Goal: Transaction & Acquisition: Book appointment/travel/reservation

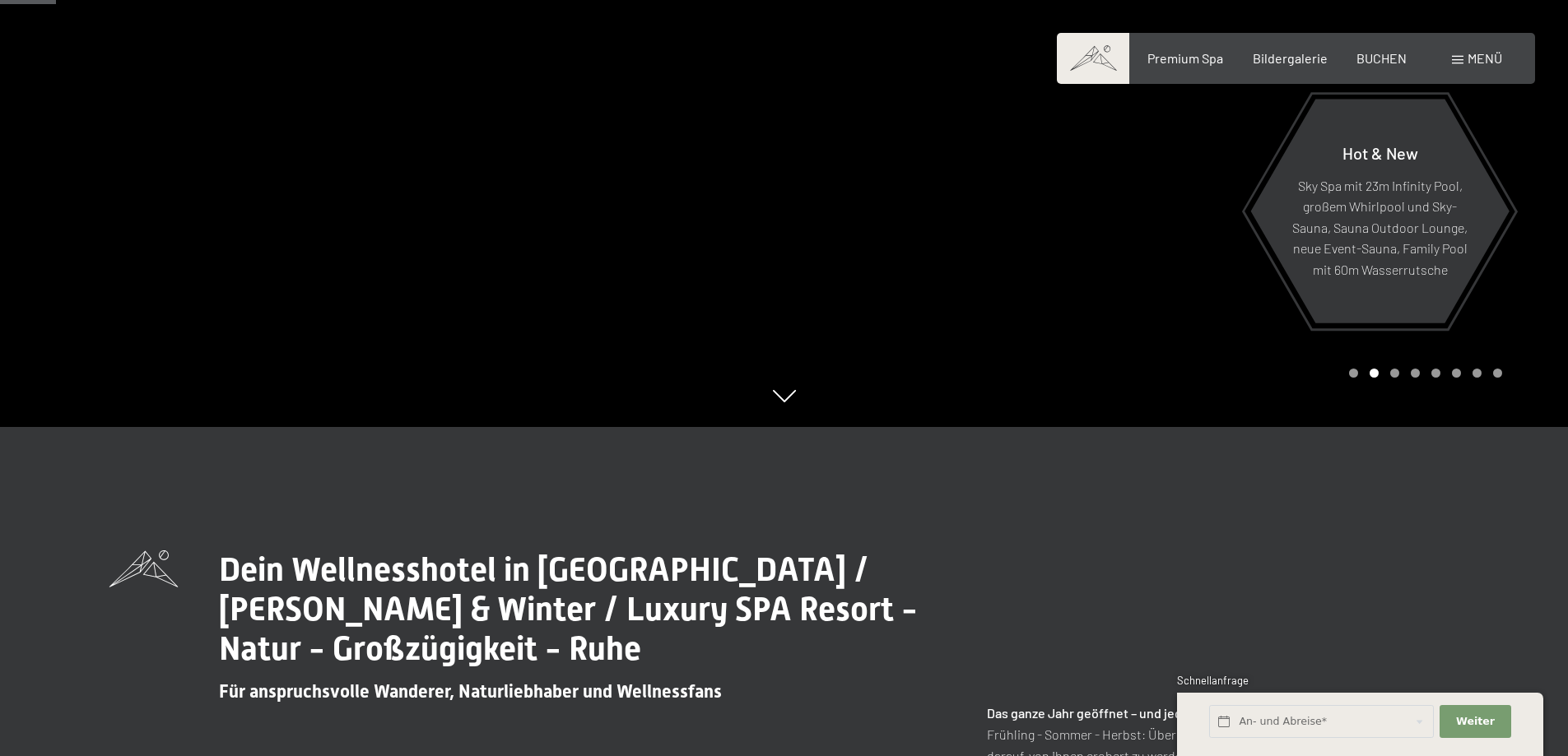
click at [1471, 58] on span "Menü" at bounding box center [1485, 57] width 34 height 15
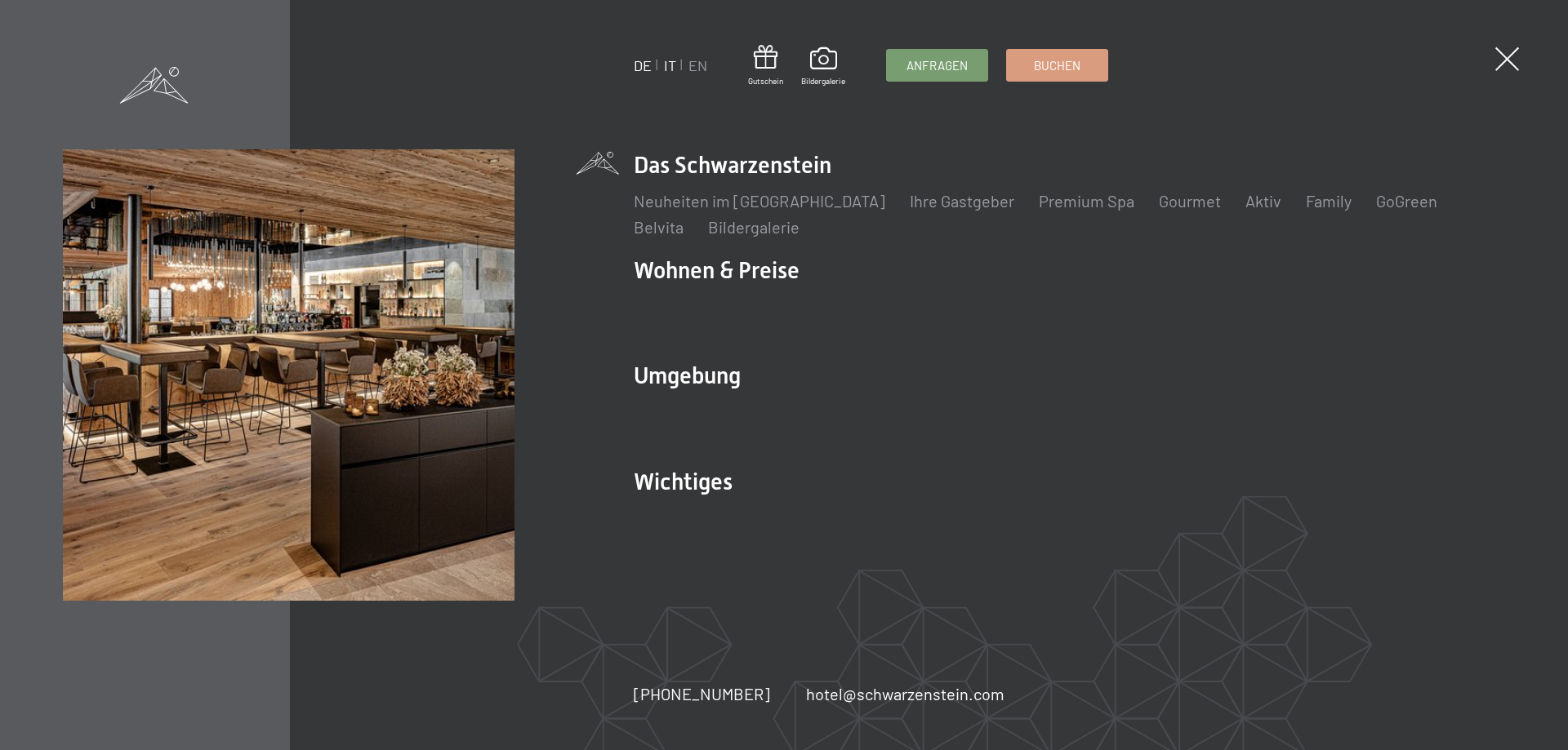
click at [668, 65] on link "IT" at bounding box center [670, 66] width 13 height 18
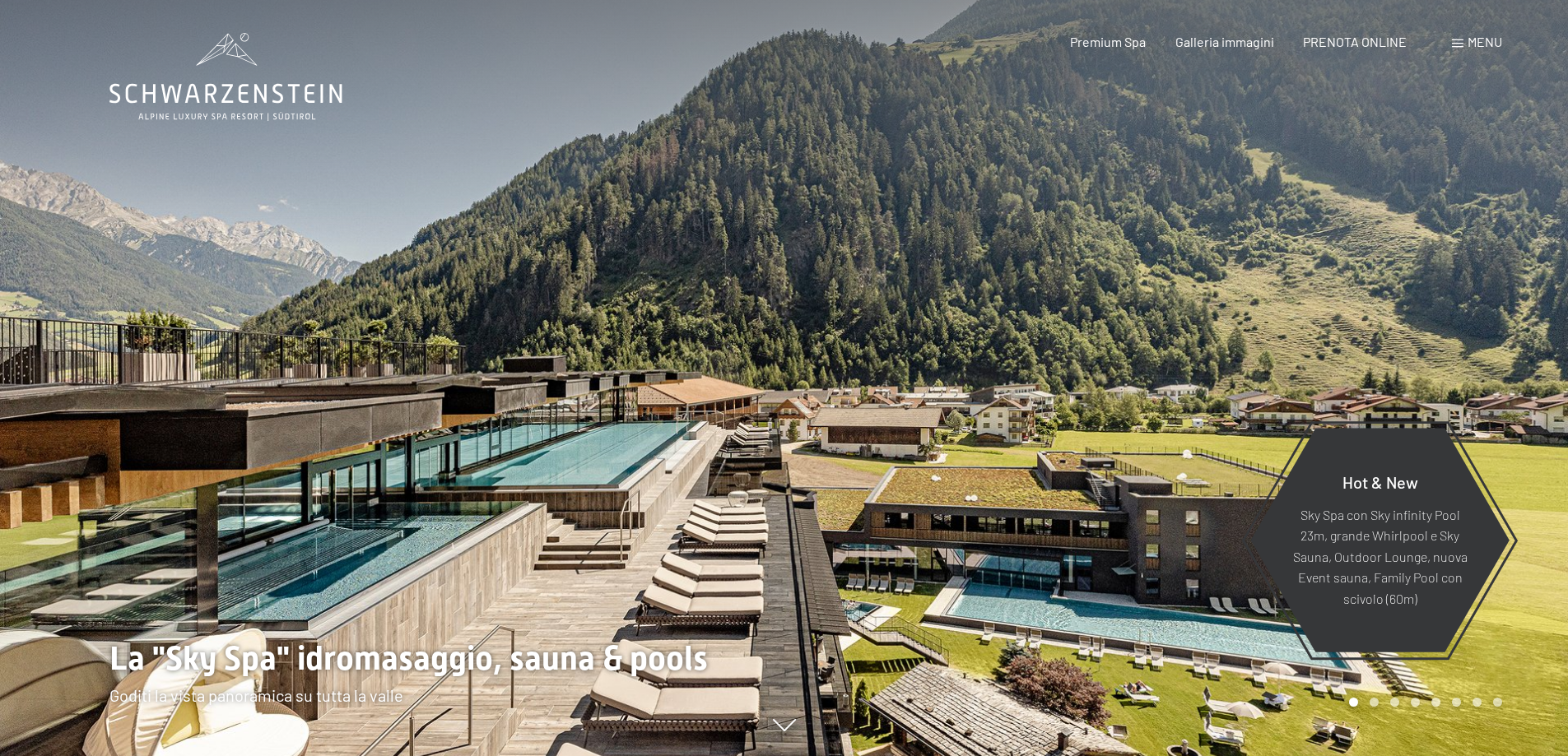
click at [1492, 33] on div "Prenotazione Richiesta Premium Spa Galleria immagini PRENOTA ONLINE Menu DE IT …" at bounding box center [1257, 42] width 490 height 18
click at [1473, 47] on span "Menu" at bounding box center [1485, 41] width 34 height 15
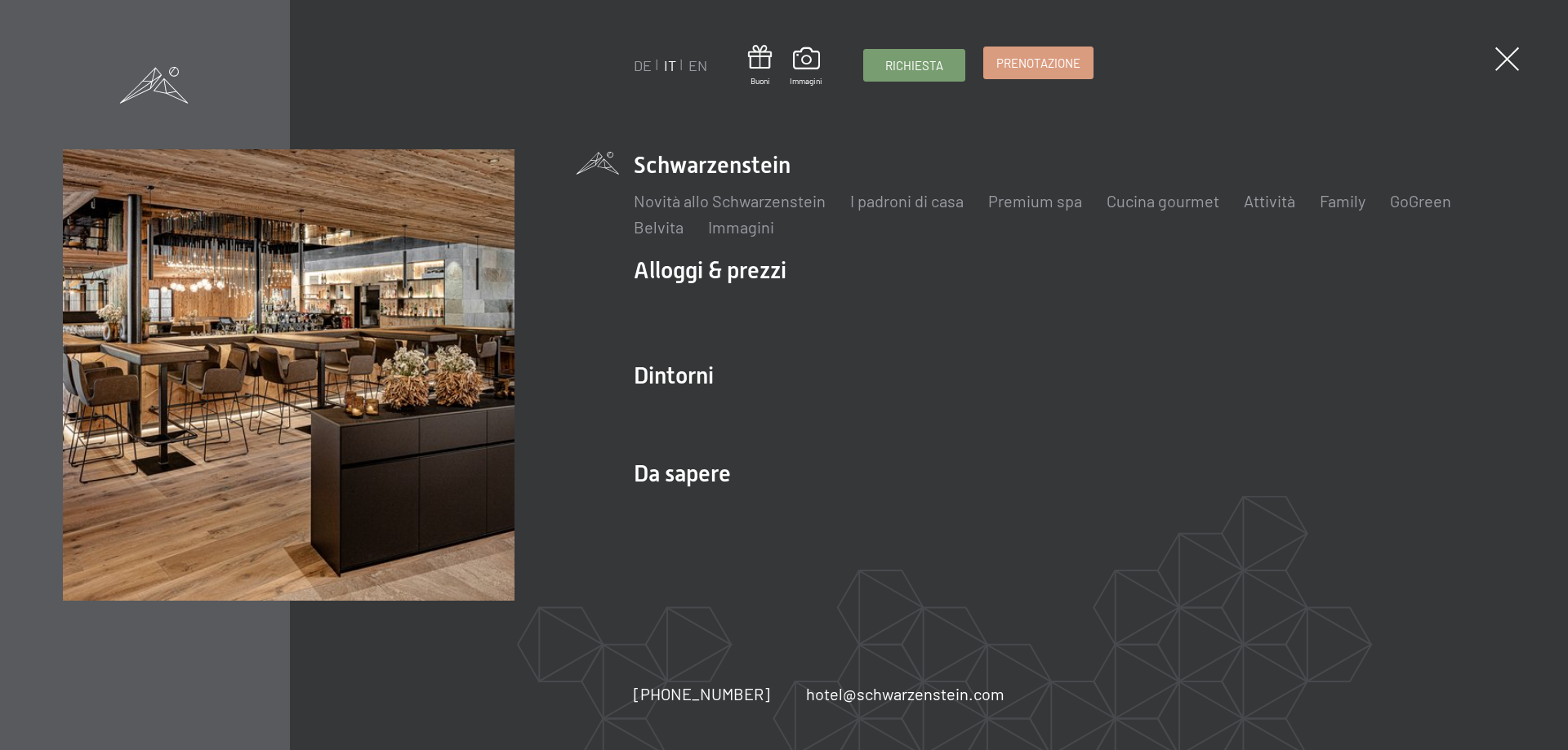
click at [1021, 61] on span "Prenotazione" at bounding box center [1037, 63] width 84 height 17
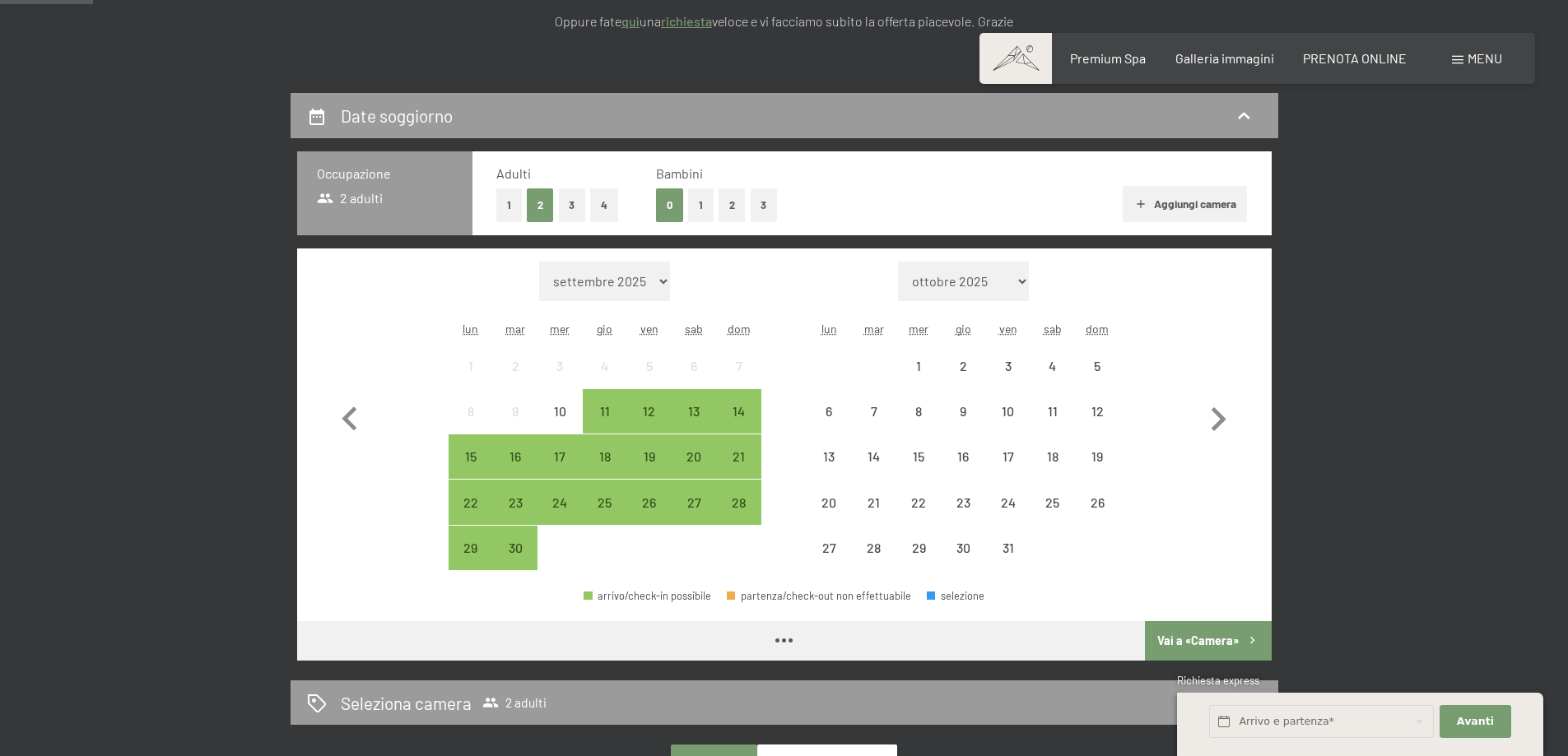
scroll to position [247, 0]
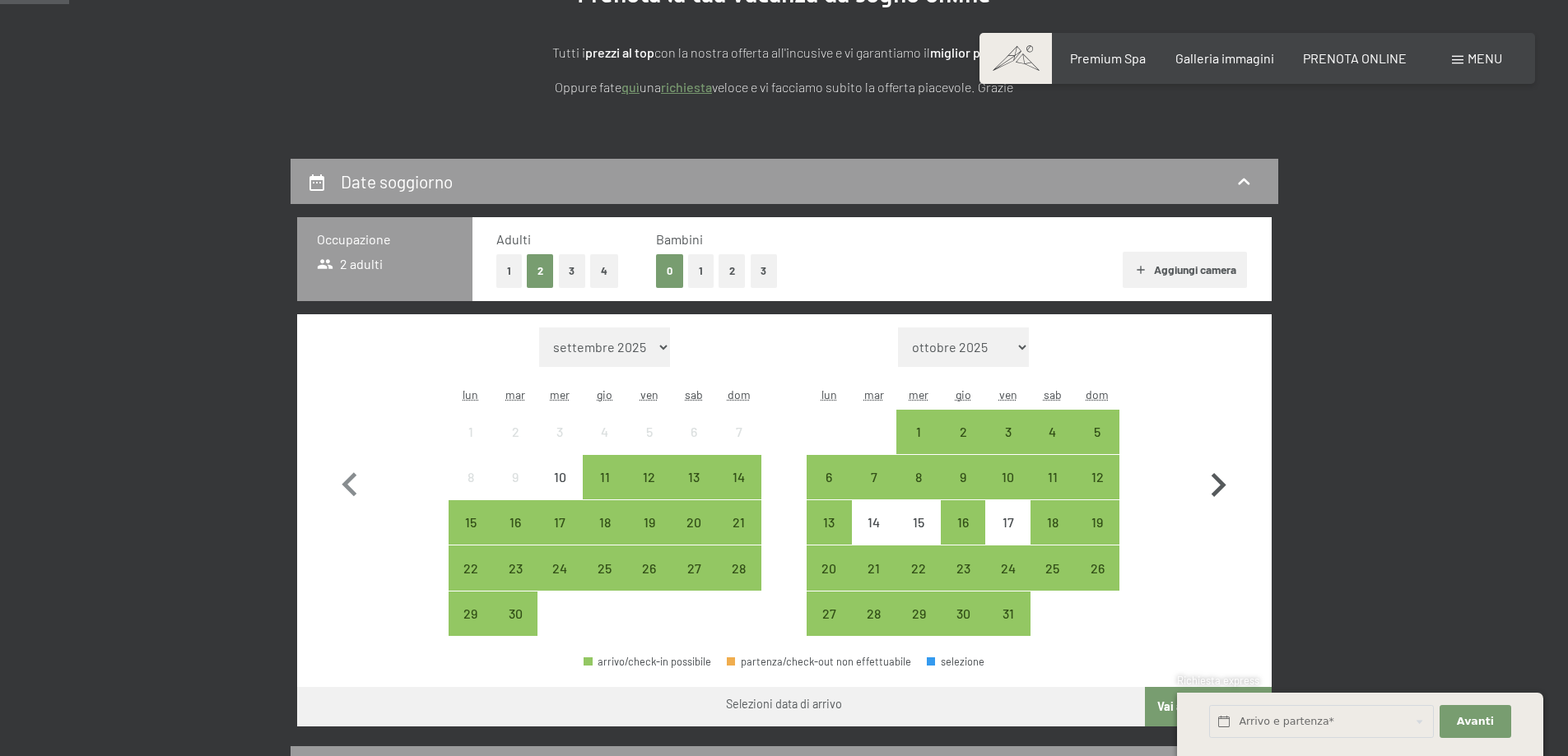
click at [1216, 471] on icon "button" at bounding box center [1218, 485] width 48 height 48
select select "[DATE]"
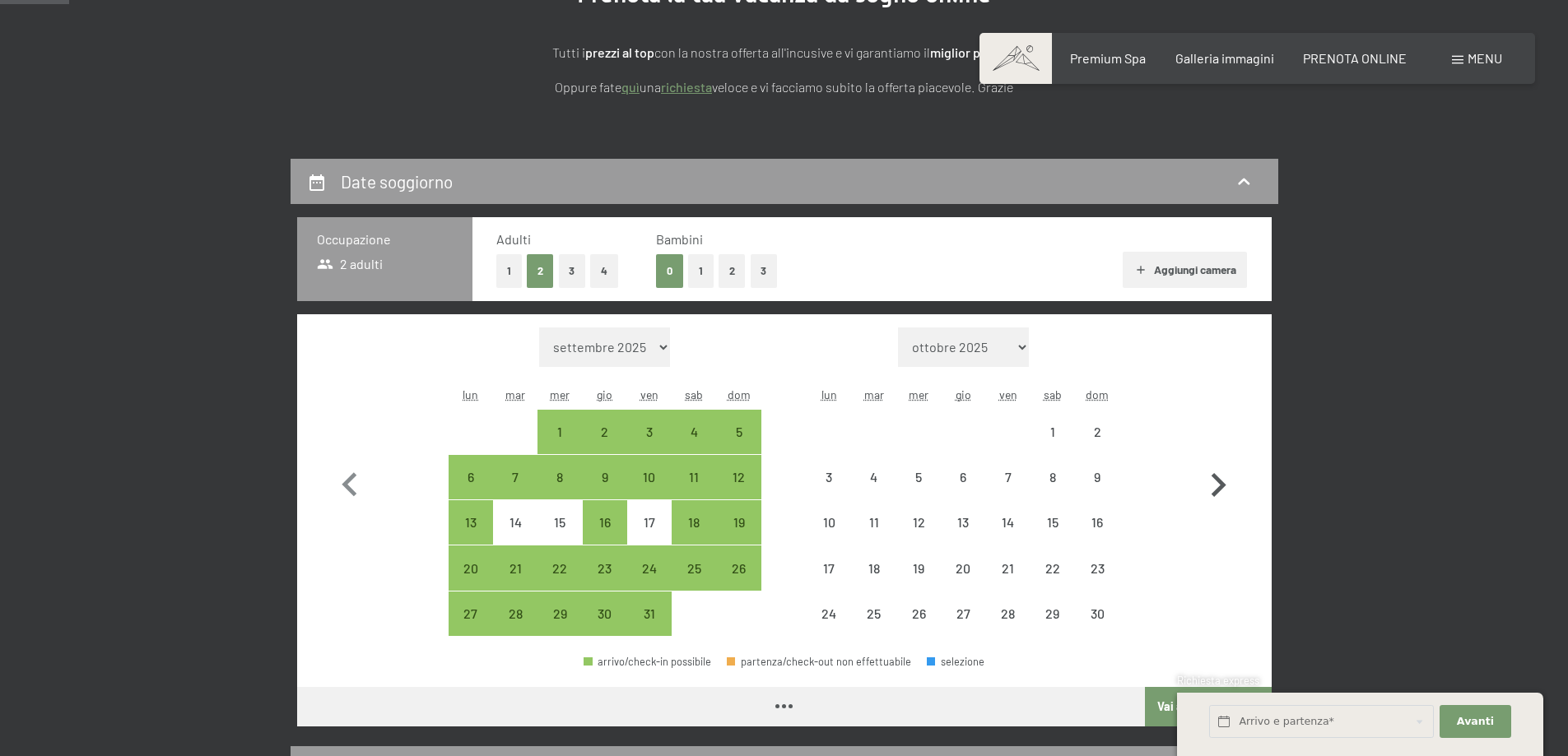
click at [1216, 471] on icon "button" at bounding box center [1218, 485] width 48 height 48
select select "[DATE]"
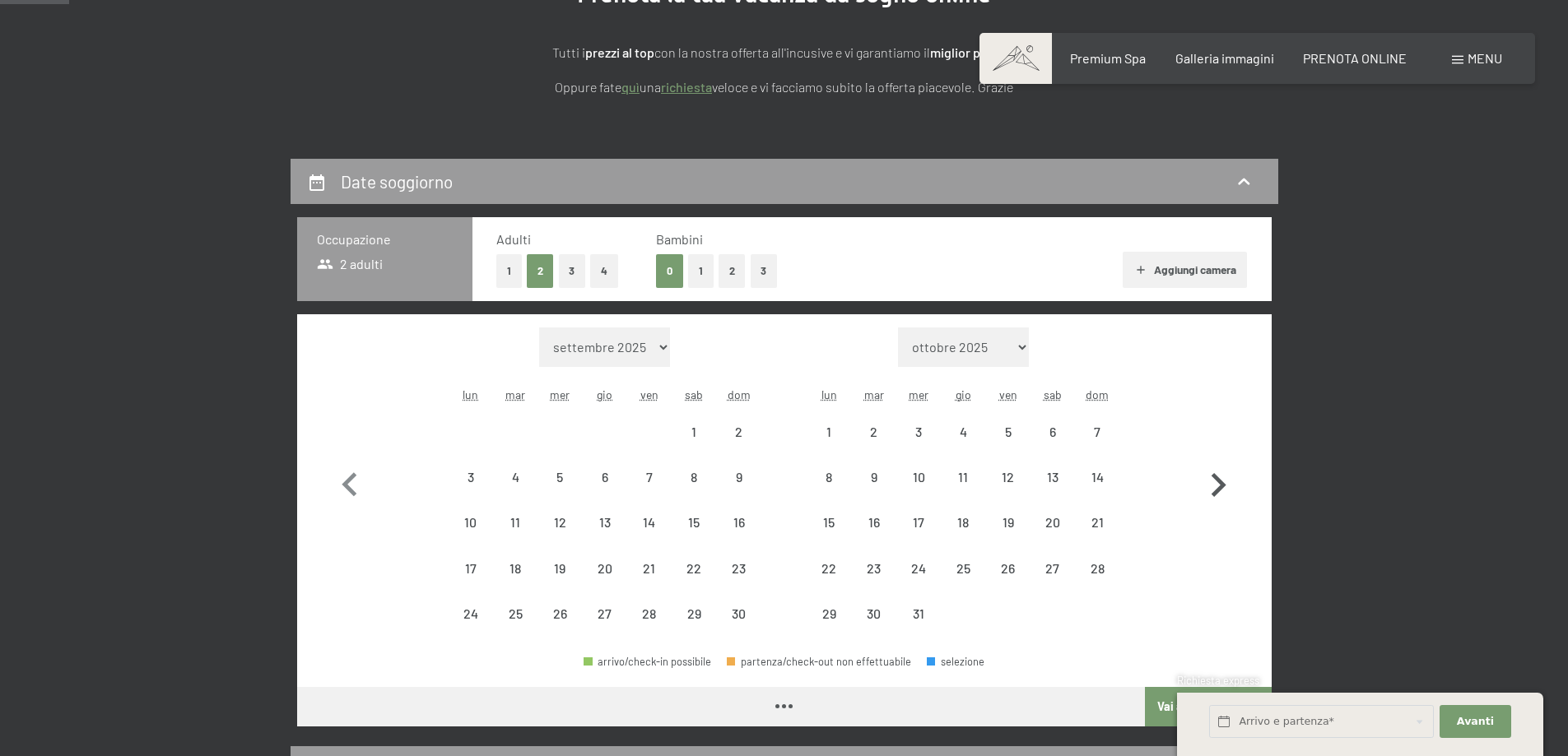
click at [1216, 471] on icon "button" at bounding box center [1218, 485] width 48 height 48
select select "[DATE]"
click at [1216, 471] on icon "button" at bounding box center [1218, 485] width 48 height 48
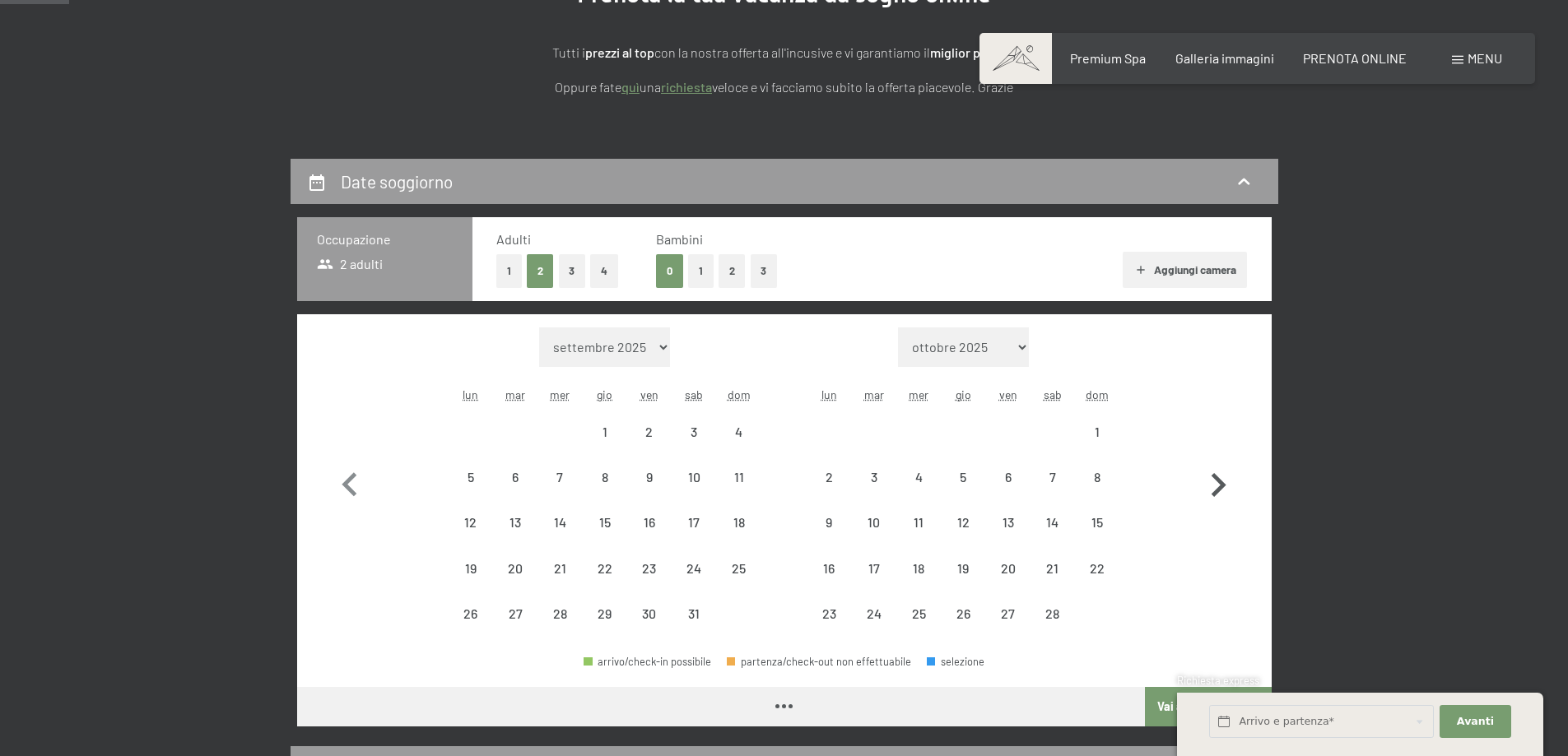
select select "[DATE]"
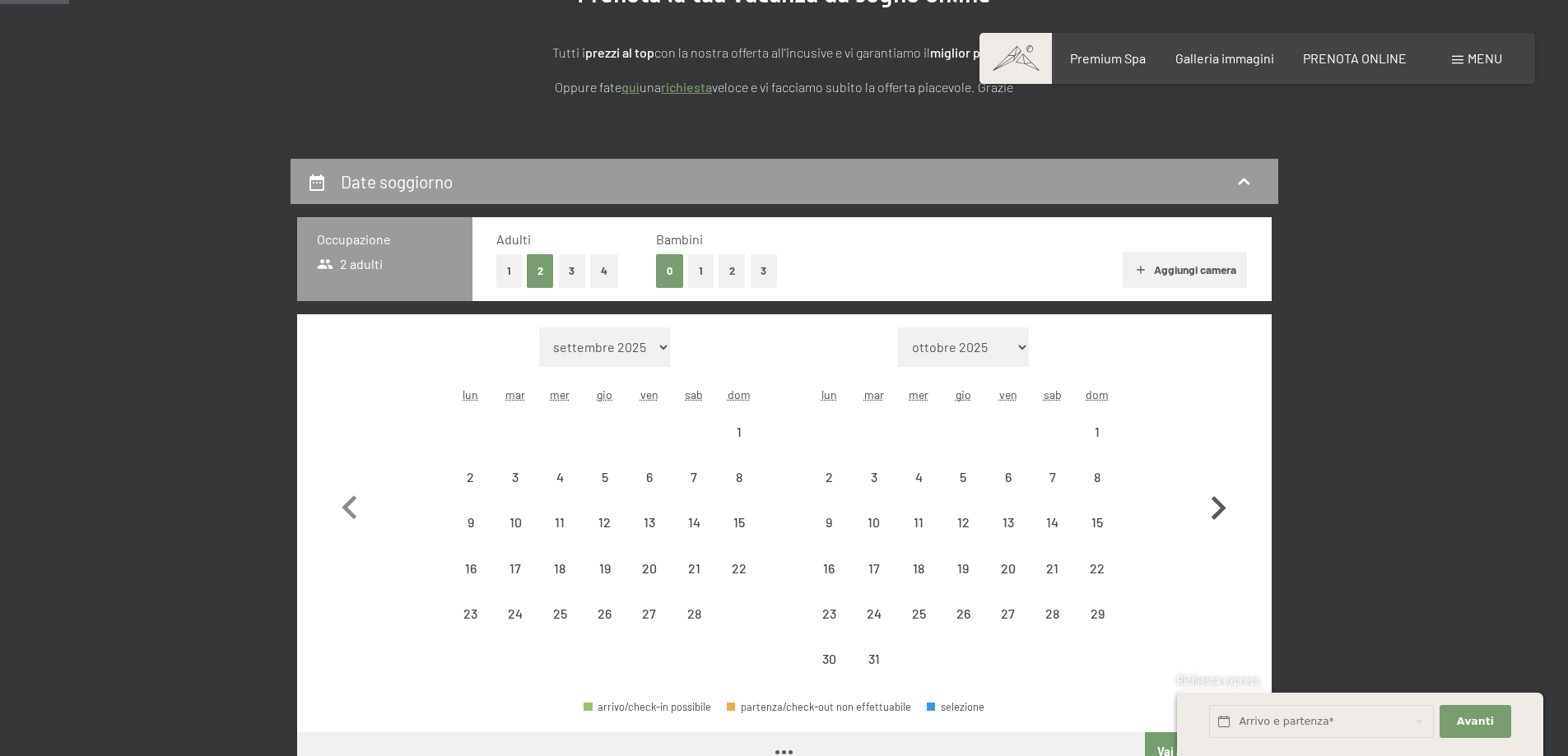
click at [1216, 471] on button "button" at bounding box center [1218, 504] width 48 height 354
select select "[DATE]"
click at [1216, 471] on button "button" at bounding box center [1218, 504] width 48 height 354
select select "[DATE]"
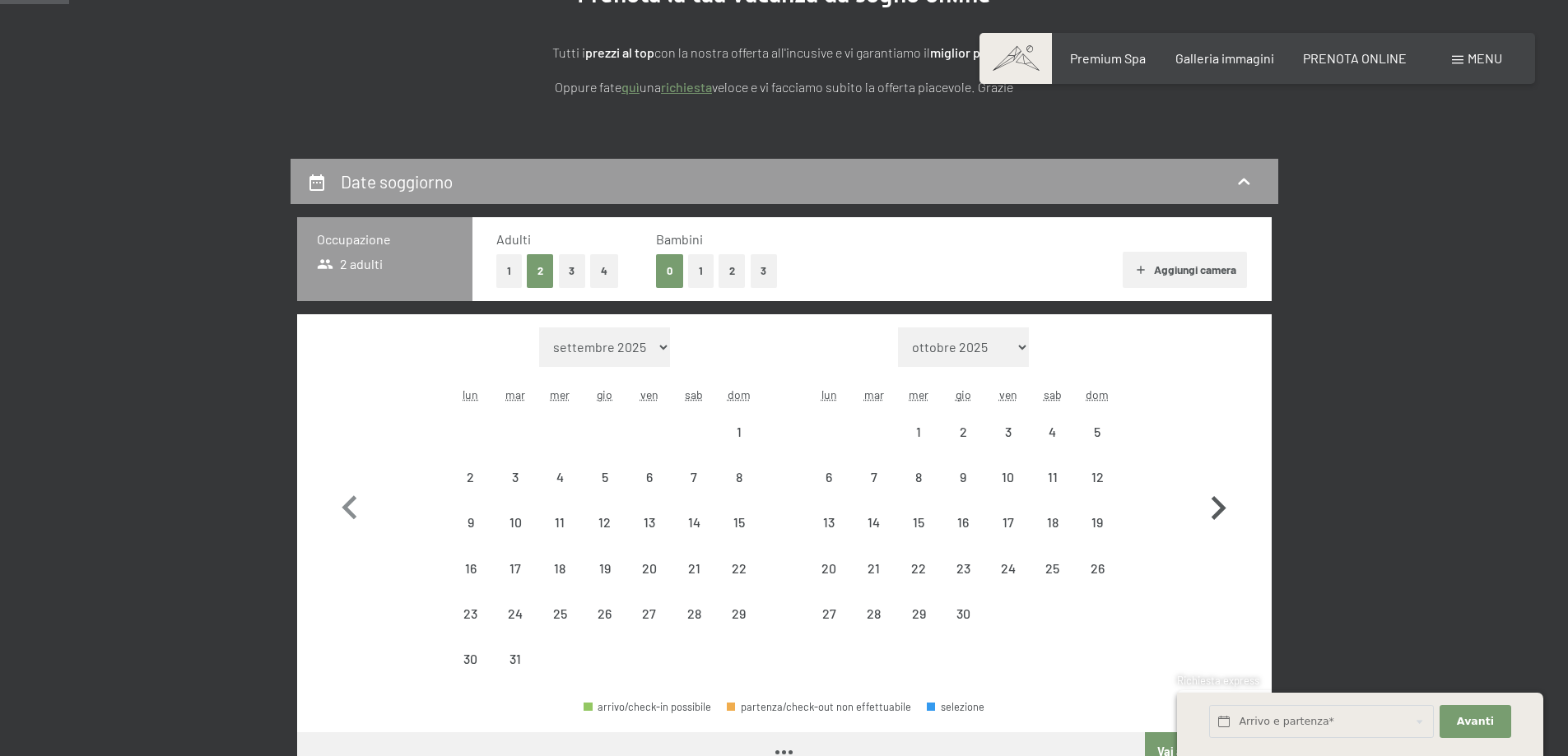
select select "[DATE]"
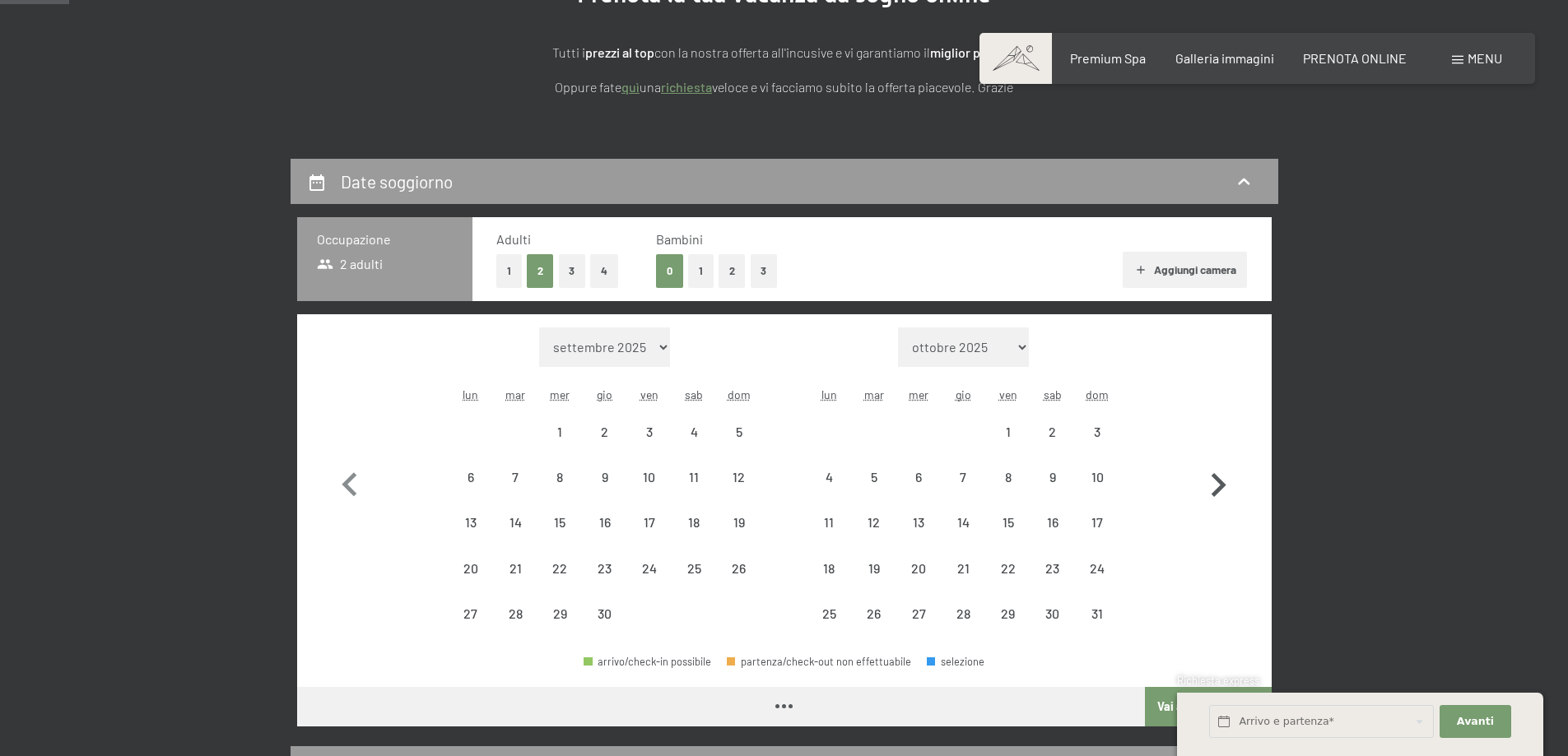
click at [1216, 471] on icon "button" at bounding box center [1218, 485] width 48 height 48
select select "[DATE]"
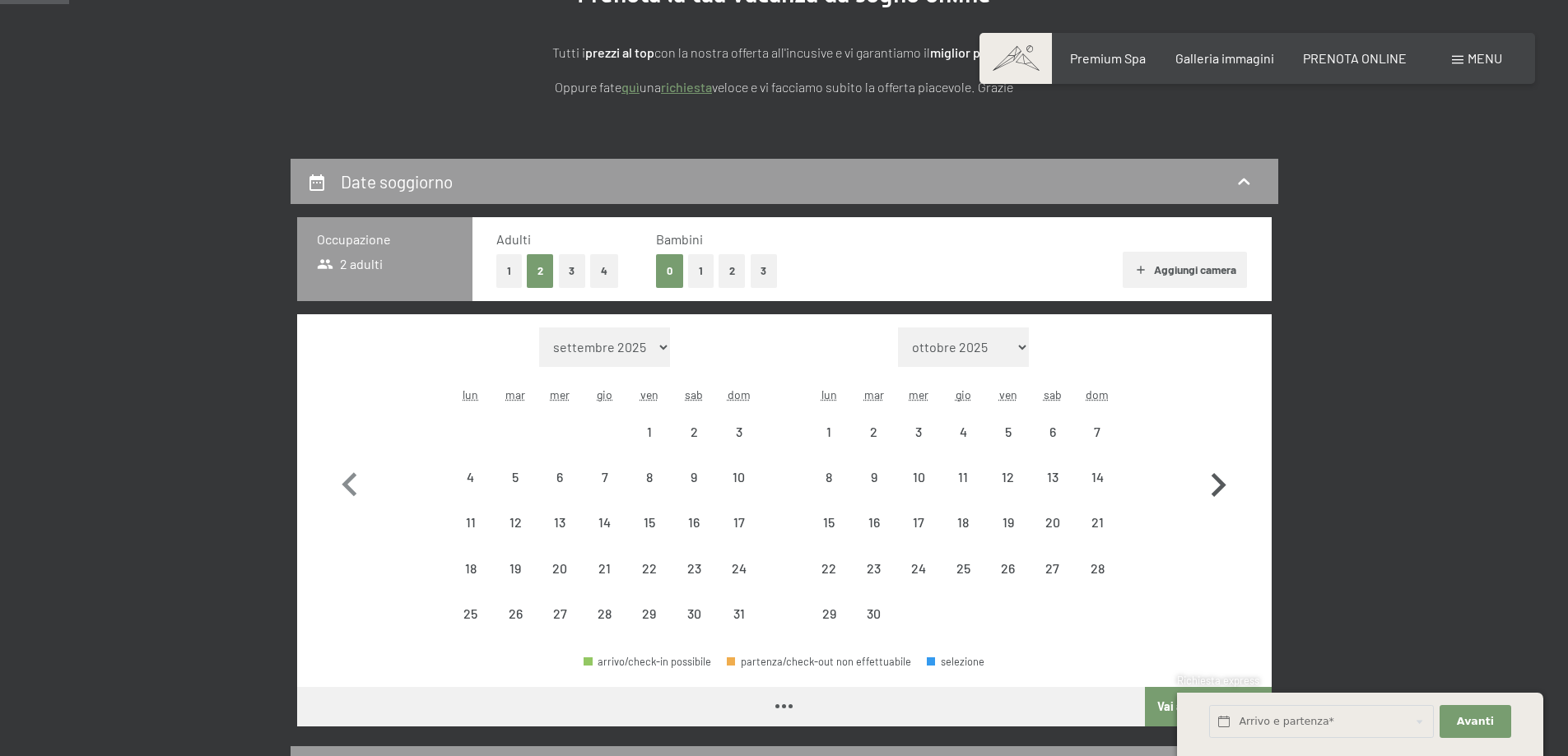
select select "[DATE]"
click at [1216, 471] on icon "button" at bounding box center [1218, 485] width 48 height 48
select select "[DATE]"
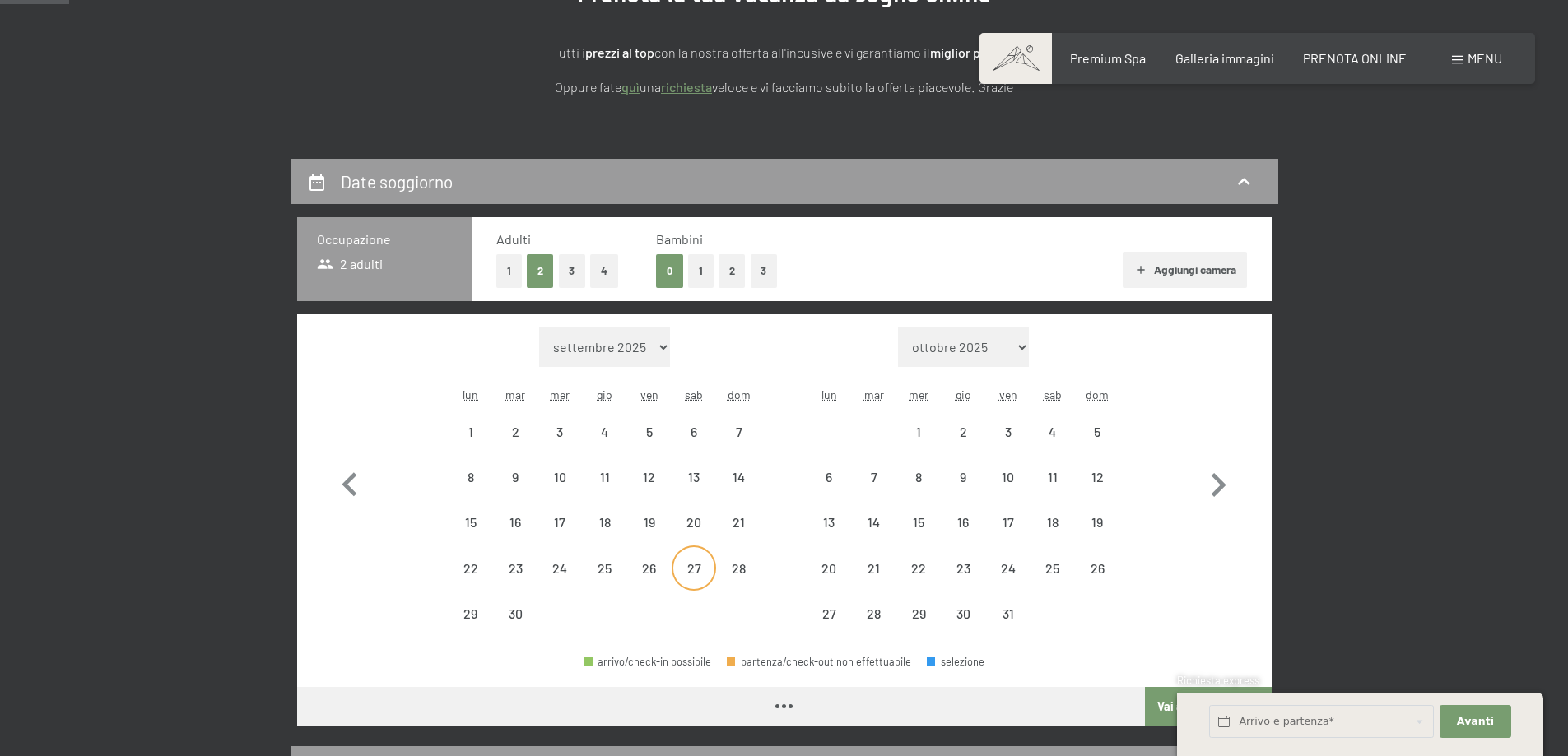
select select "[DATE]"
click at [461, 613] on div "29" at bounding box center [470, 627] width 41 height 41
select select "[DATE]"
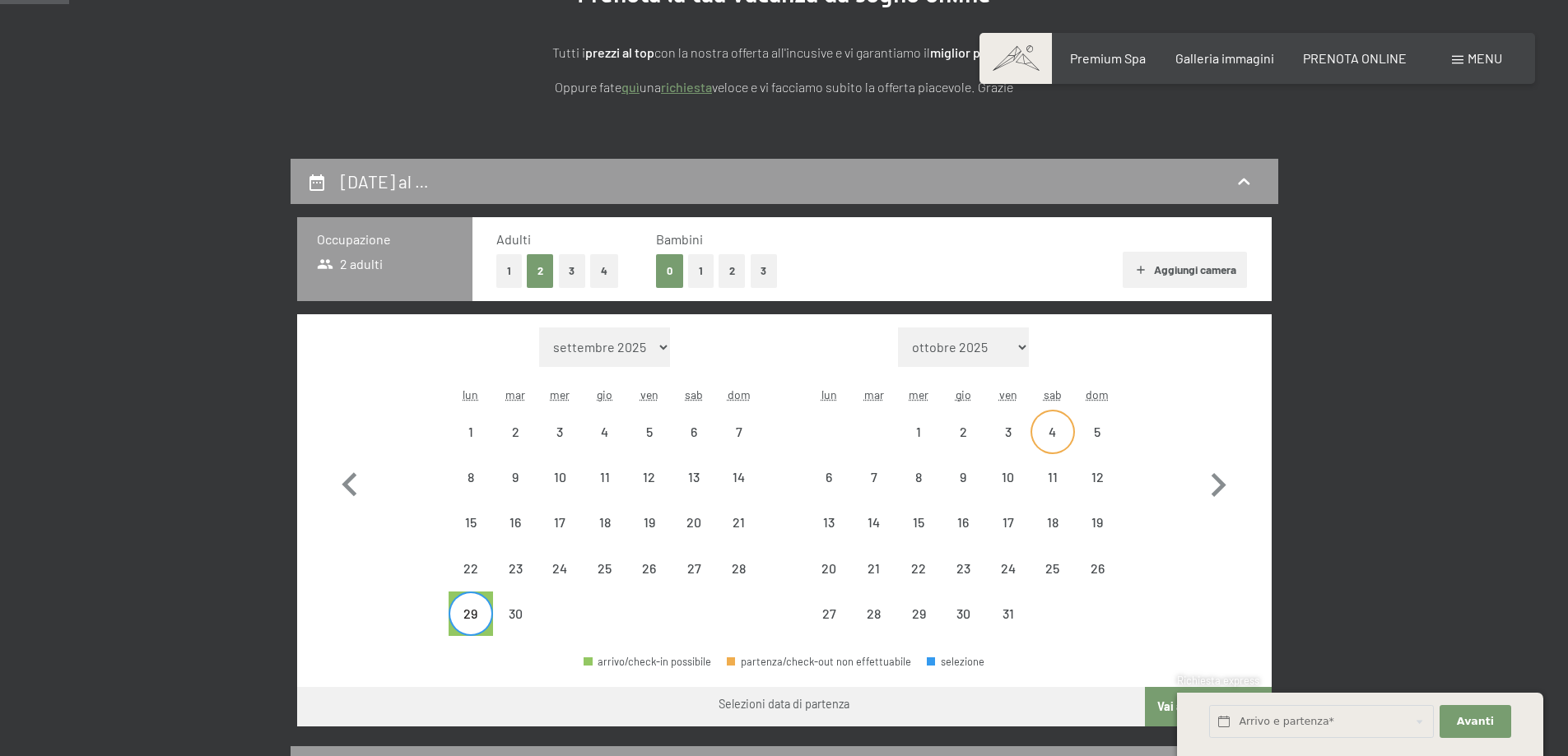
click at [1047, 439] on div "4" at bounding box center [1052, 445] width 41 height 41
select select "[DATE]"
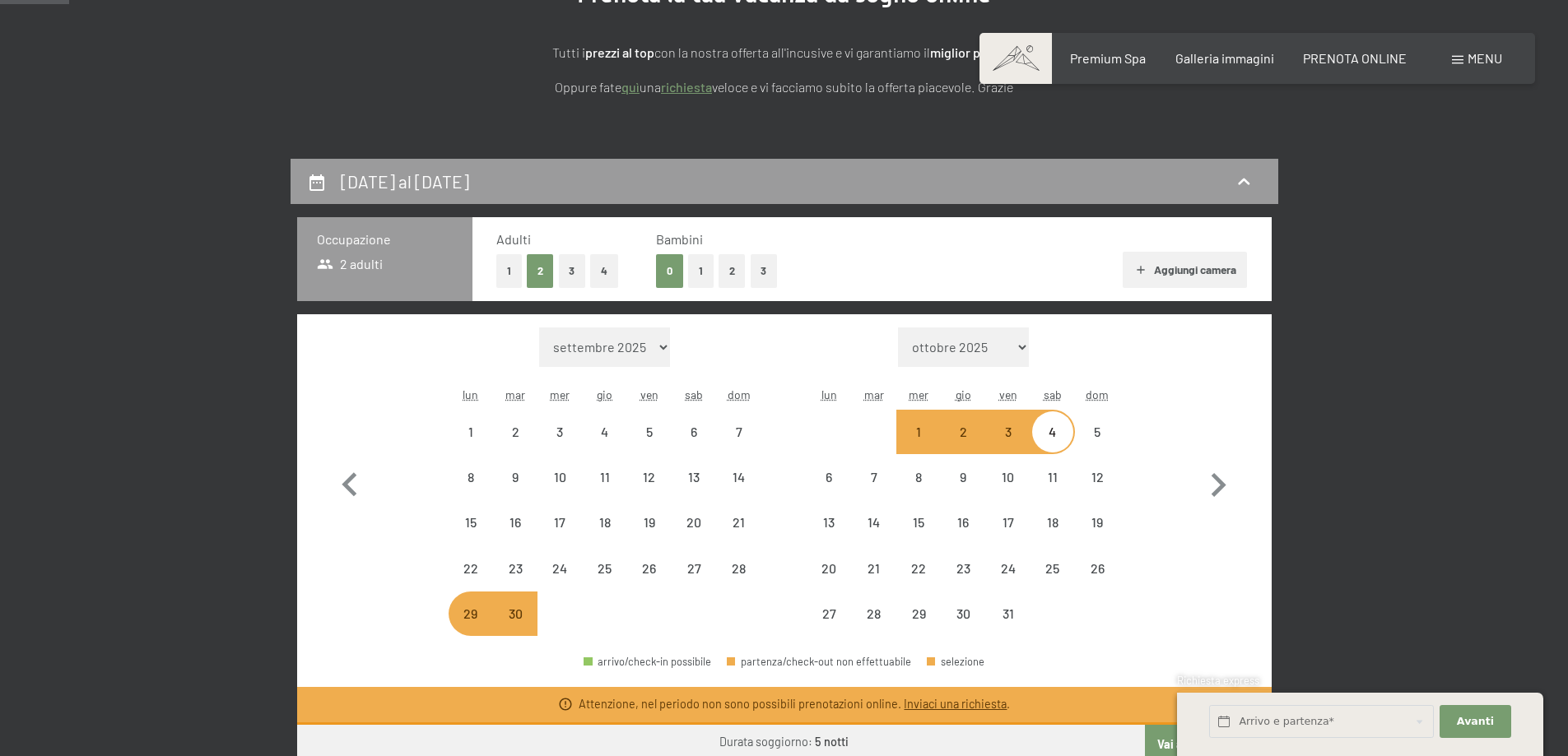
click at [477, 608] on div "29" at bounding box center [470, 627] width 41 height 41
select select "[DATE]"
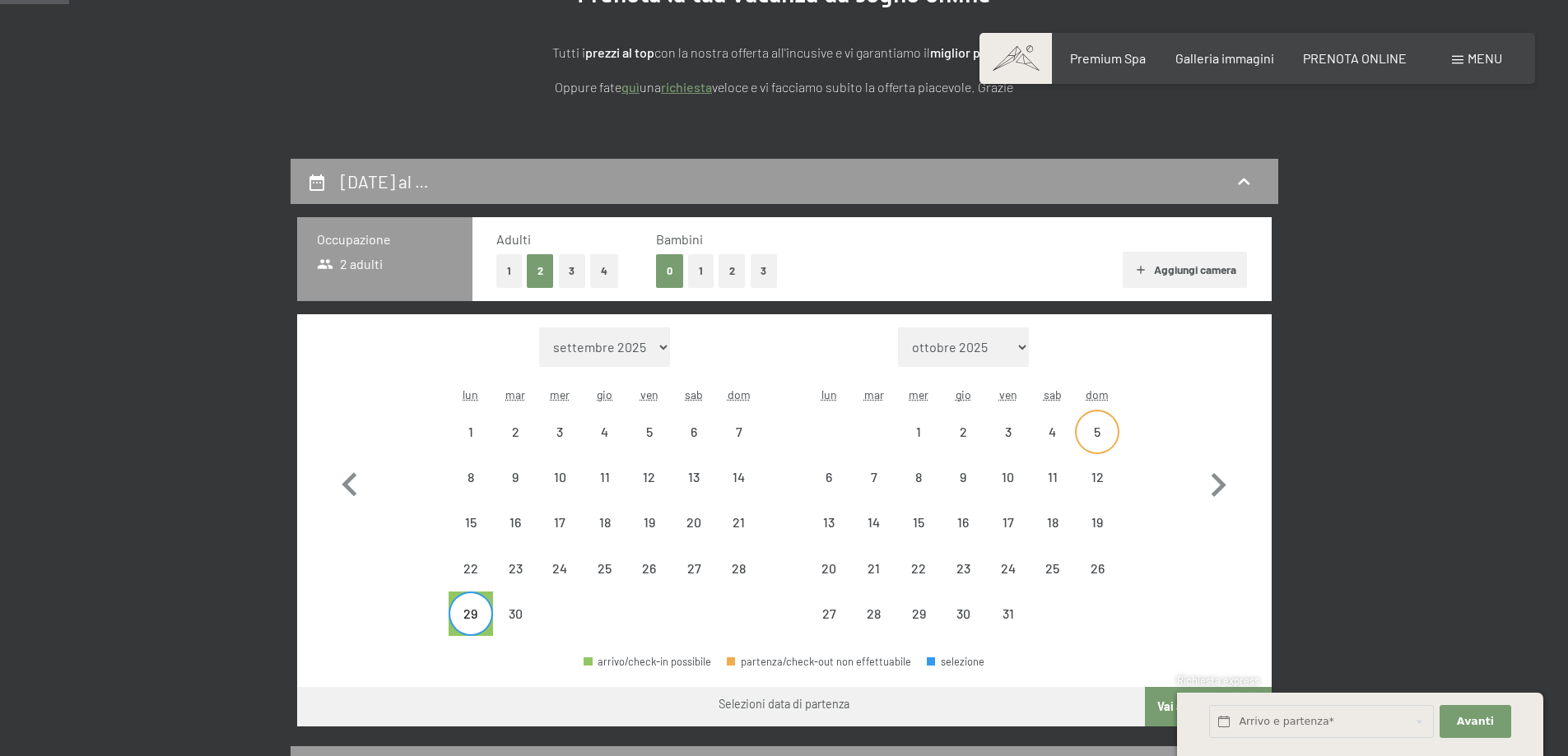
click at [1085, 414] on div "5" at bounding box center [1096, 431] width 41 height 41
select select "[DATE]"
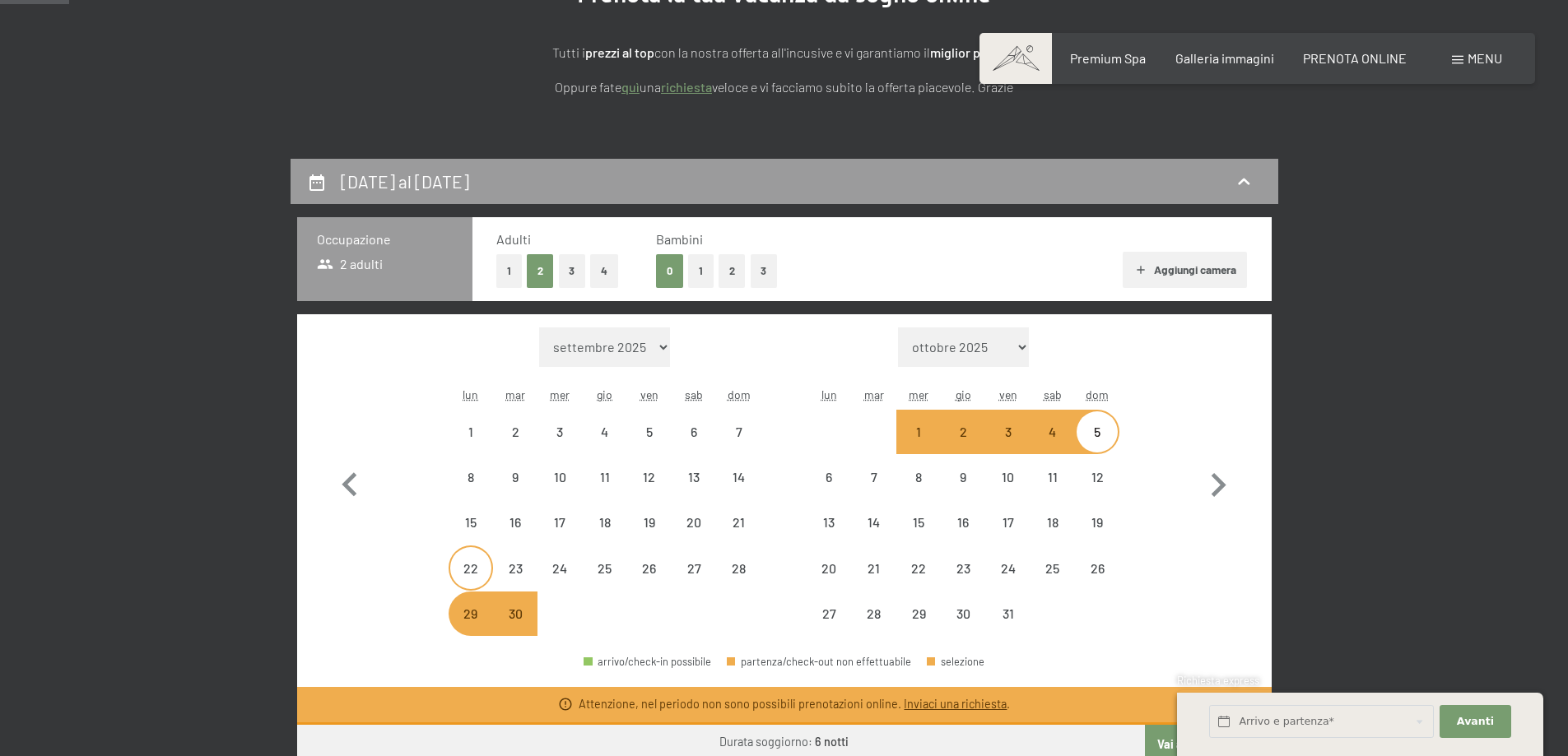
click at [479, 574] on div "22" at bounding box center [470, 582] width 41 height 41
select select "[DATE]"
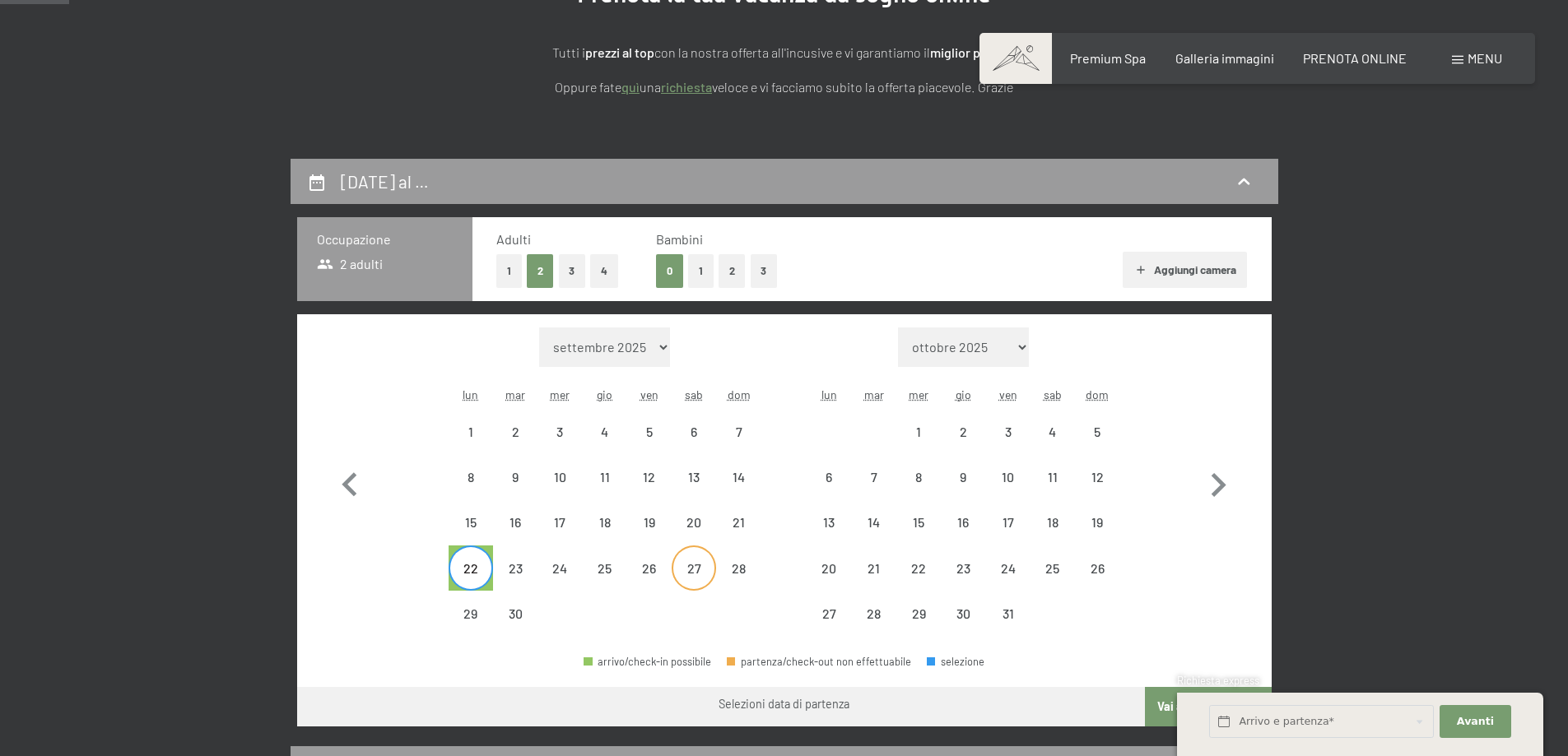
click at [692, 569] on div "27" at bounding box center [693, 582] width 41 height 41
select select "[DATE]"
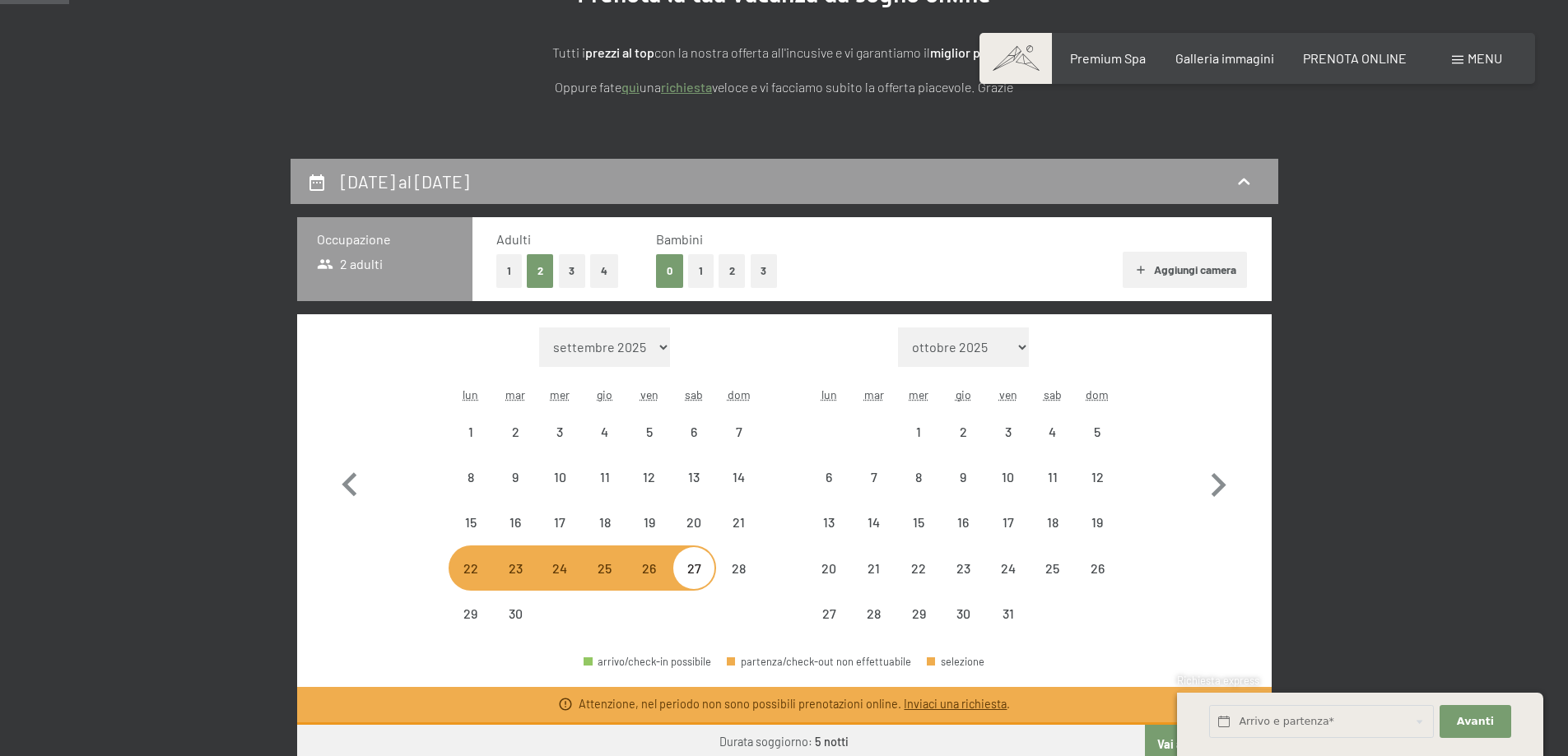
click at [474, 578] on div "22" at bounding box center [470, 582] width 41 height 41
select select "[DATE]"
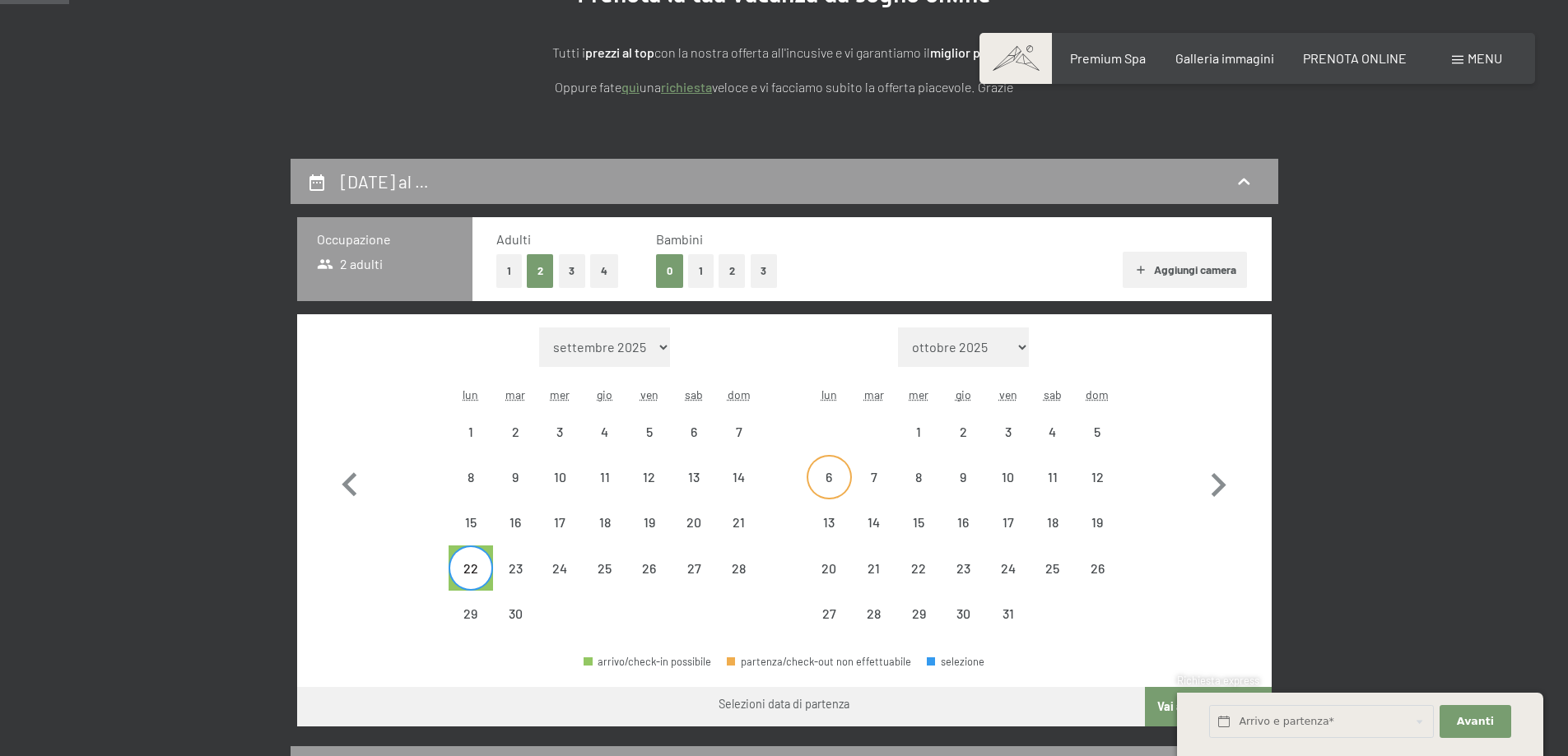
click at [846, 475] on div "6" at bounding box center [828, 490] width 41 height 41
select select "[DATE]"
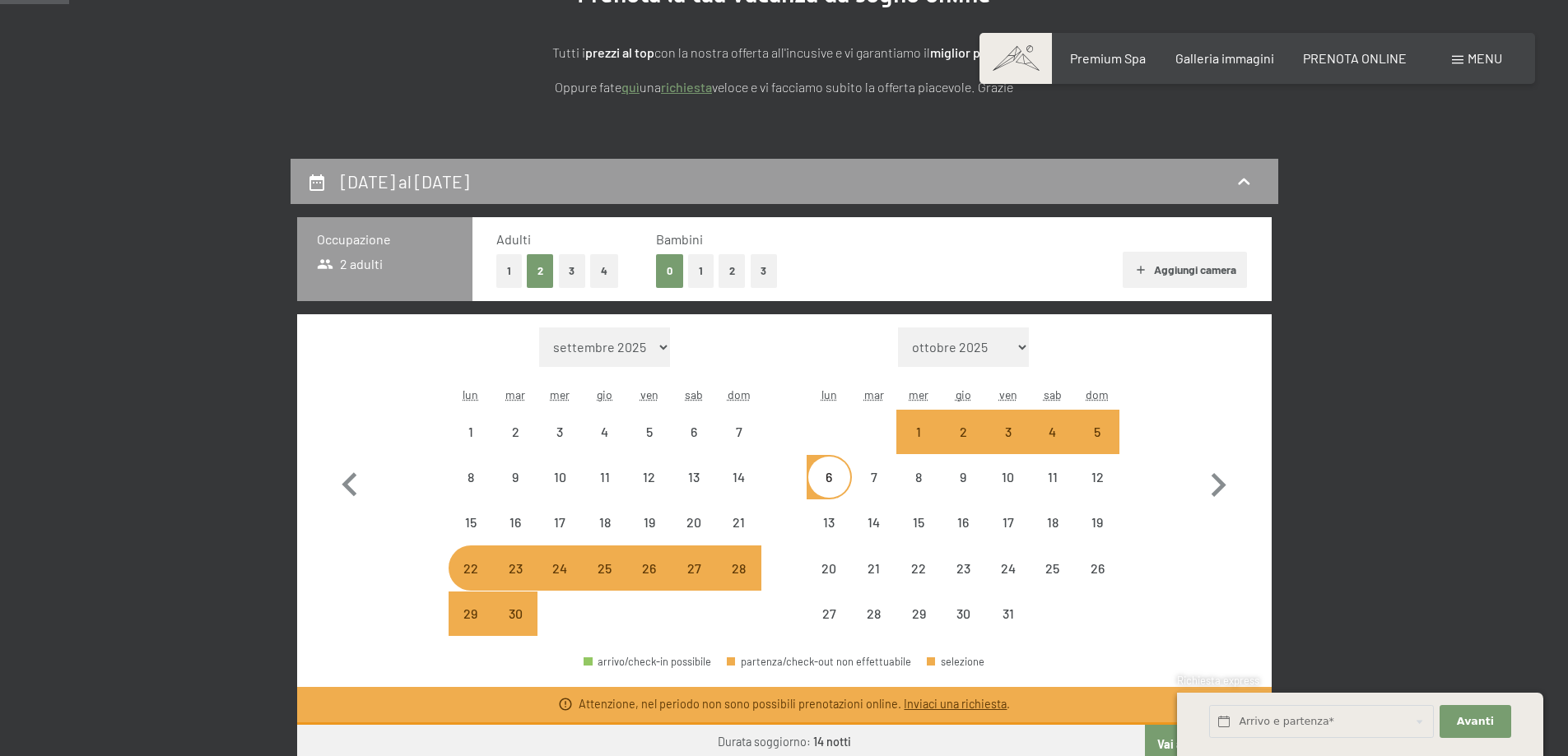
click at [846, 475] on div "6" at bounding box center [828, 490] width 41 height 41
select select "[DATE]"
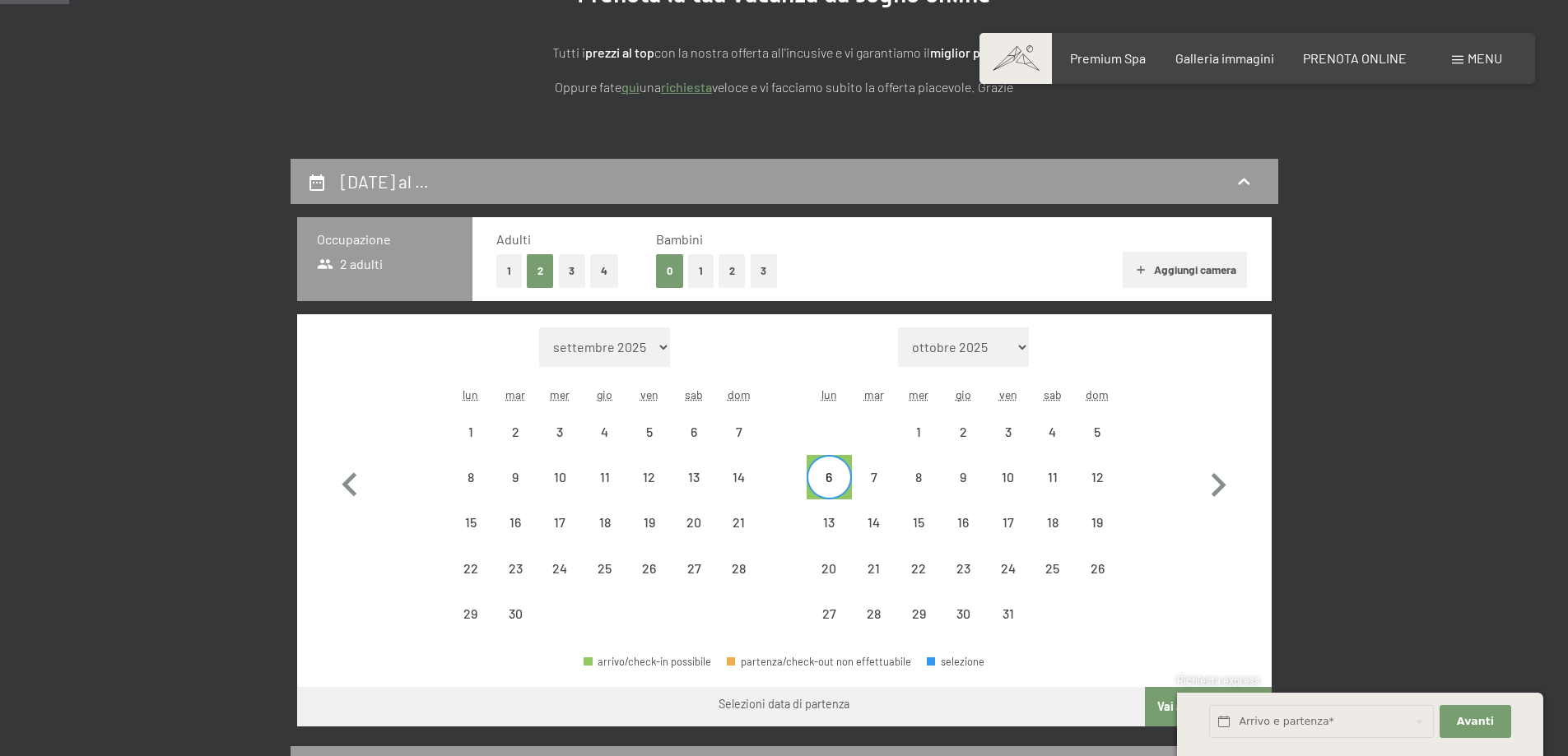
click at [846, 475] on div "6" at bounding box center [828, 490] width 41 height 41
select select "[DATE]"
click at [846, 475] on div "6" at bounding box center [828, 490] width 41 height 41
select select "[DATE]"
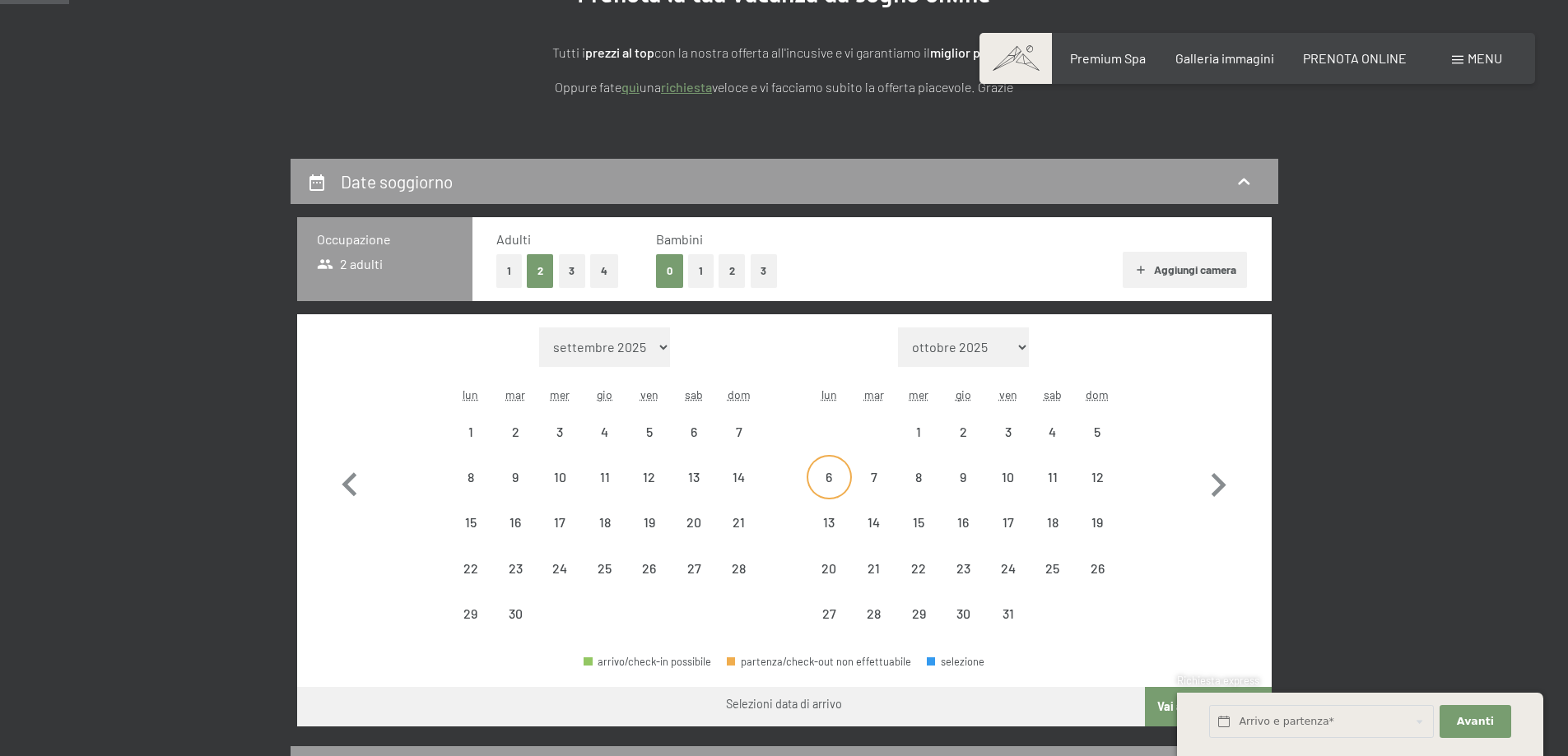
select select "[DATE]"
click at [1093, 471] on div "12" at bounding box center [1096, 490] width 41 height 41
select select "[DATE]"
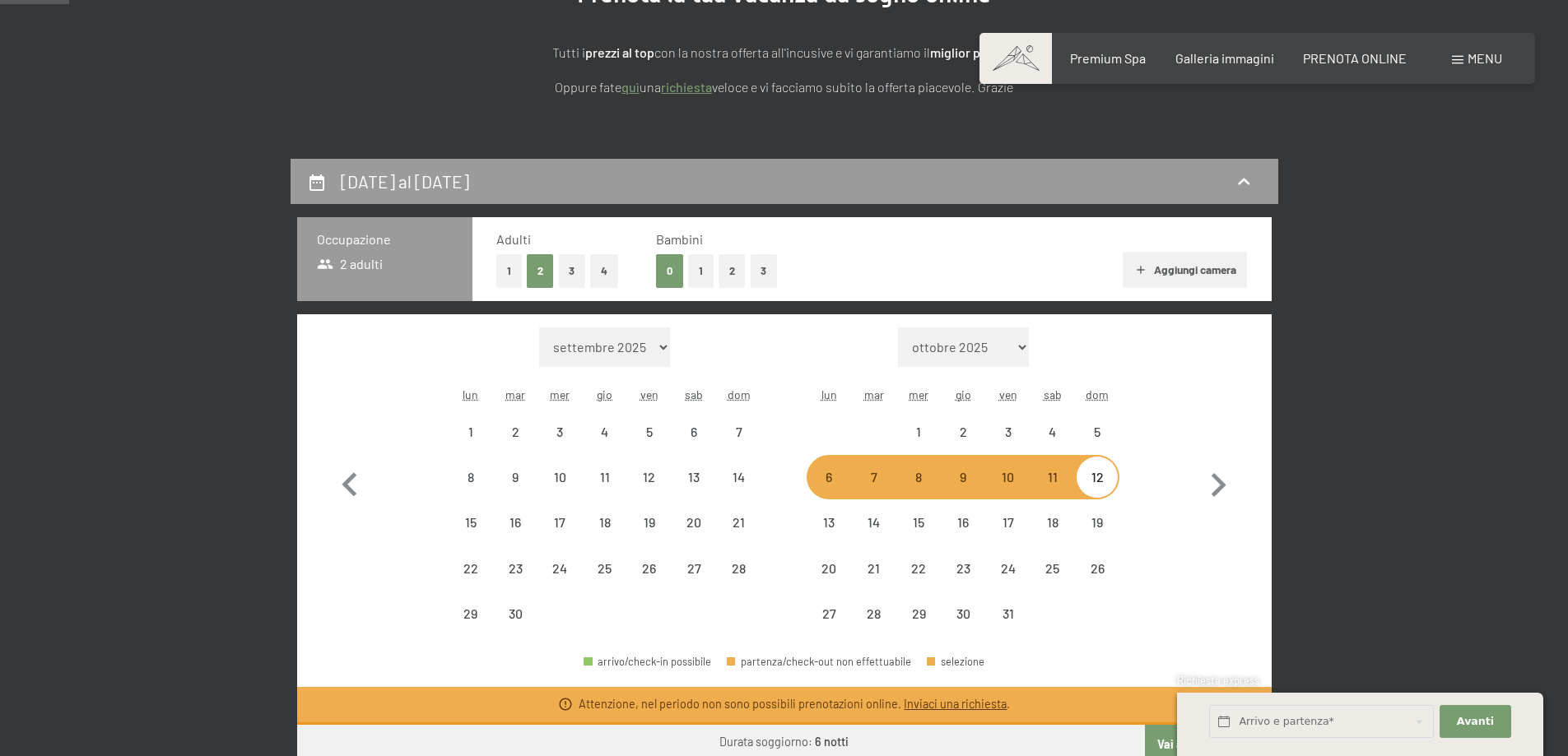
click at [840, 483] on div "6" at bounding box center [828, 490] width 41 height 41
select select "[DATE]"
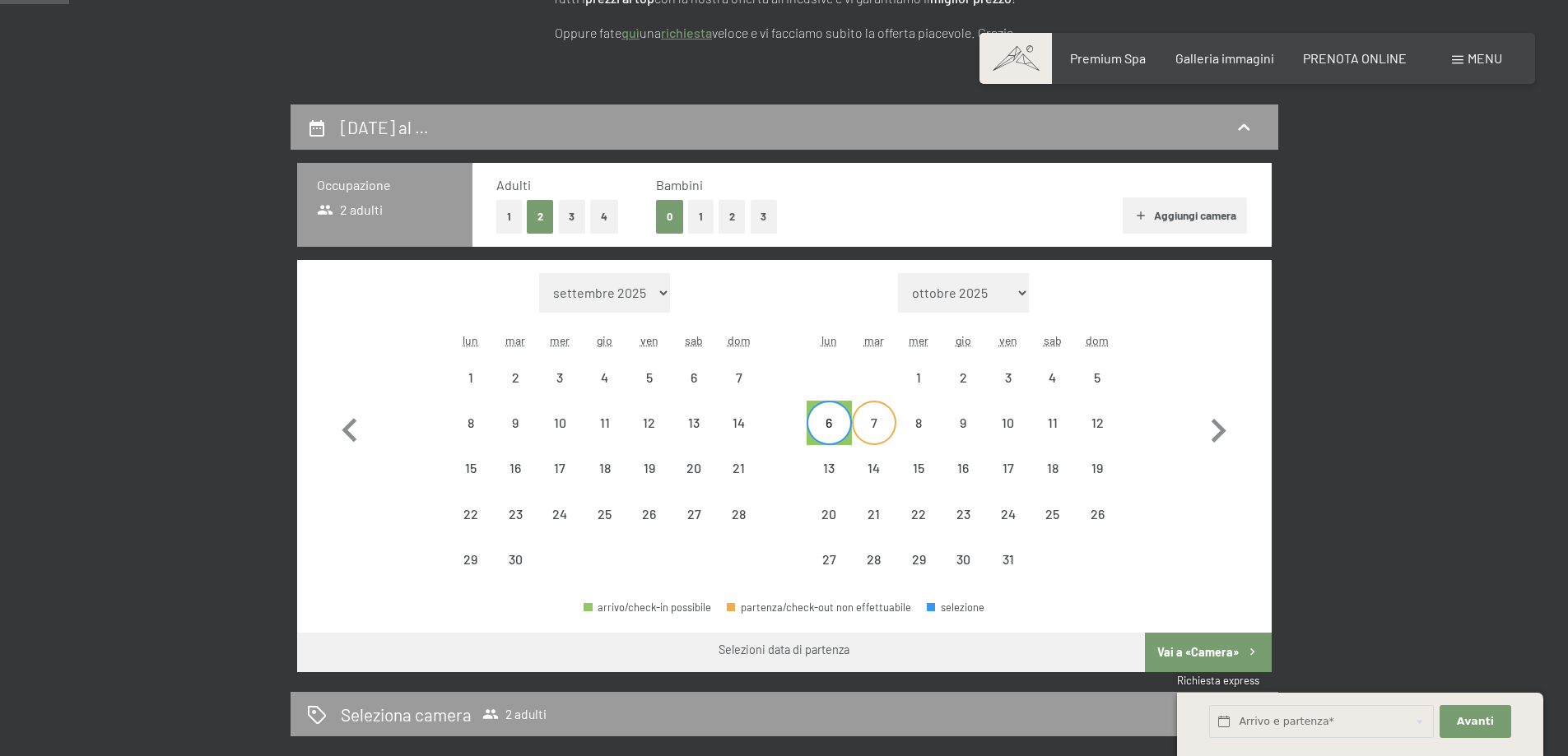
scroll to position [329, 0]
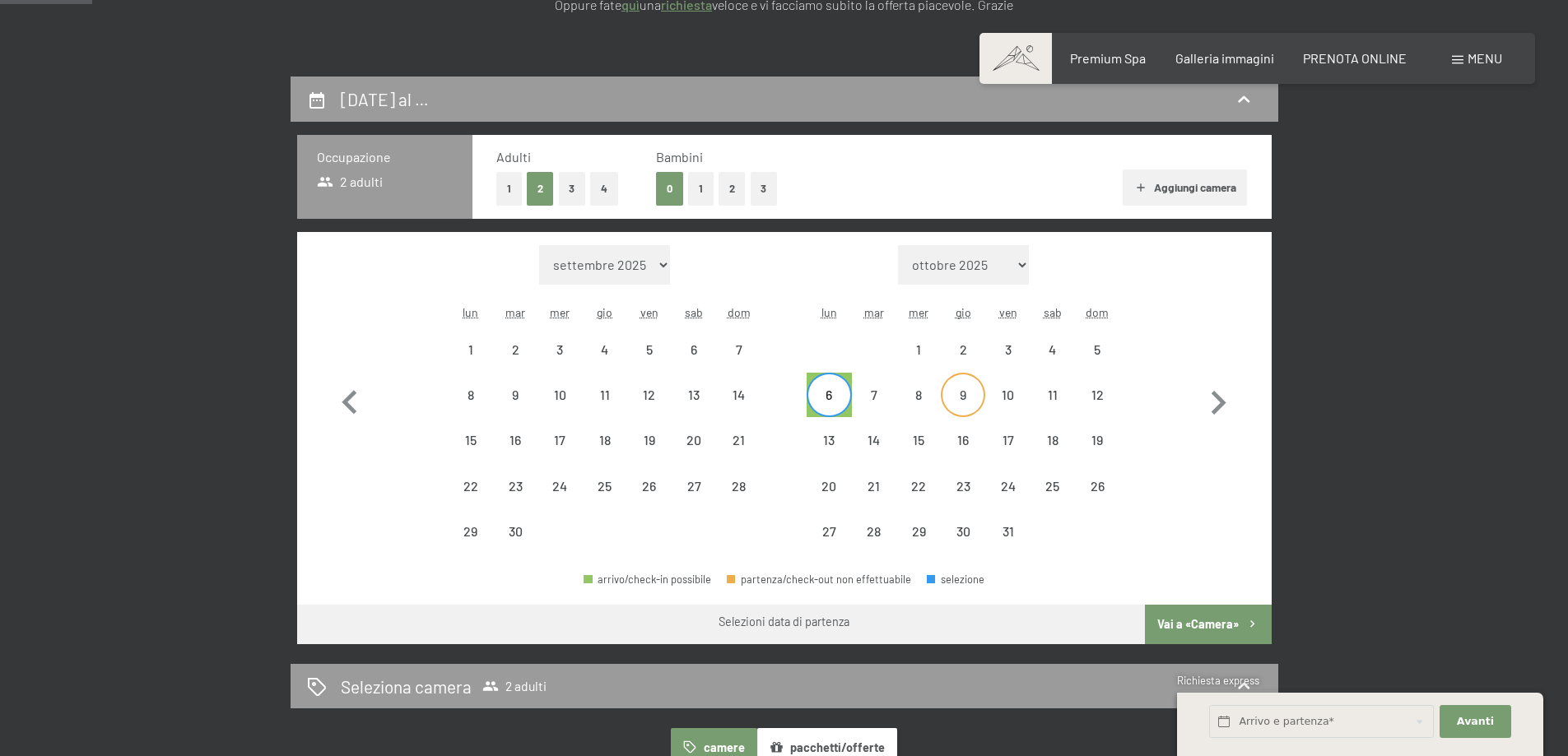
click at [953, 389] on div "9" at bounding box center [962, 408] width 41 height 41
select select "[DATE]"
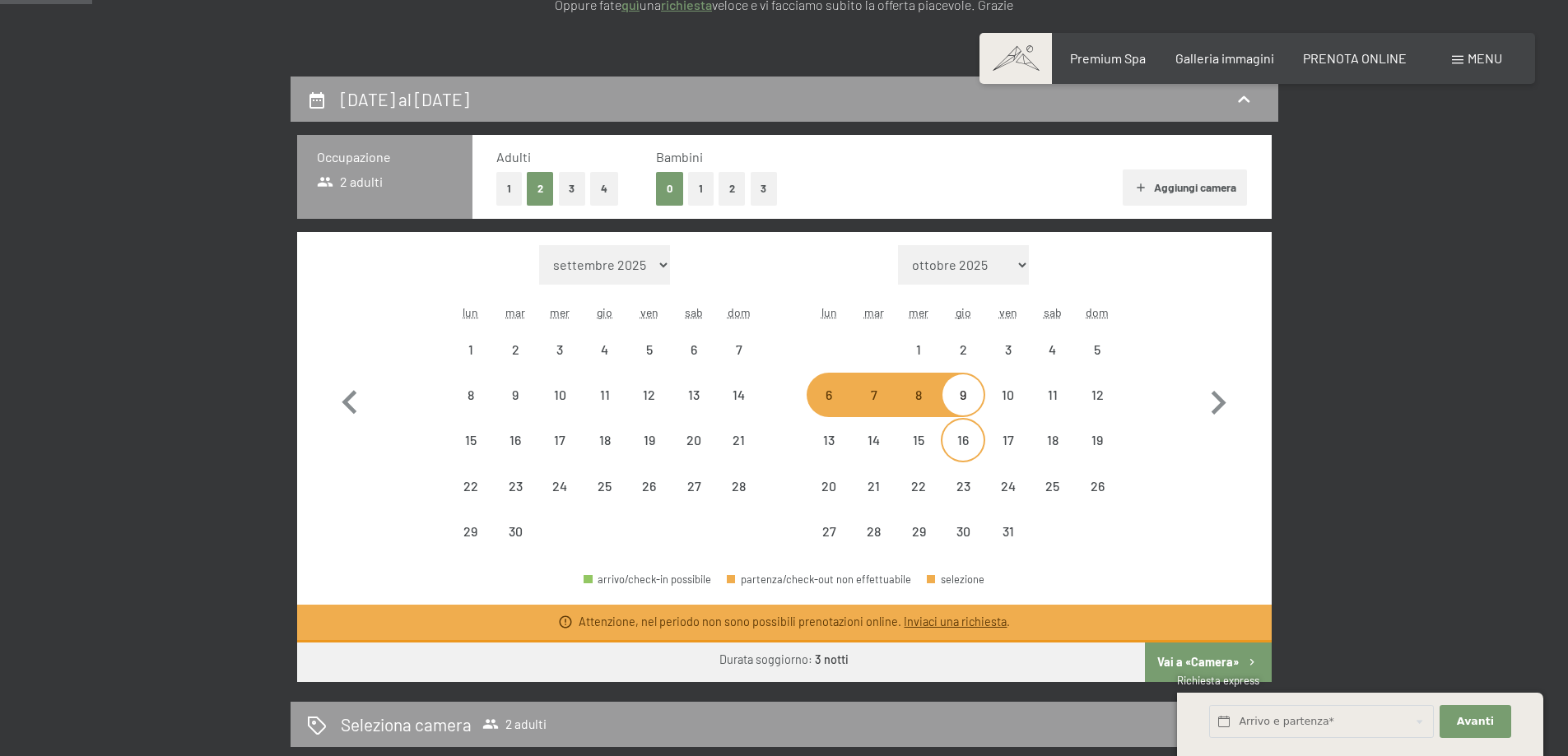
click at [957, 456] on div "16" at bounding box center [962, 453] width 41 height 41
select select "[DATE]"
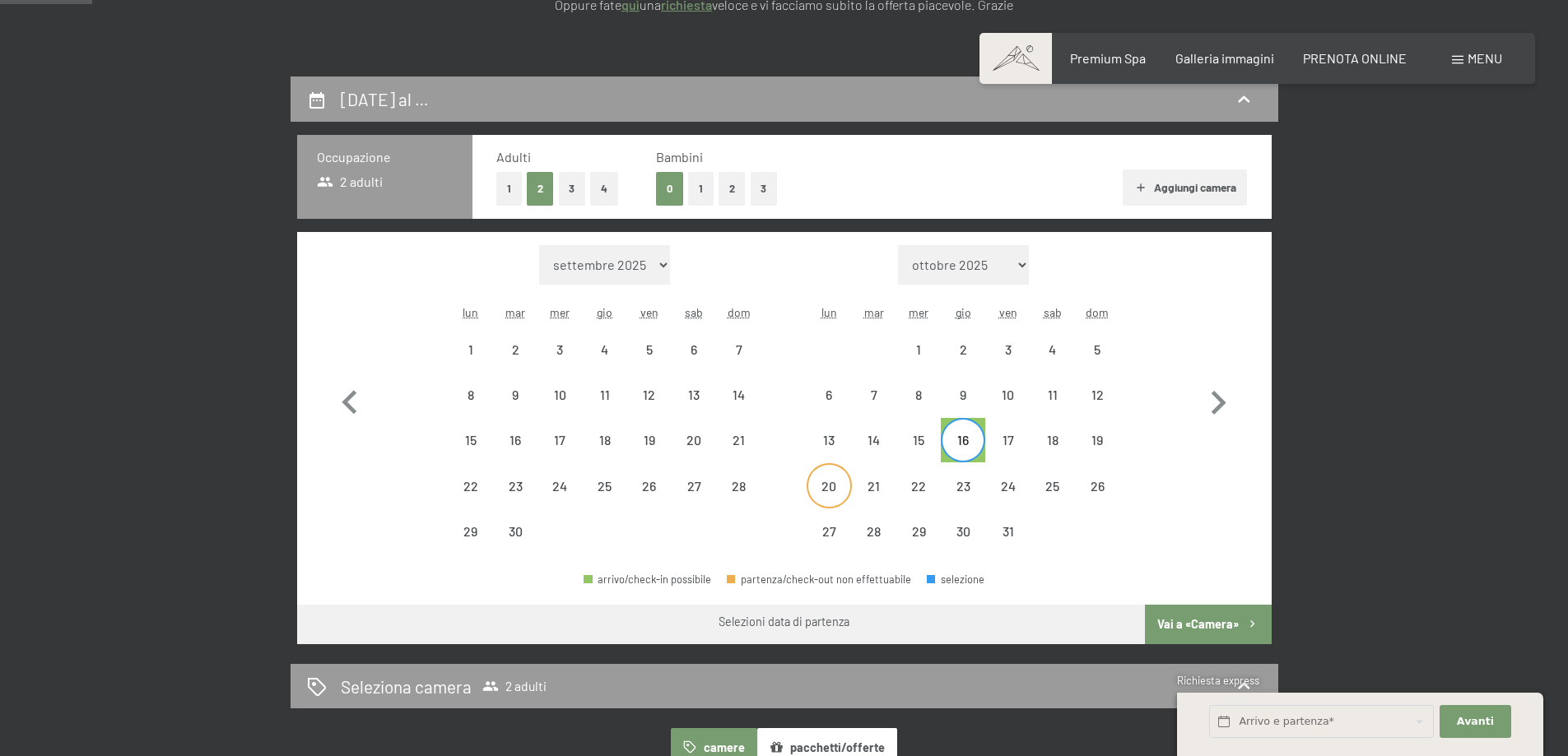
click at [824, 489] on div "20" at bounding box center [828, 499] width 41 height 41
select select "[DATE]"
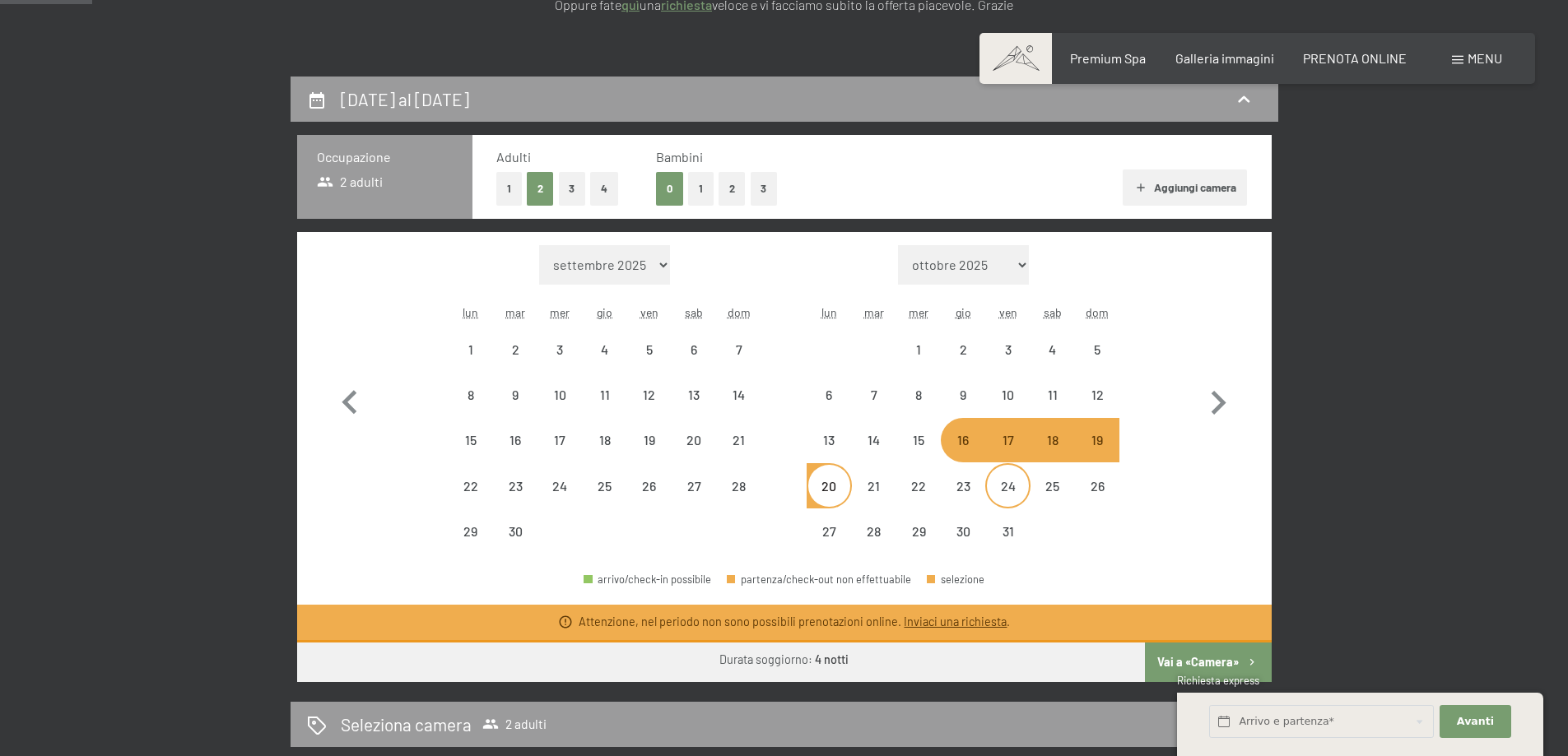
click at [1002, 489] on div "24" at bounding box center [1007, 499] width 41 height 41
select select "[DATE]"
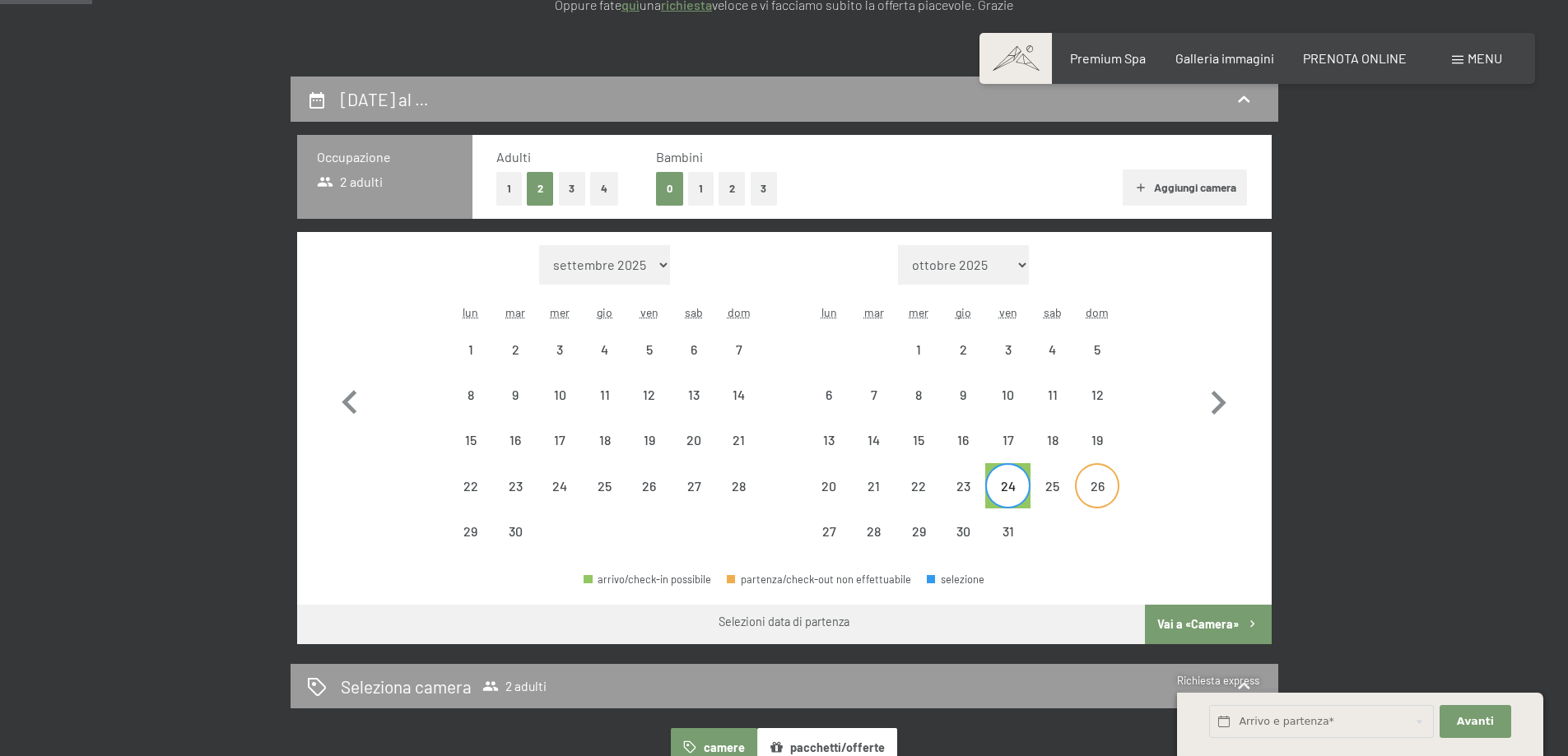
click at [1088, 486] on div "26" at bounding box center [1096, 499] width 41 height 41
select select "[DATE]"
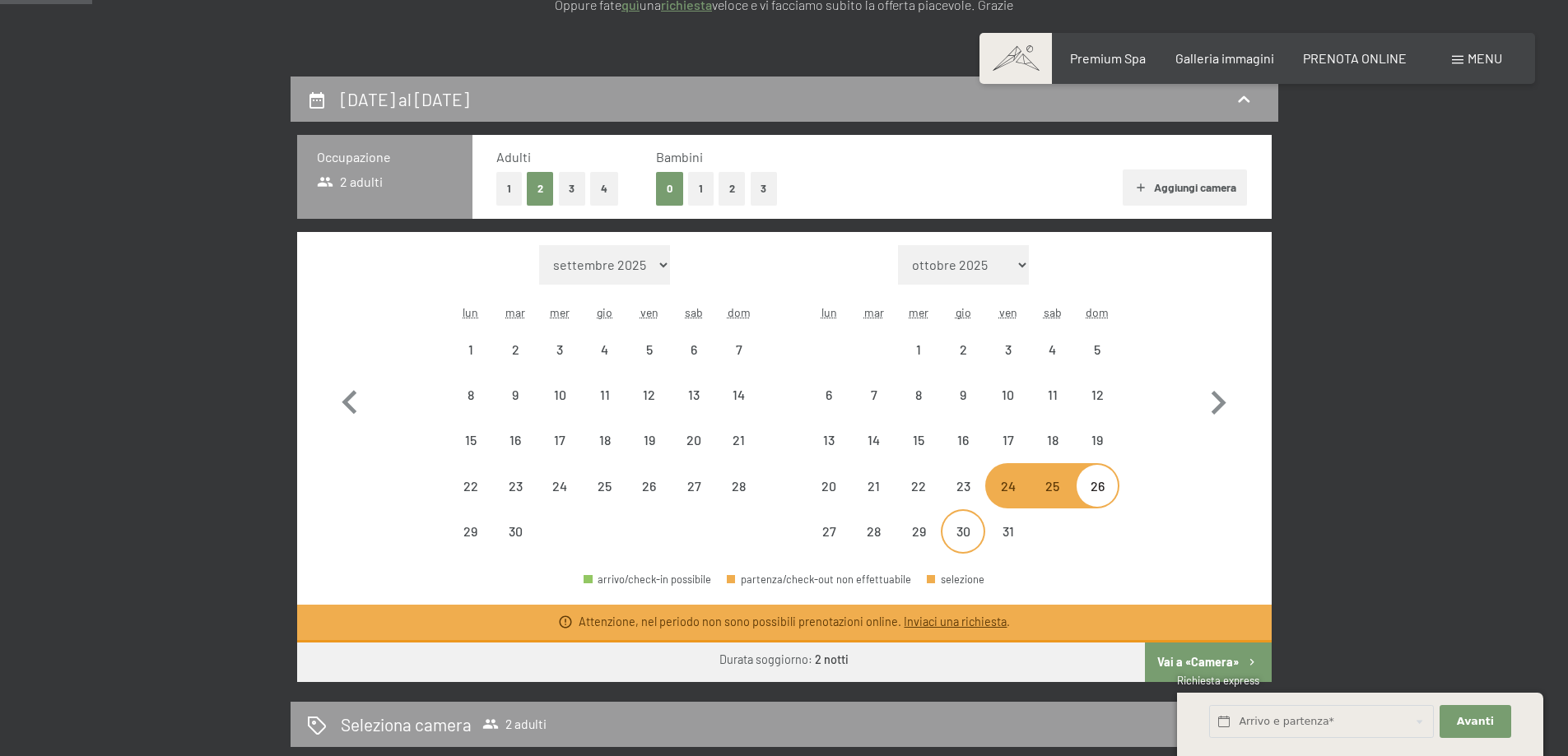
click at [953, 538] on div "30" at bounding box center [962, 545] width 41 height 41
select select "[DATE]"
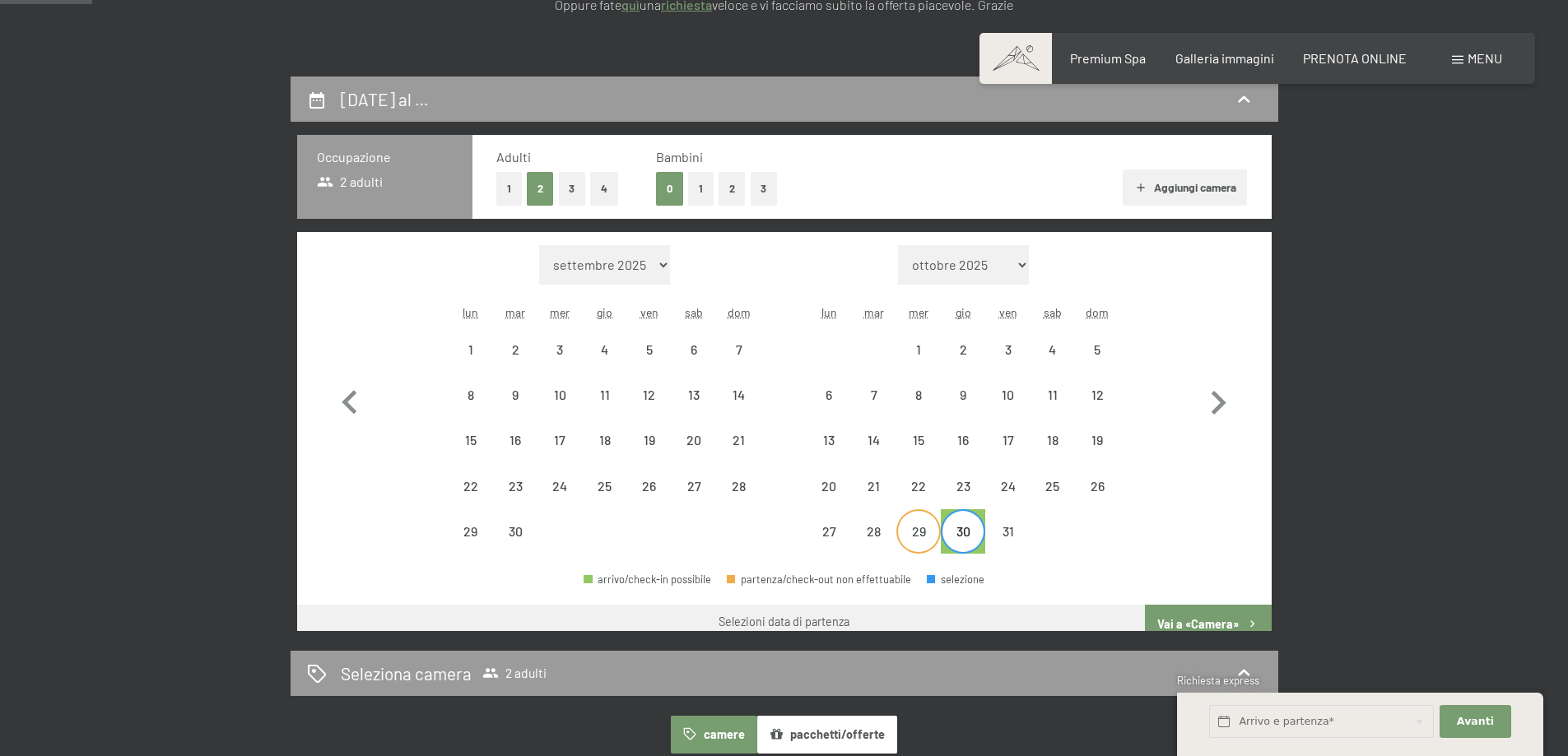
click at [920, 536] on div "29" at bounding box center [918, 545] width 41 height 41
select select "[DATE]"
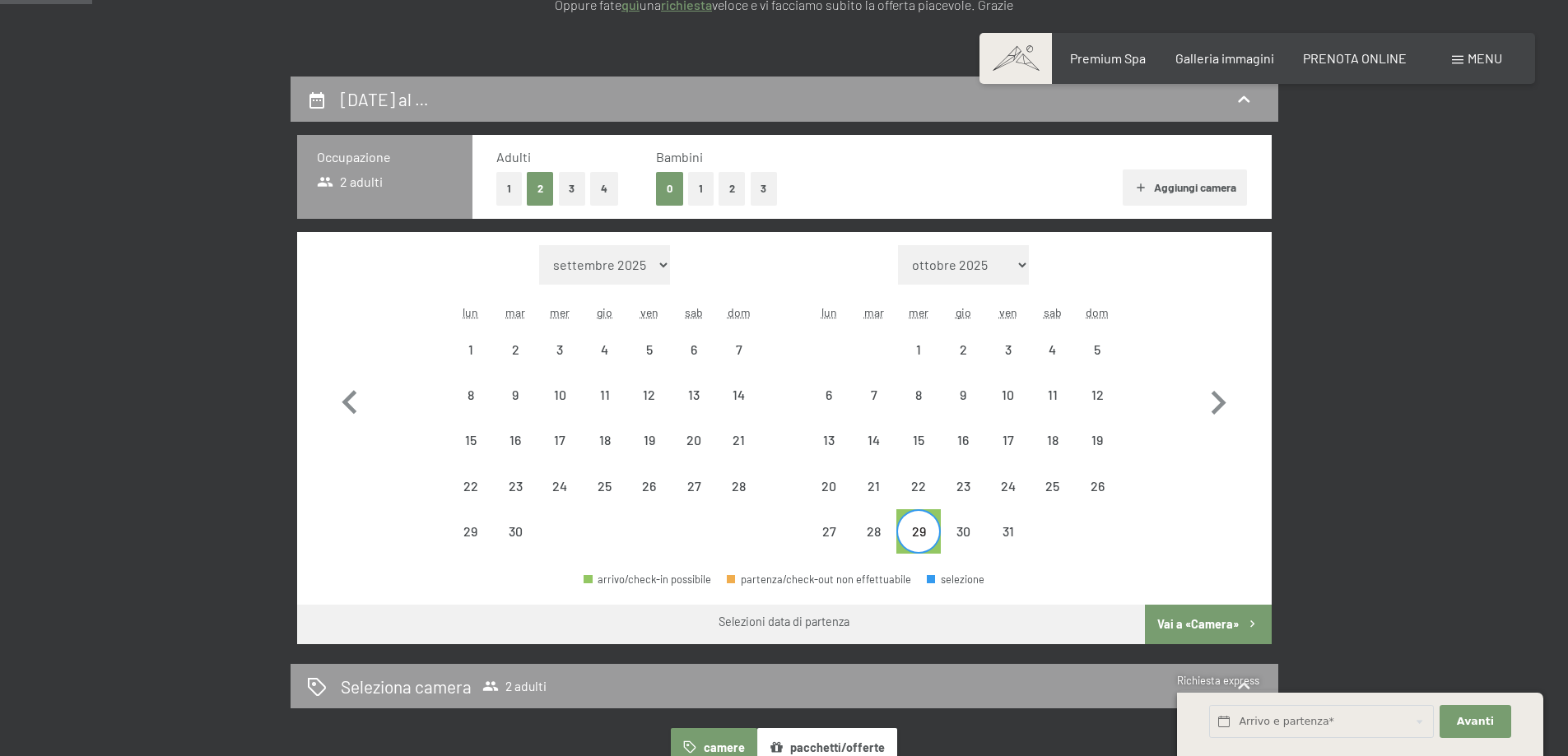
click at [851, 536] on div "27" at bounding box center [829, 531] width 44 height 44
select select "[DATE]"
click at [943, 538] on div "30" at bounding box center [962, 545] width 41 height 41
select select "[DATE]"
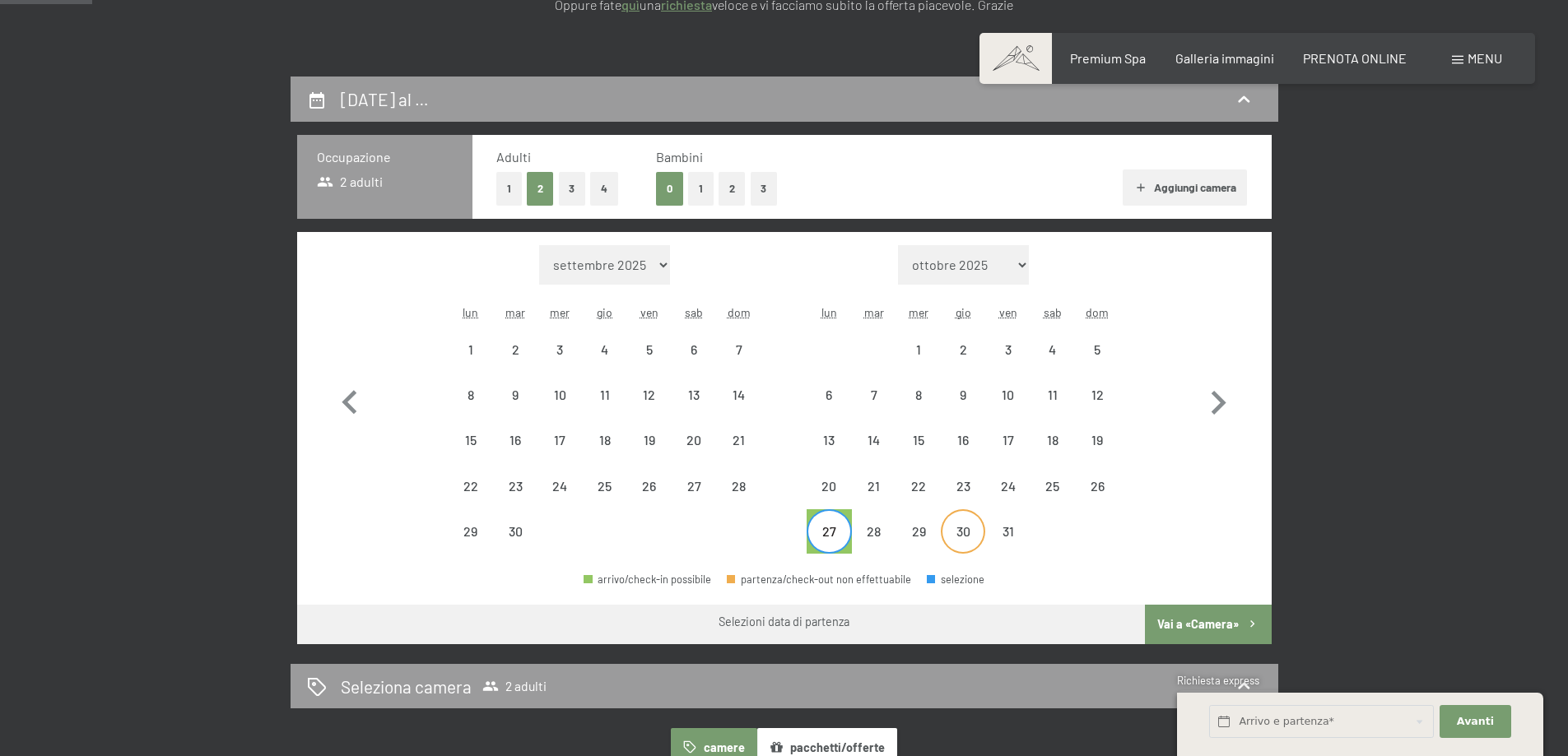
select select "[DATE]"
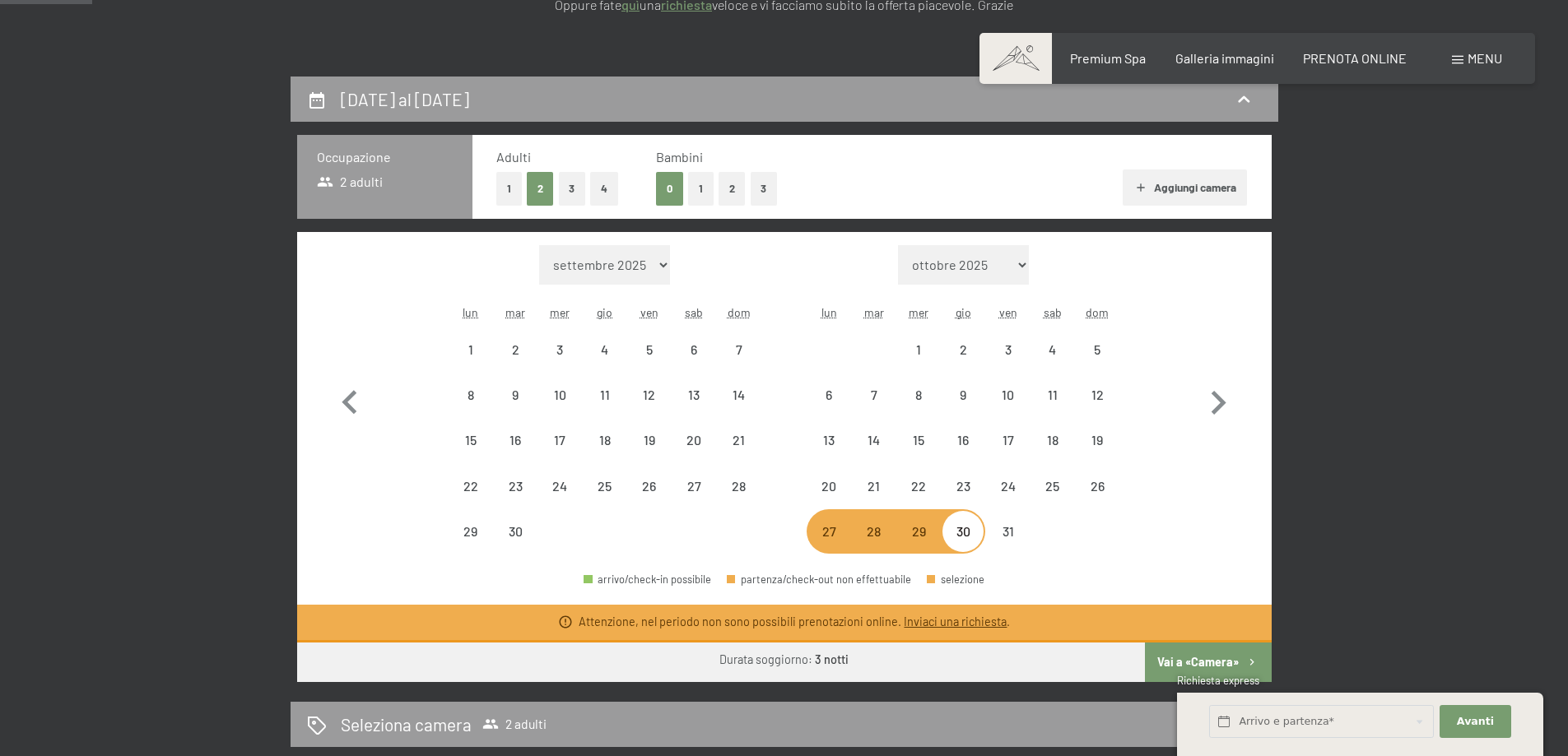
click at [829, 535] on div "27" at bounding box center [828, 545] width 41 height 41
select select "[DATE]"
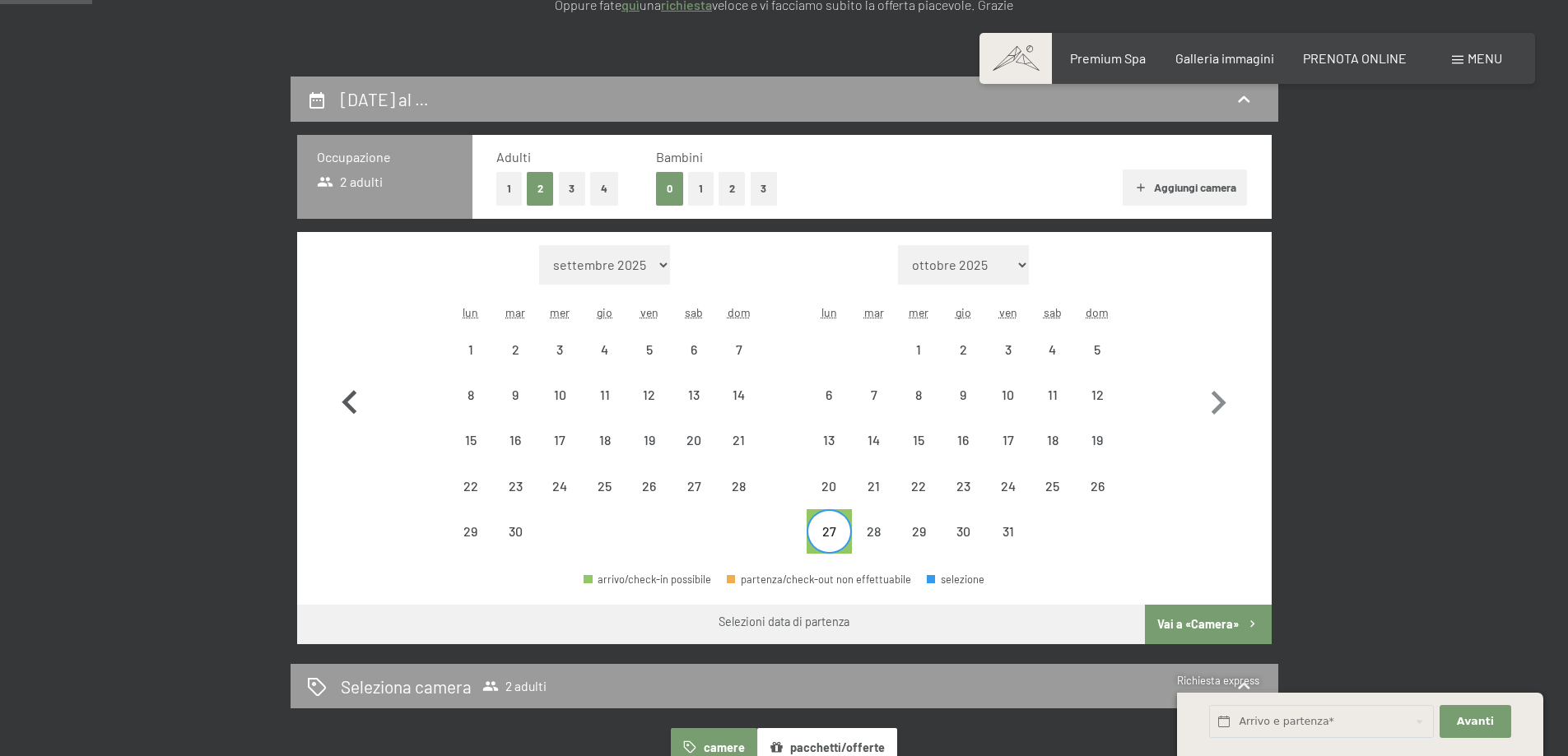
click at [354, 397] on icon "button" at bounding box center [349, 402] width 48 height 48
select select "[DATE]"
click at [354, 397] on icon "button" at bounding box center [349, 402] width 48 height 48
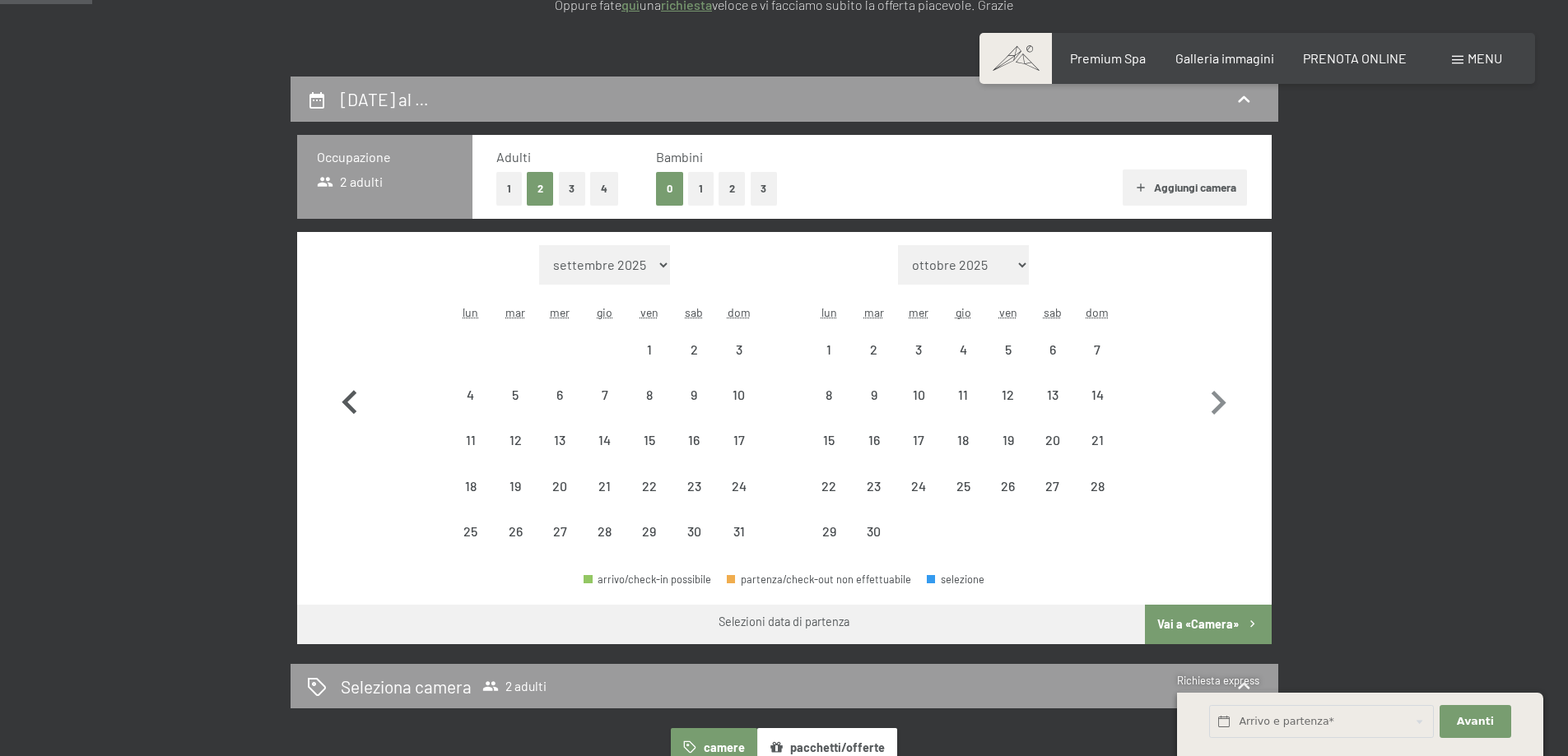
select select "[DATE]"
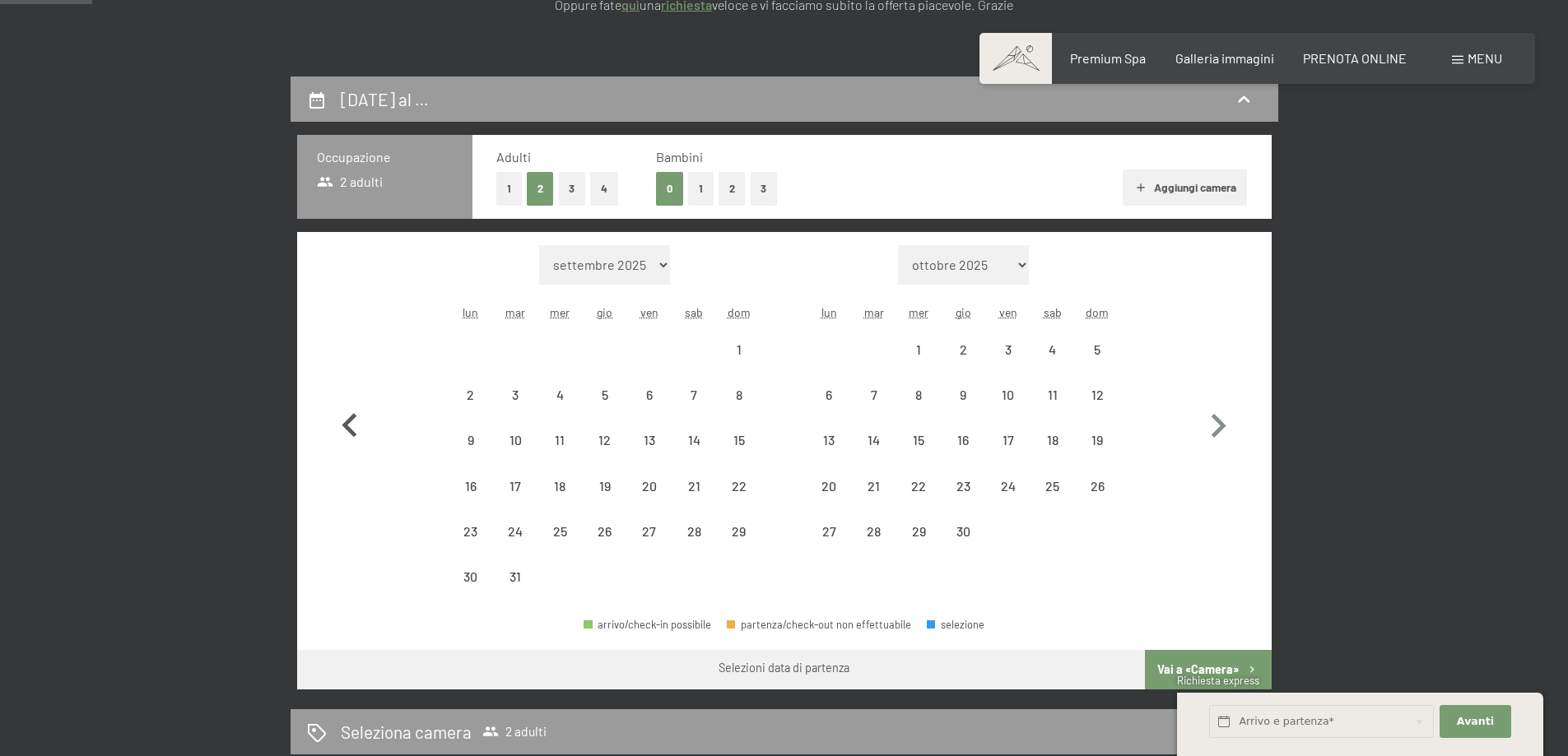
click at [354, 397] on button "button" at bounding box center [349, 422] width 48 height 354
click at [354, 402] on icon "button" at bounding box center [349, 426] width 48 height 48
select select "[DATE]"
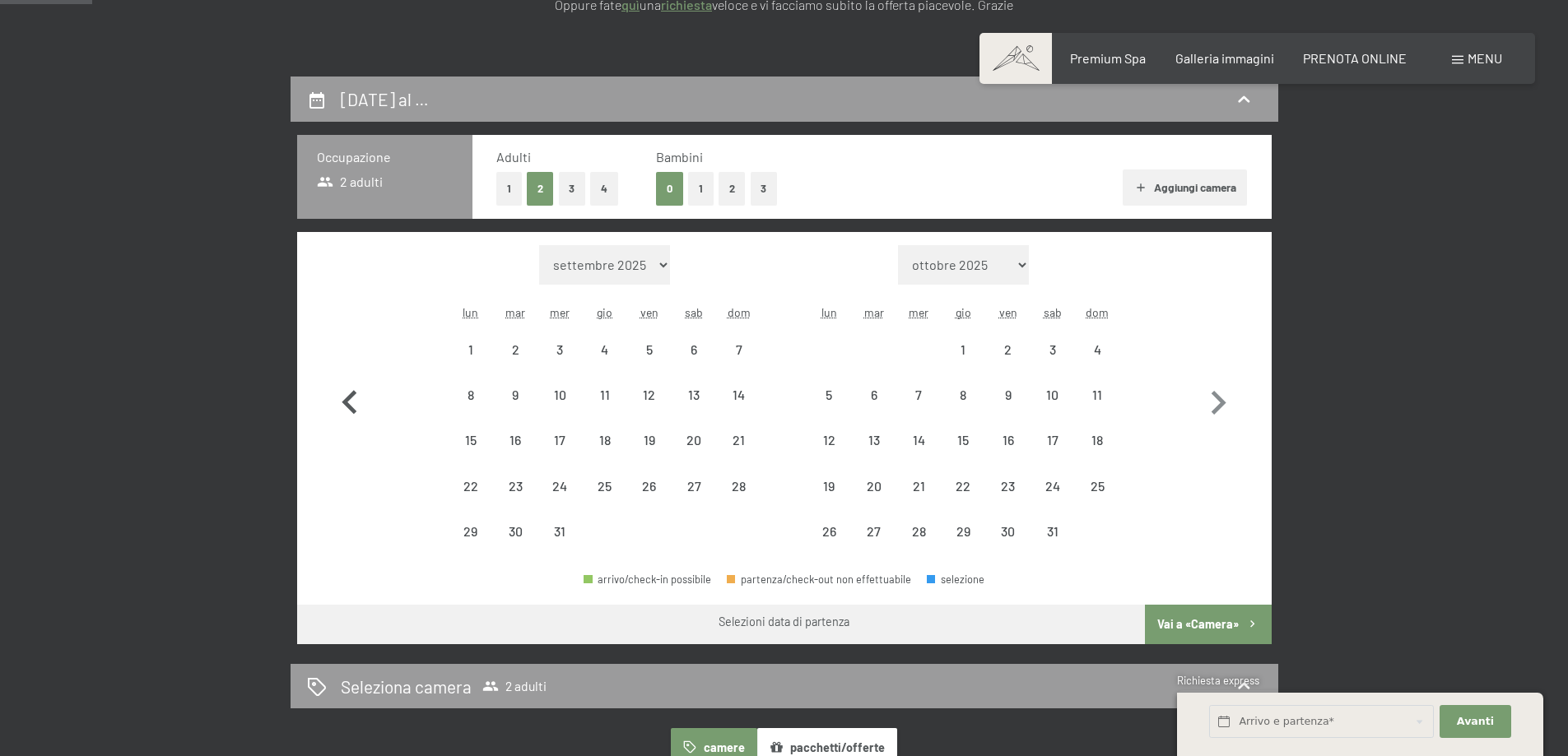
click at [354, 397] on icon "button" at bounding box center [349, 402] width 48 height 48
select select "[DATE]"
click at [352, 400] on icon "button" at bounding box center [349, 402] width 48 height 48
select select "[DATE]"
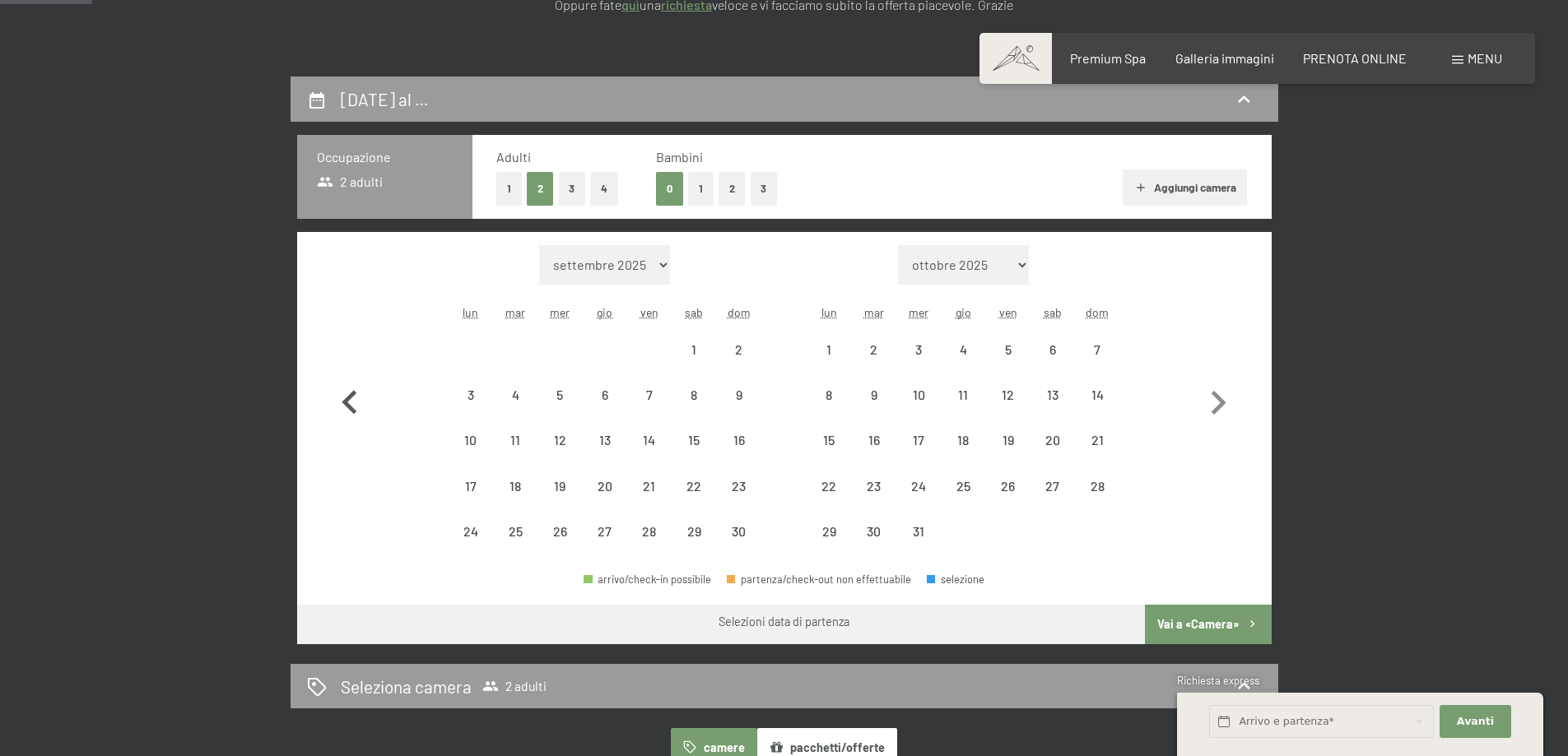
select select "[DATE]"
click at [472, 534] on div "27" at bounding box center [470, 545] width 41 height 41
select select "[DATE]"
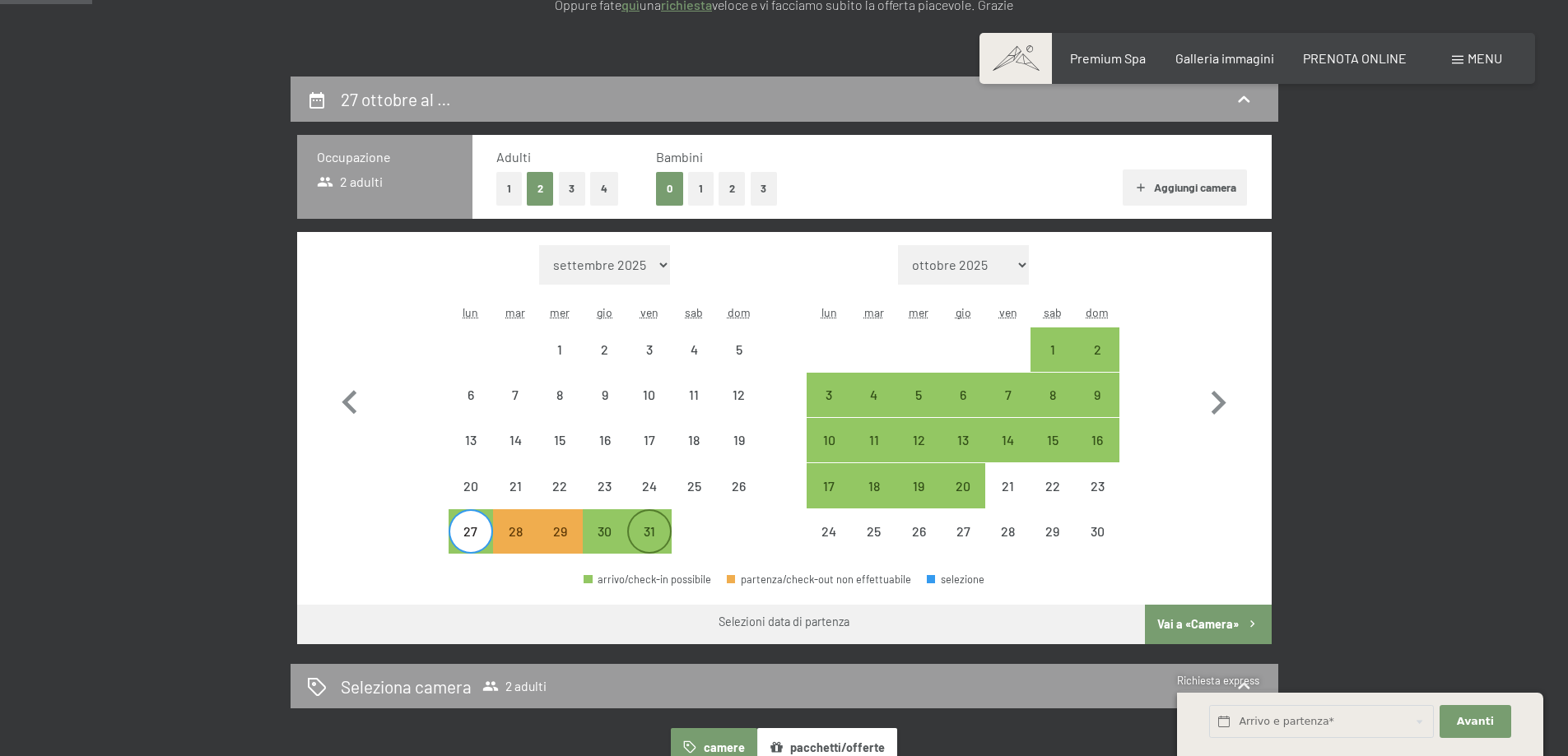
click at [642, 538] on div "31" at bounding box center [648, 545] width 41 height 41
select select "[DATE]"
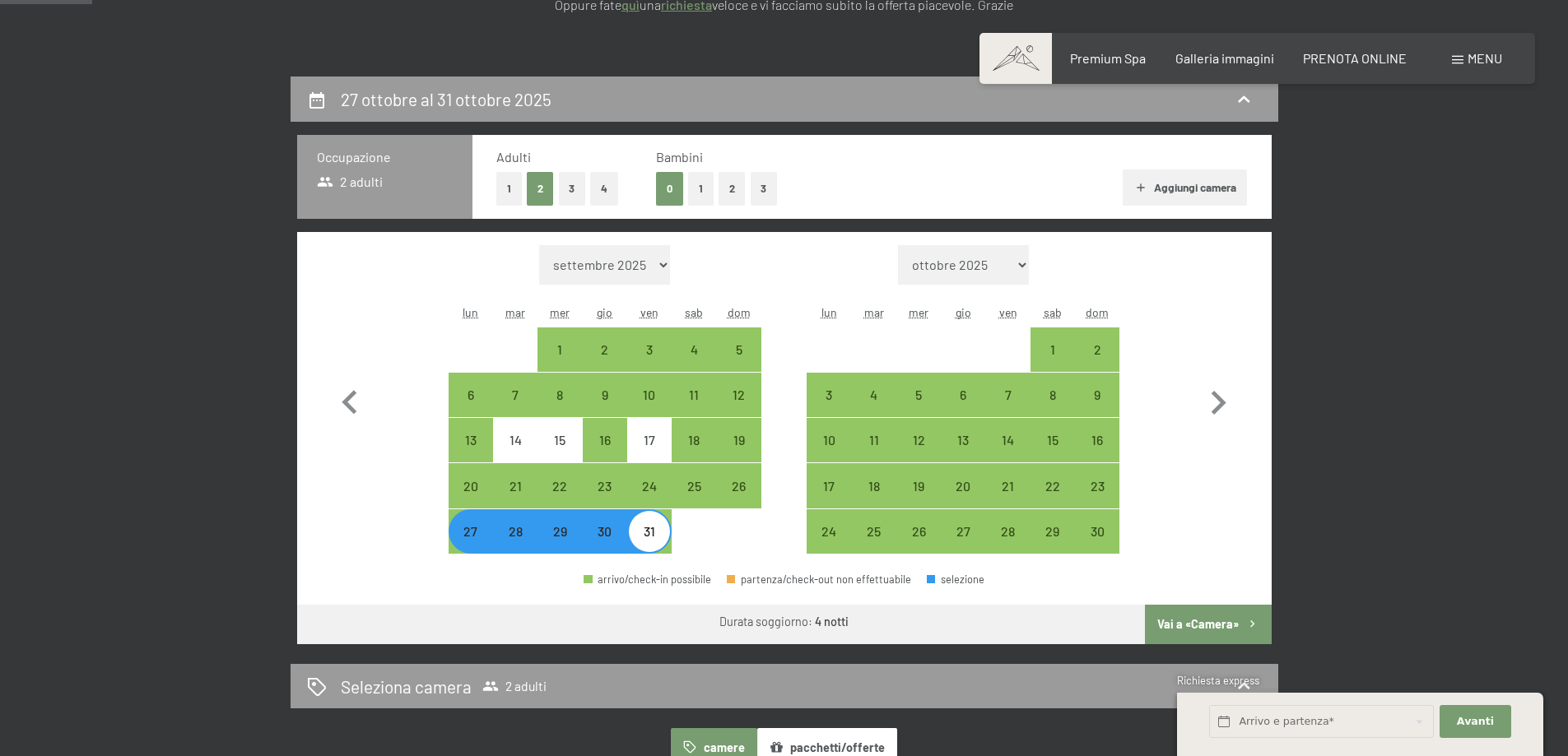
click at [1177, 620] on button "Vai a «Camera»" at bounding box center [1208, 625] width 126 height 40
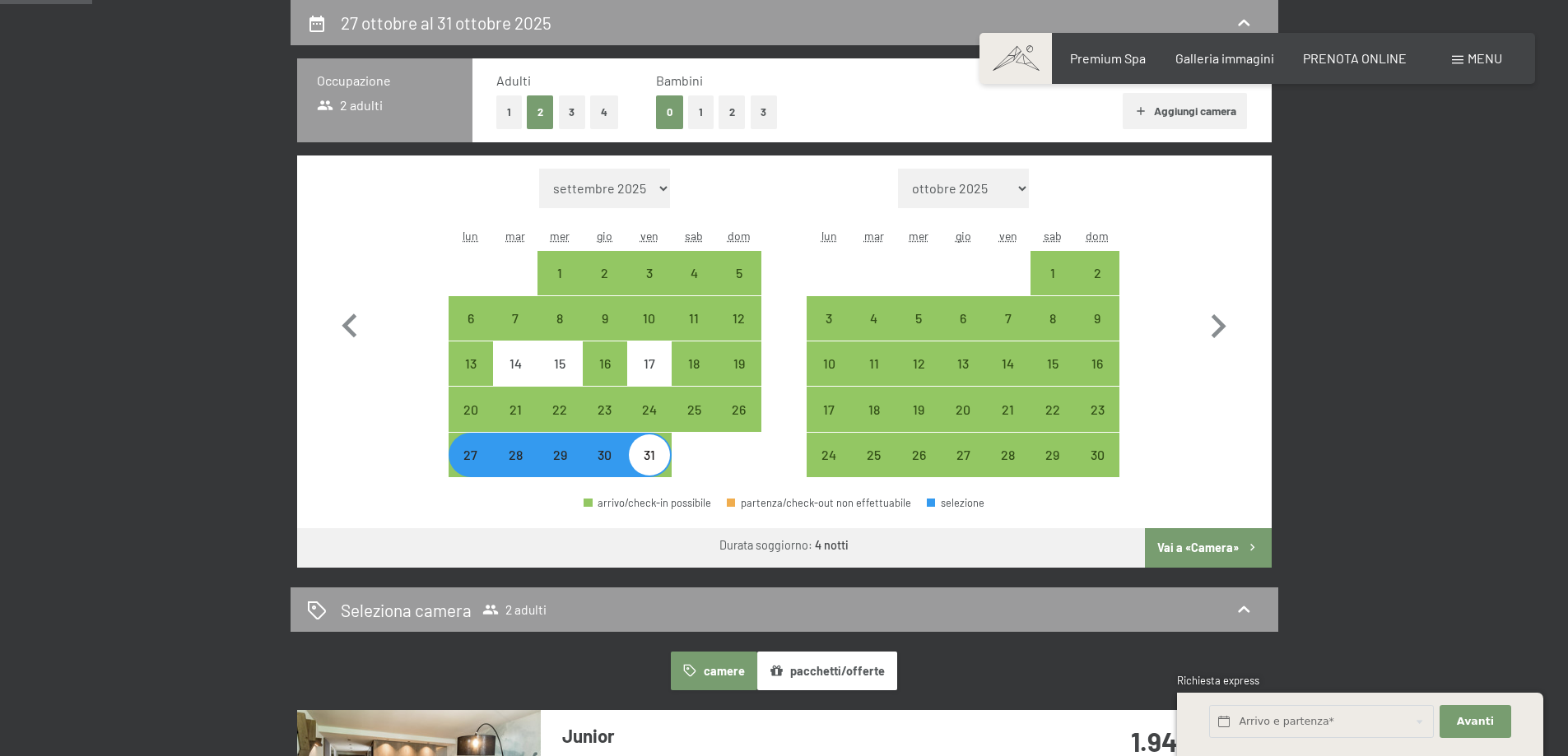
select select "[DATE]"
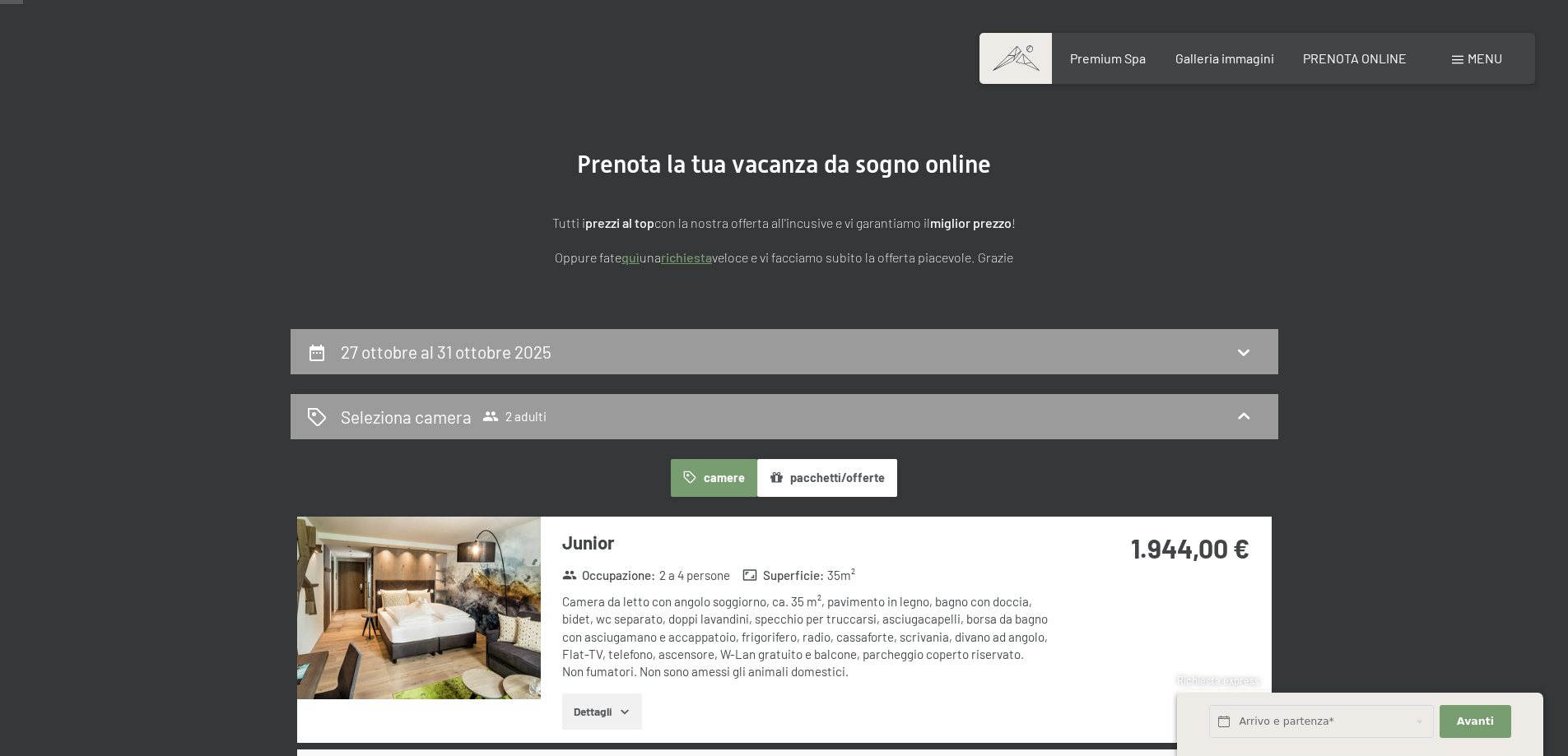
scroll to position [0, 0]
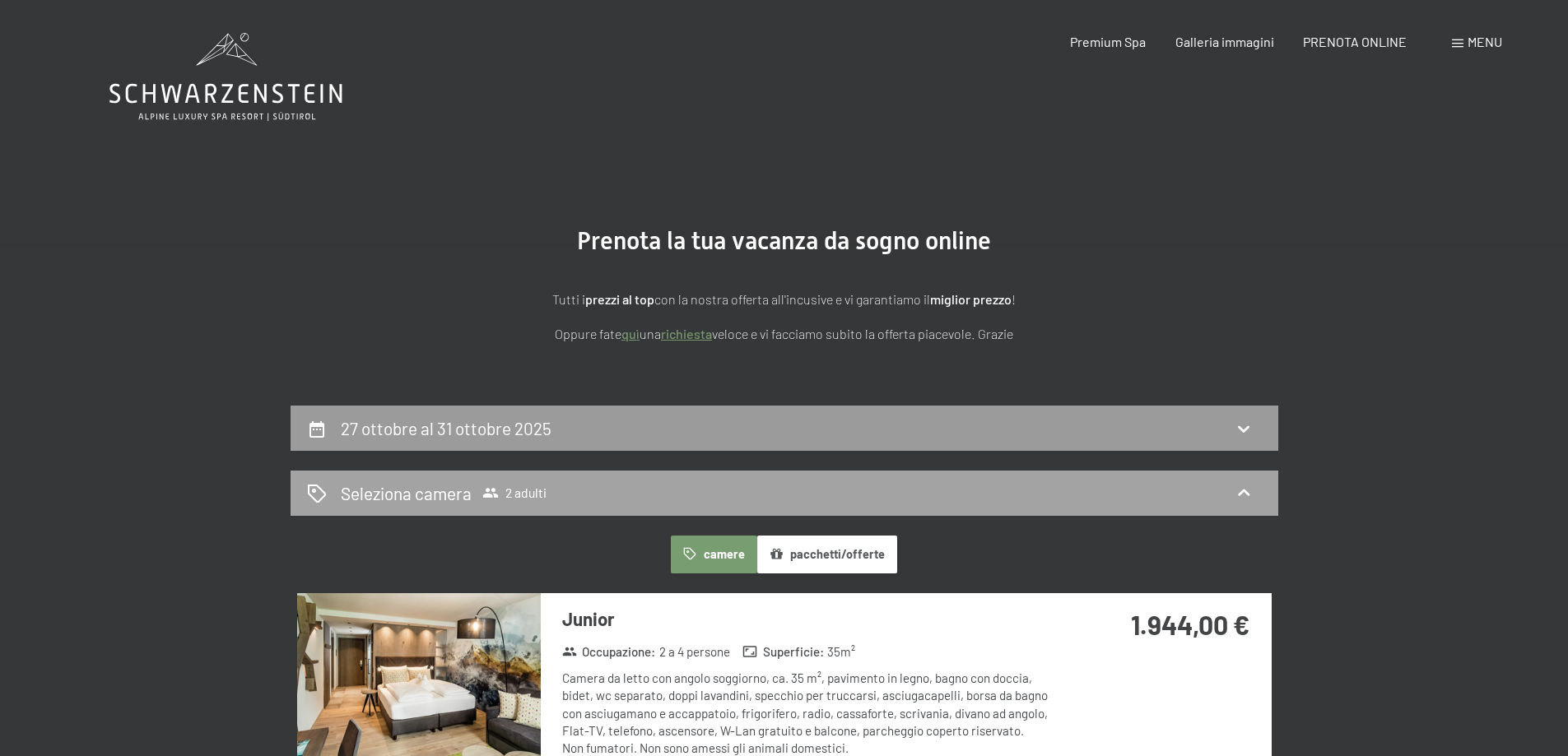
click at [538, 490] on span "2 adulti" at bounding box center [514, 493] width 64 height 16
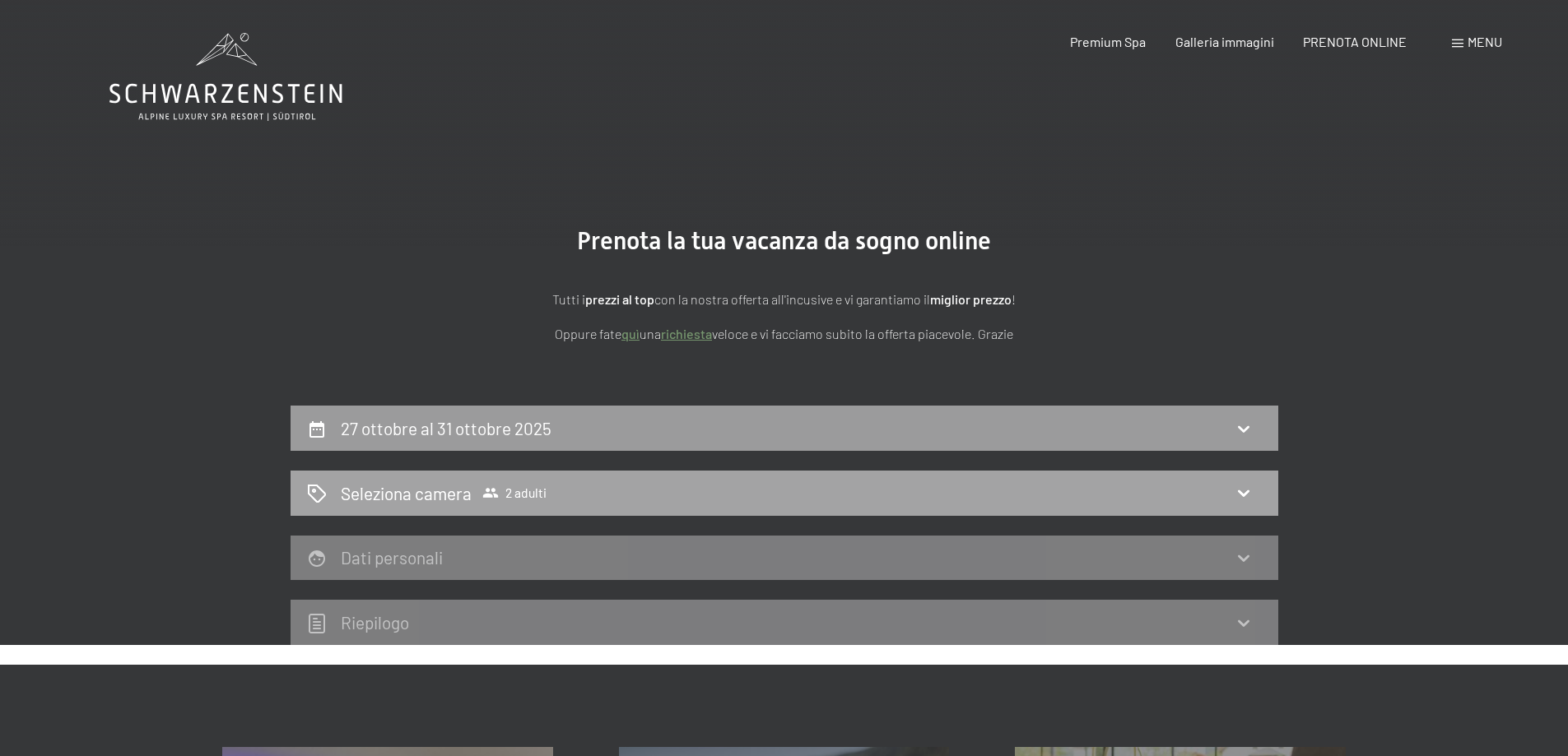
click at [463, 502] on h2 "Seleziona camera" at bounding box center [406, 493] width 131 height 24
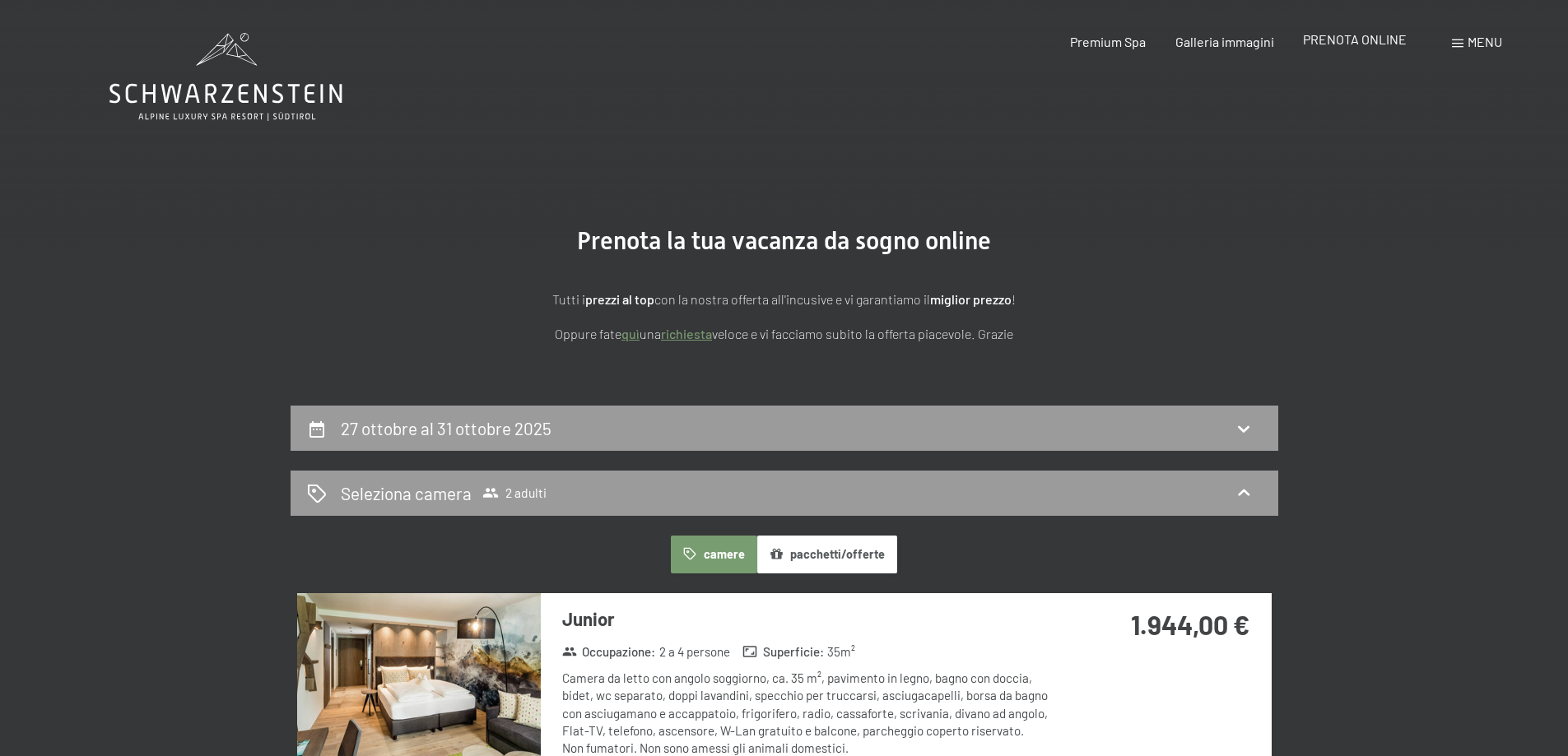
click at [1360, 46] on span "PRENOTA ONLINE" at bounding box center [1355, 38] width 103 height 15
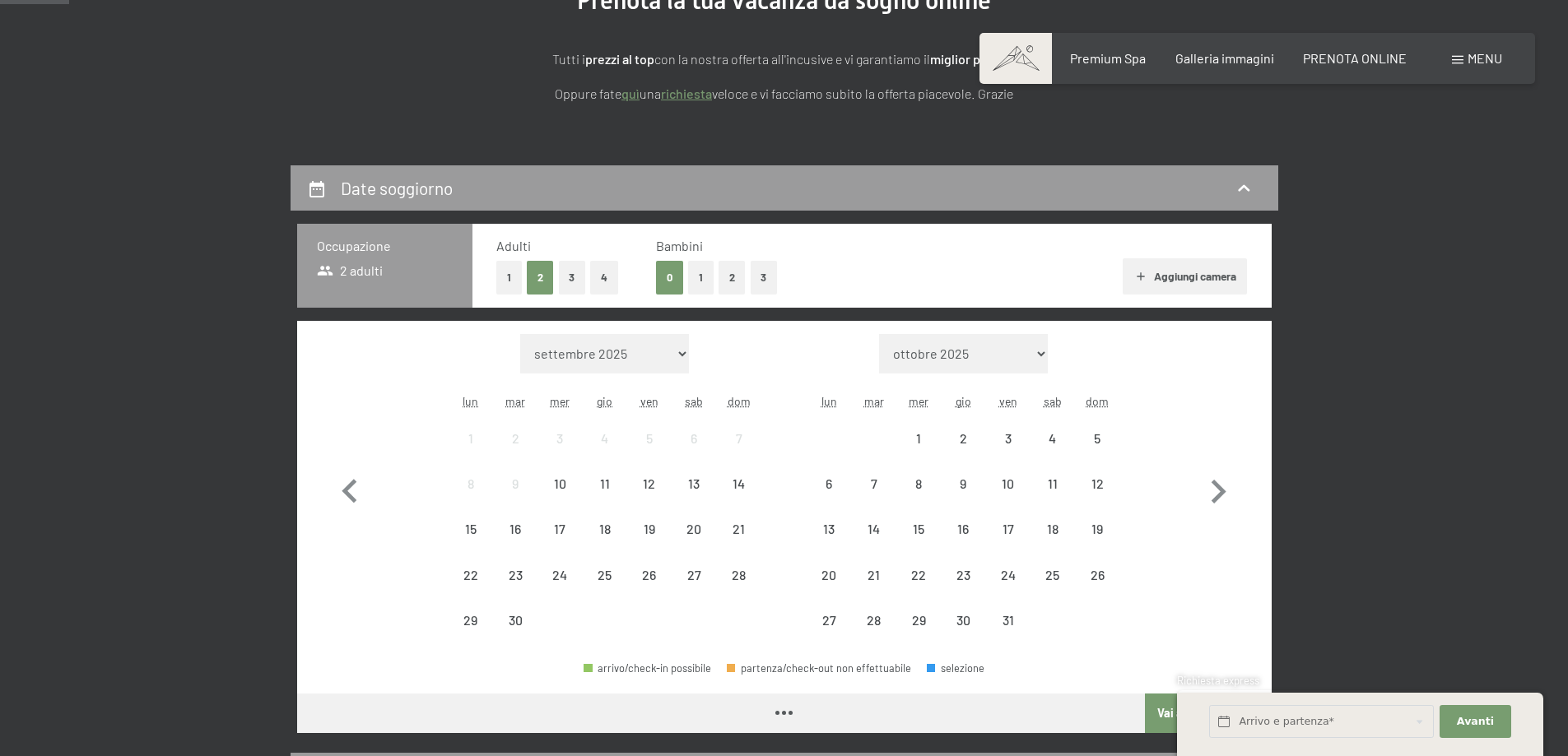
scroll to position [247, 0]
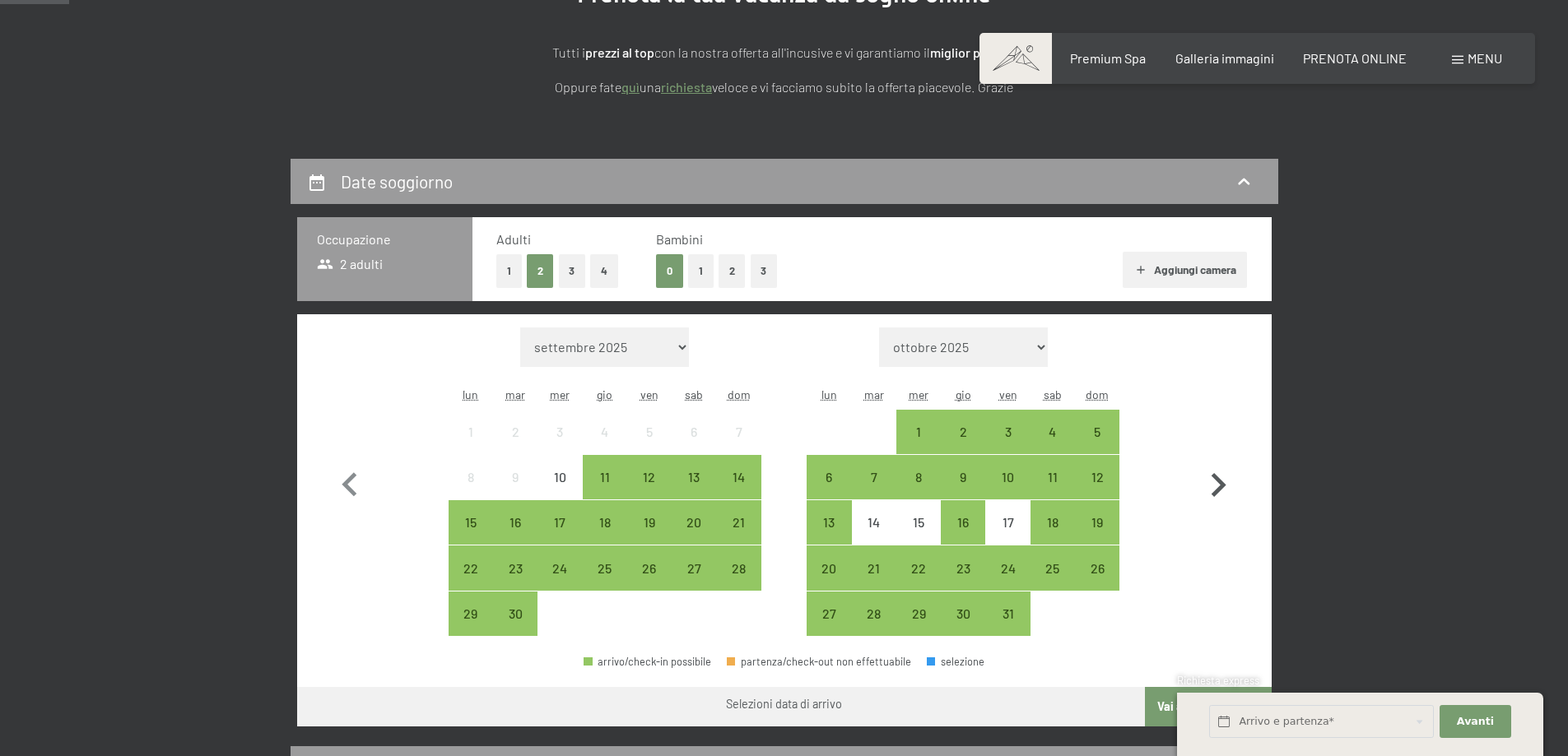
click at [1217, 487] on icon "button" at bounding box center [1218, 485] width 48 height 48
select select "[DATE]"
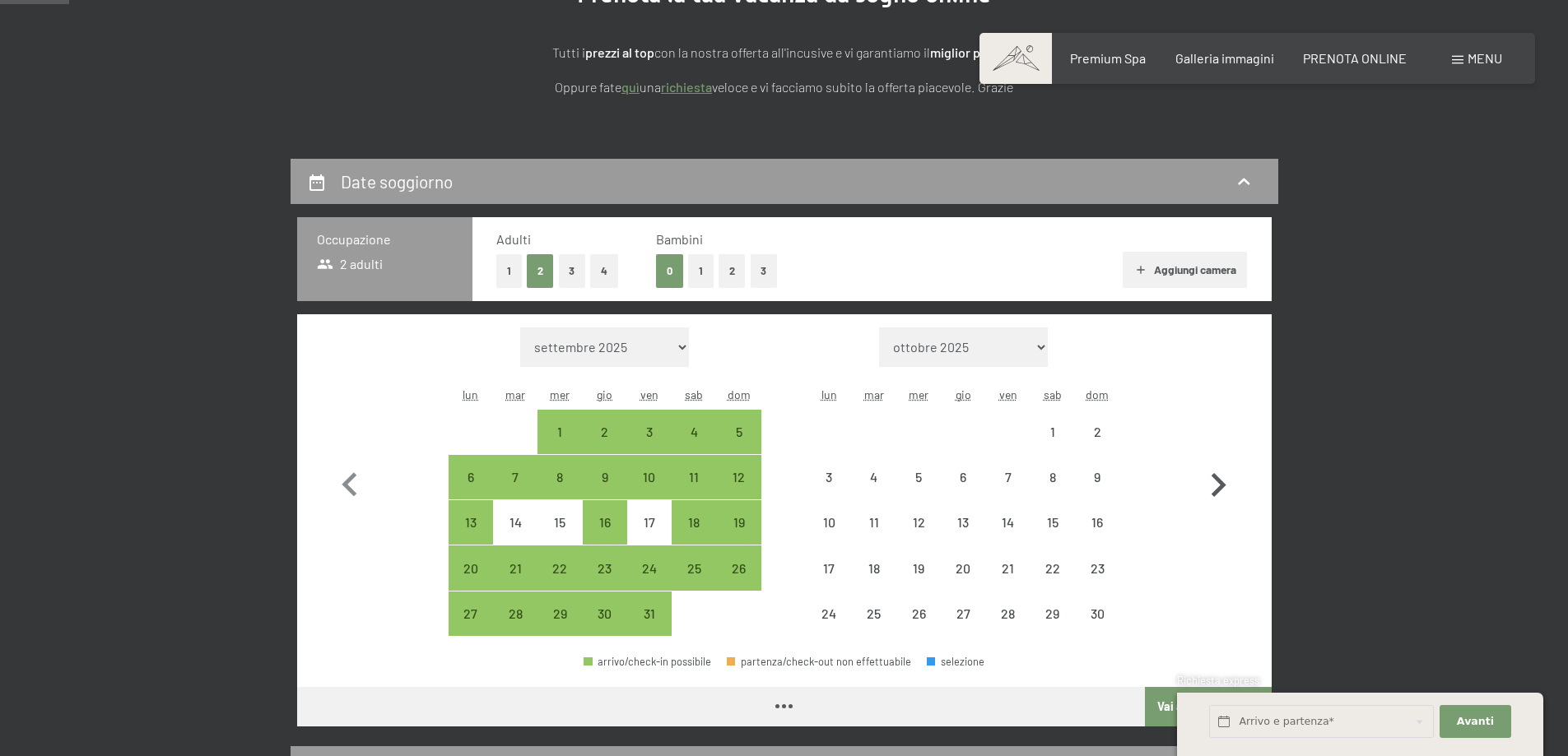
click at [1216, 487] on icon "button" at bounding box center [1218, 485] width 48 height 48
select select "[DATE]"
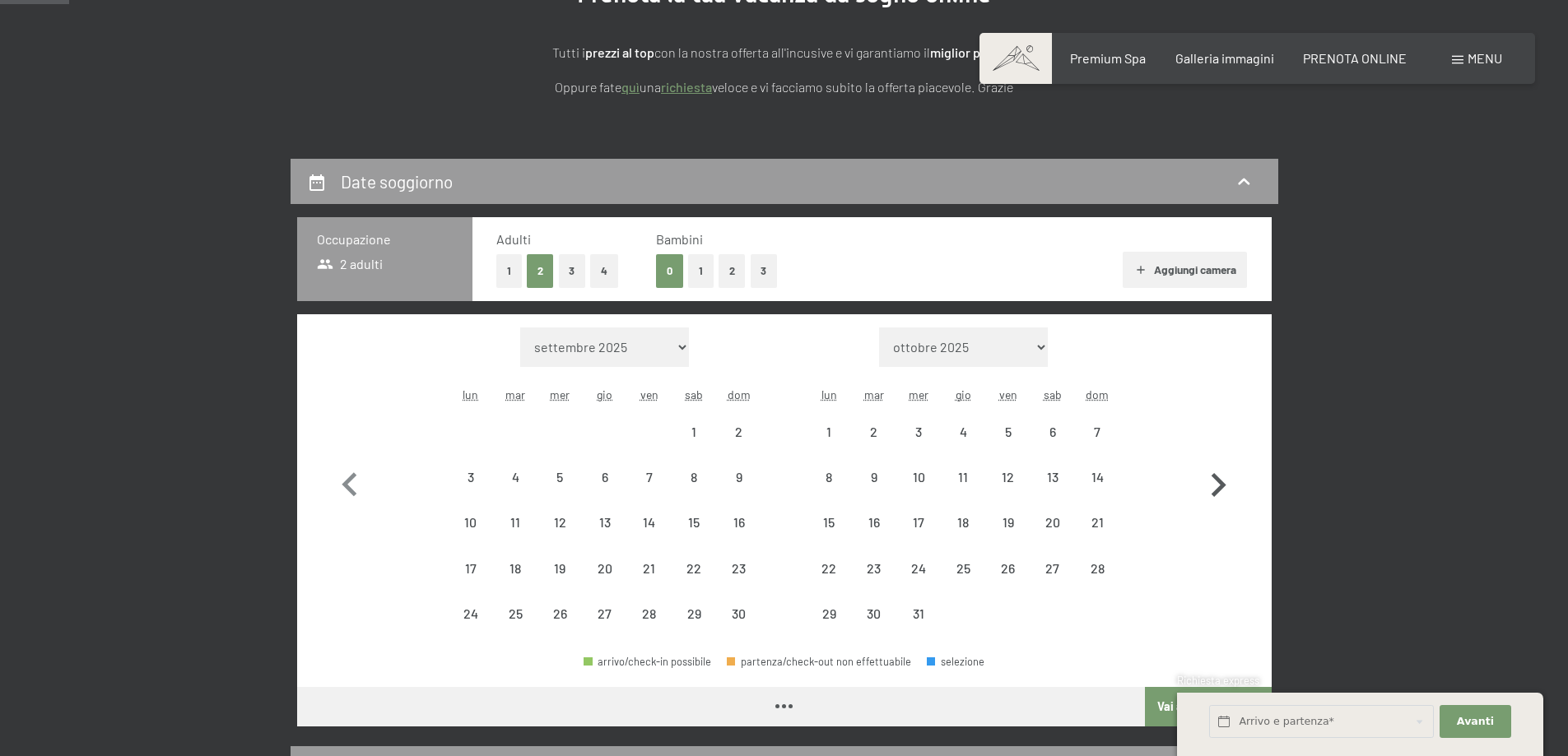
click at [1215, 487] on icon "button" at bounding box center [1218, 485] width 48 height 48
select select "[DATE]"
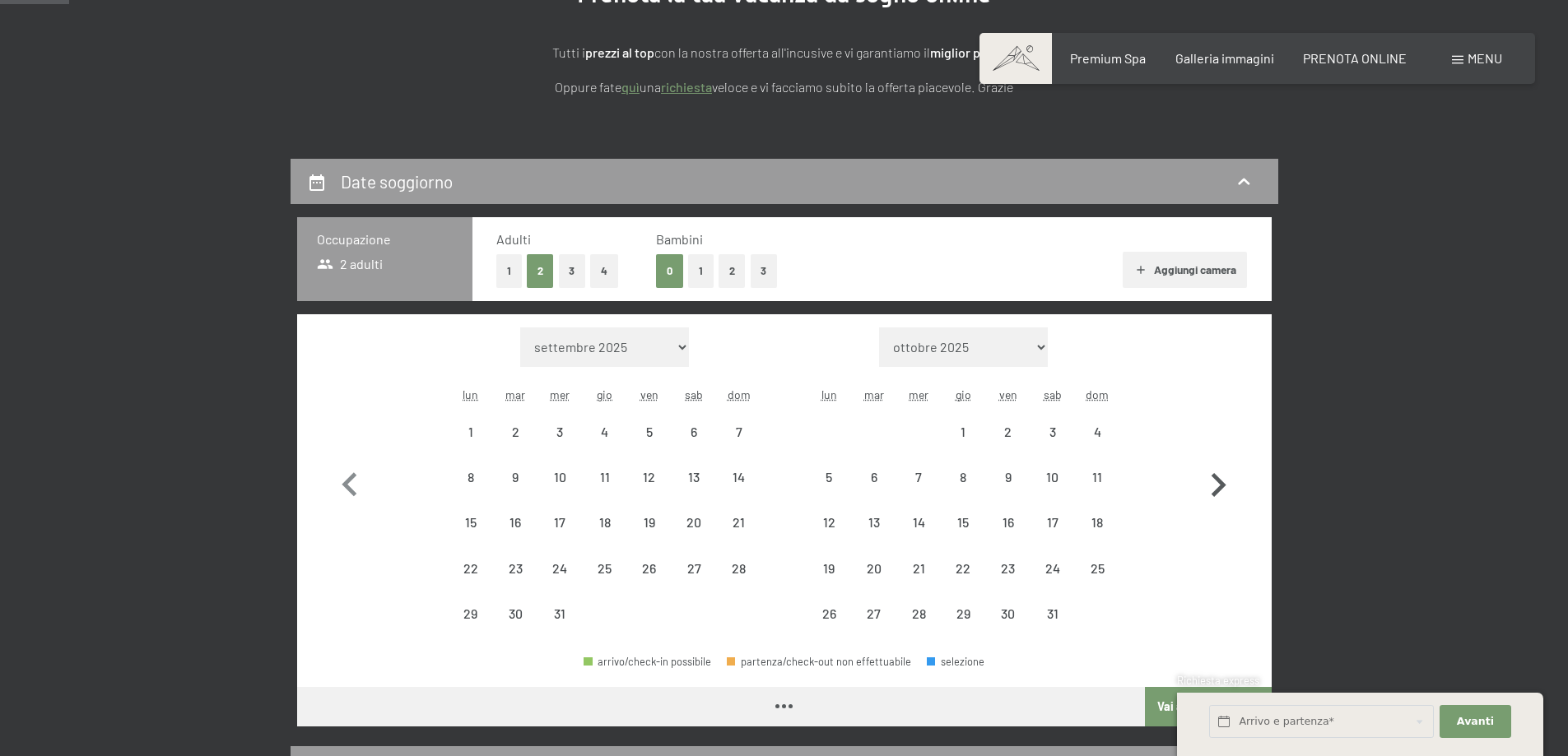
click at [1214, 487] on icon "button" at bounding box center [1218, 485] width 48 height 48
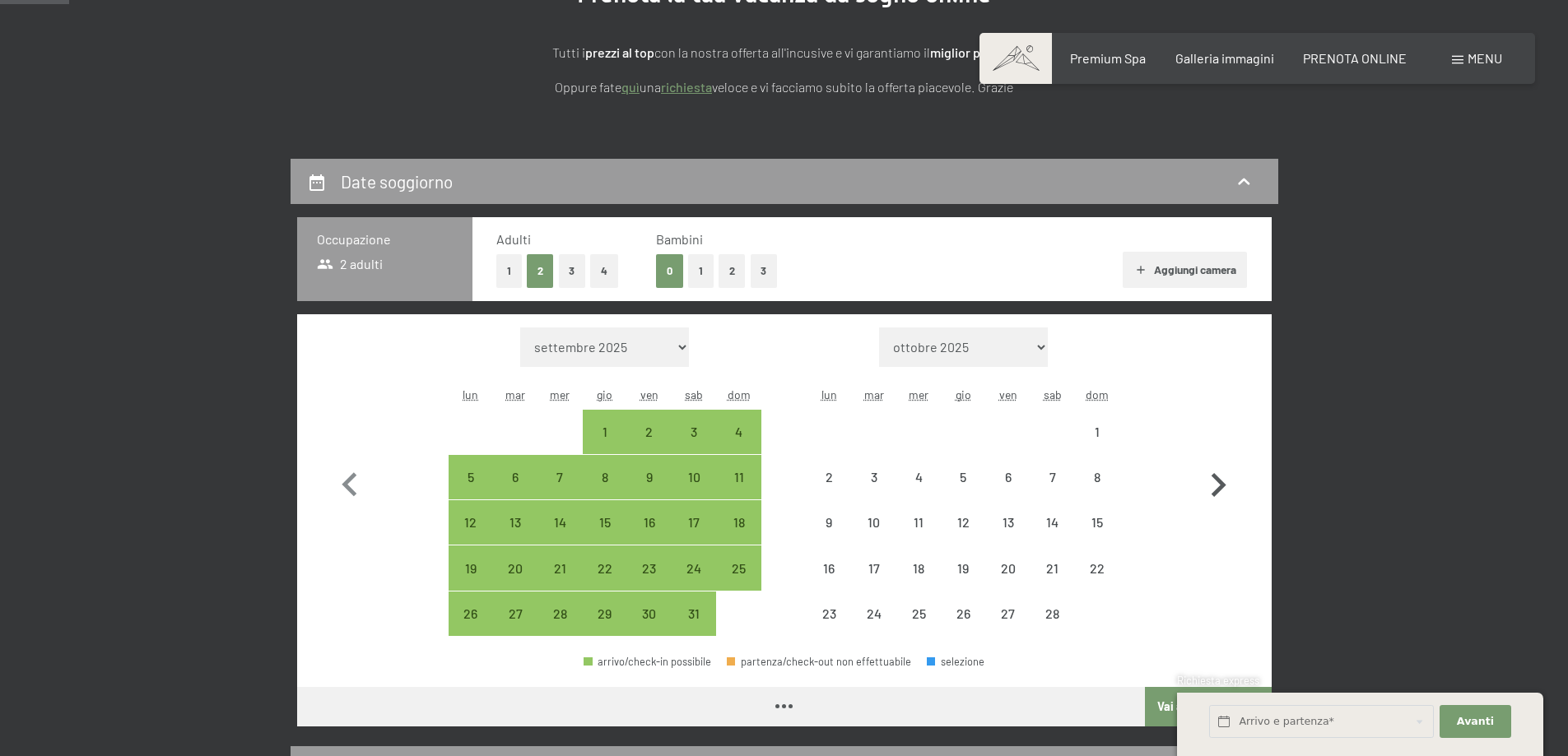
click at [1214, 487] on icon "button" at bounding box center [1218, 485] width 48 height 48
select select "[DATE]"
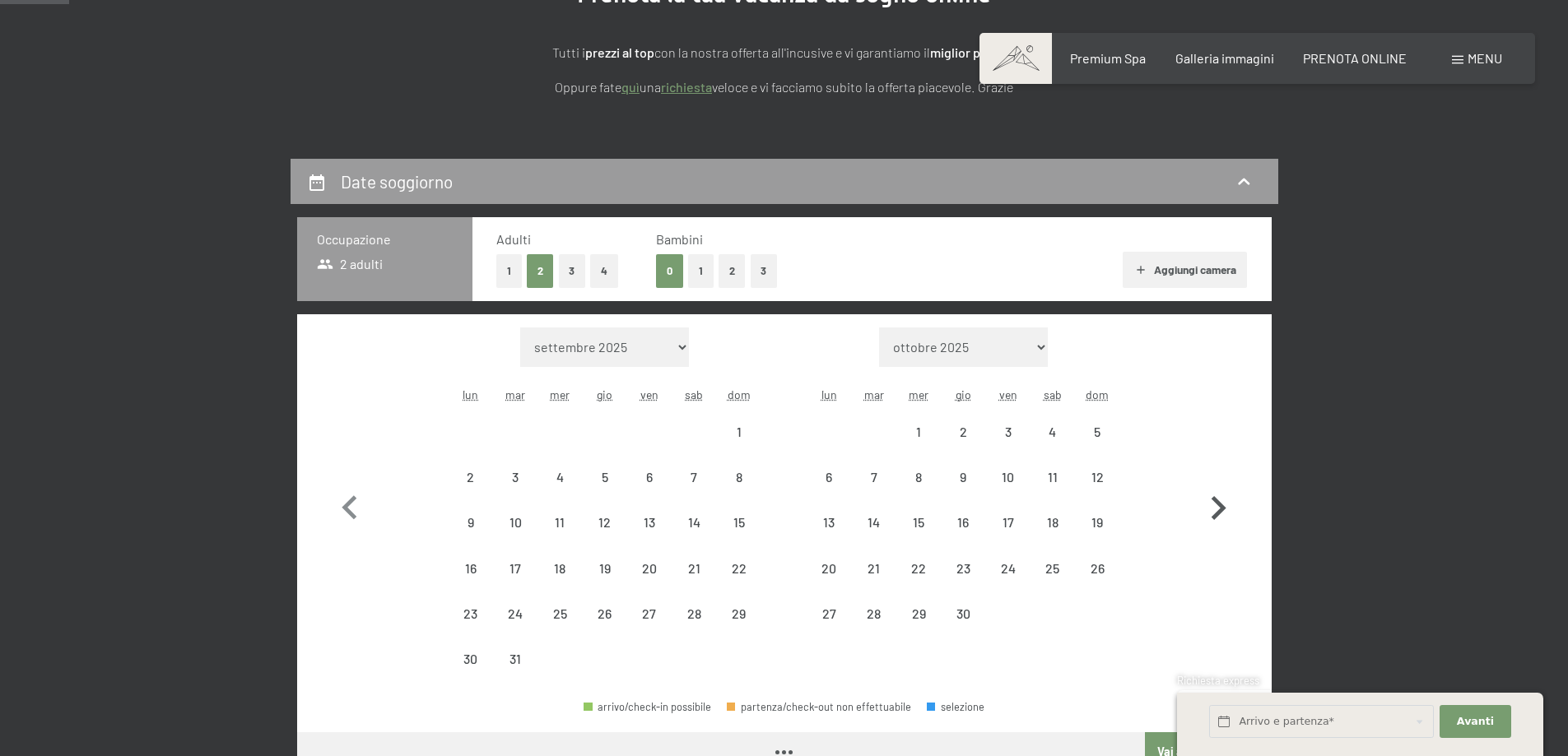
click at [1214, 487] on icon "button" at bounding box center [1218, 509] width 48 height 48
select select "[DATE]"
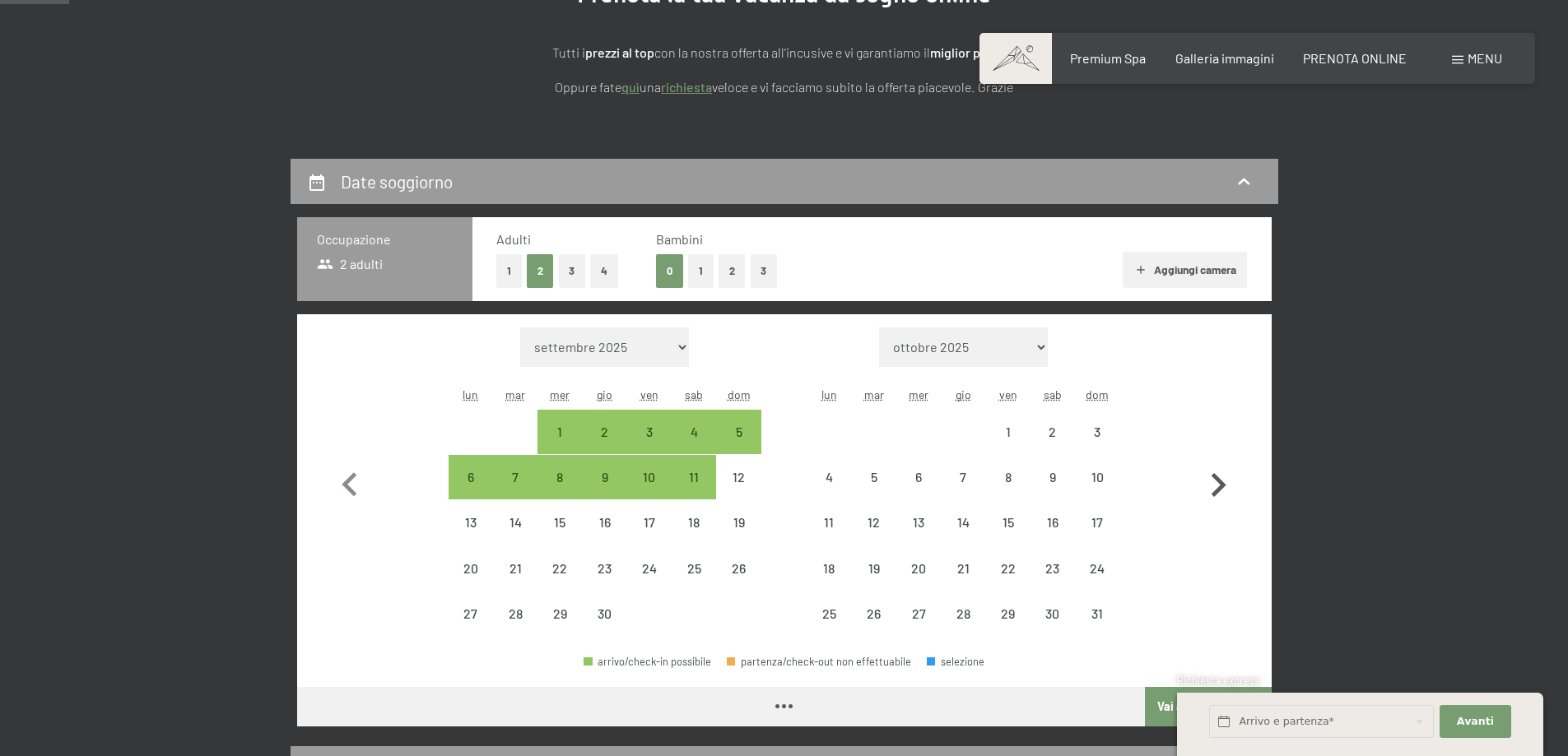
select select "[DATE]"
click at [1214, 487] on icon "button" at bounding box center [1218, 485] width 48 height 48
select select "[DATE]"
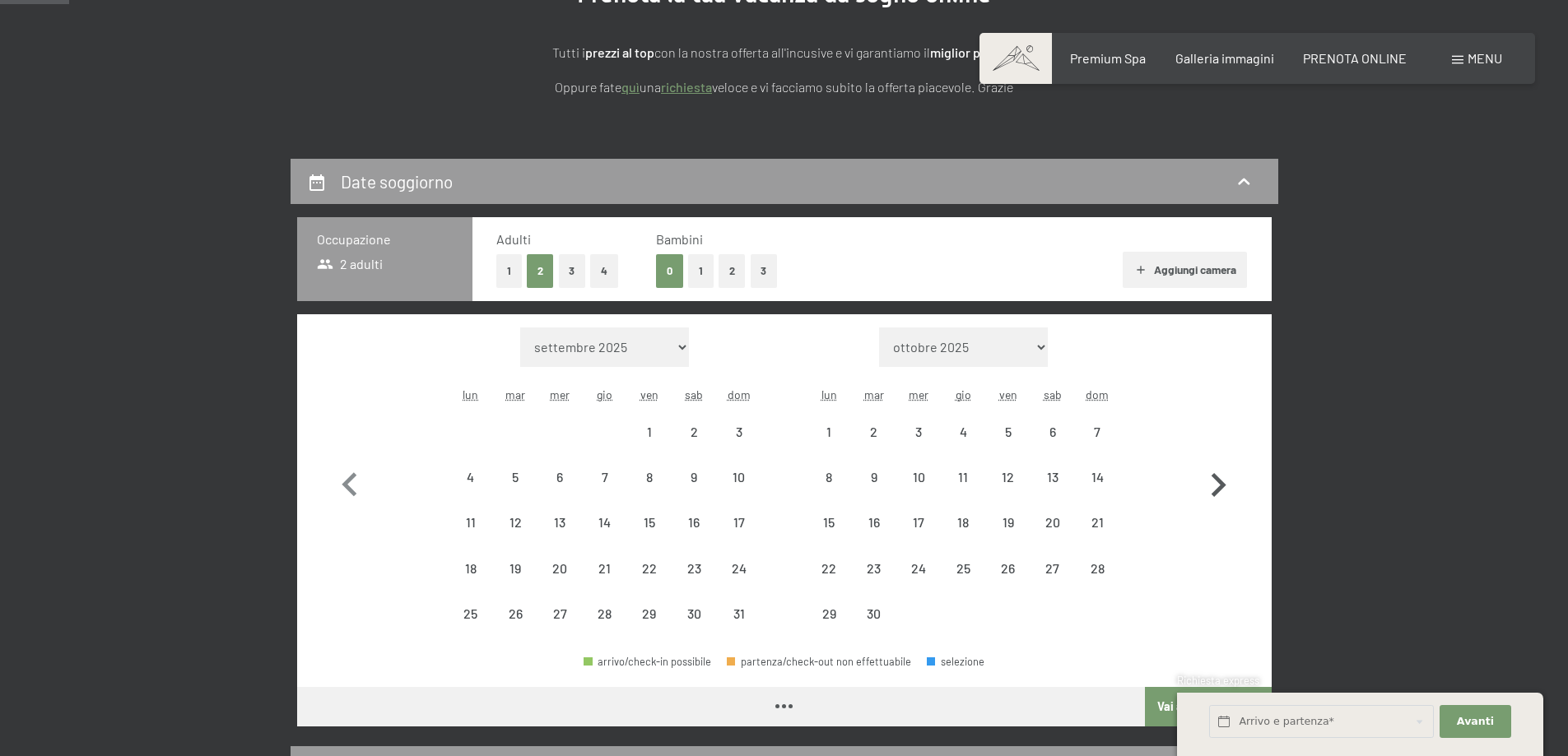
select select "[DATE]"
click at [1214, 487] on icon "button" at bounding box center [1218, 485] width 48 height 48
select select "[DATE]"
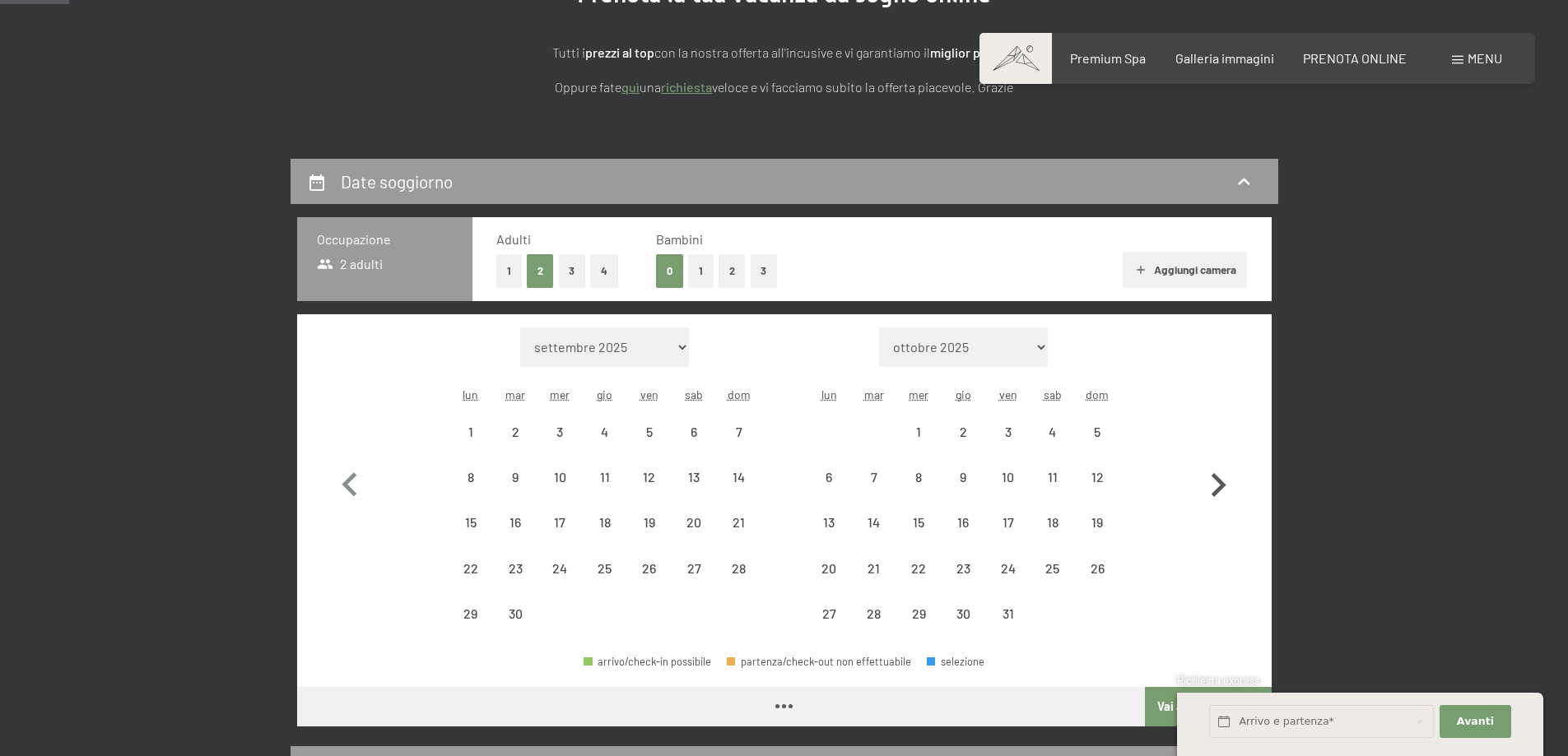
select select "[DATE]"
click at [1214, 487] on icon "button" at bounding box center [1218, 485] width 48 height 48
select select "[DATE]"
select select "2026-08-01"
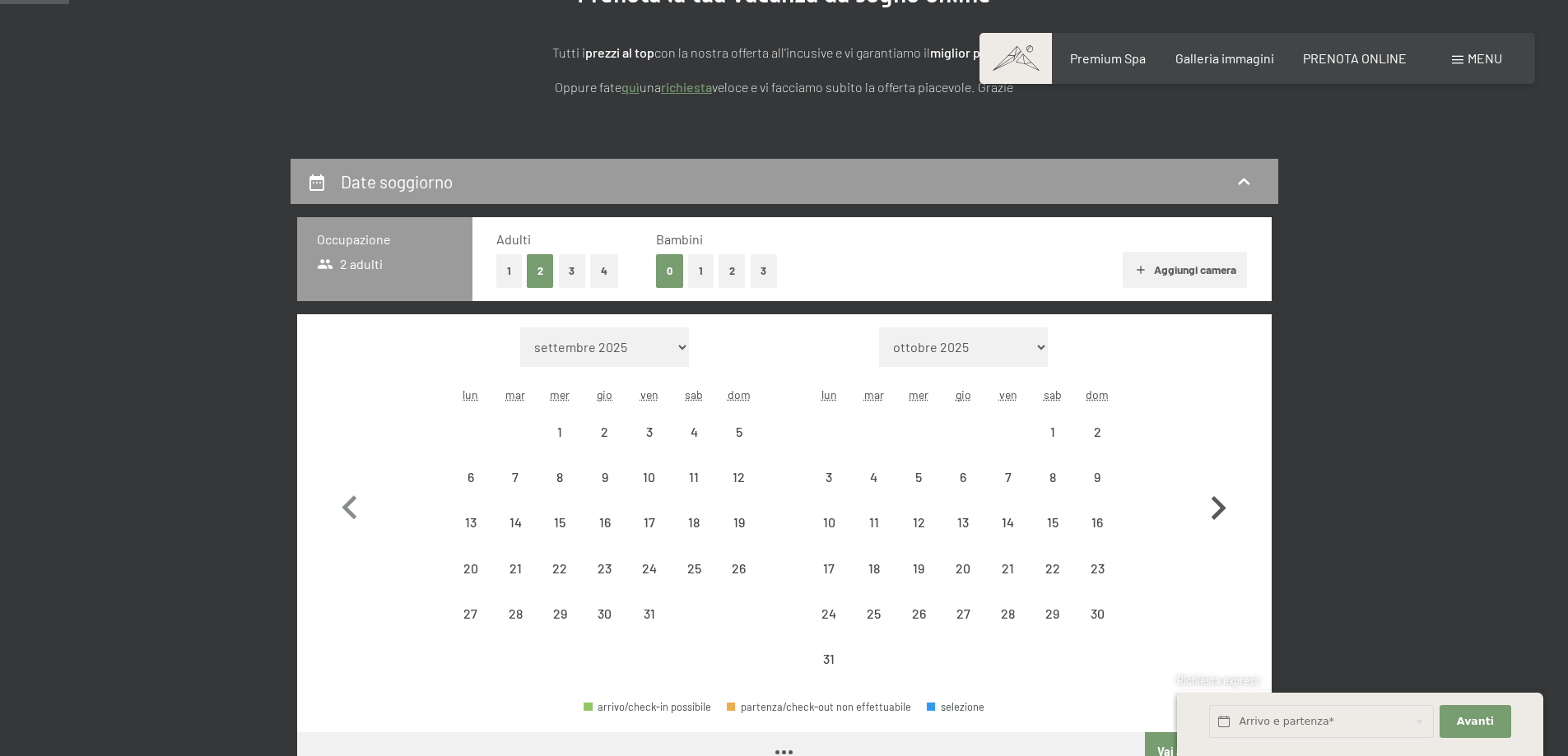
select select "[DATE]"
select select "2026-08-01"
click at [1214, 487] on icon "button" at bounding box center [1218, 509] width 48 height 48
select select "2026-08-01"
select select "2026-09-01"
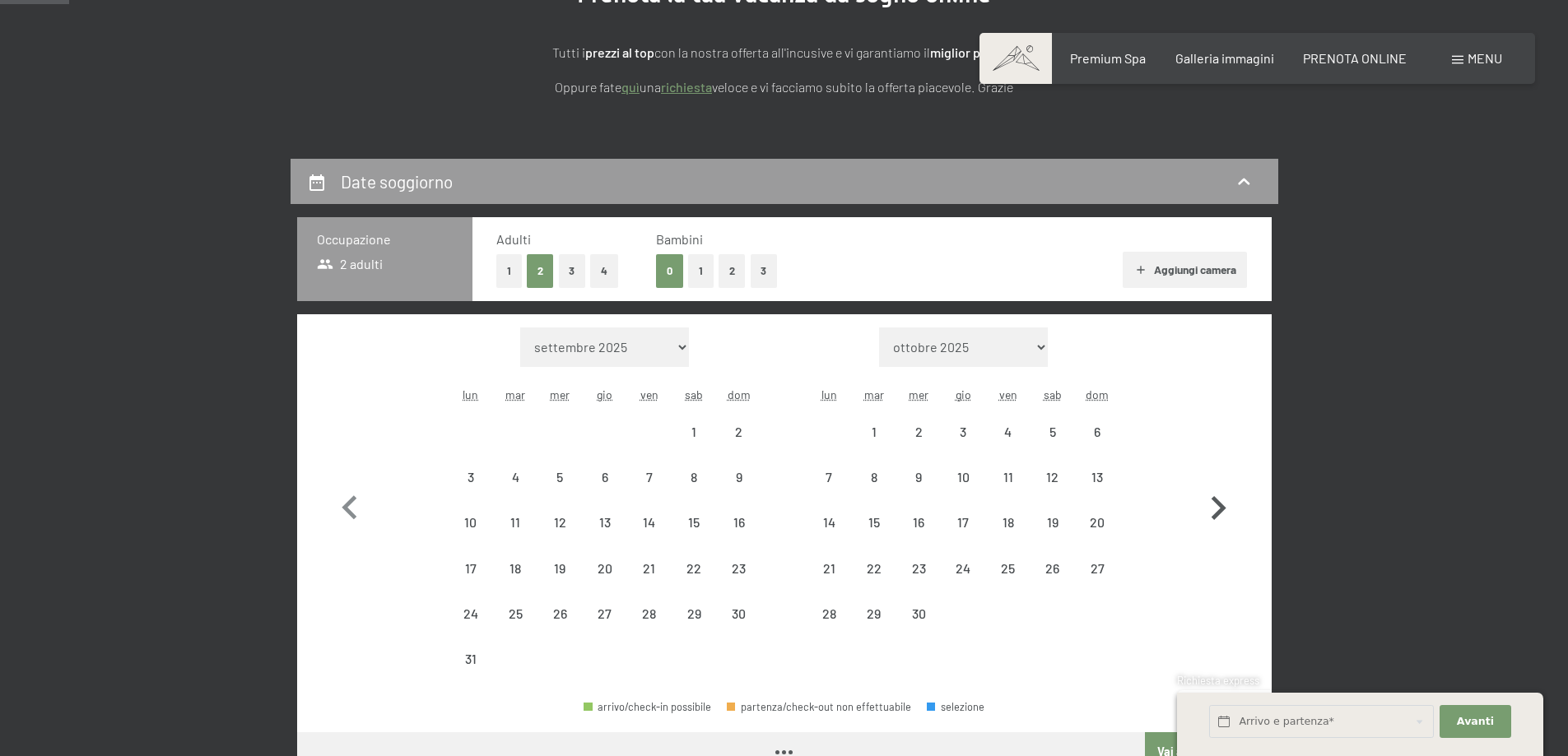
select select "2026-08-01"
select select "2026-09-01"
click at [1218, 505] on icon "button" at bounding box center [1219, 508] width 15 height 24
select select "2026-09-01"
select select "2026-10-01"
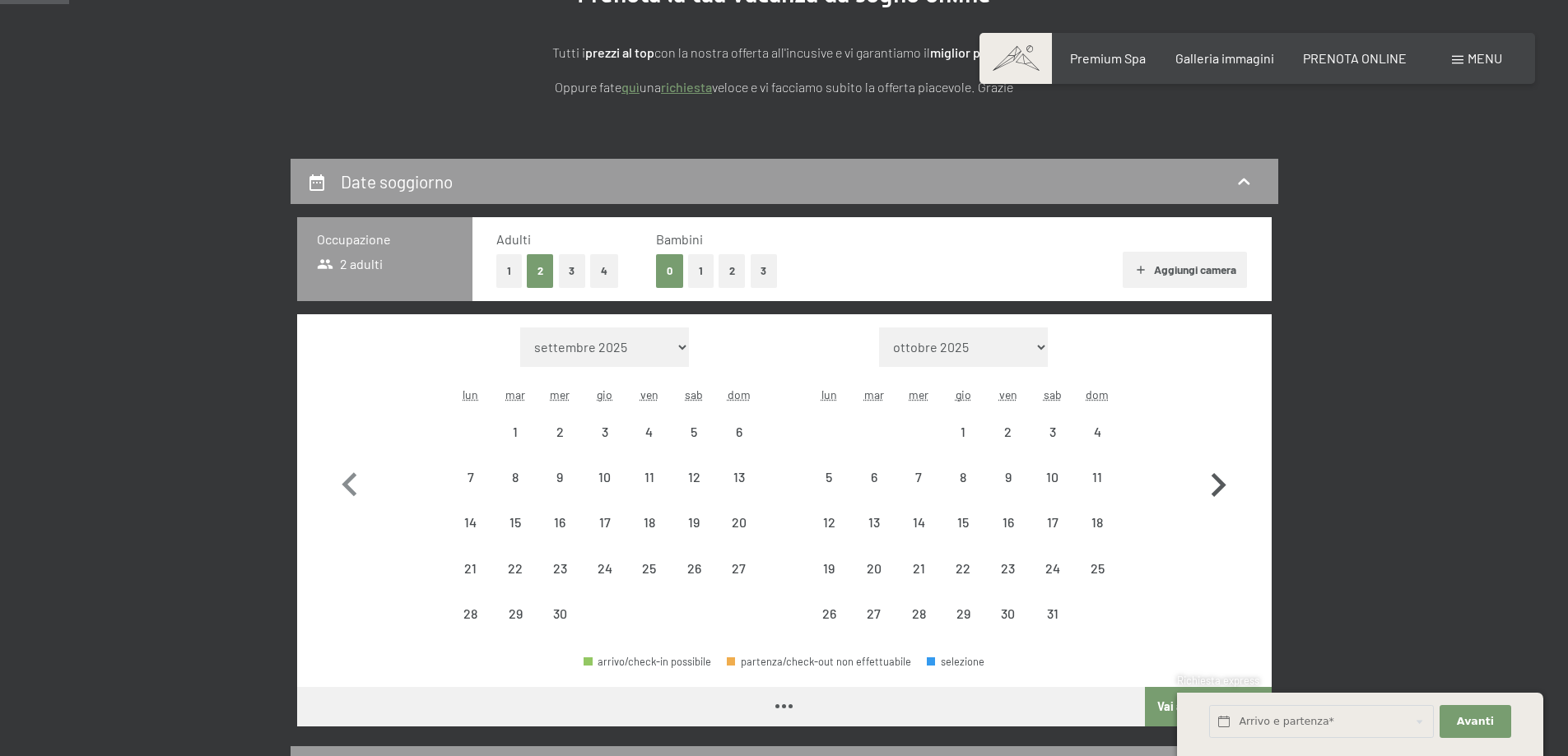
select select "2026-09-01"
select select "2026-10-01"
click at [1218, 505] on icon "button" at bounding box center [1218, 485] width 48 height 48
select select "2026-10-01"
select select "2026-11-01"
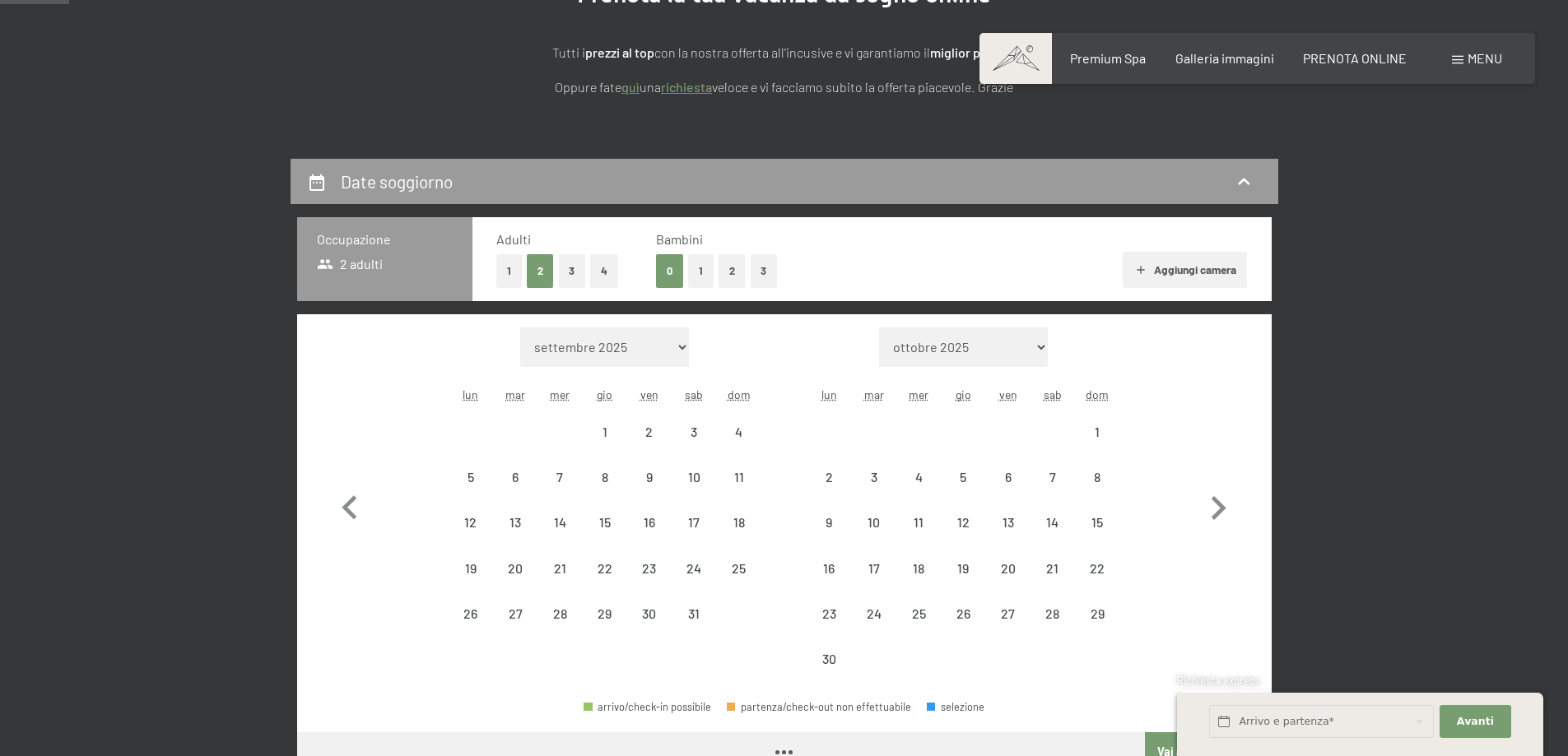
select select "2026-10-01"
select select "2026-11-01"
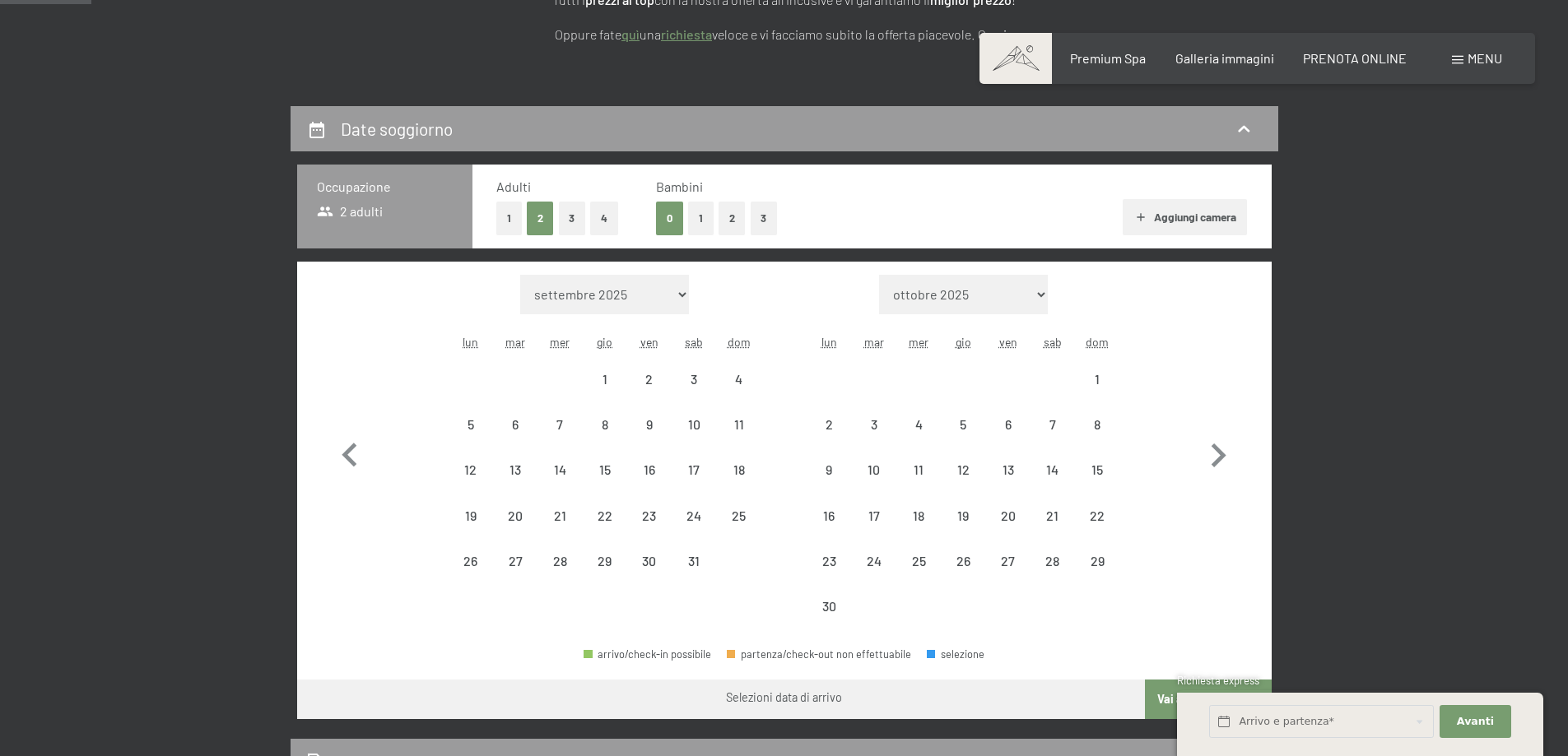
scroll to position [329, 0]
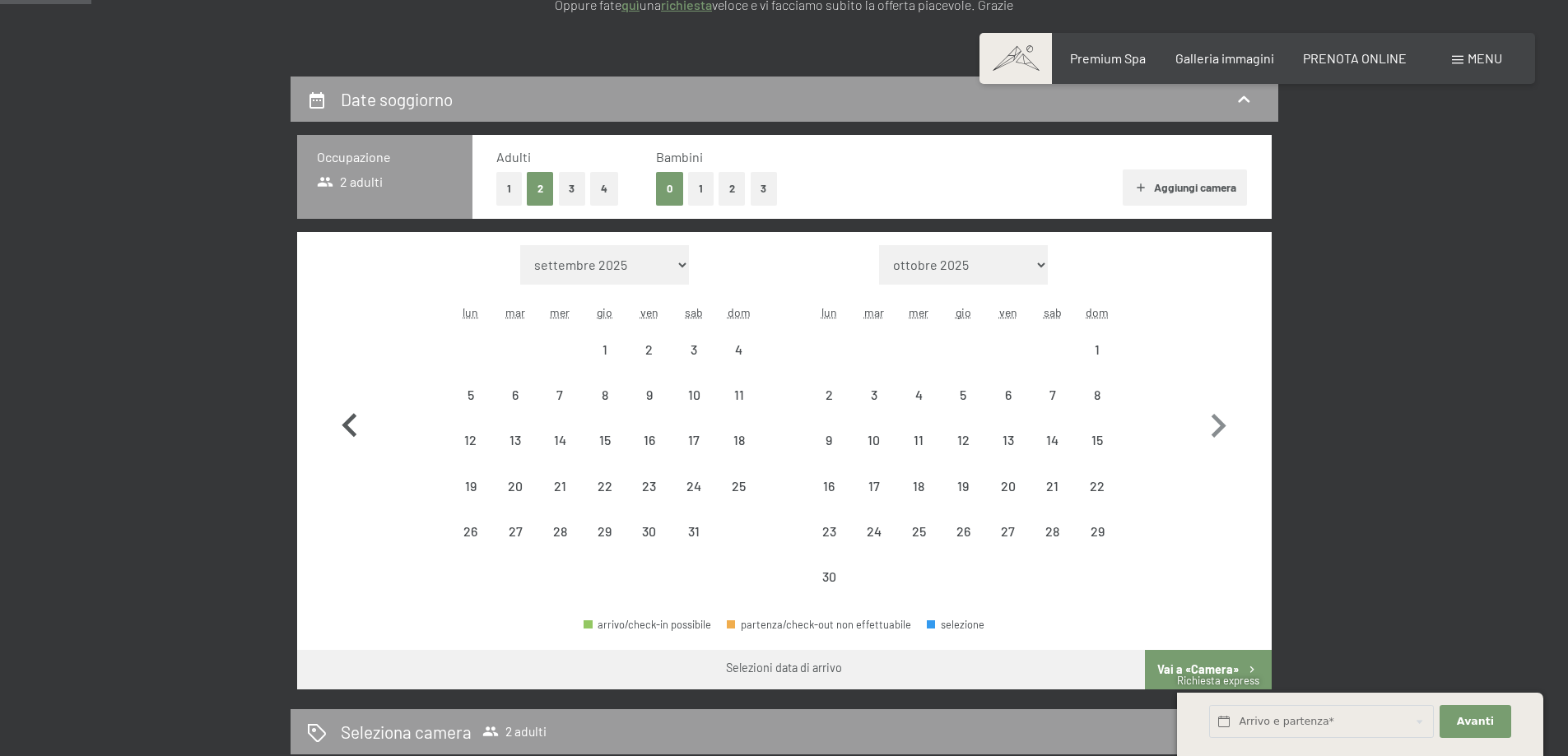
click at [352, 439] on icon "button" at bounding box center [349, 426] width 48 height 48
select select "2026-09-01"
select select "2026-10-01"
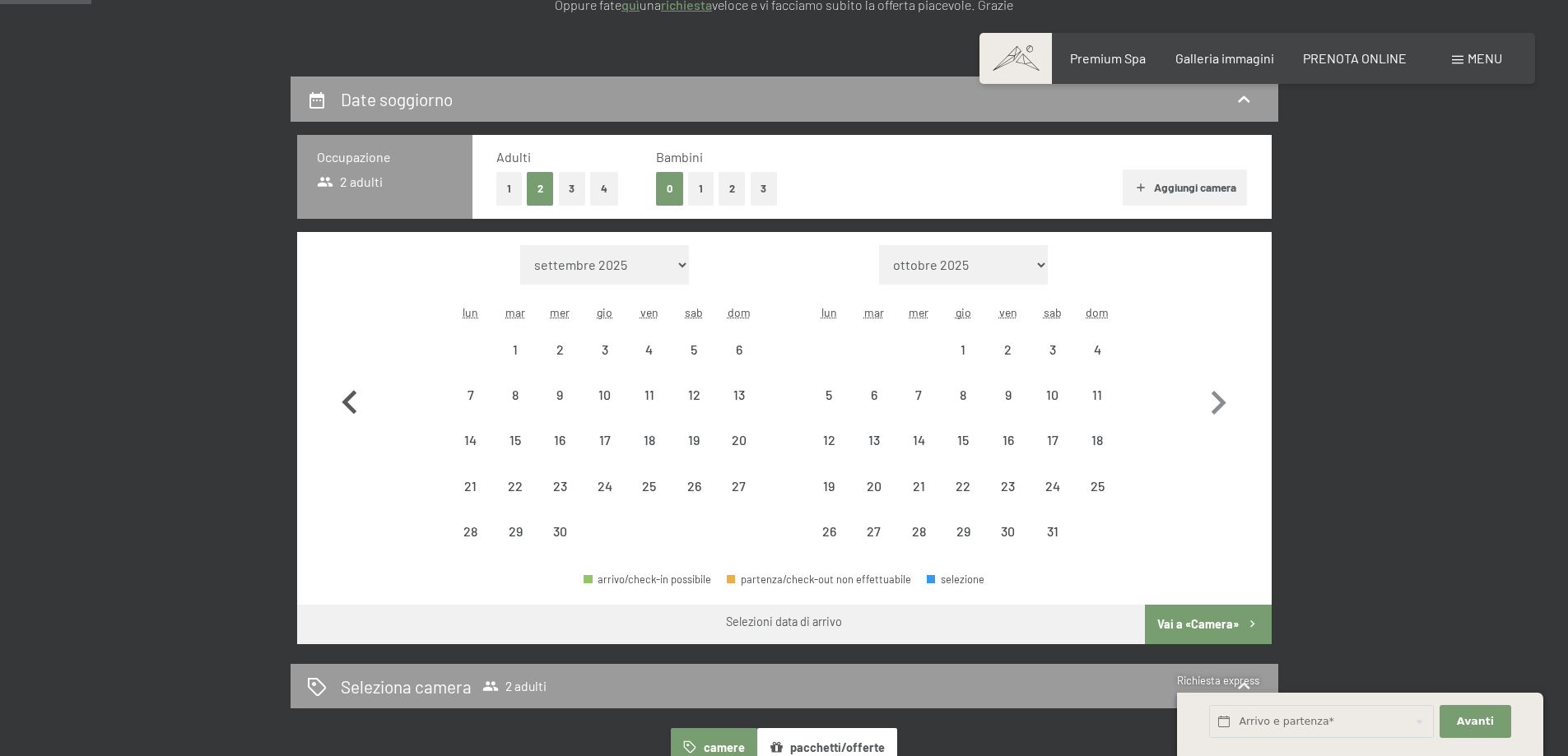
click at [352, 439] on button "button" at bounding box center [349, 399] width 48 height 309
select select "2026-08-01"
select select "2026-09-01"
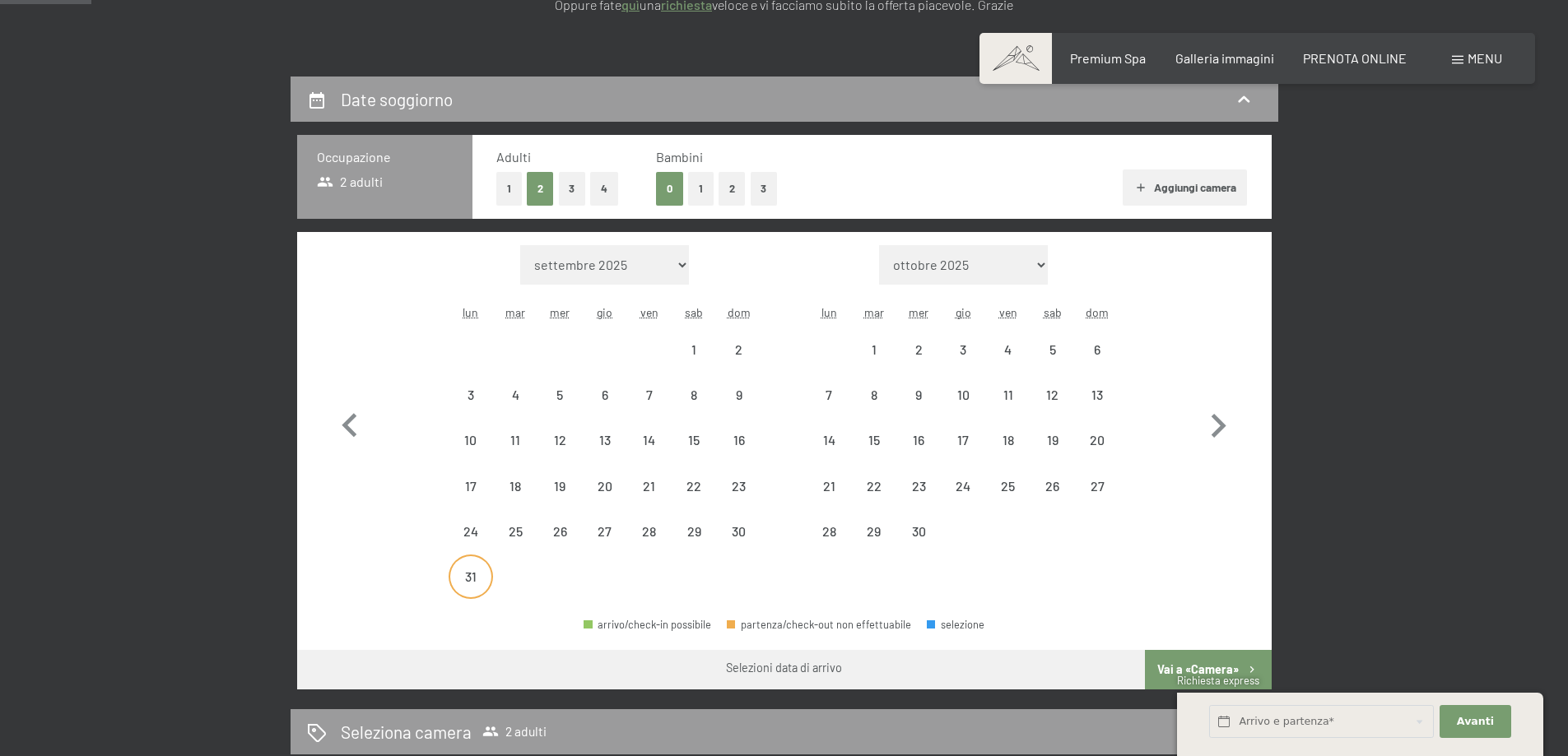
click at [475, 572] on div "31" at bounding box center [470, 590] width 41 height 41
select select "2026-08-01"
select select "2026-09-01"
click at [354, 422] on icon "button" at bounding box center [349, 426] width 48 height 48
select select "[DATE]"
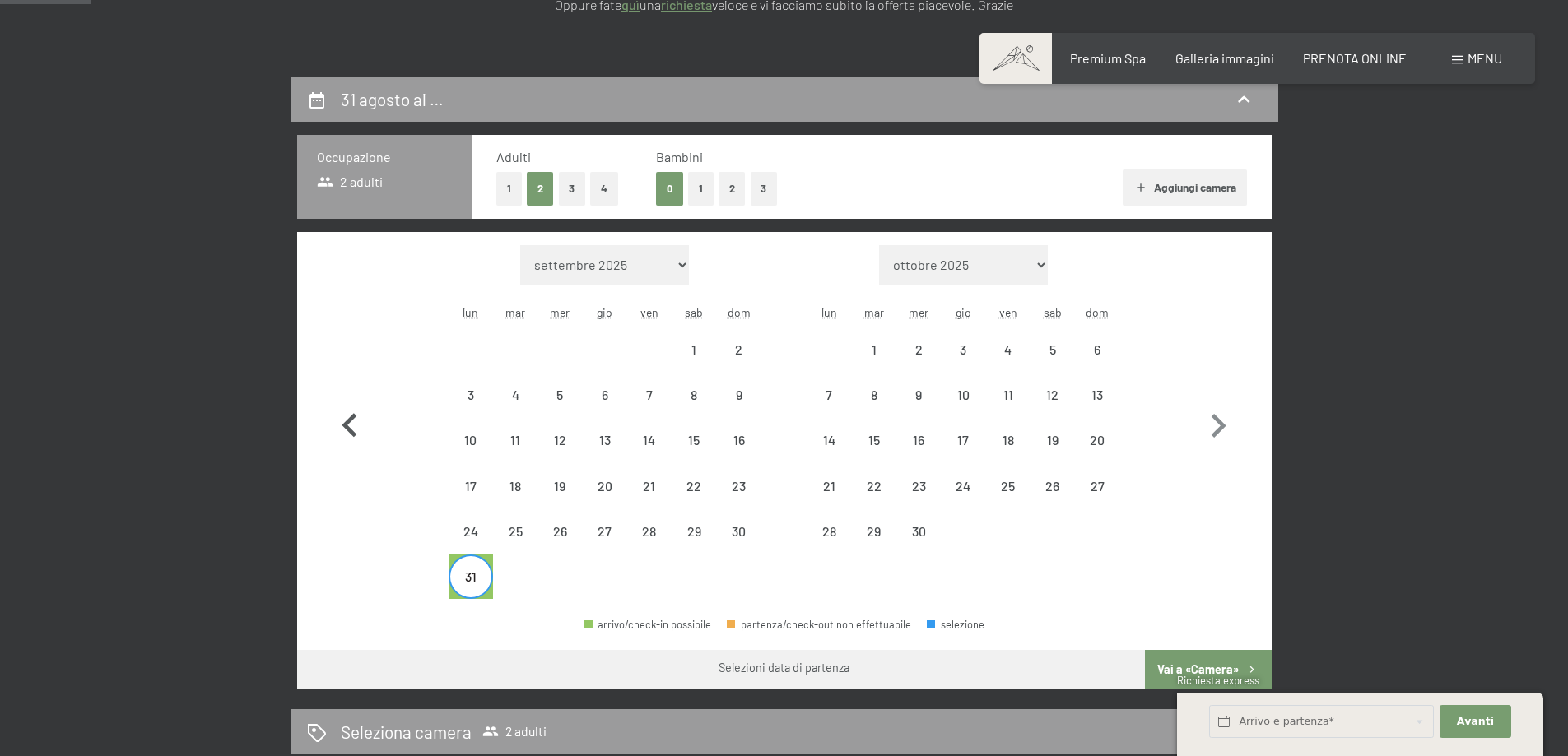
select select "2026-08-01"
click at [354, 422] on icon "button" at bounding box center [349, 426] width 48 height 48
select select "[DATE]"
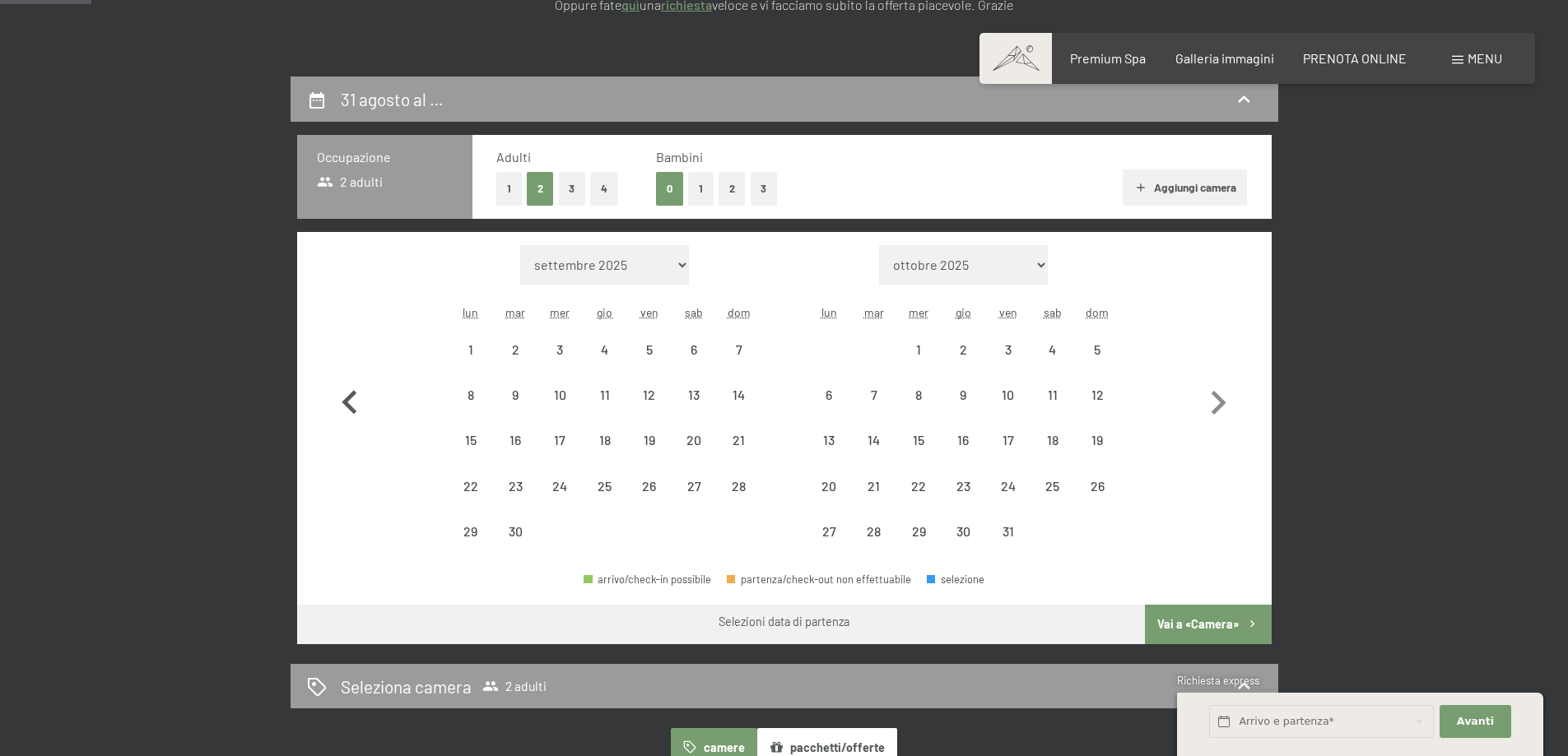
click at [354, 422] on icon "button" at bounding box center [349, 402] width 48 height 48
select select "[DATE]"
click at [464, 399] on div "4" at bounding box center [470, 408] width 41 height 41
select select "[DATE]"
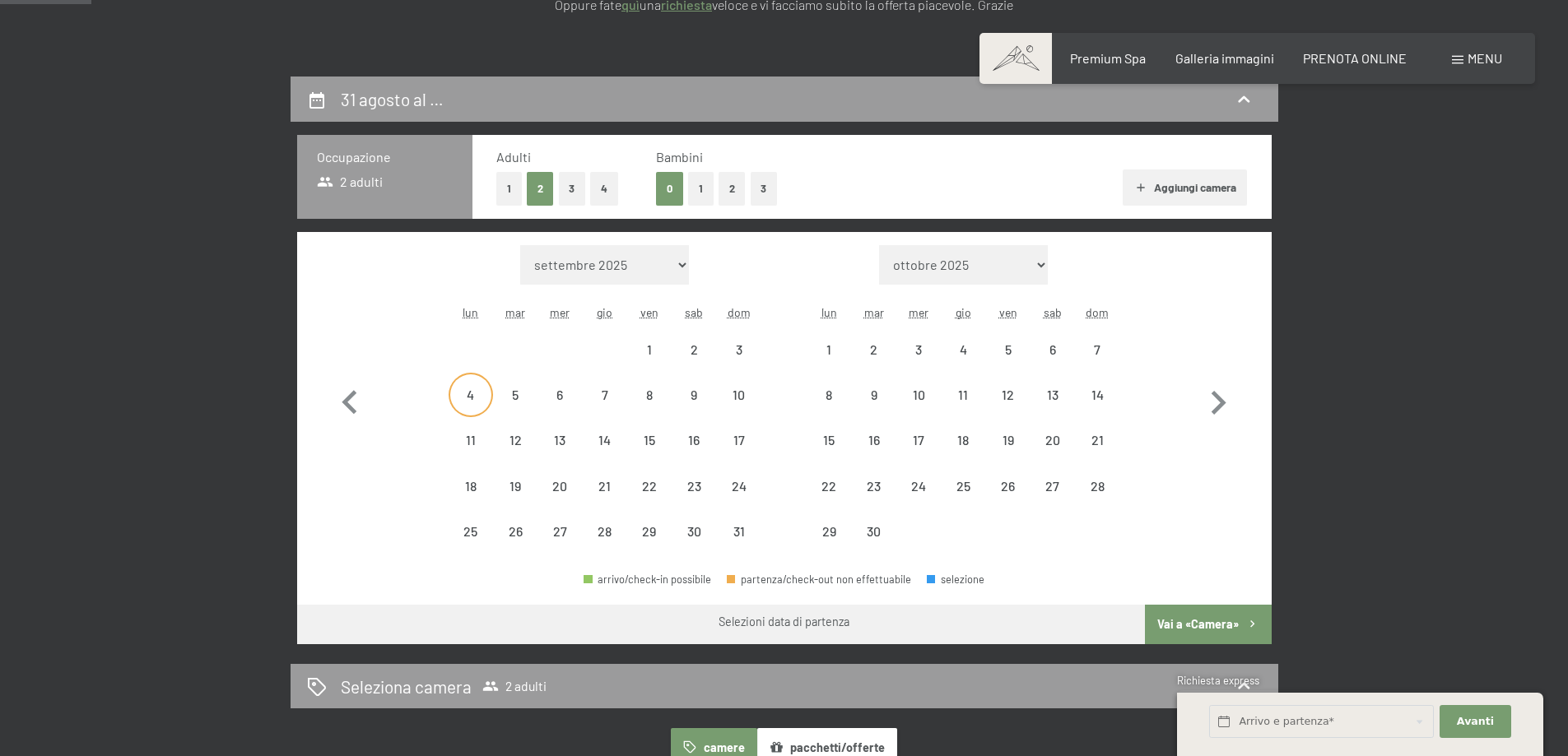
select select "[DATE]"
click at [608, 399] on div "7" at bounding box center [604, 408] width 41 height 41
select select "[DATE]"
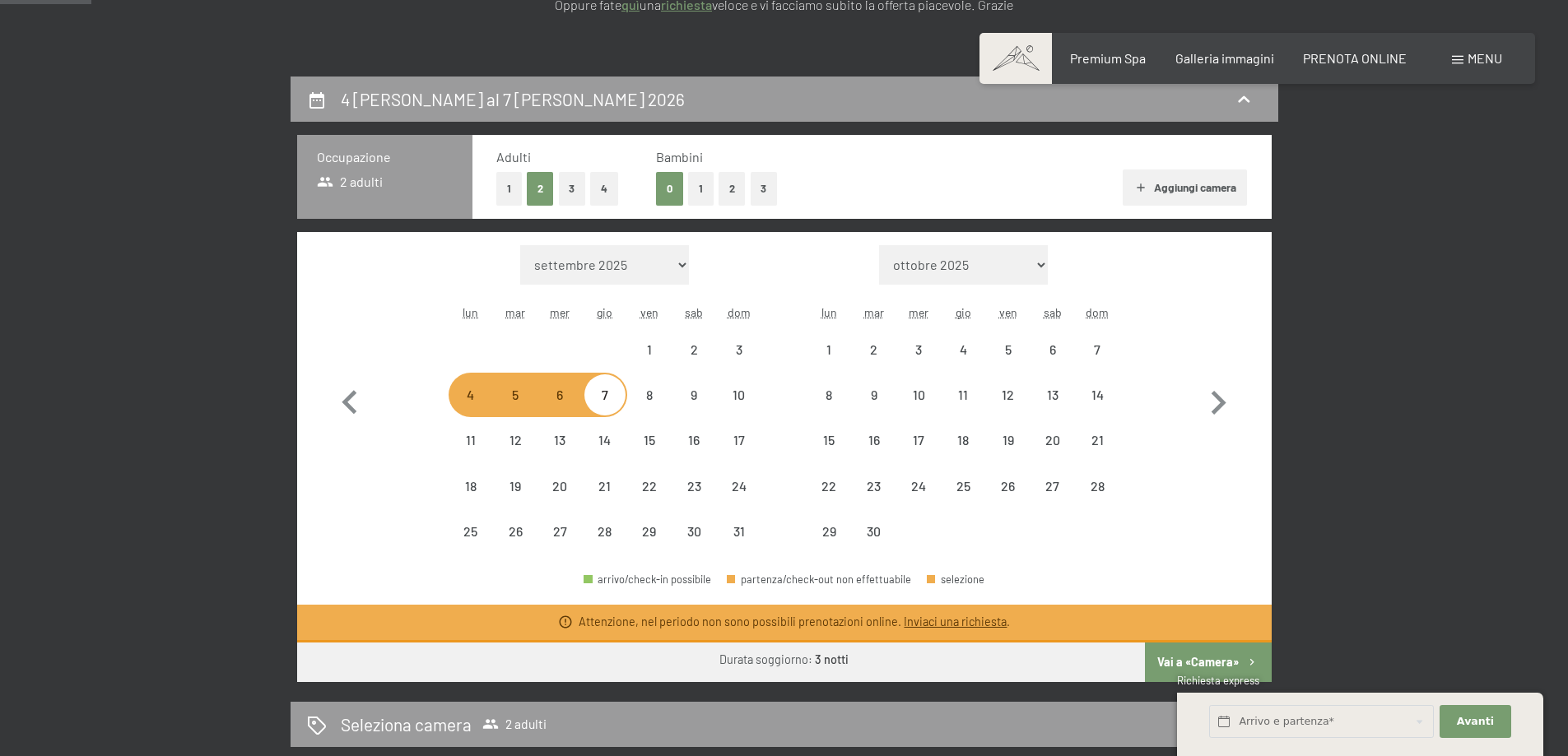
click at [470, 399] on div "4" at bounding box center [470, 408] width 41 height 41
select select "[DATE]"
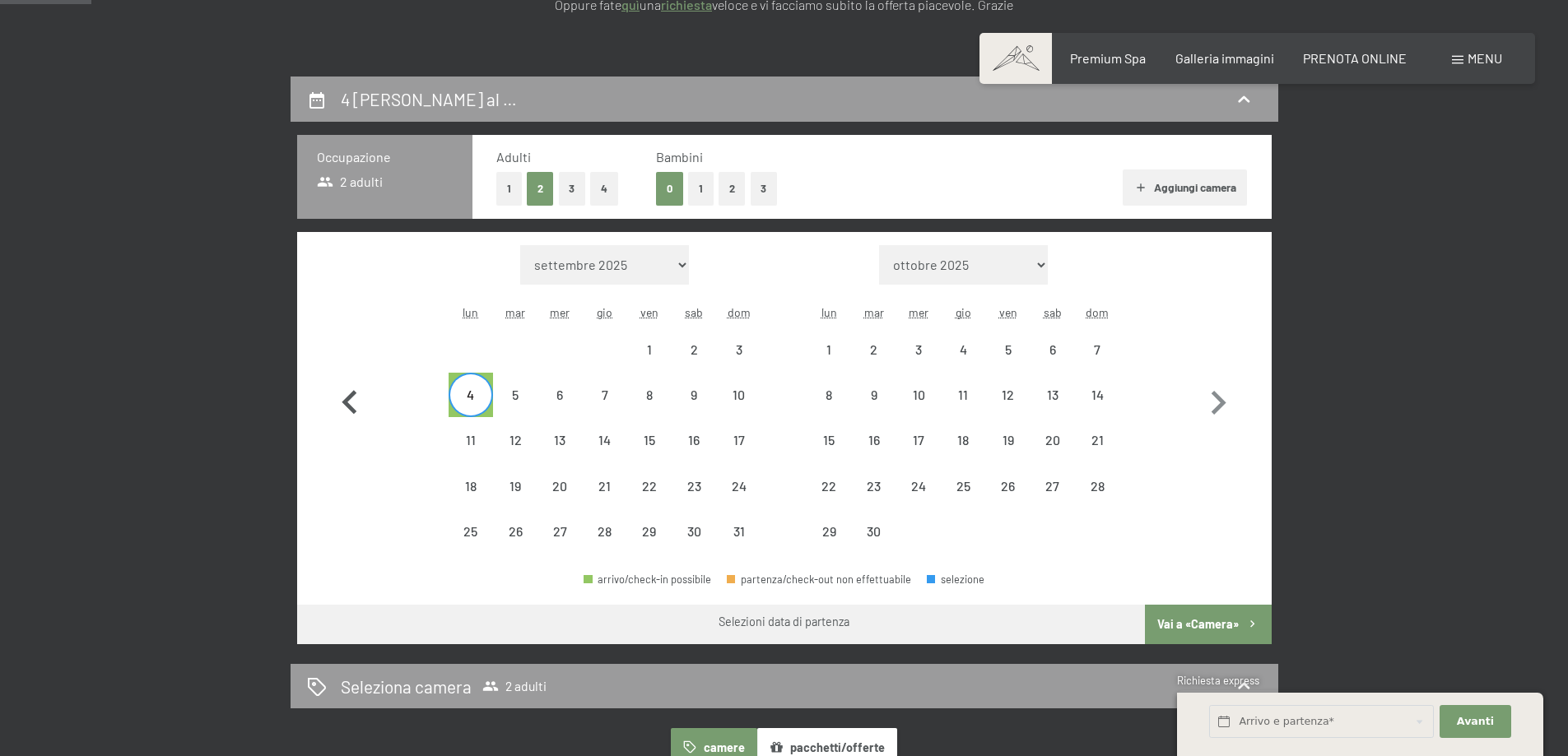
click at [343, 405] on icon "button" at bounding box center [349, 402] width 48 height 48
select select "[DATE]"
click at [343, 405] on icon "button" at bounding box center [349, 402] width 48 height 48
select select "[DATE]"
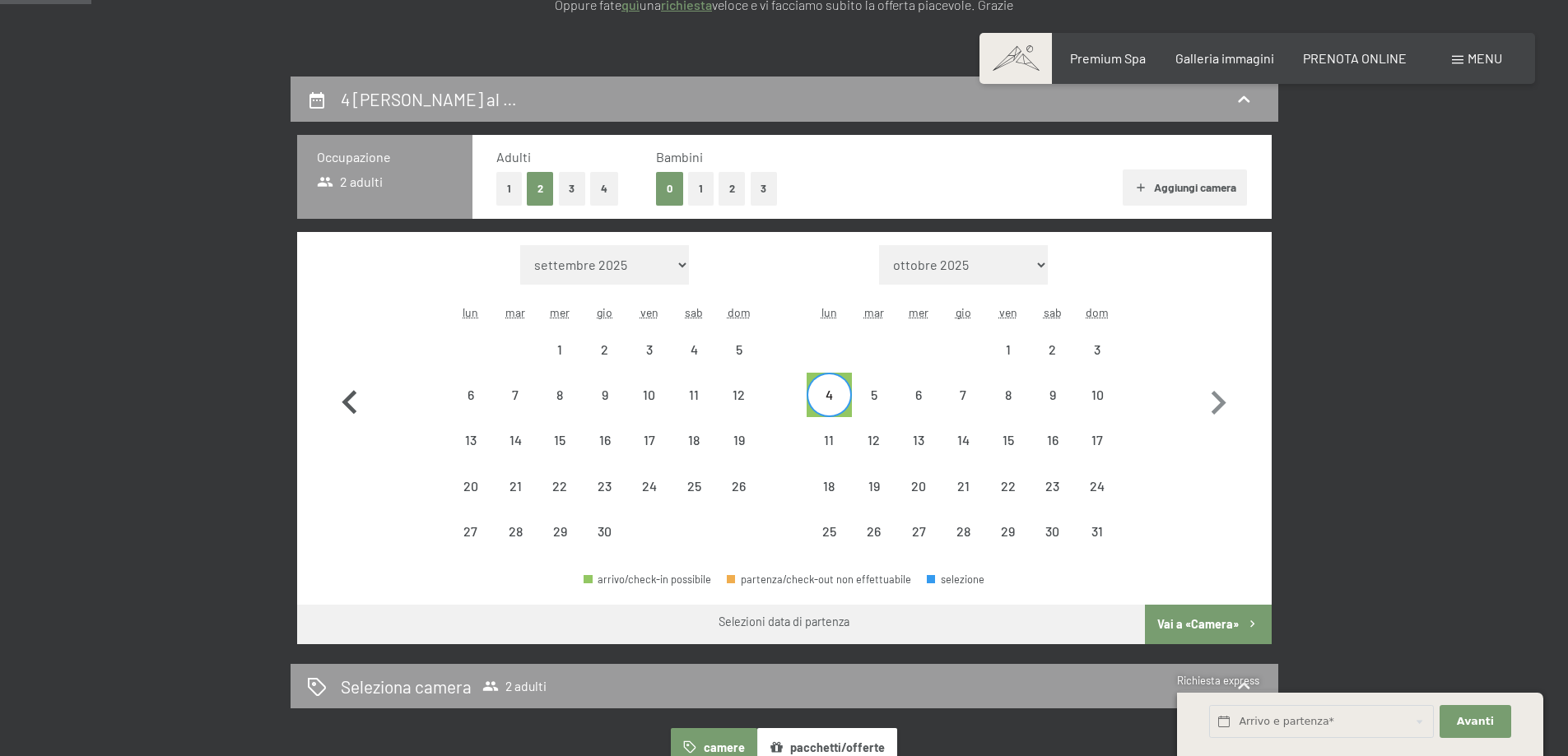
select select "[DATE]"
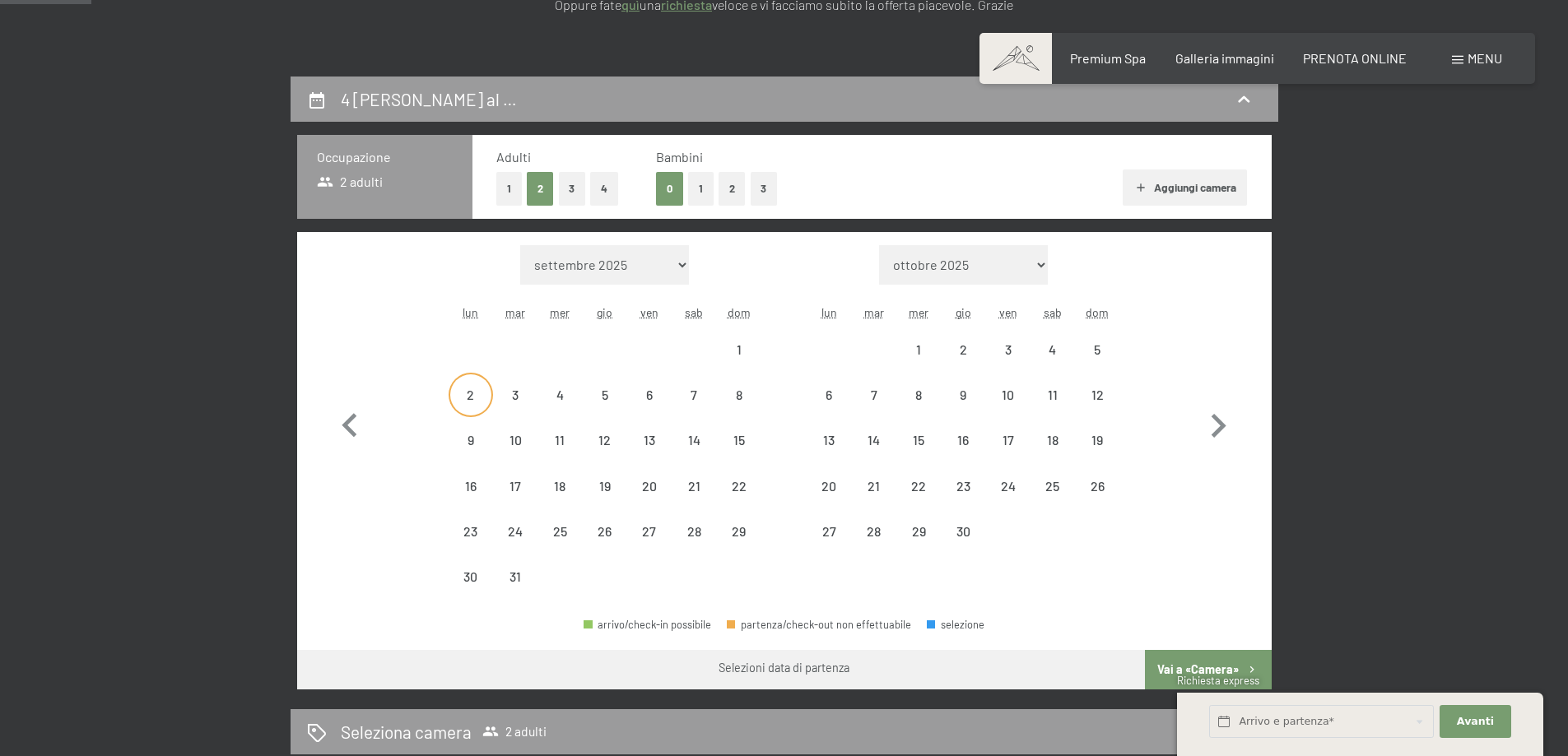
click at [464, 395] on div "2" at bounding box center [470, 408] width 41 height 41
select select "[DATE]"
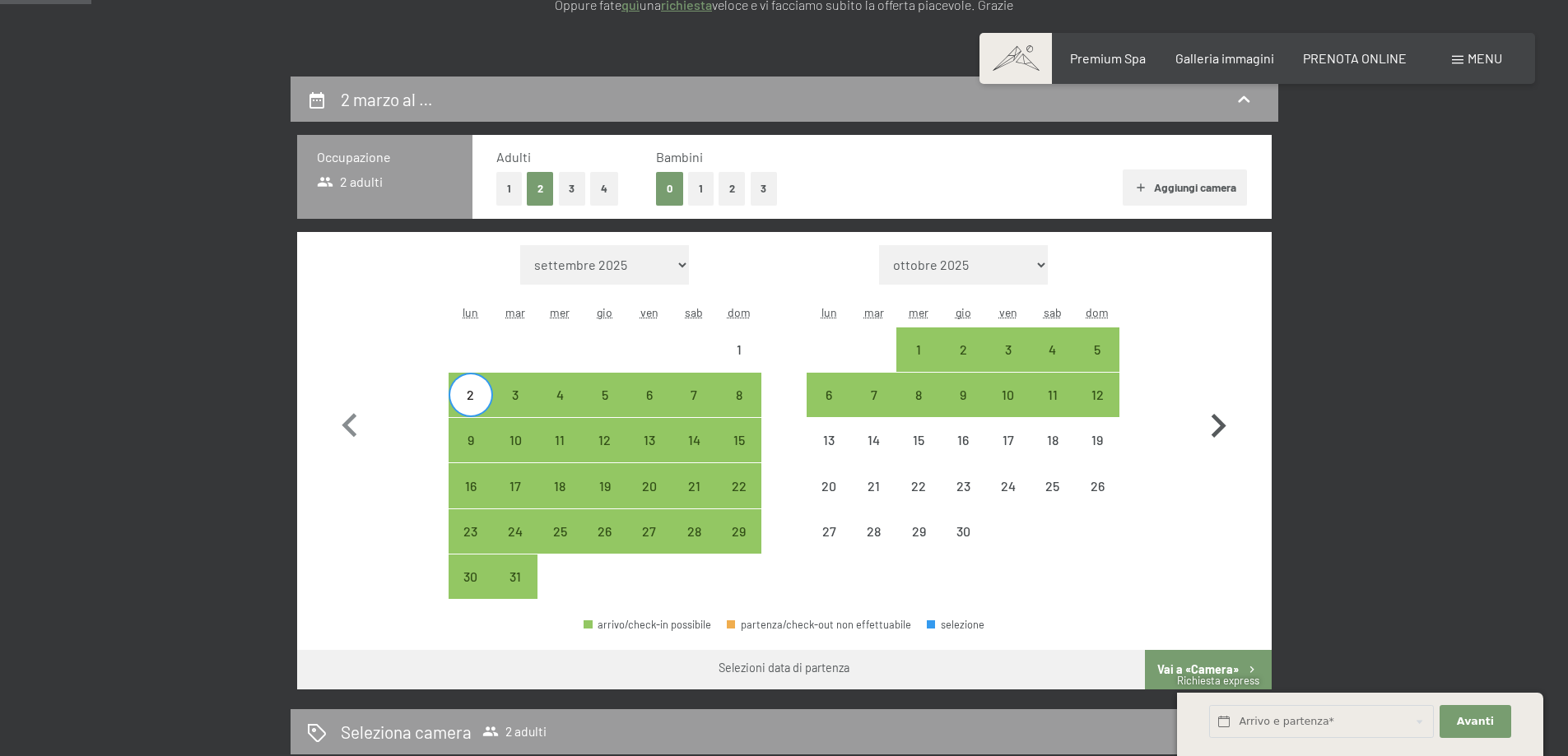
click at [1225, 412] on icon "button" at bounding box center [1218, 426] width 48 height 48
select select "[DATE]"
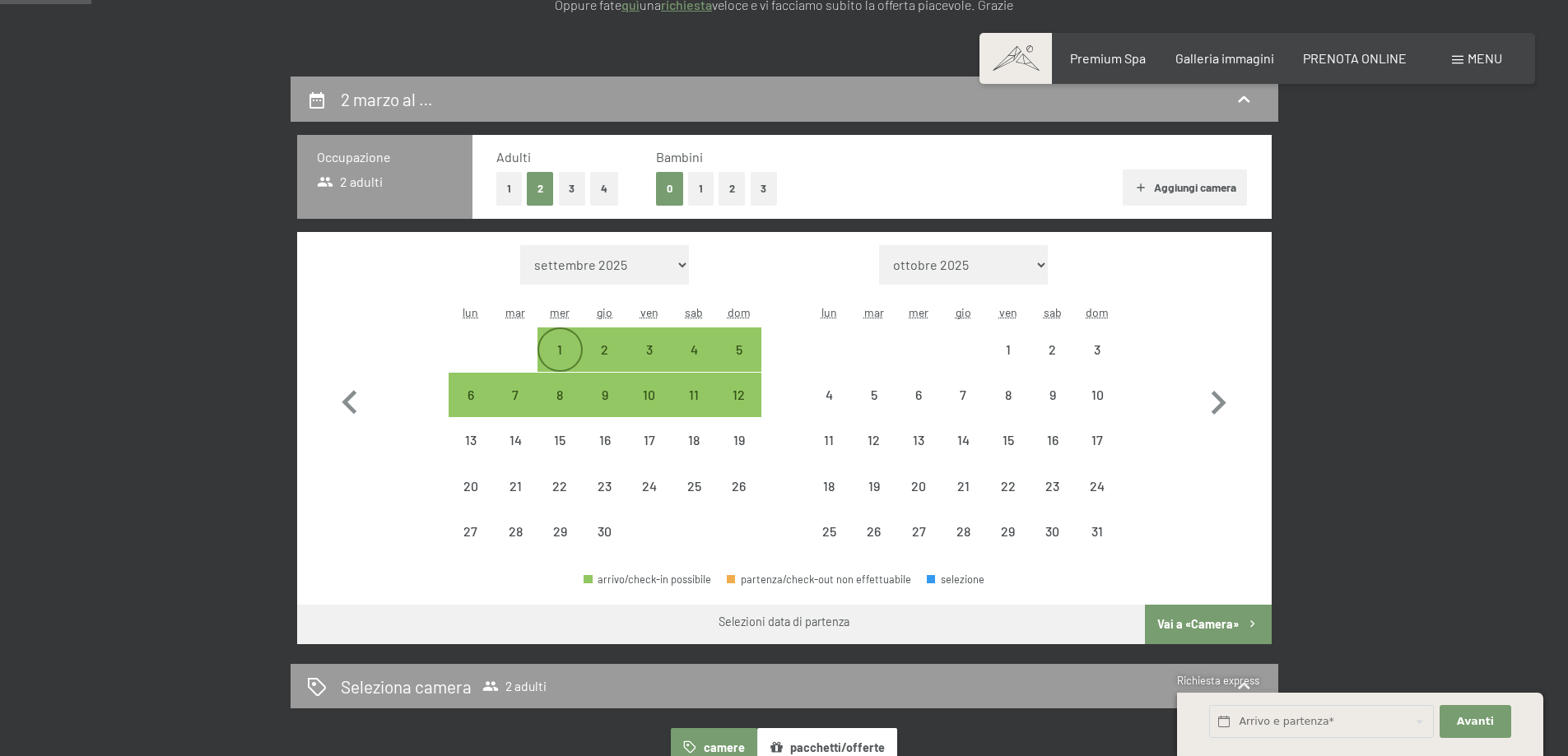
click at [553, 355] on div "1" at bounding box center [560, 363] width 41 height 41
select select "[DATE]"
click at [739, 355] on div "5" at bounding box center [737, 363] width 41 height 41
select select "[DATE]"
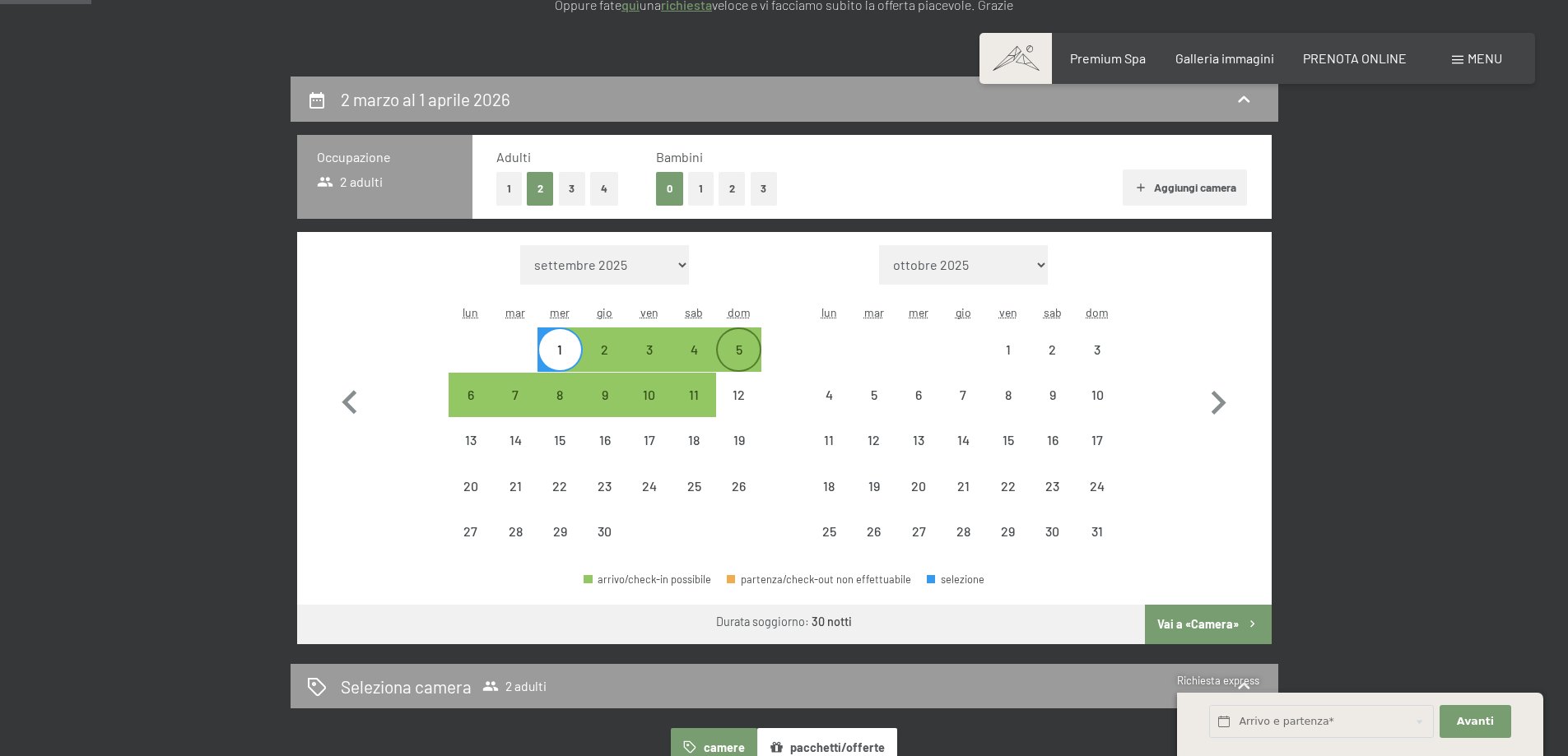
select select "[DATE]"
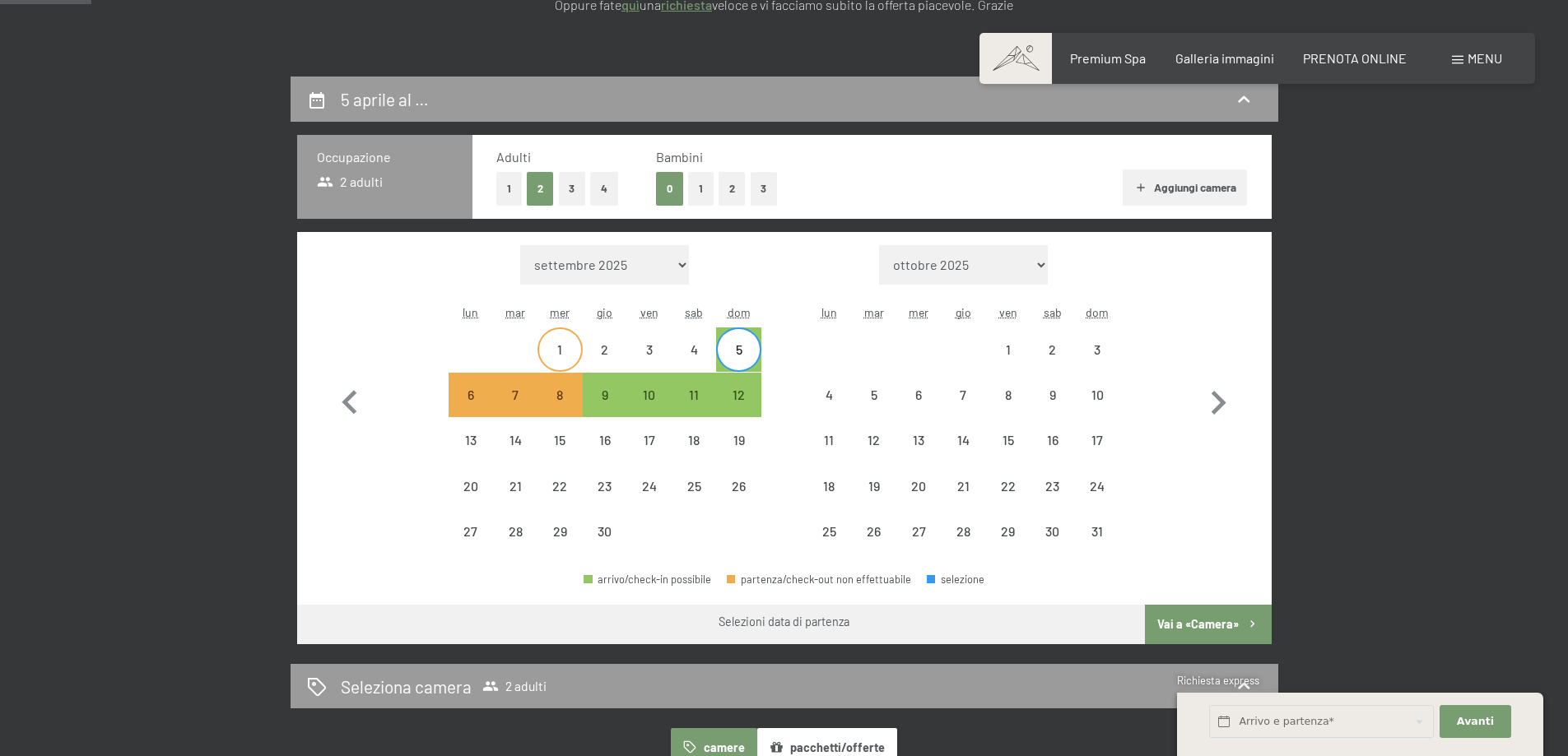
click at [558, 354] on div "1" at bounding box center [560, 363] width 41 height 41
select select "[DATE]"
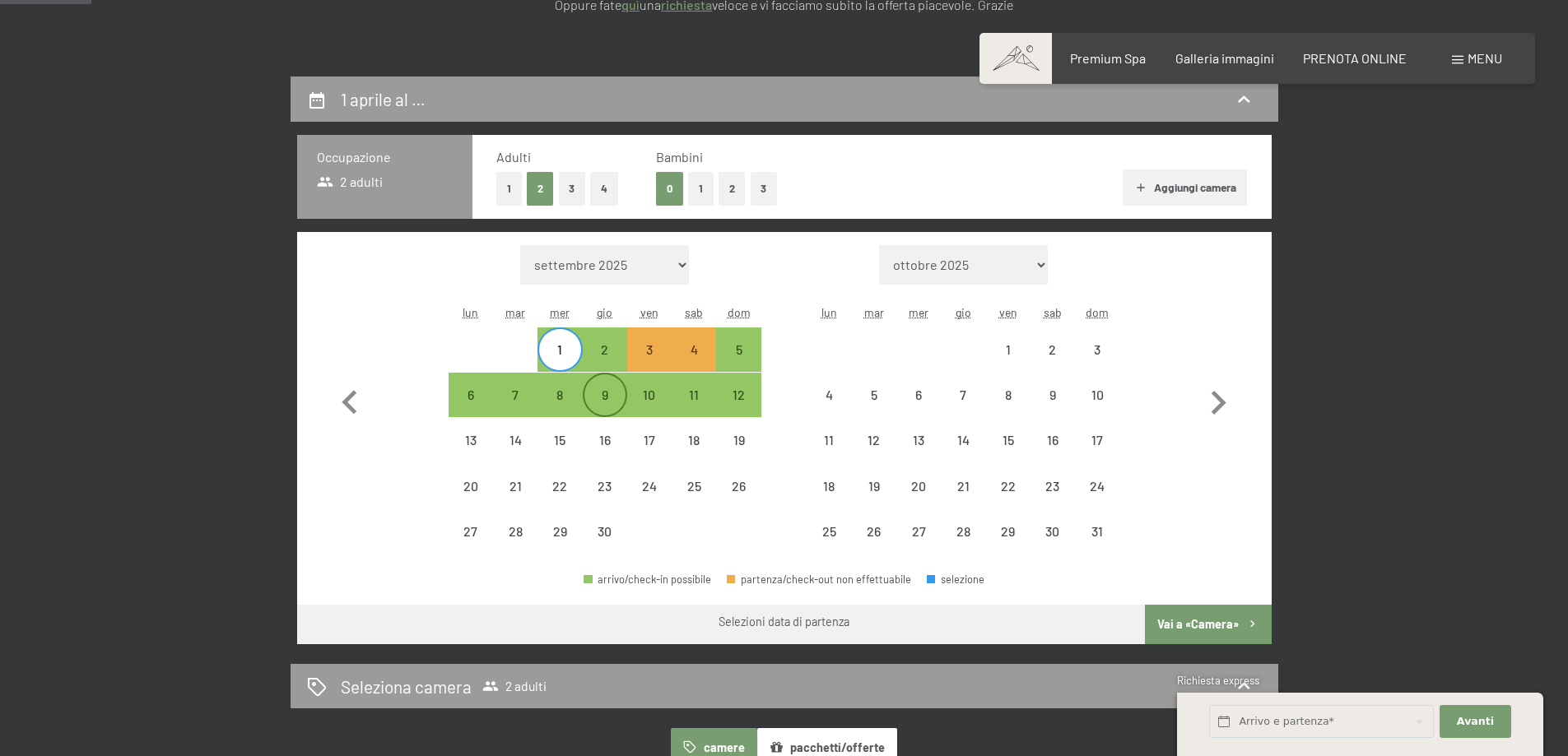
click at [611, 402] on div "9" at bounding box center [604, 408] width 41 height 41
select select "[DATE]"
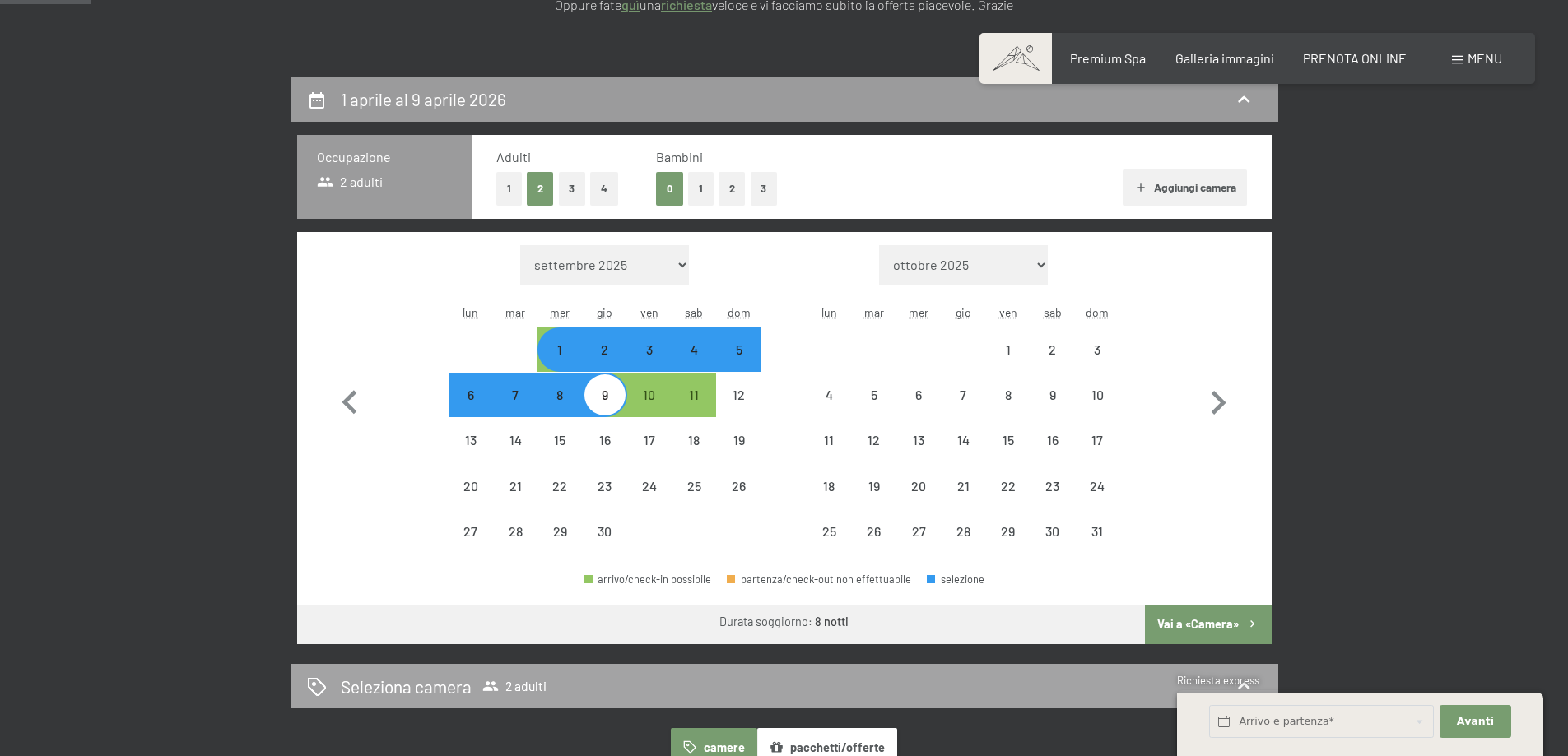
click at [1176, 619] on button "Vai a «Camera»" at bounding box center [1208, 625] width 126 height 40
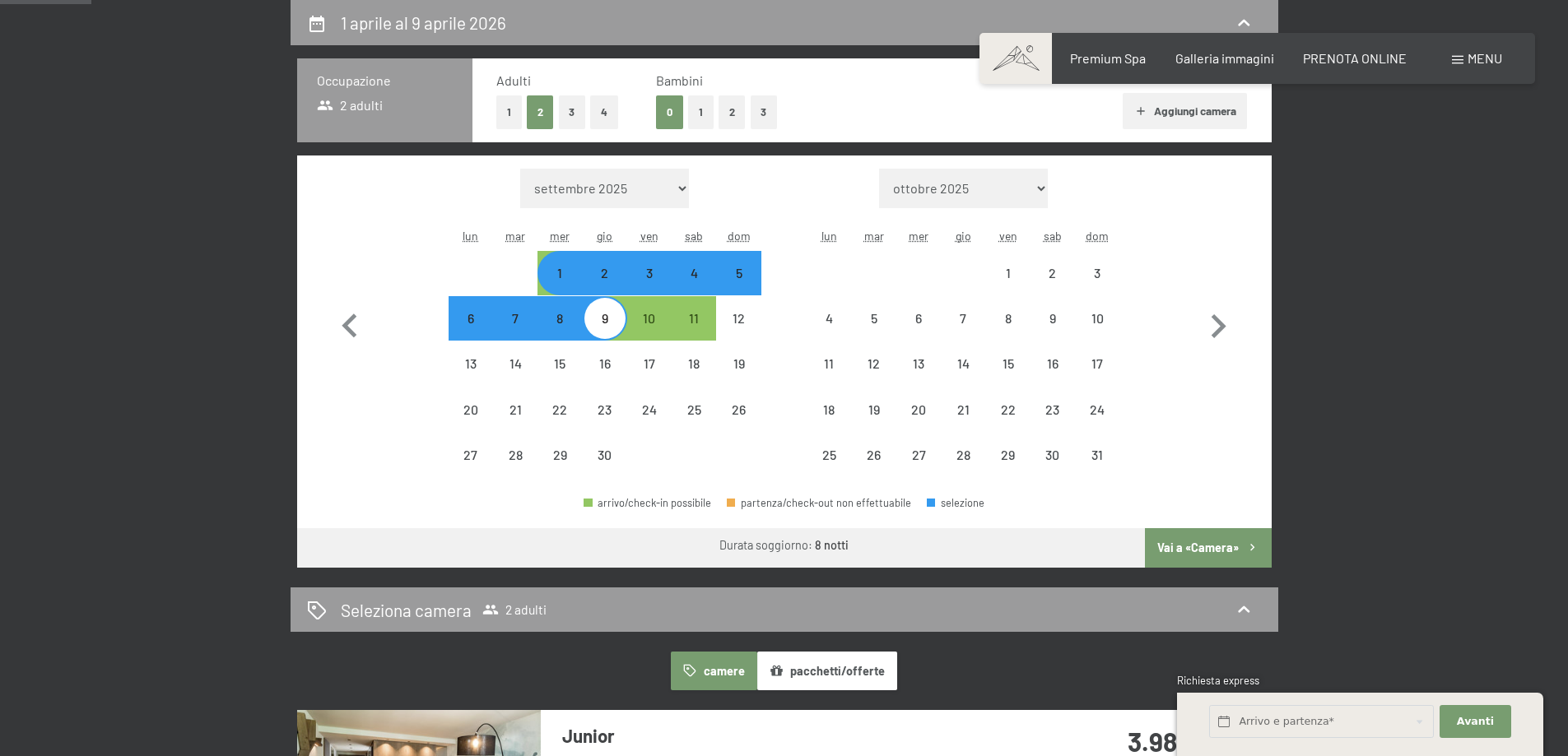
select select "[DATE]"
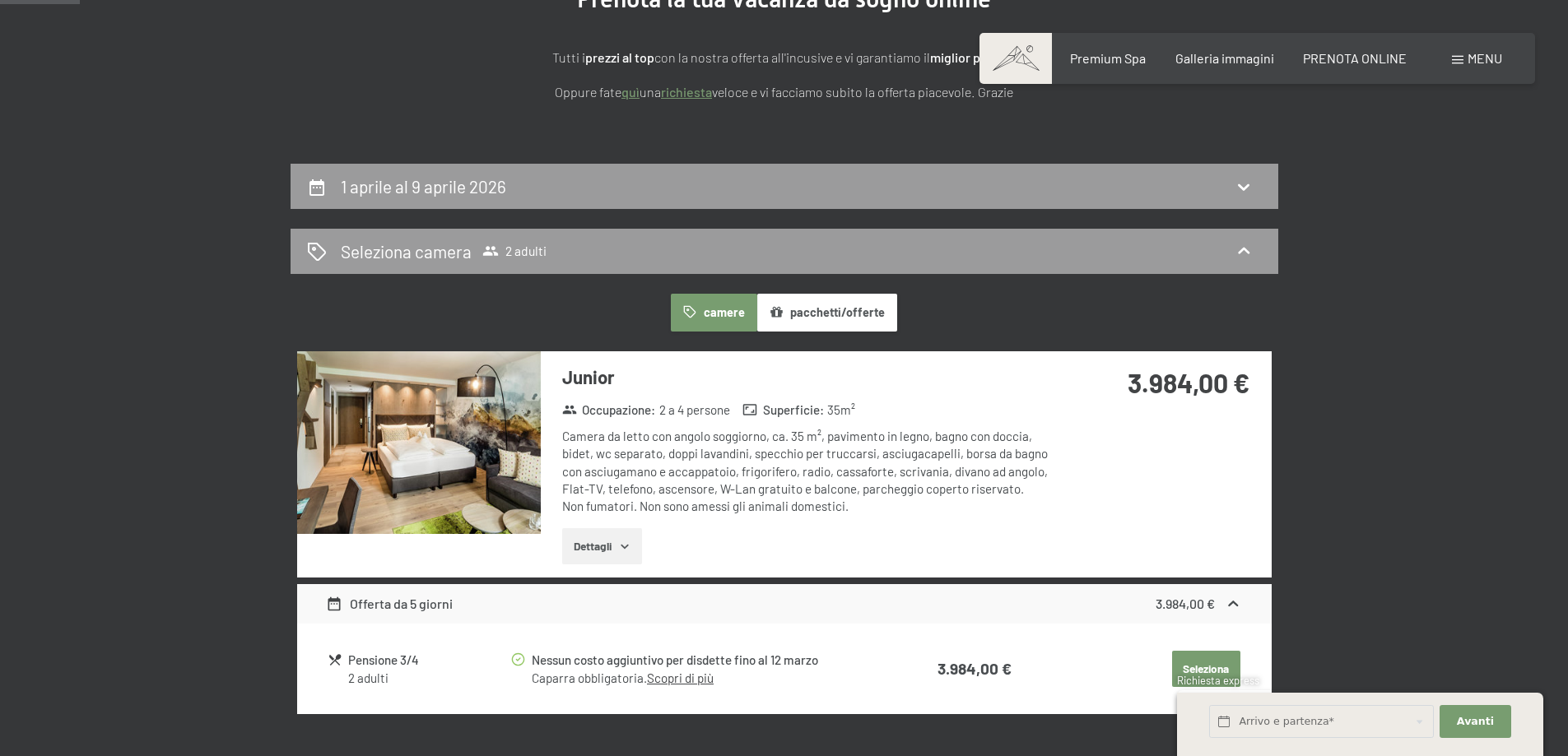
scroll to position [241, 0]
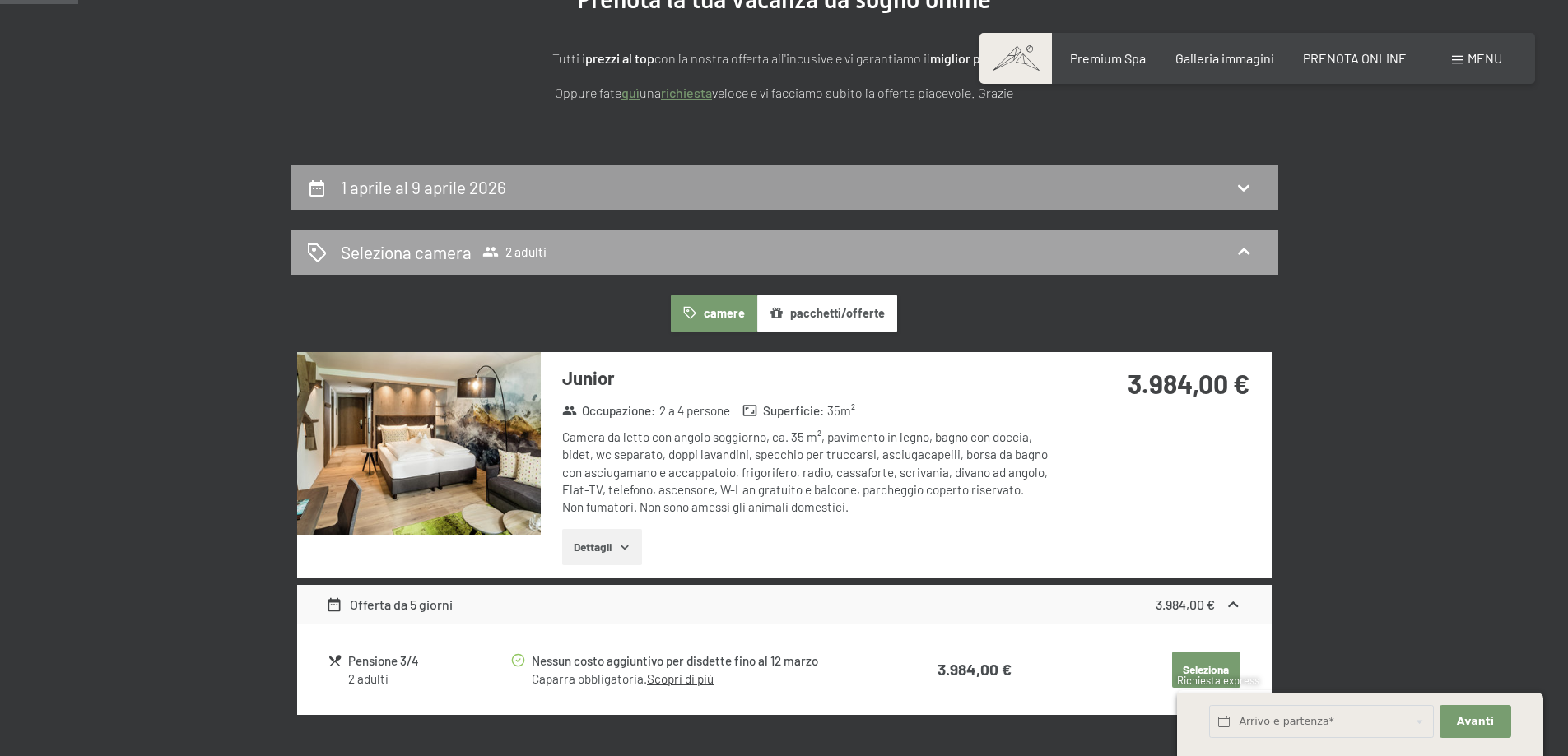
click at [510, 260] on span "2 adulti" at bounding box center [514, 252] width 64 height 16
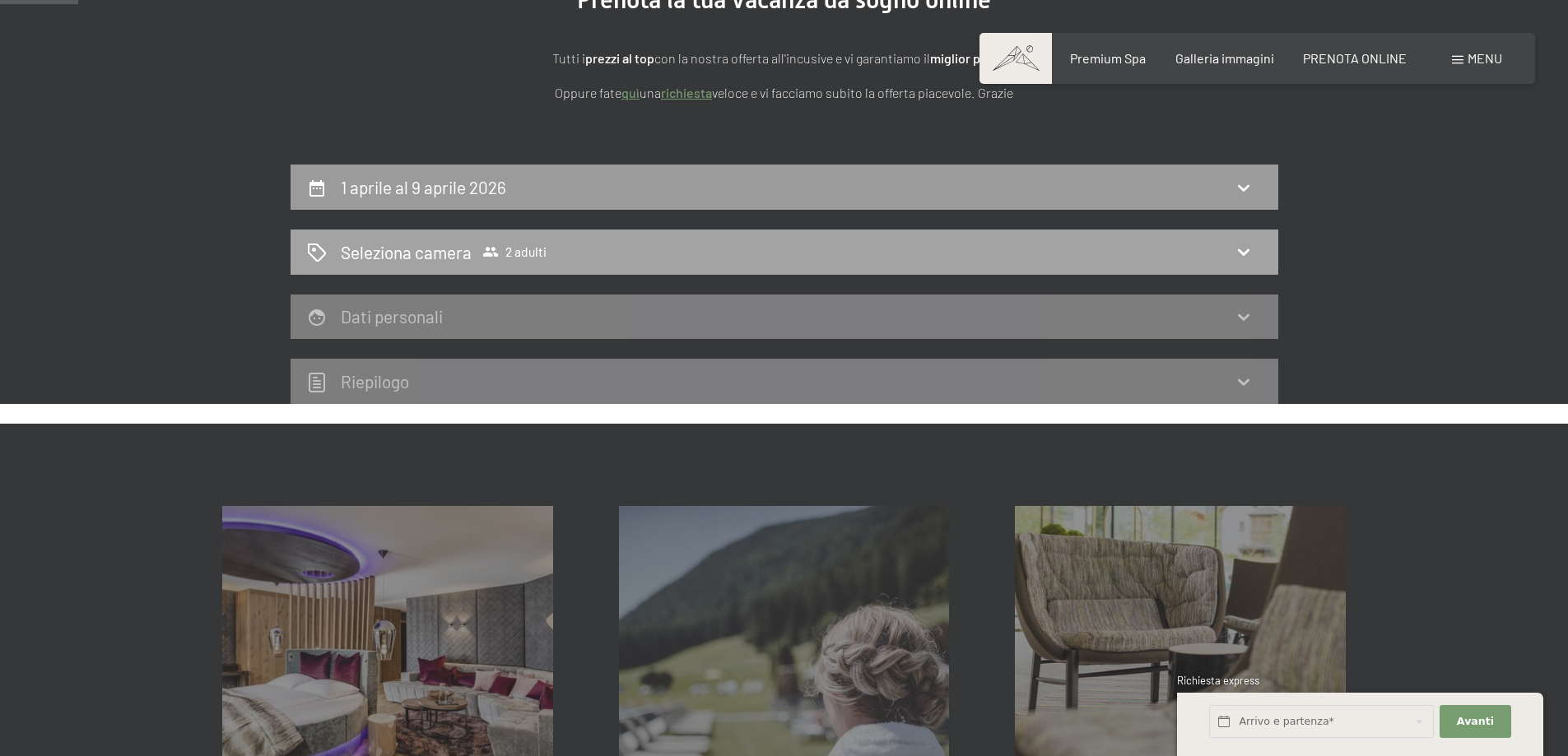
click at [571, 252] on div "Seleziona camera 2 adulti" at bounding box center [784, 252] width 955 height 24
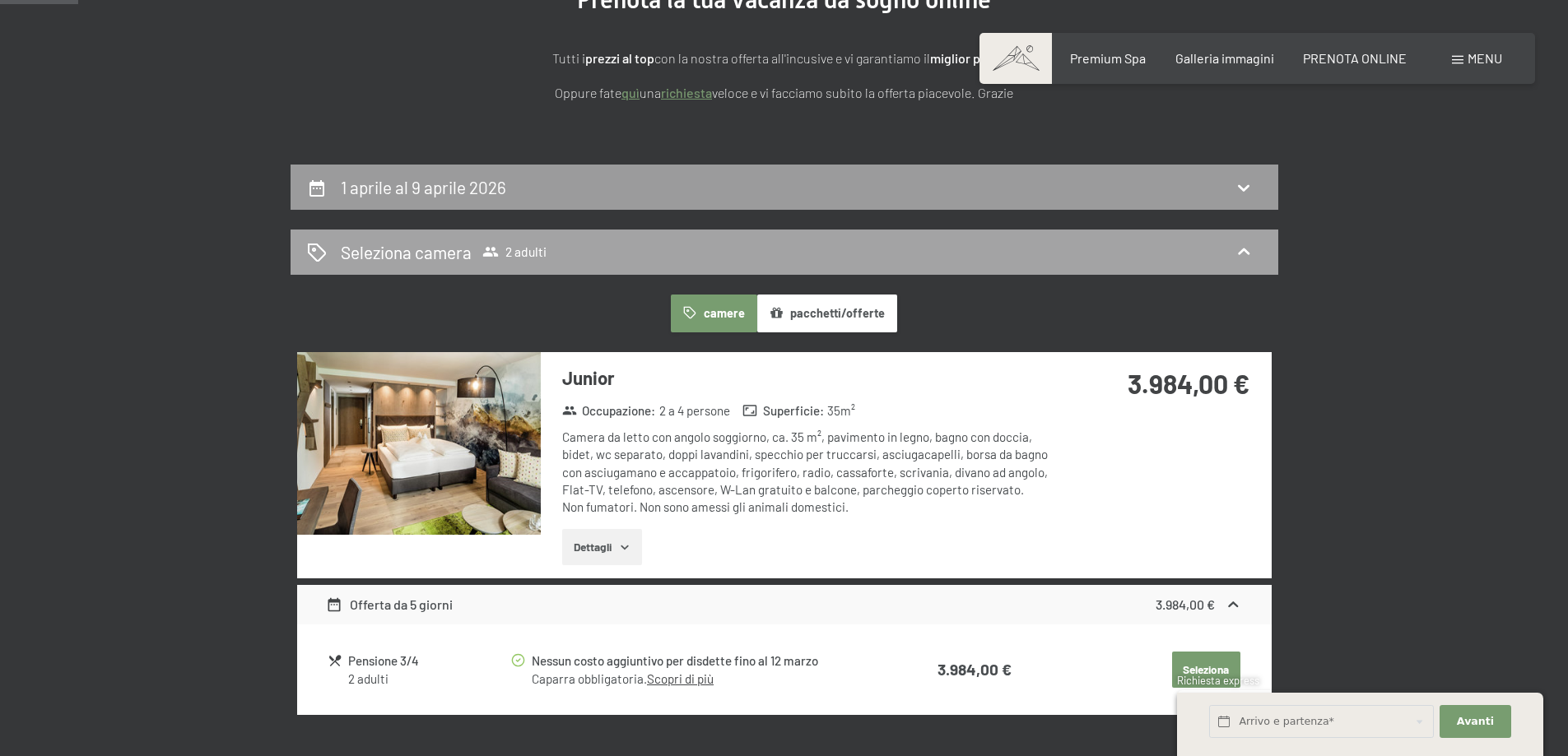
click at [1245, 245] on icon at bounding box center [1244, 252] width 20 height 20
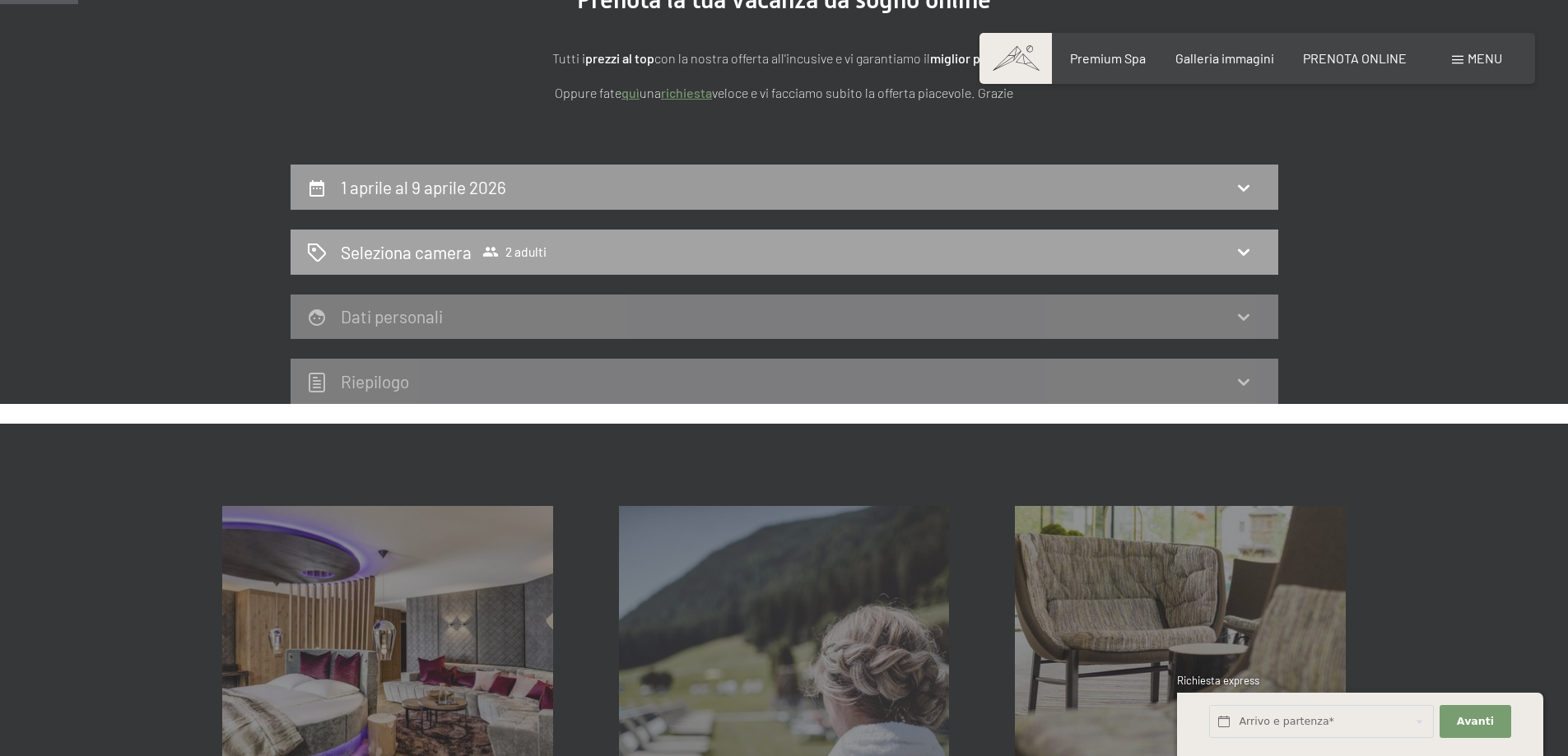
click at [906, 267] on div "Seleziona camera 2 adulti" at bounding box center [784, 252] width 988 height 45
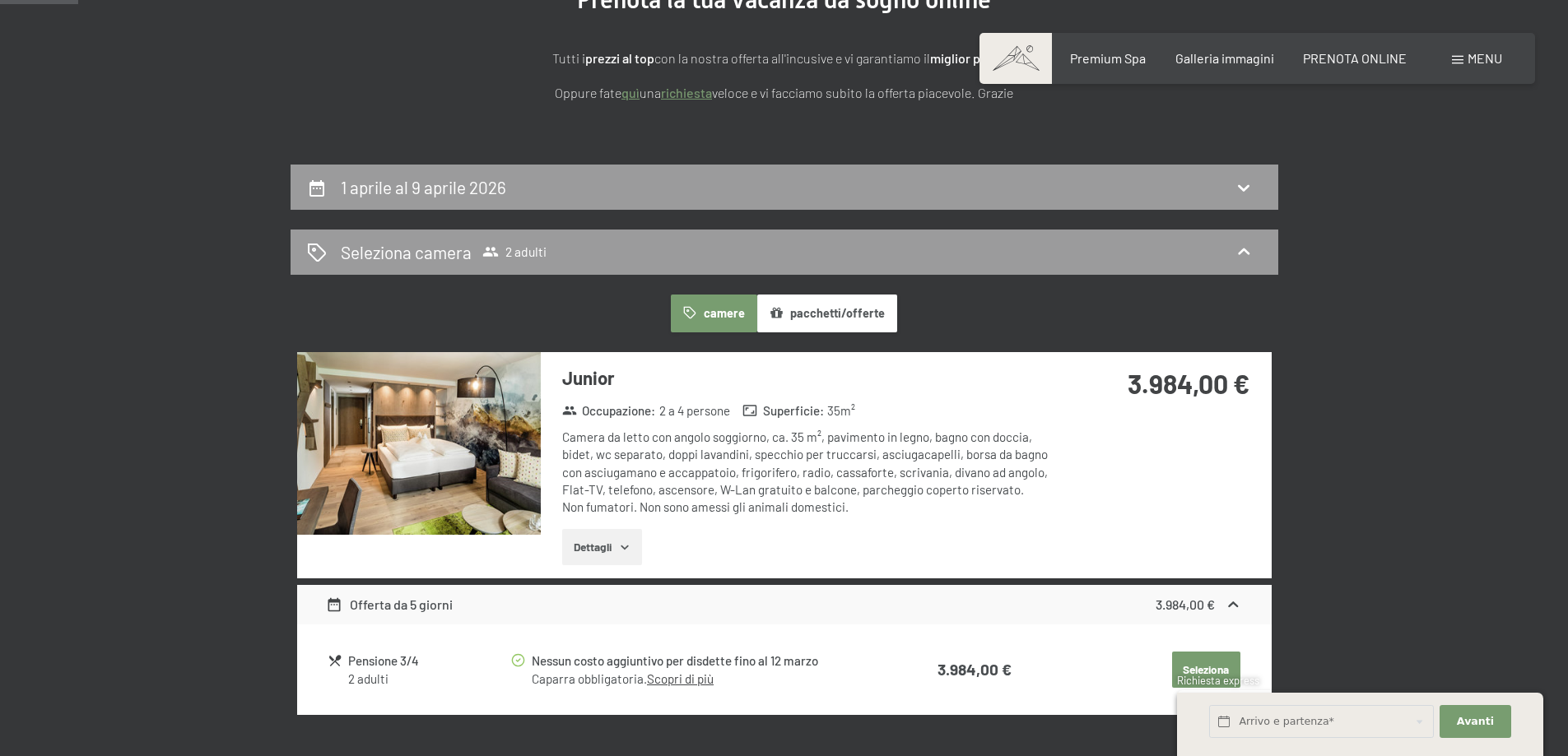
click at [865, 302] on button "pacchetti/offerte" at bounding box center [827, 314] width 140 height 38
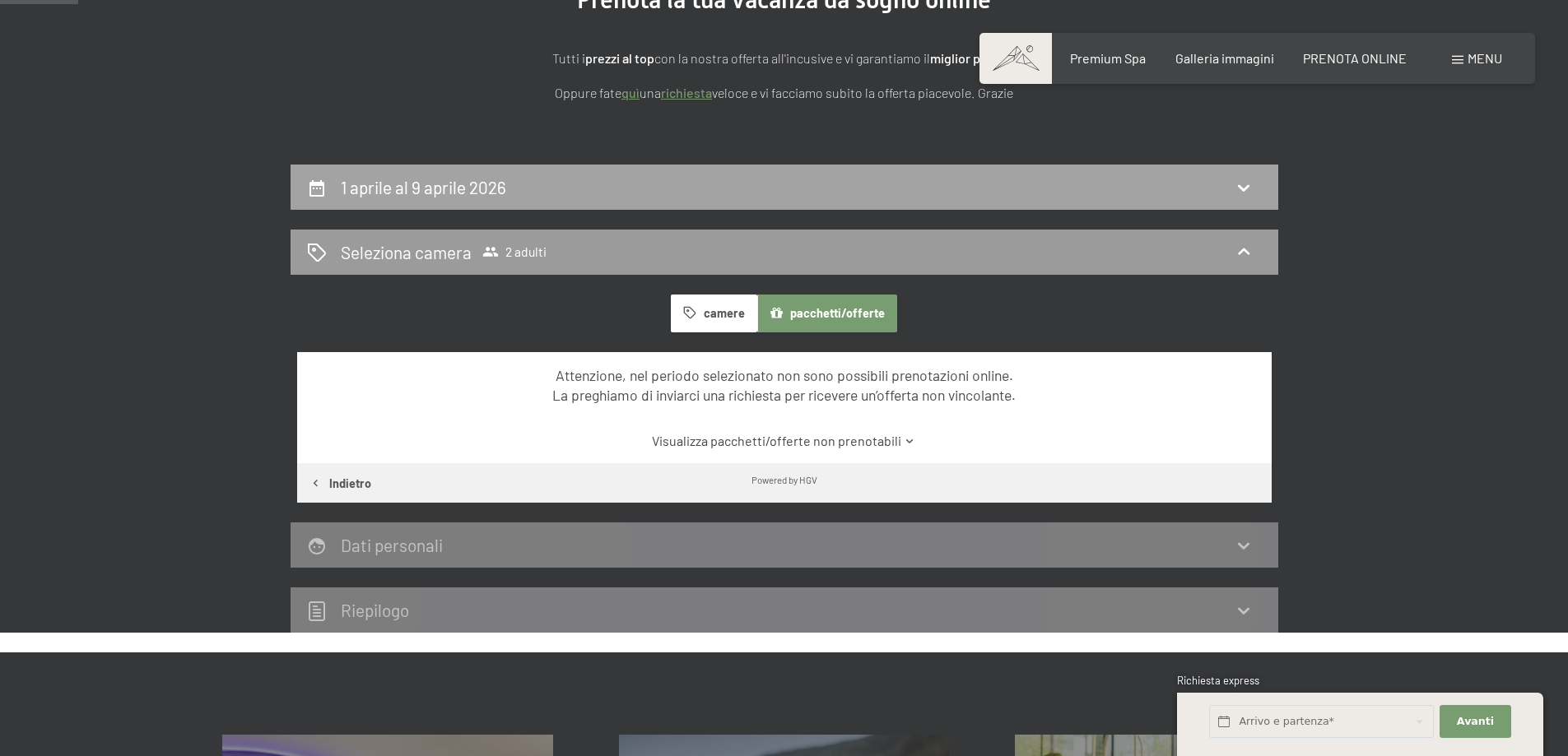
click at [370, 194] on h2 "1 aprile al 9 aprile 2026" at bounding box center [424, 187] width 165 height 21
select select "[DATE]"
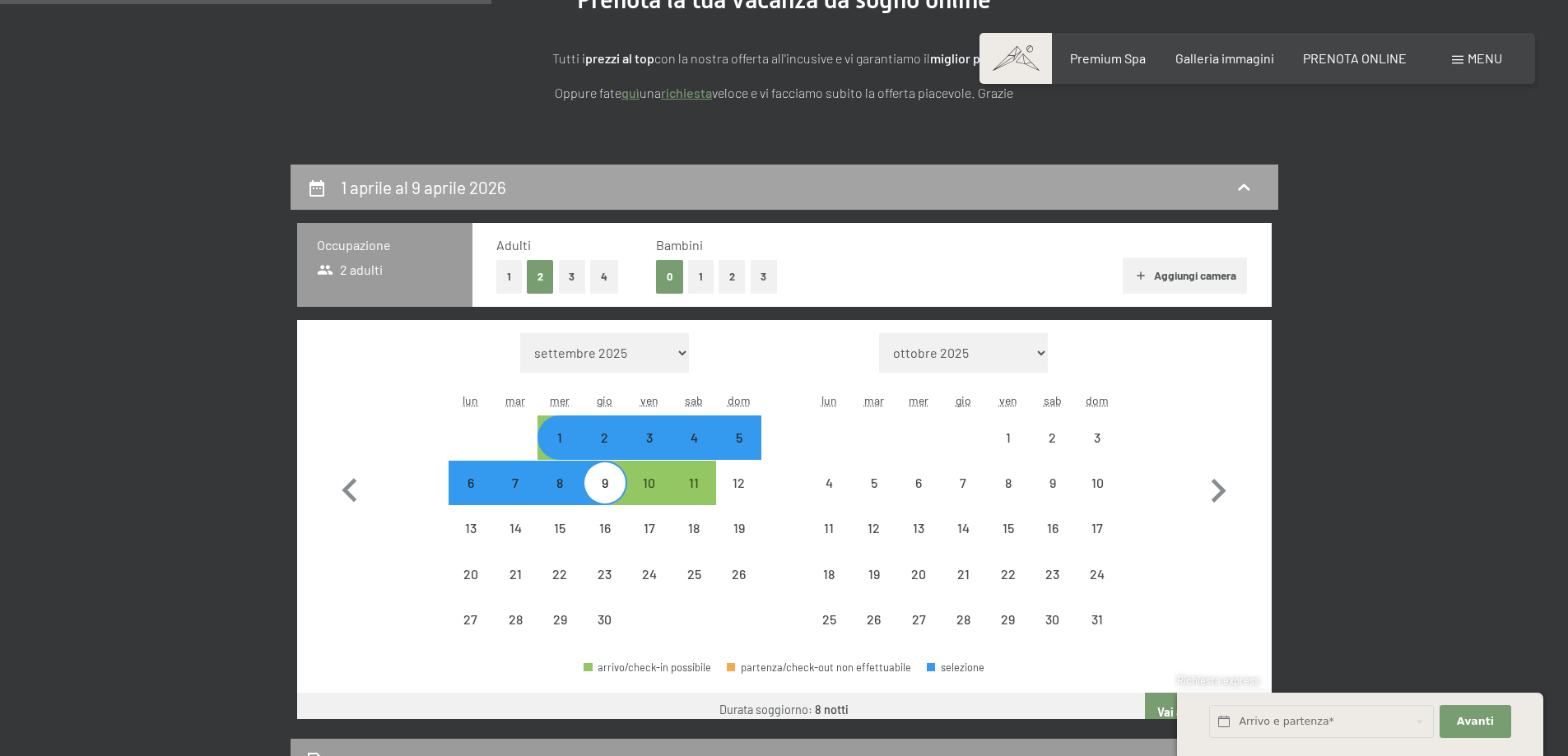
scroll to position [405, 0]
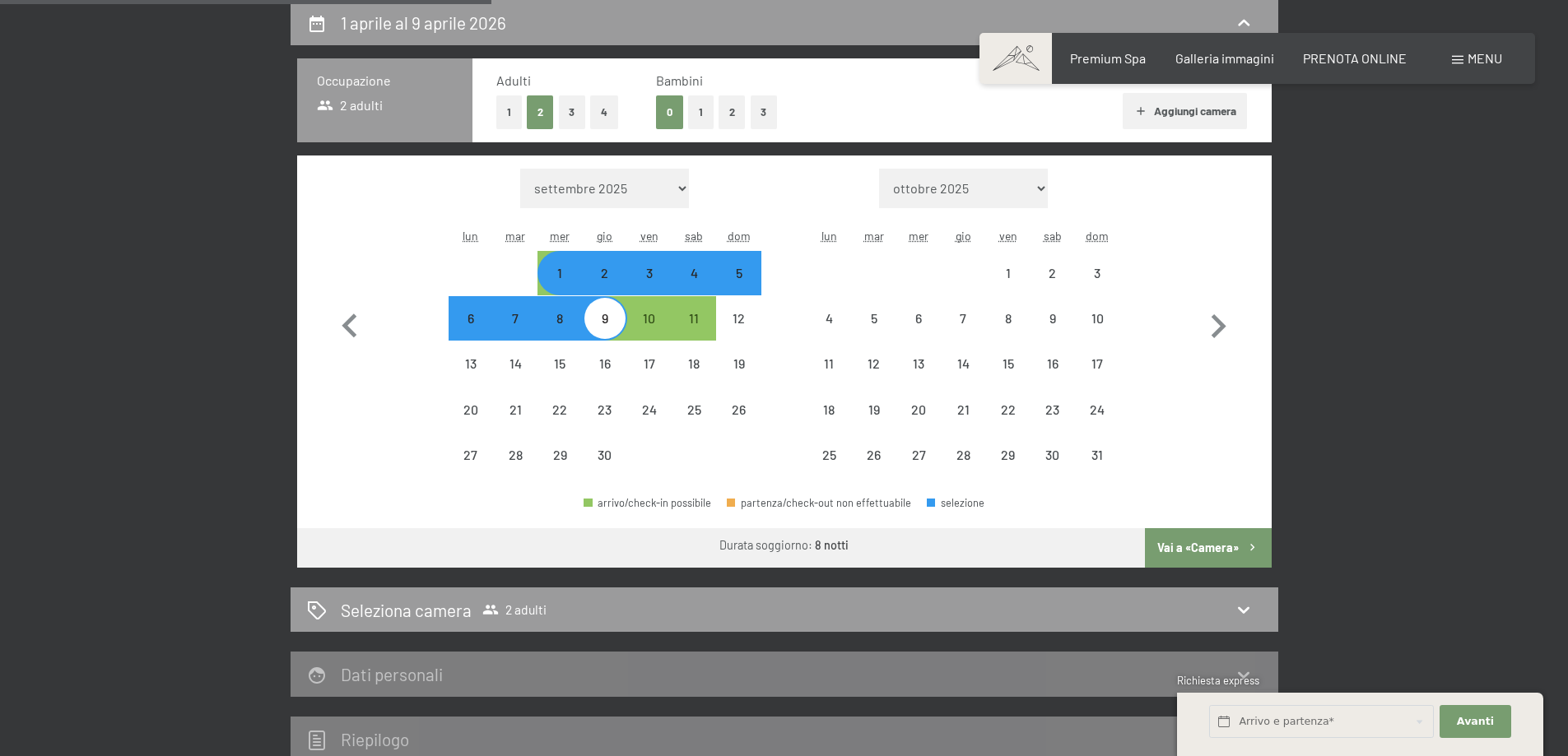
click at [506, 111] on button "1" at bounding box center [509, 111] width 25 height 34
select select "[DATE]"
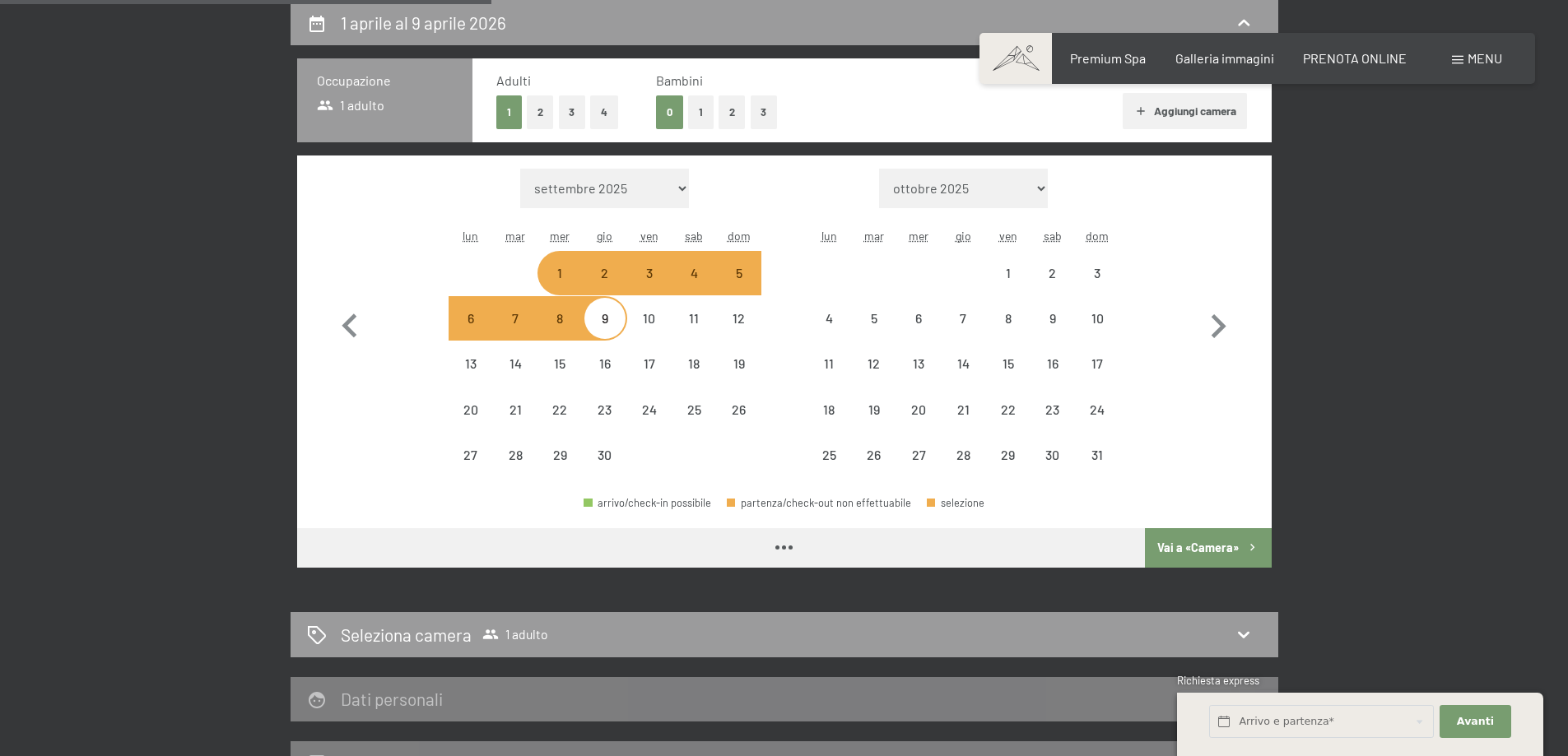
select select "[DATE]"
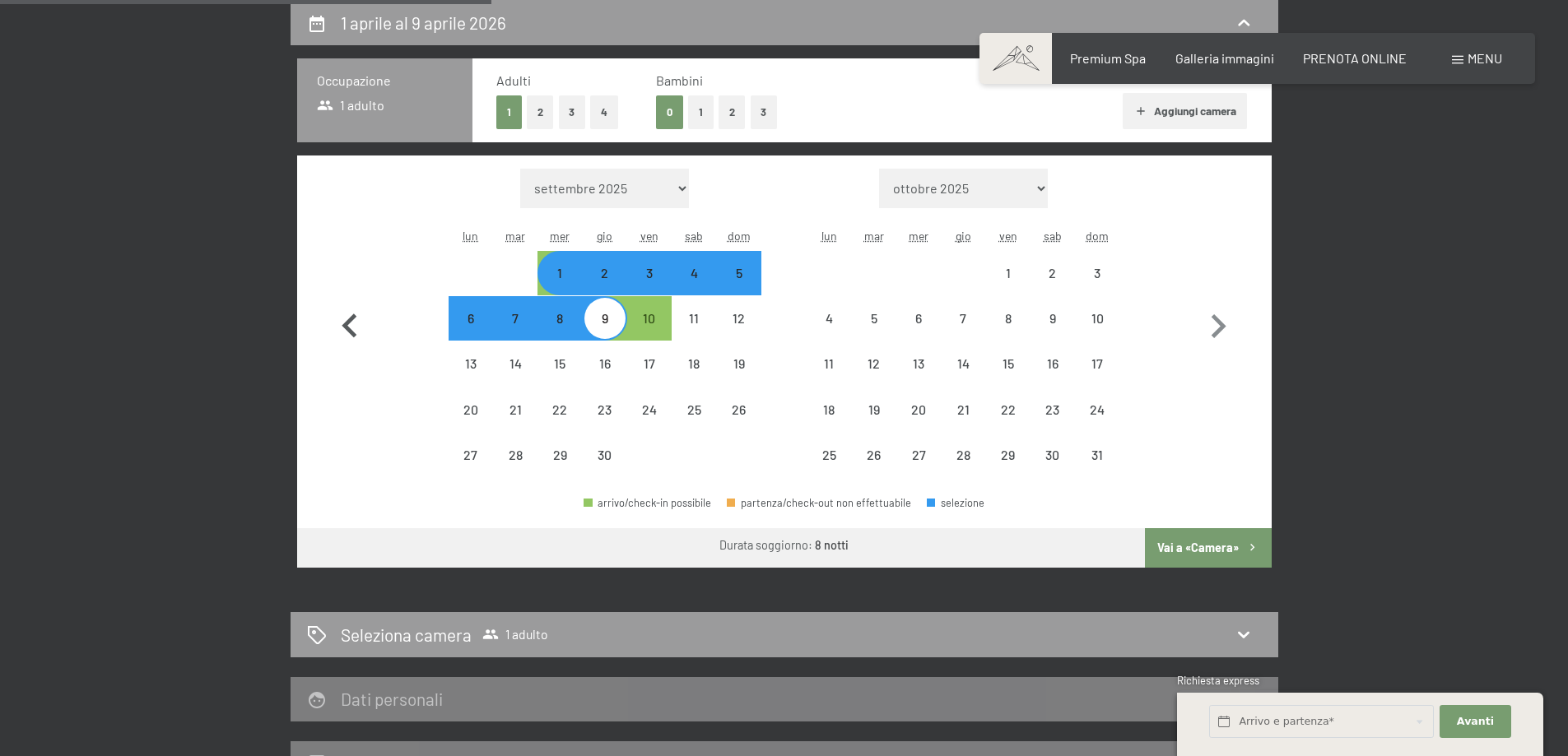
click at [356, 325] on icon "button" at bounding box center [349, 326] width 48 height 48
select select "[DATE]"
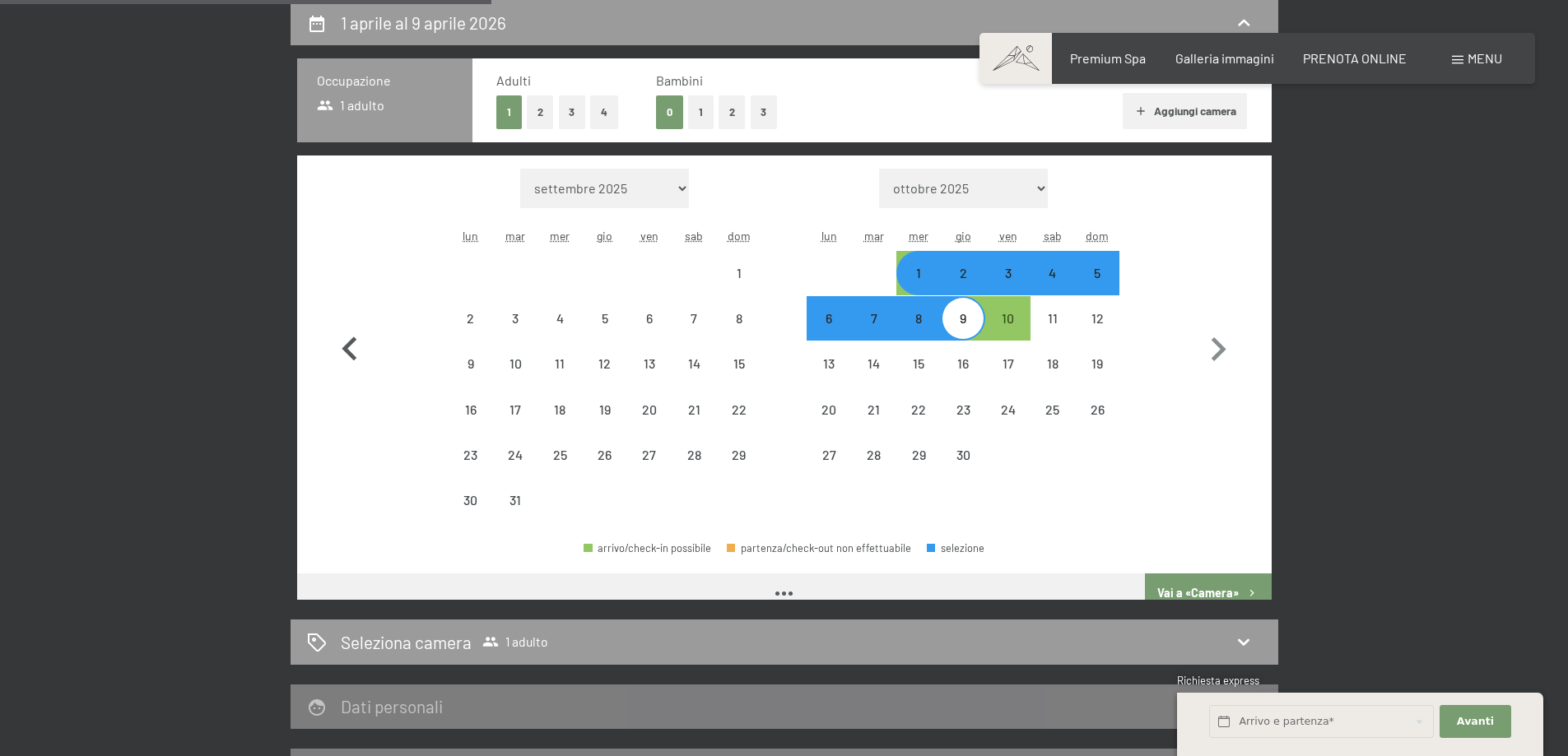
click at [356, 325] on icon "button" at bounding box center [349, 349] width 48 height 48
select select "[DATE]"
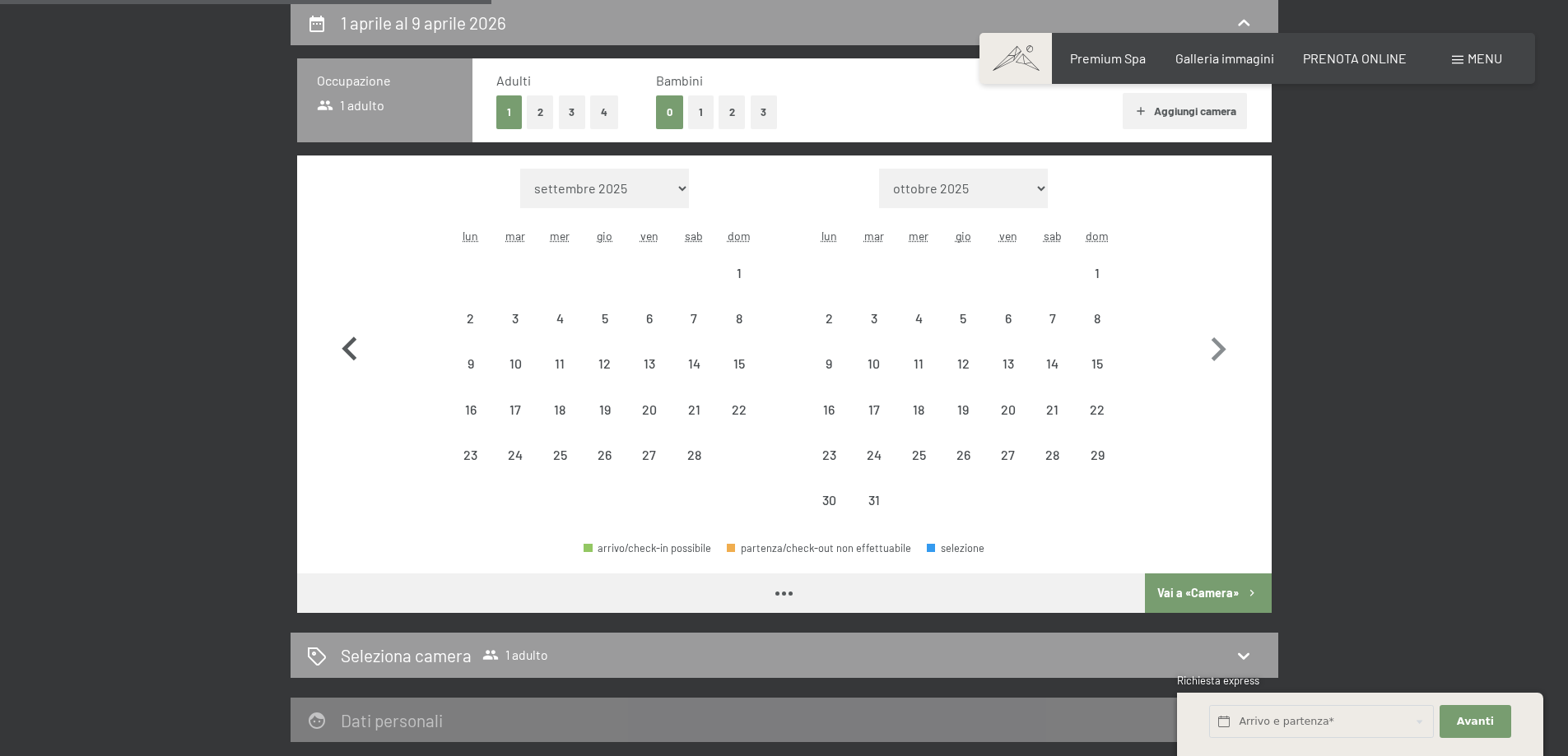
select select "[DATE]"
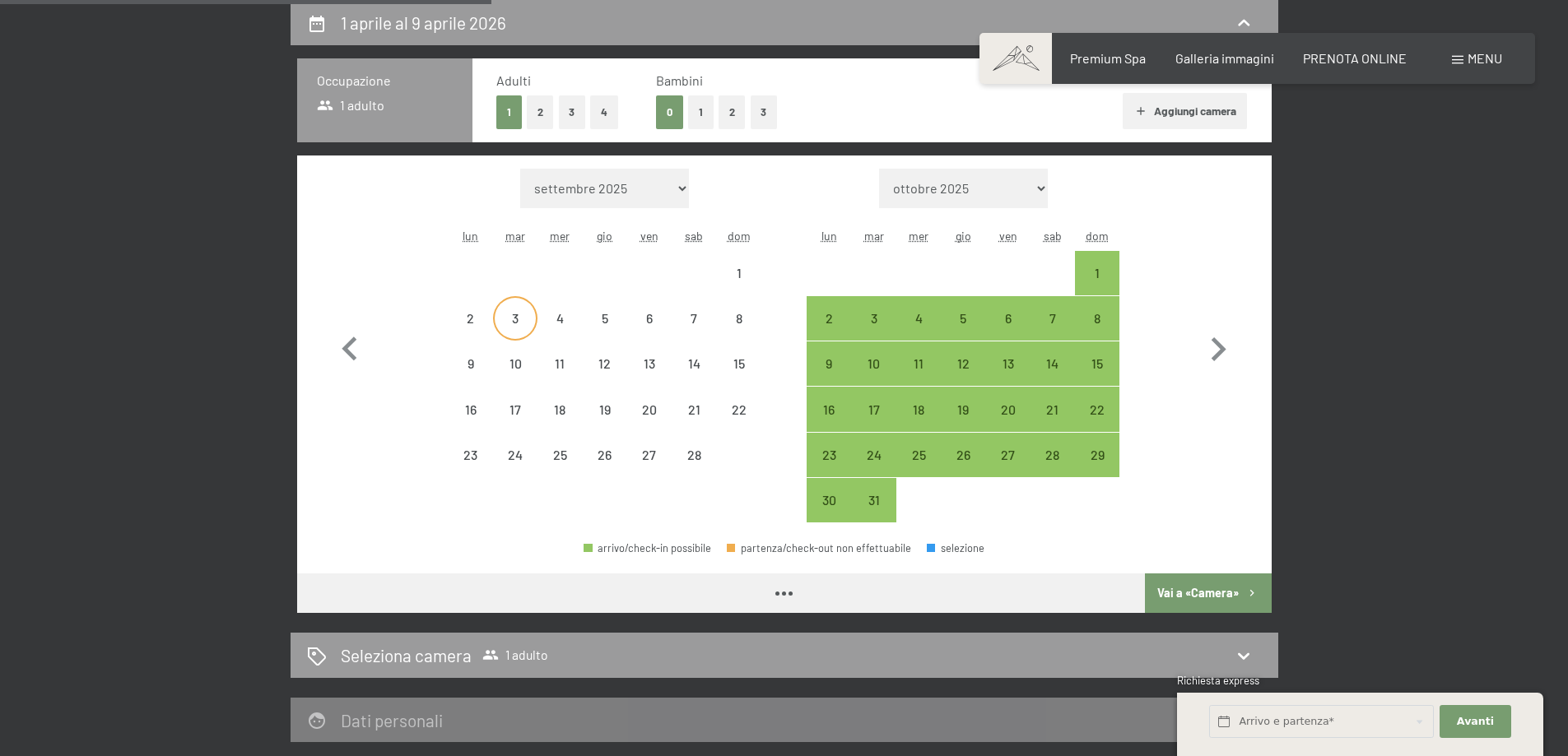
select select "[DATE]"
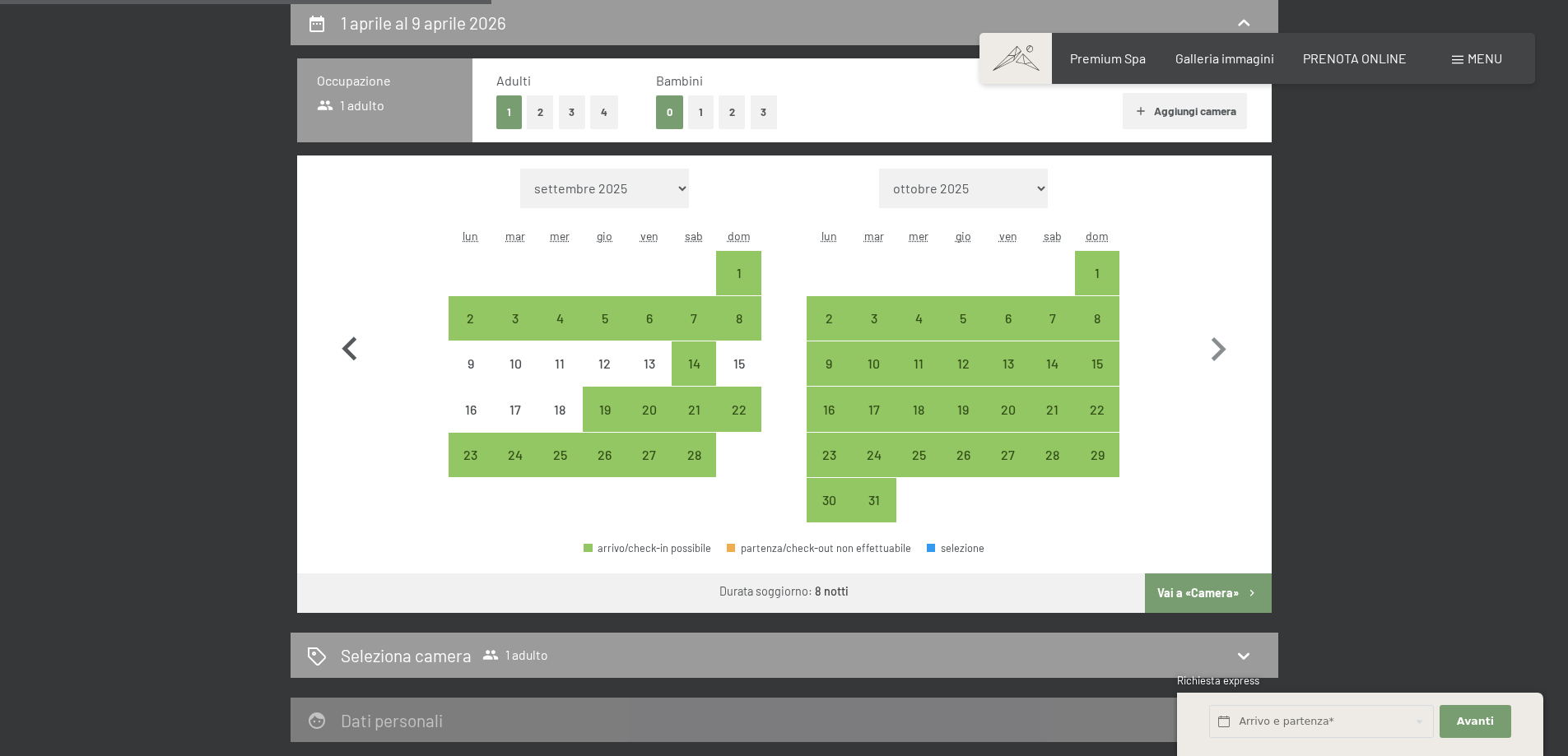
click at [355, 336] on icon "button" at bounding box center [349, 349] width 48 height 48
click at [355, 336] on icon "button" at bounding box center [349, 348] width 15 height 24
select select "[DATE]"
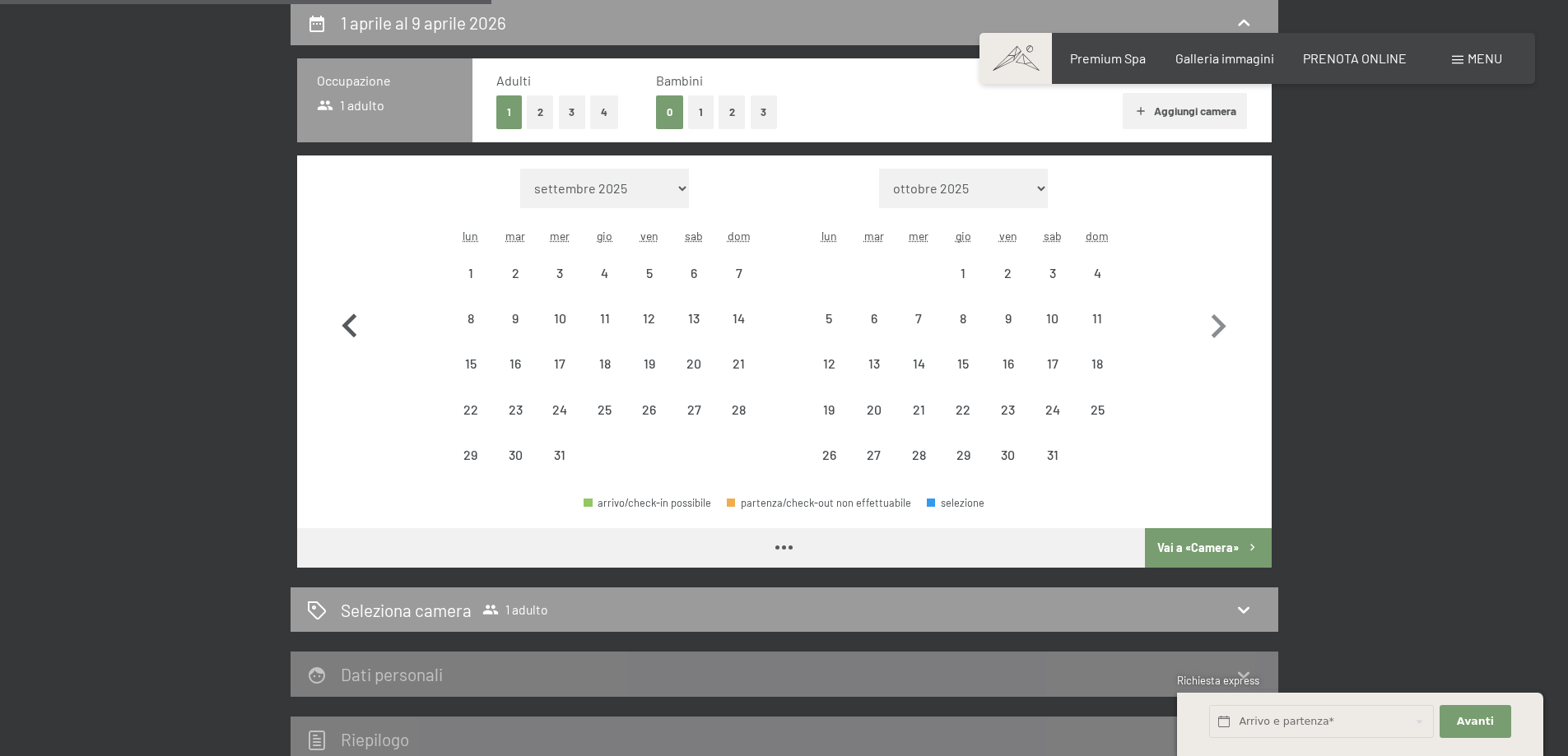
click at [355, 336] on icon "button" at bounding box center [349, 325] width 15 height 24
select select "[DATE]"
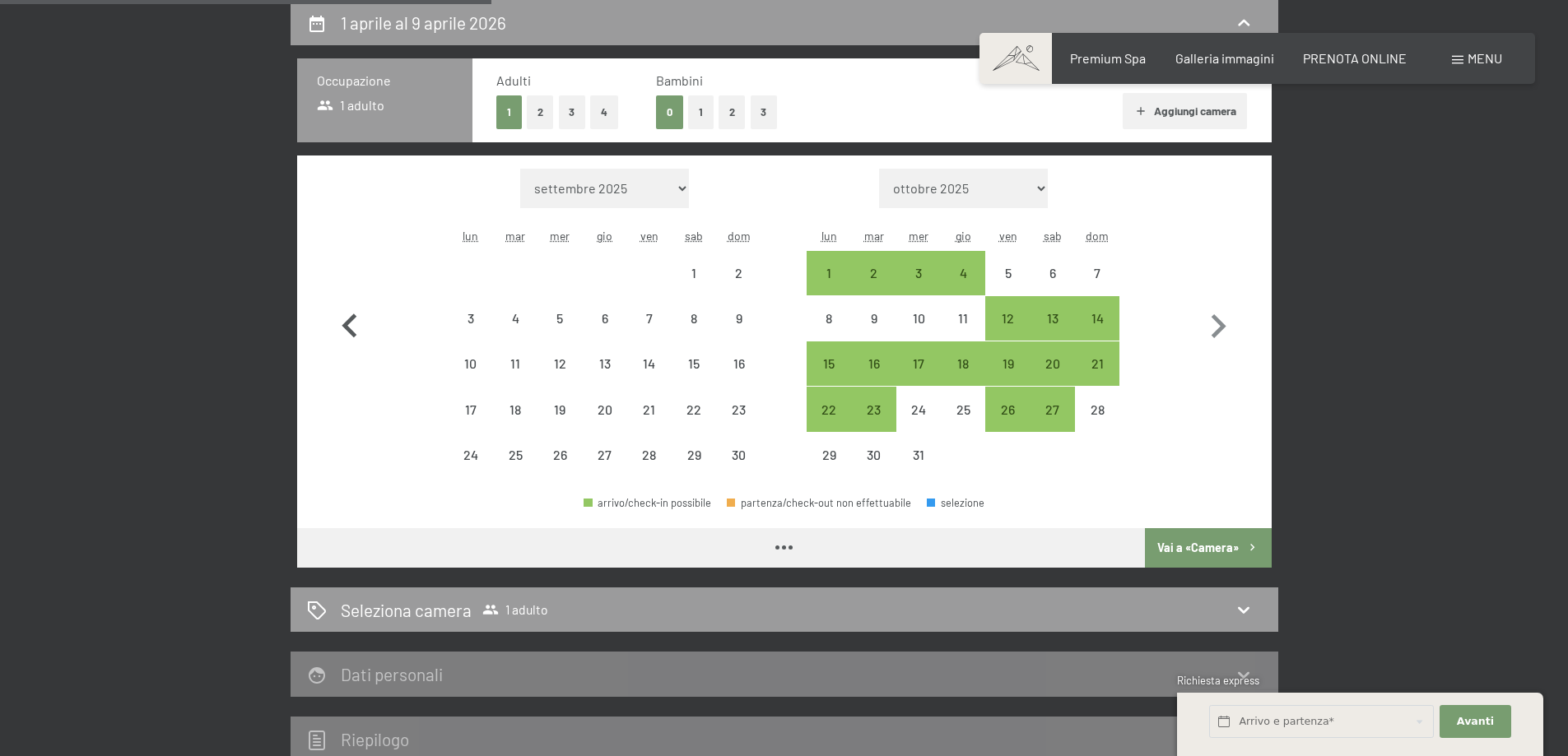
select select "[DATE]"
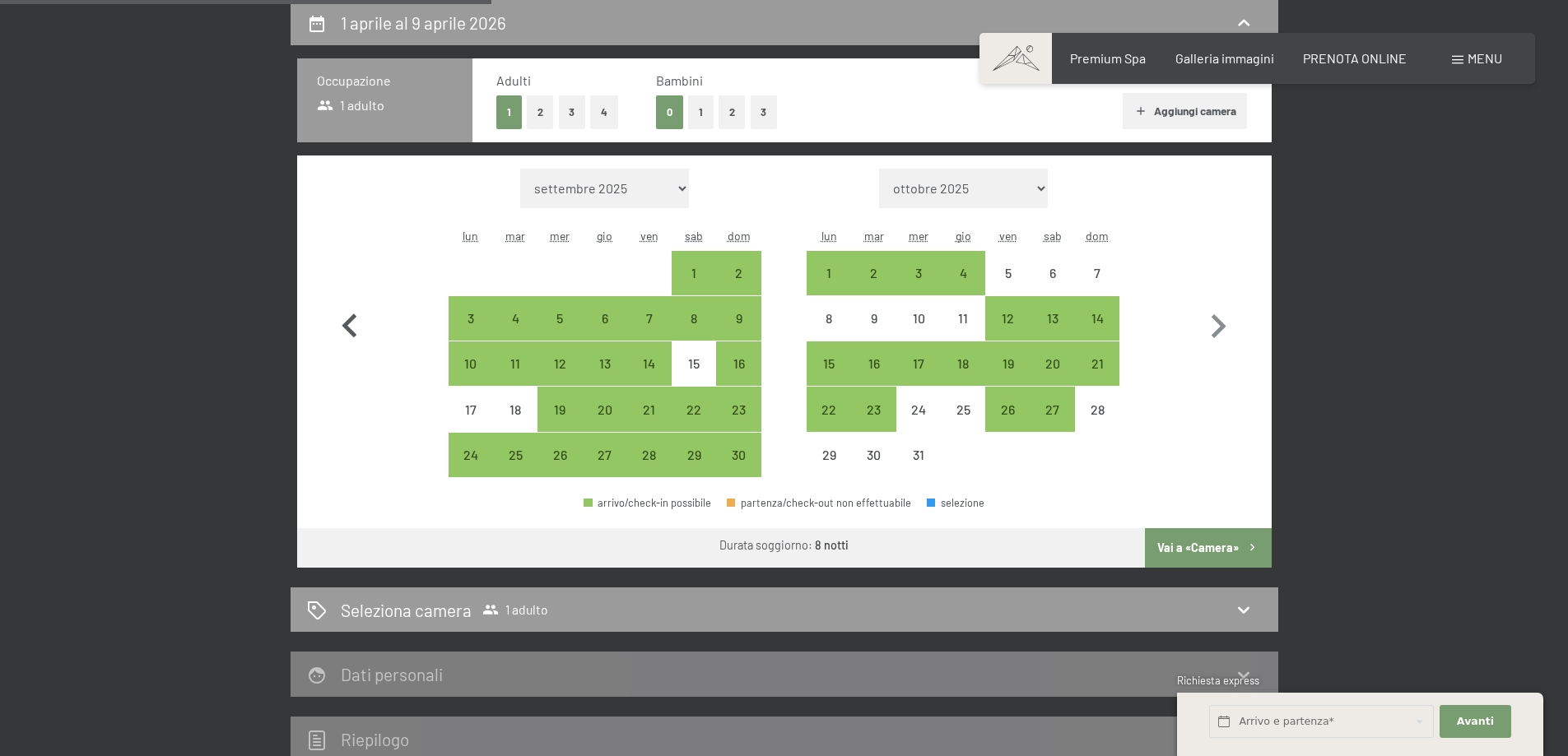
click at [355, 336] on icon "button" at bounding box center [349, 325] width 15 height 24
select select "[DATE]"
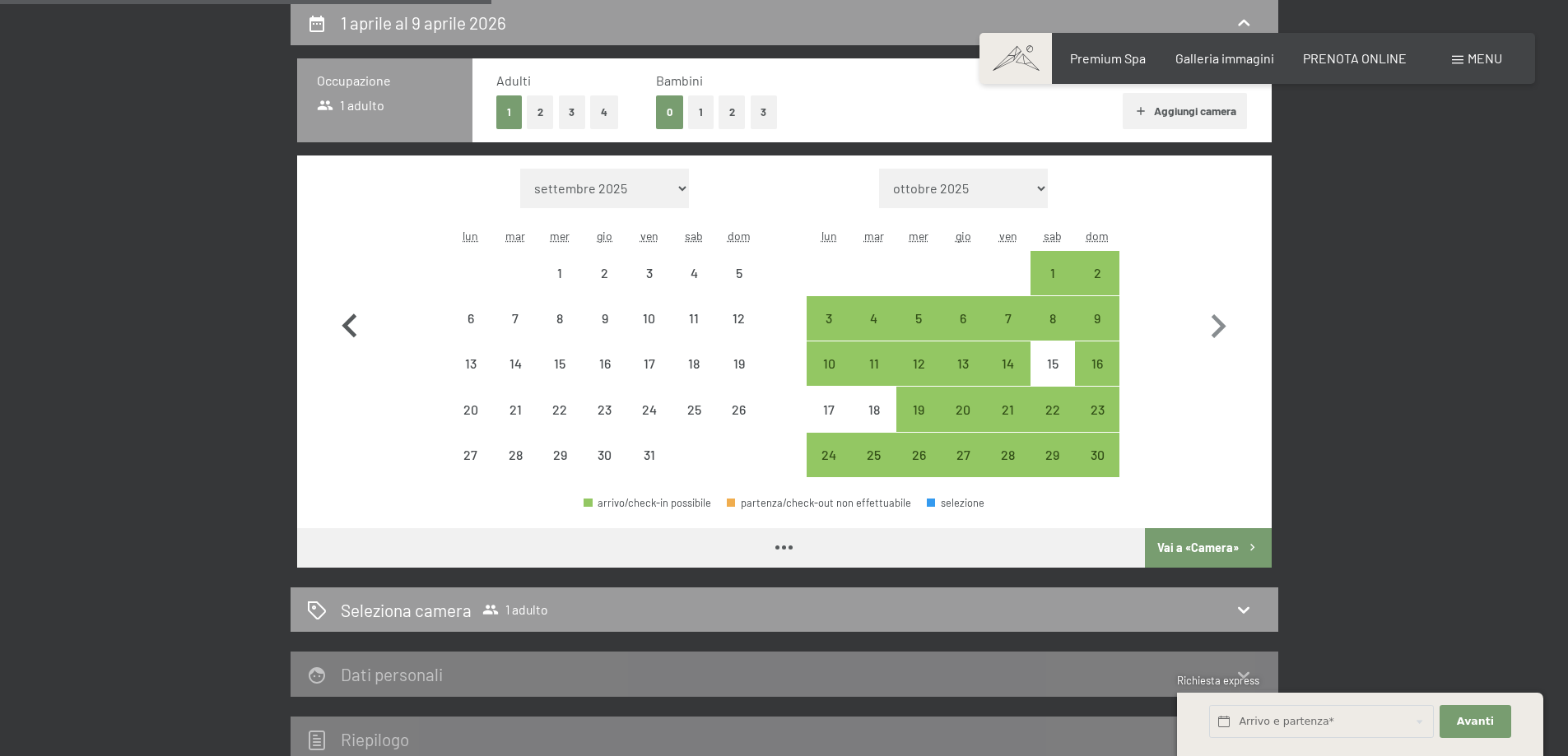
select select "[DATE]"
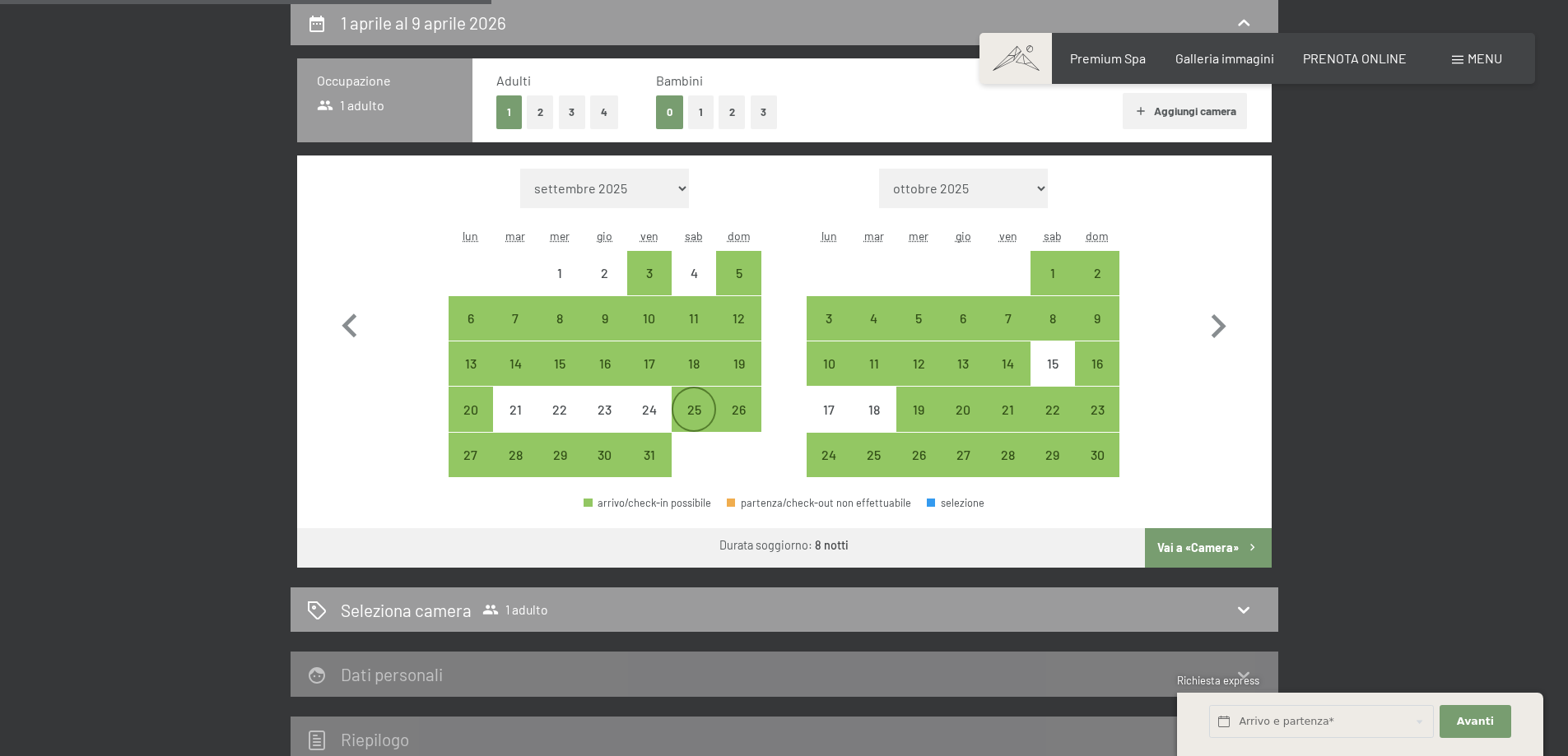
click at [706, 409] on div "25" at bounding box center [693, 423] width 41 height 41
select select "[DATE]"
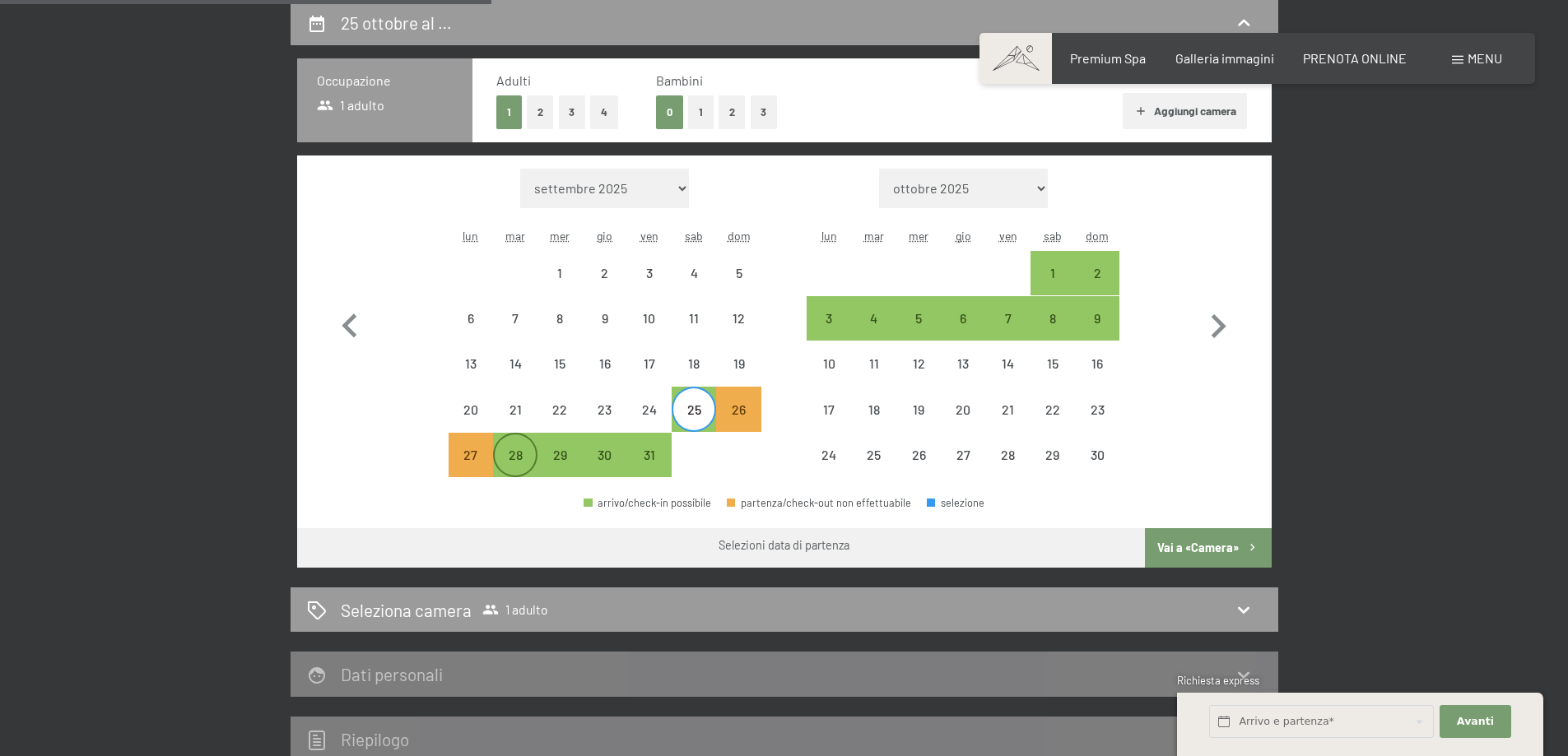
click at [519, 444] on div "28" at bounding box center [515, 454] width 41 height 41
select select "[DATE]"
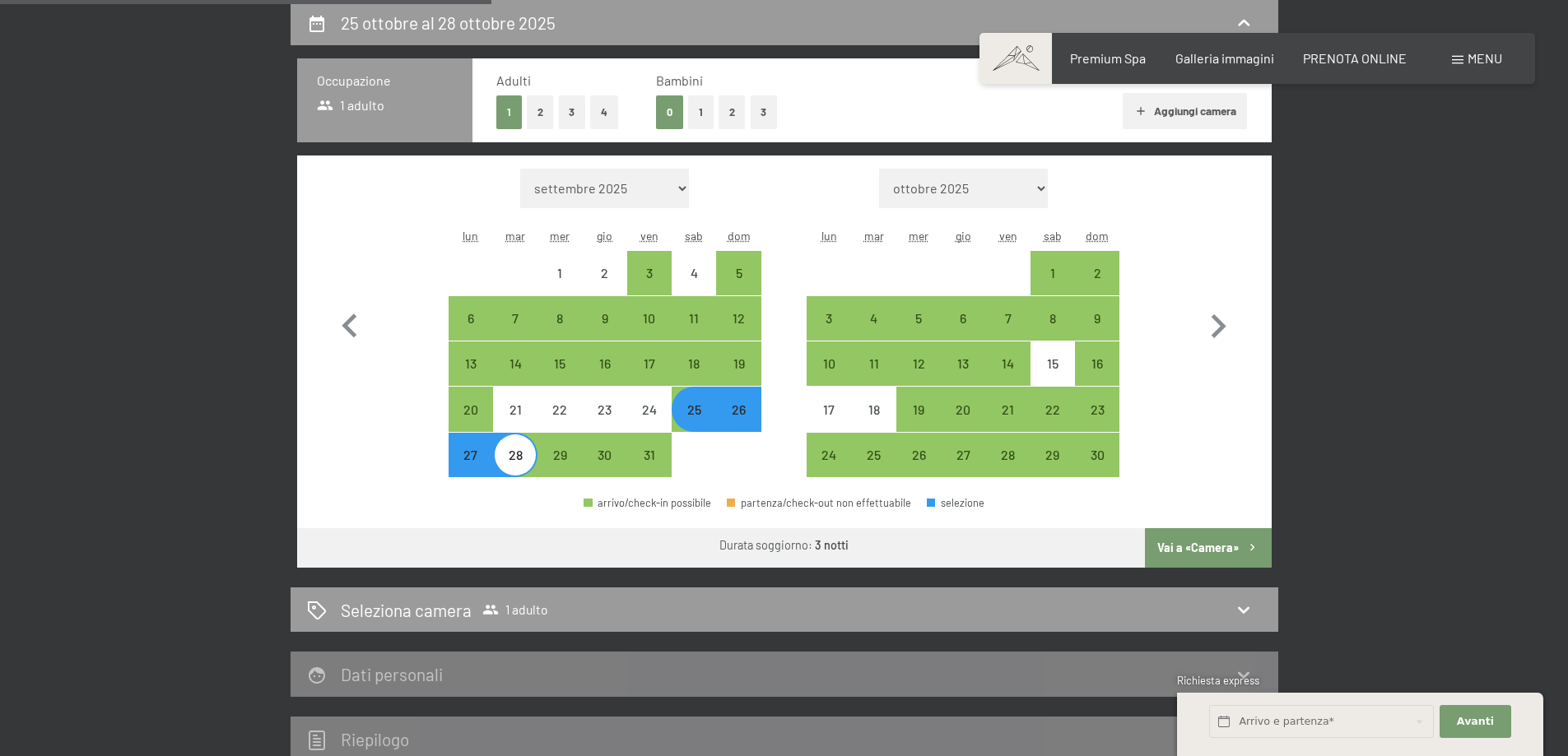
click at [1200, 536] on button "Vai a «Camera»" at bounding box center [1208, 548] width 126 height 40
select select "[DATE]"
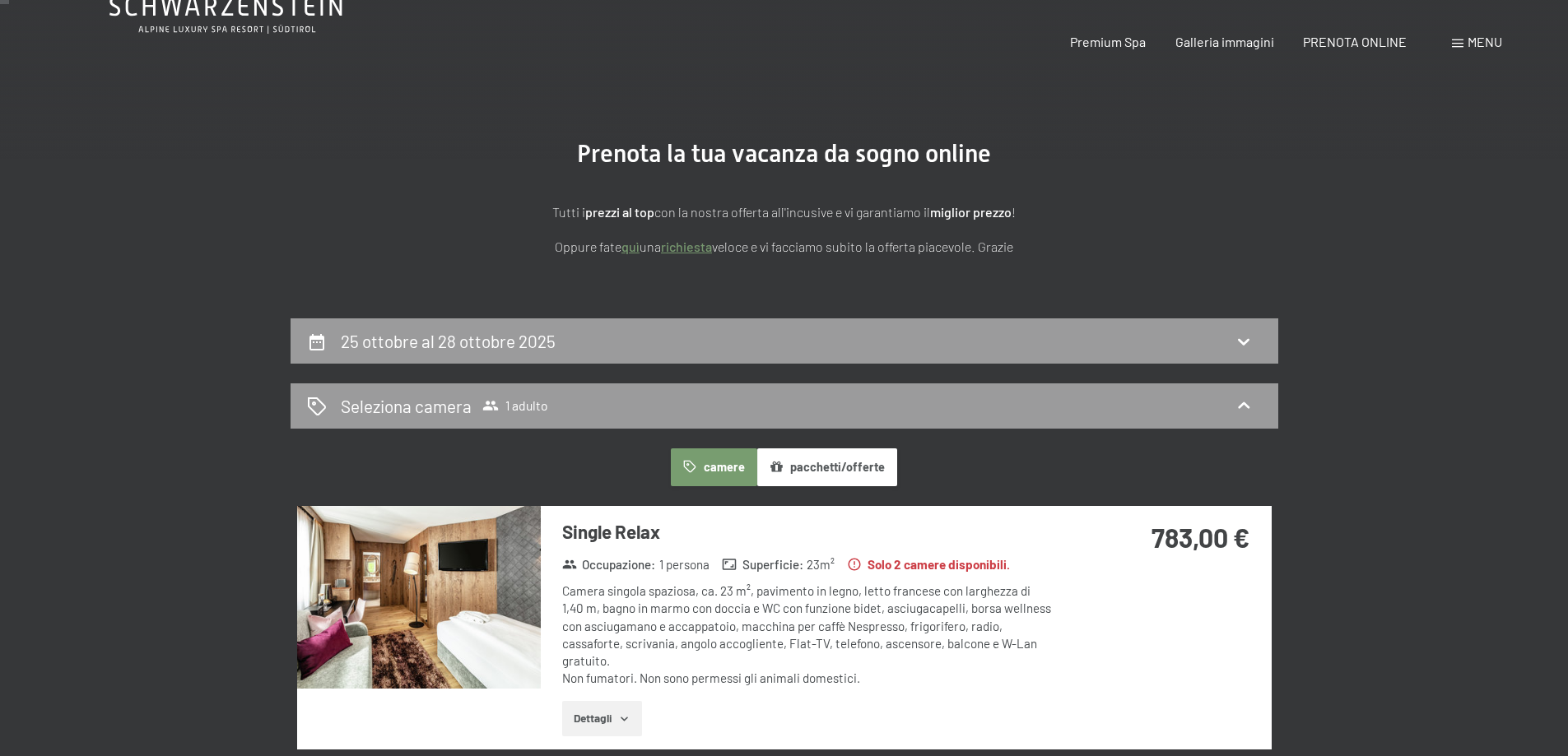
scroll to position [0, 0]
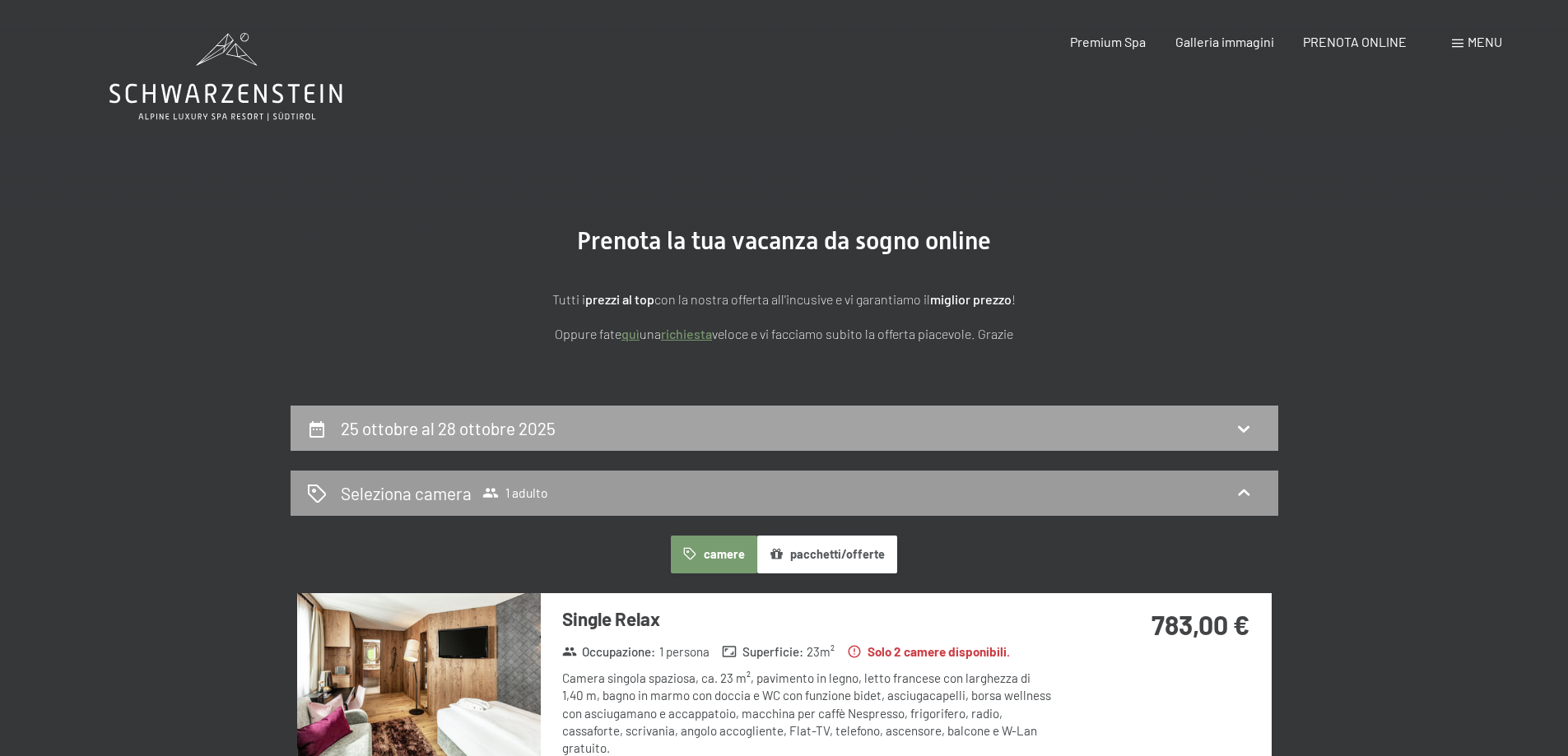
click at [946, 428] on div "25 ottobre al 28 ottobre 2025" at bounding box center [784, 428] width 955 height 24
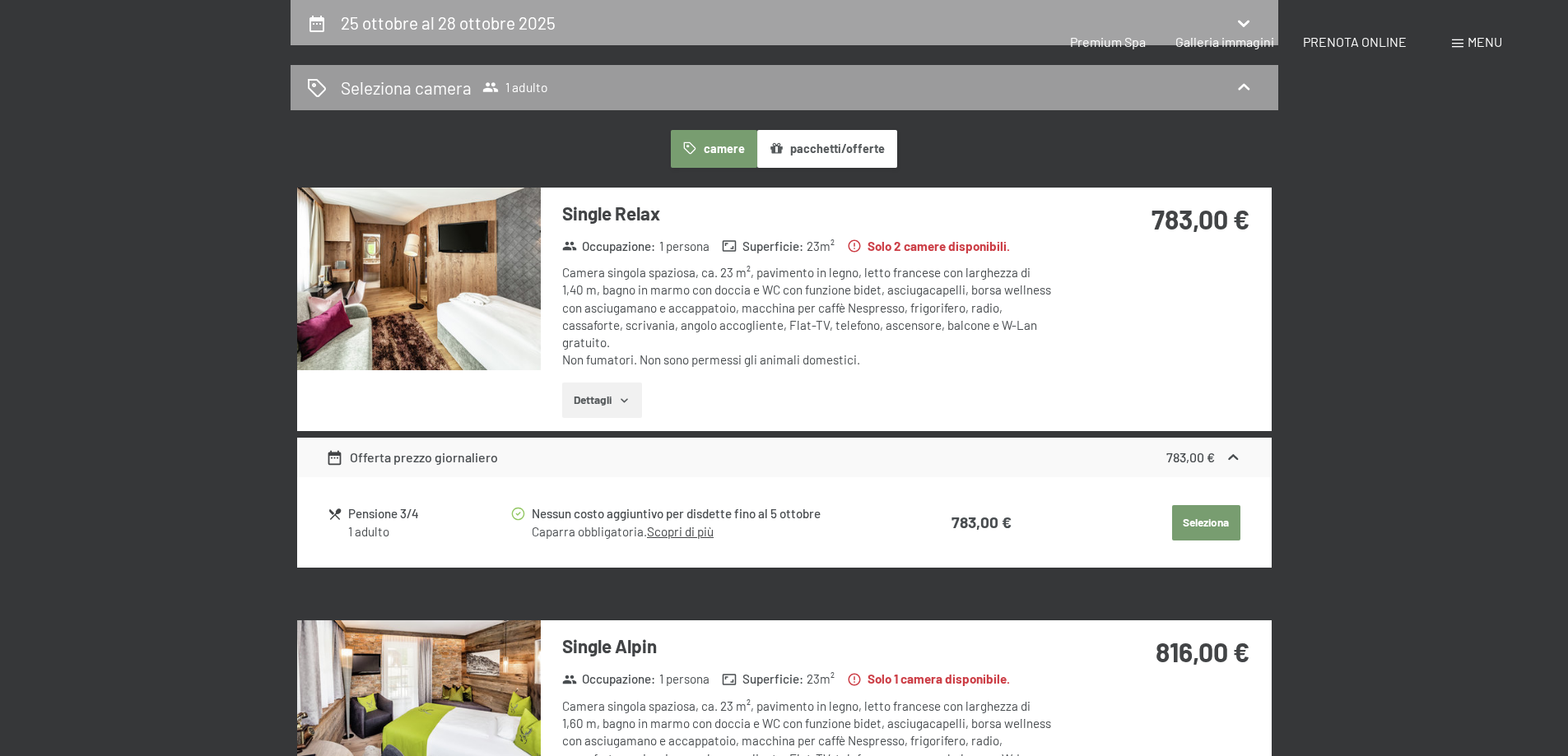
select select "[DATE]"
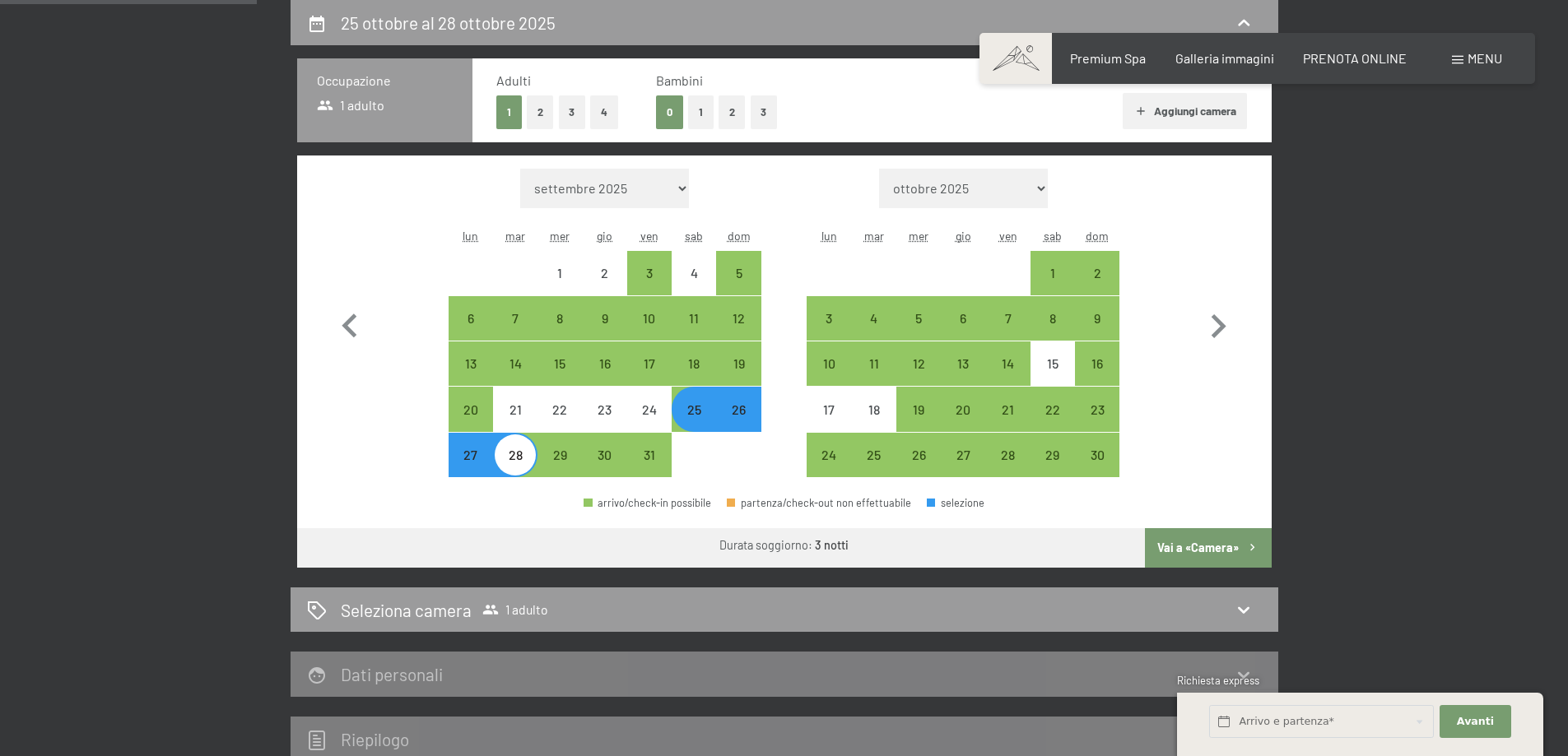
click at [699, 400] on div "25" at bounding box center [693, 408] width 41 height 41
select select "[DATE]"
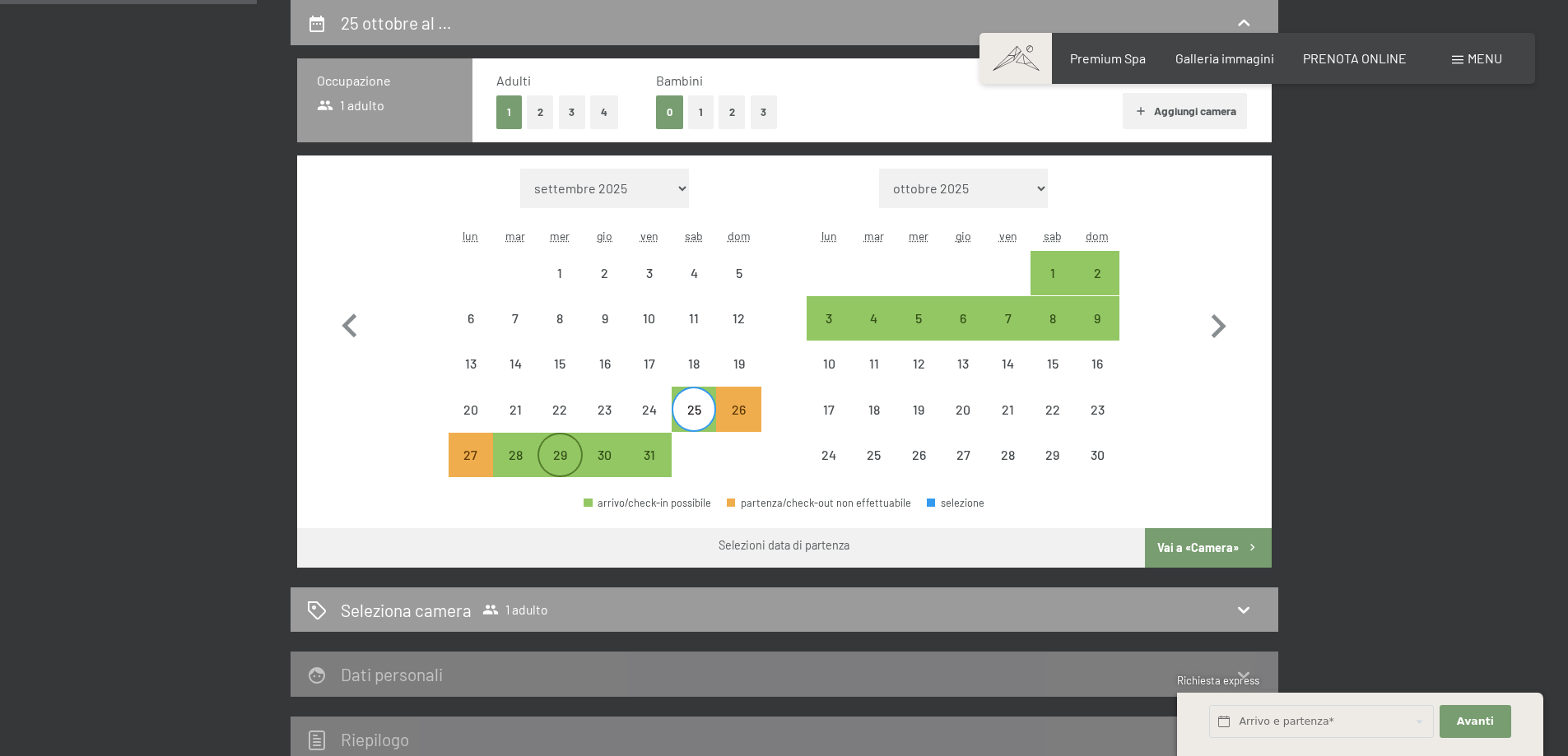
click at [574, 439] on div "29" at bounding box center [560, 454] width 41 height 41
select select "[DATE]"
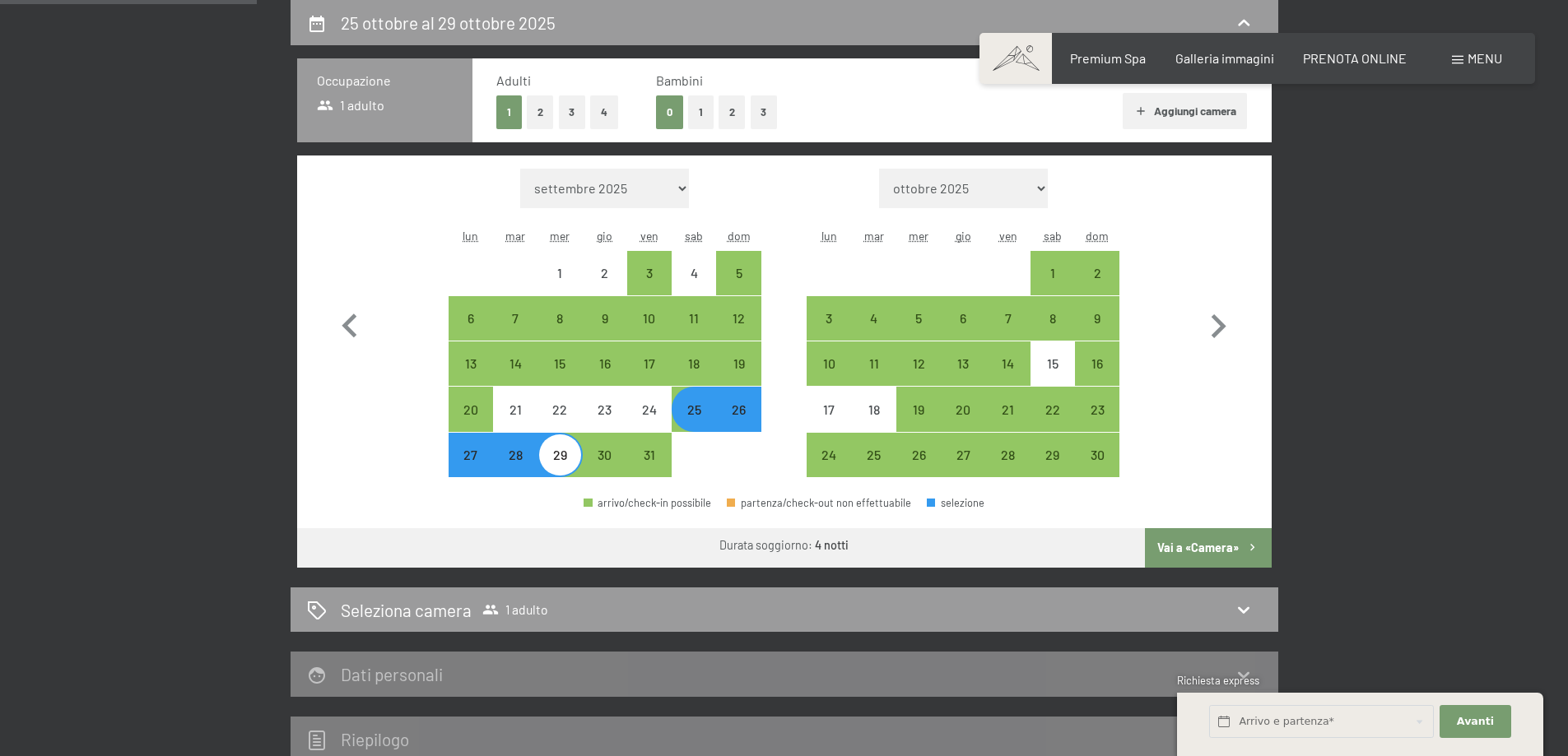
click at [1185, 548] on button "Vai a «Camera»" at bounding box center [1208, 548] width 126 height 40
select select "[DATE]"
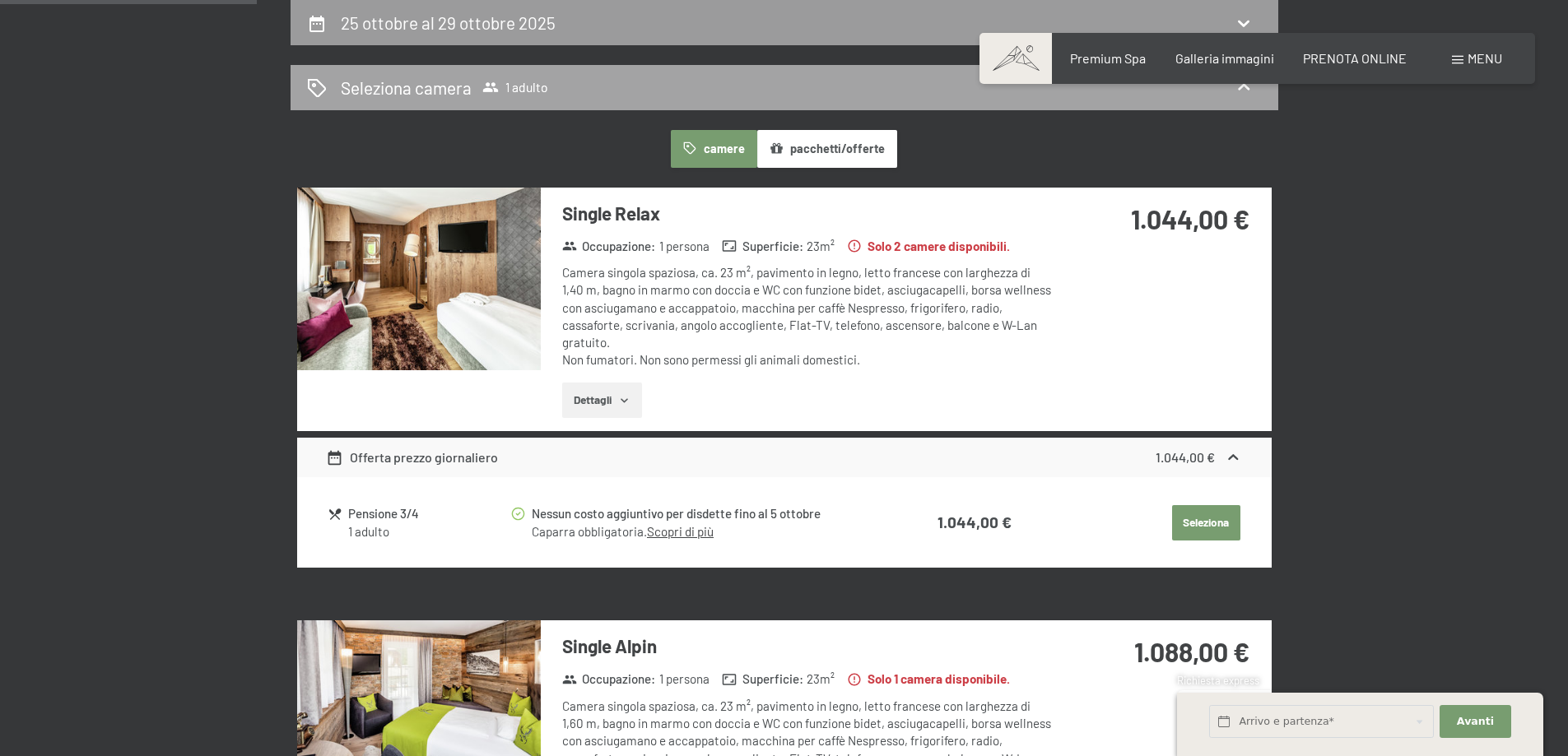
click at [375, 84] on h2 "Seleziona camera" at bounding box center [406, 88] width 131 height 24
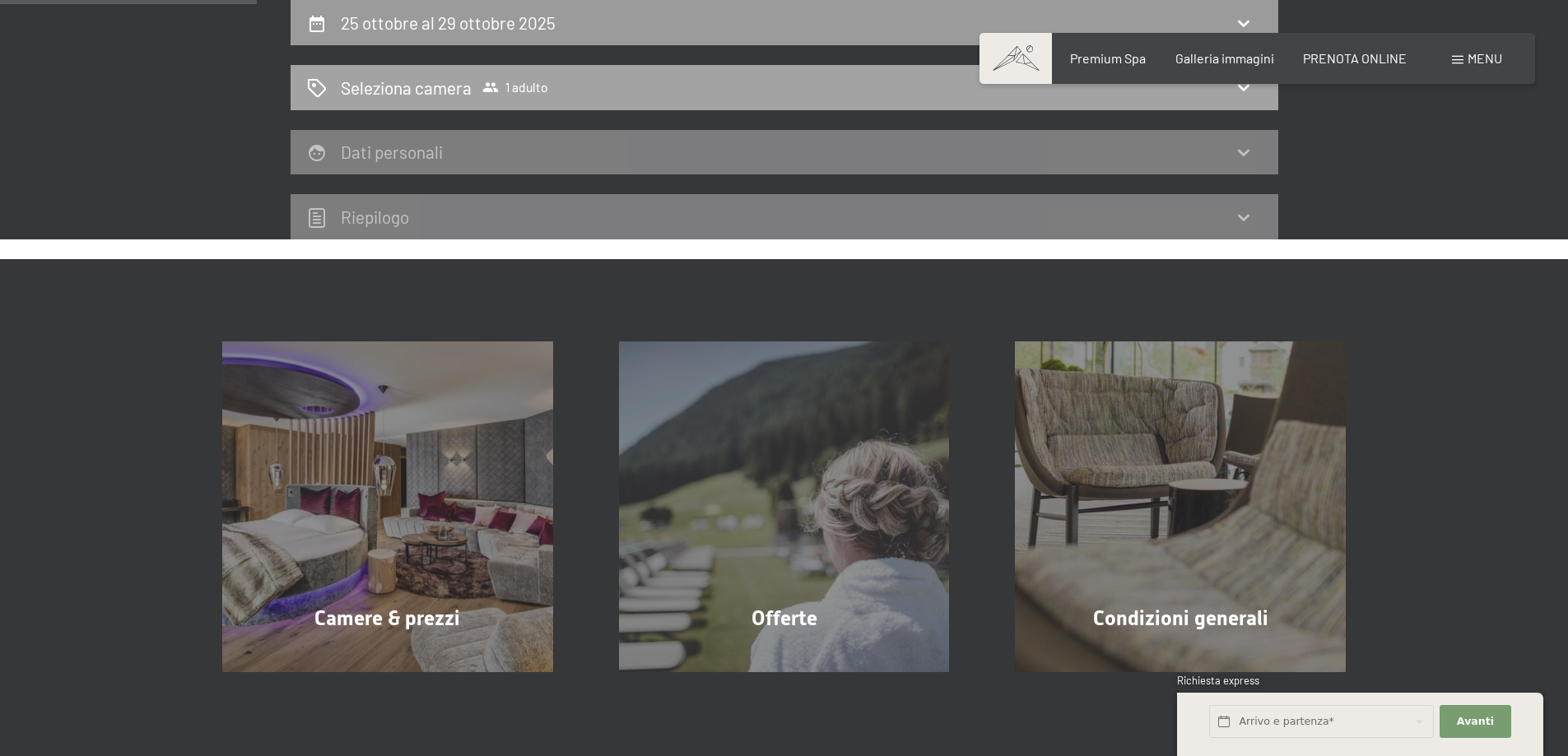
click at [401, 92] on h2 "Seleziona camera" at bounding box center [406, 88] width 131 height 24
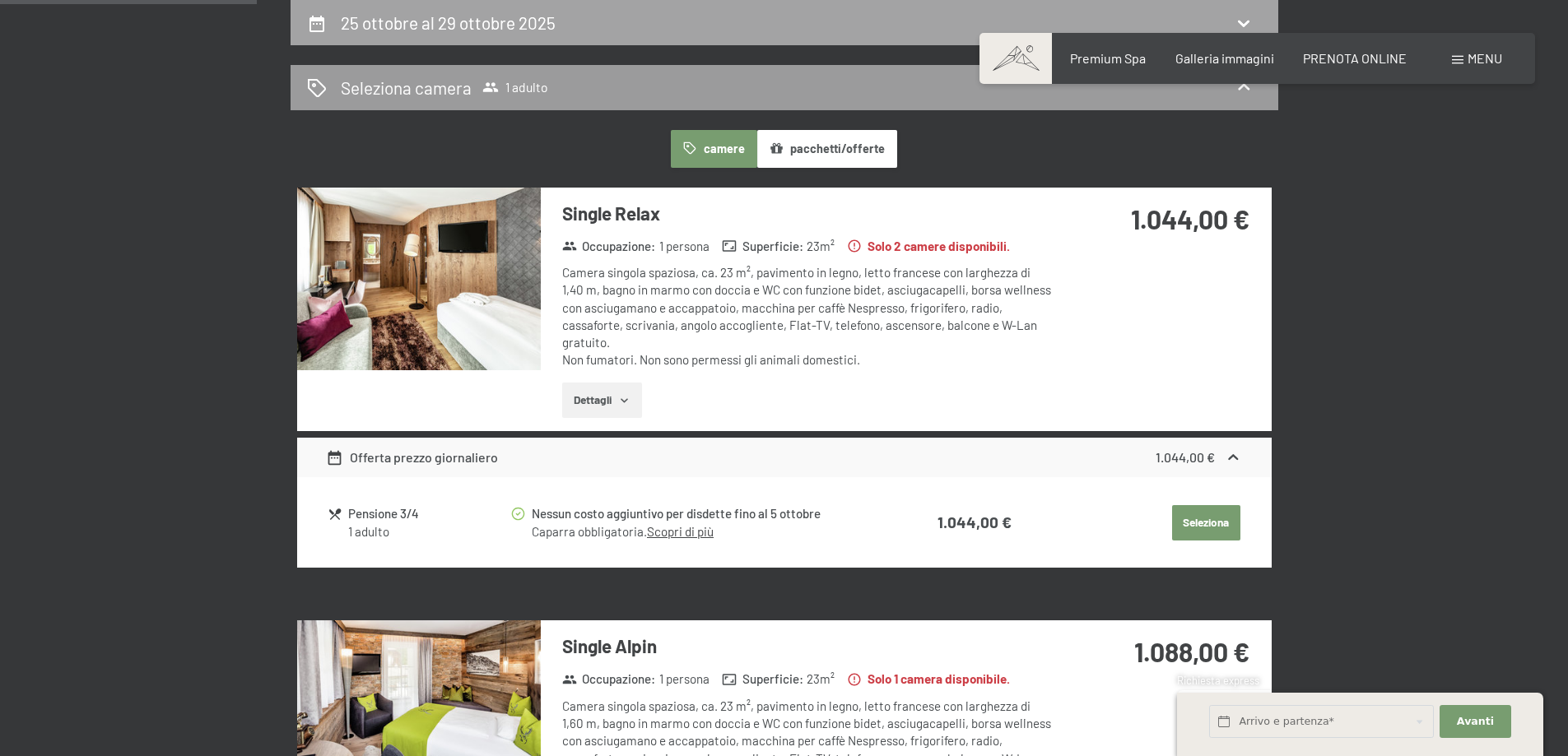
click at [410, 37] on div "25 ottobre al 29 ottobre 2025" at bounding box center [784, 23] width 988 height 45
select select "[DATE]"
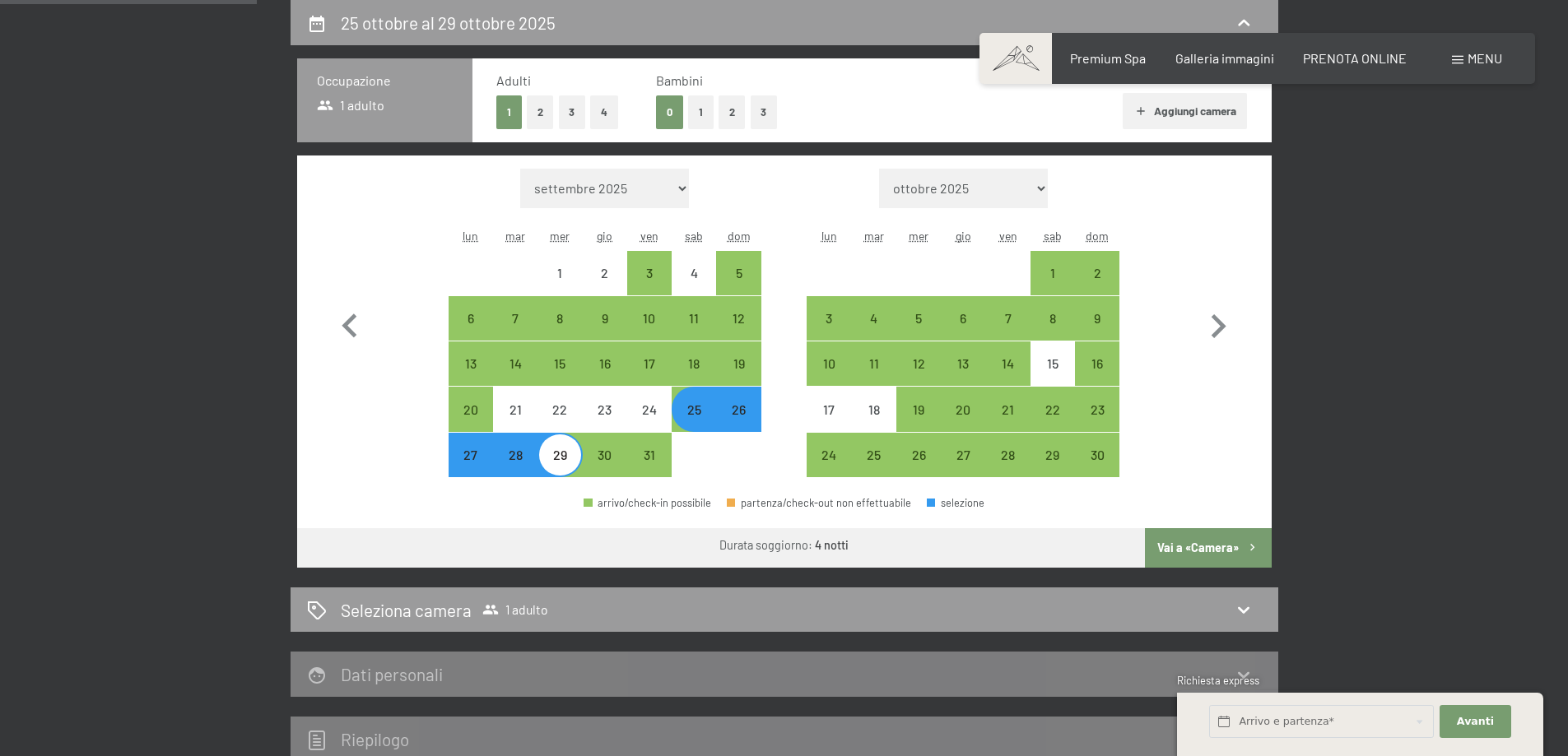
click at [543, 115] on button "2" at bounding box center [541, 111] width 27 height 34
select select "[DATE]"
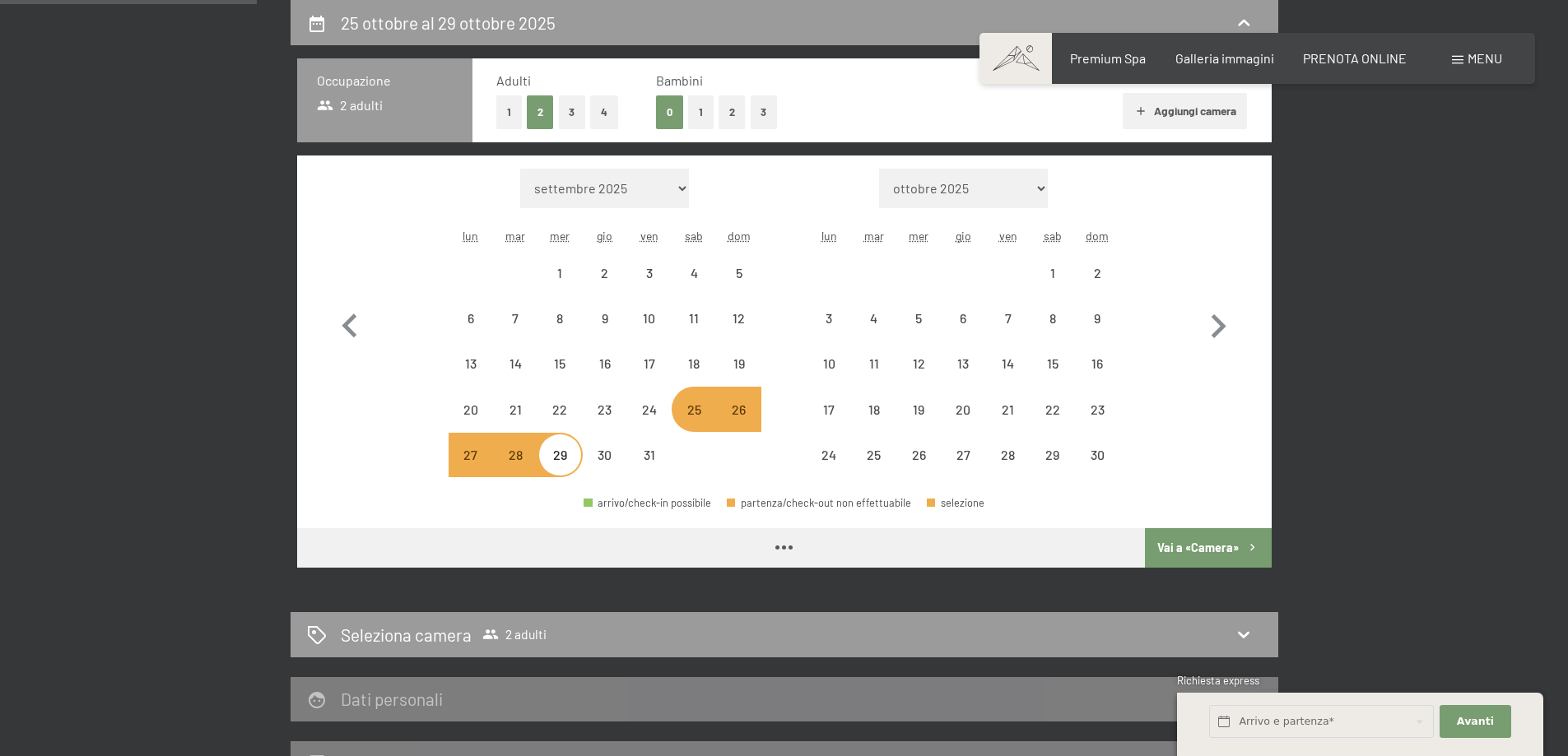
select select "[DATE]"
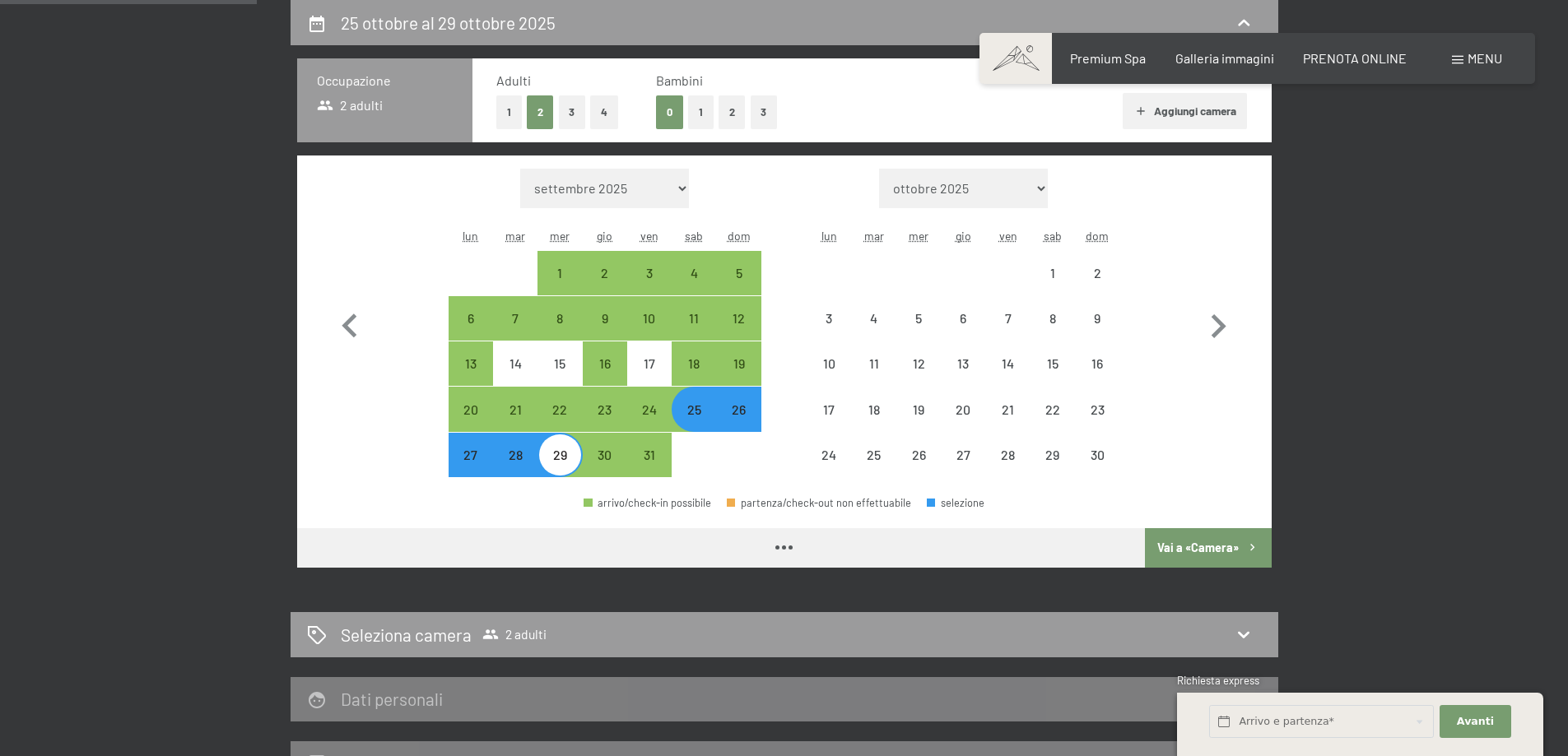
select select "[DATE]"
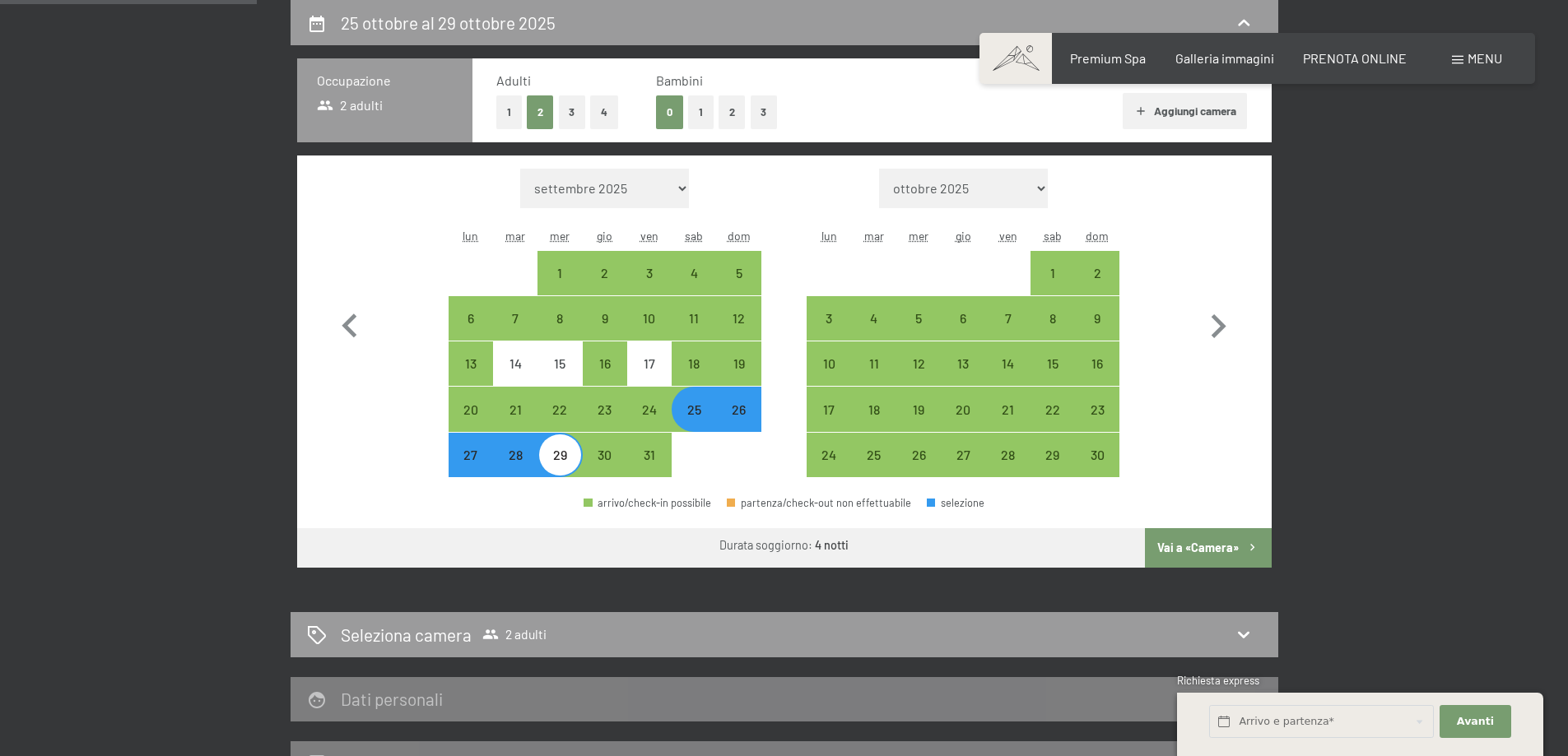
click at [692, 410] on div "25" at bounding box center [693, 423] width 41 height 41
select select "[DATE]"
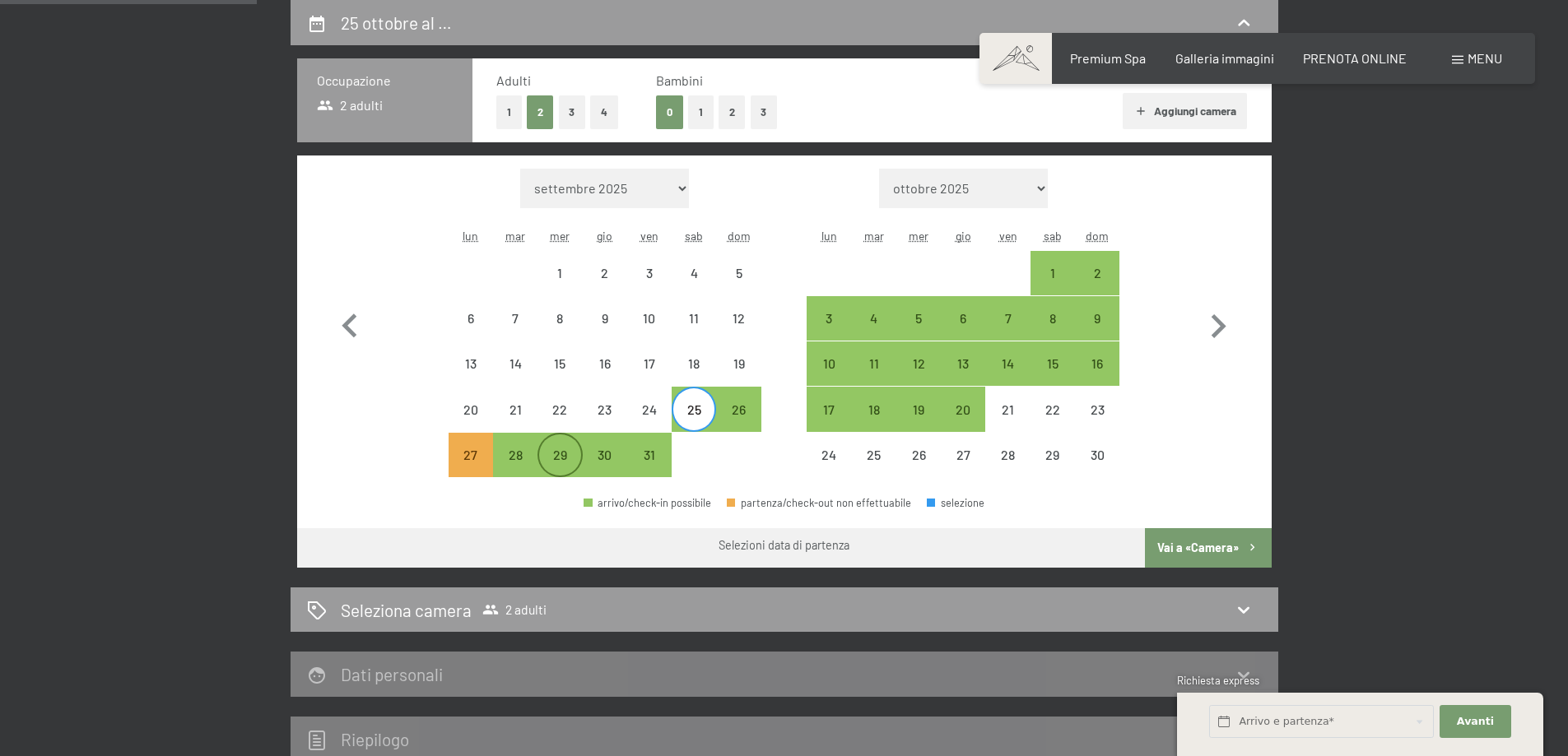
click at [560, 454] on div "29" at bounding box center [560, 469] width 41 height 41
select select "[DATE]"
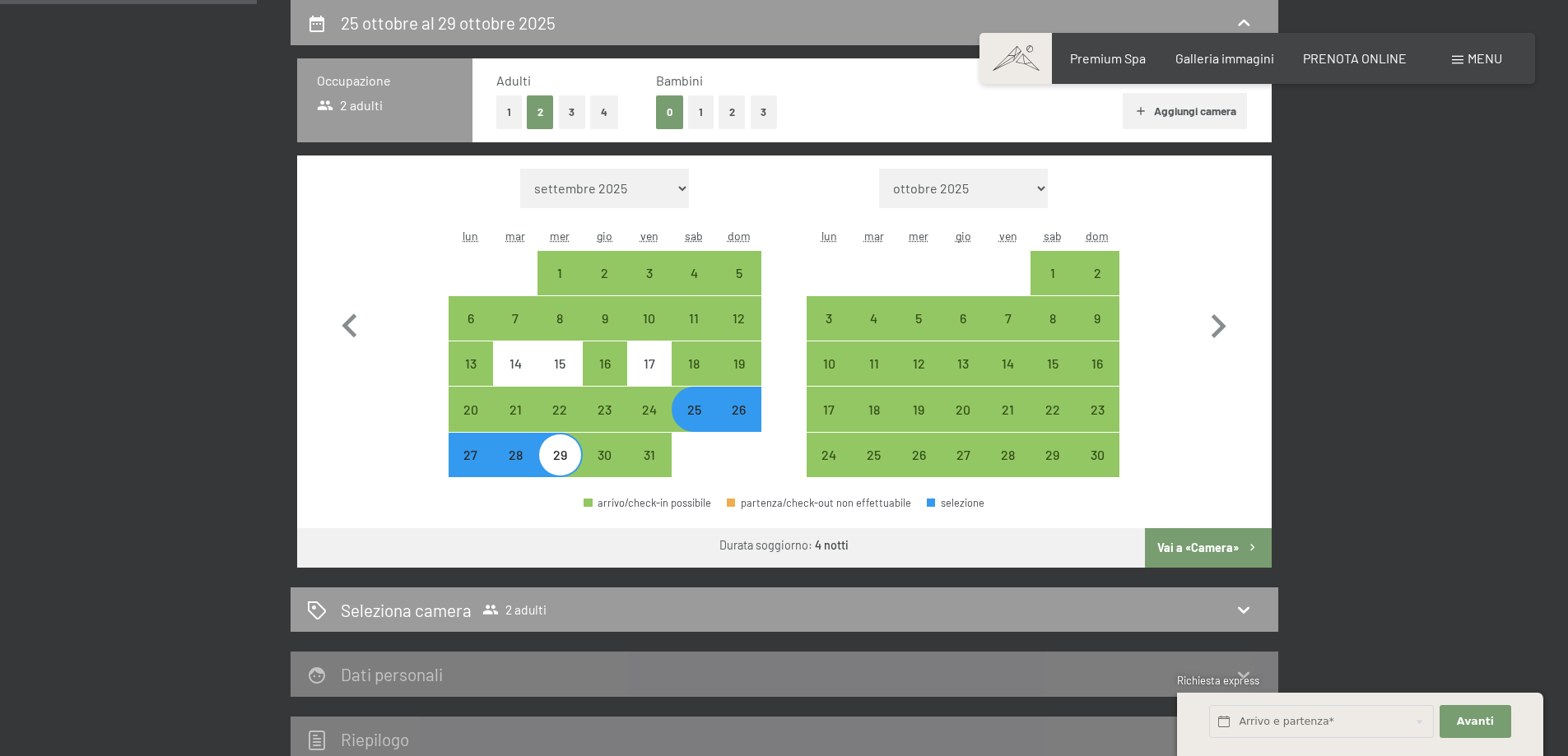
click at [1163, 542] on button "Vai a «Camera»" at bounding box center [1208, 548] width 126 height 40
select select "[DATE]"
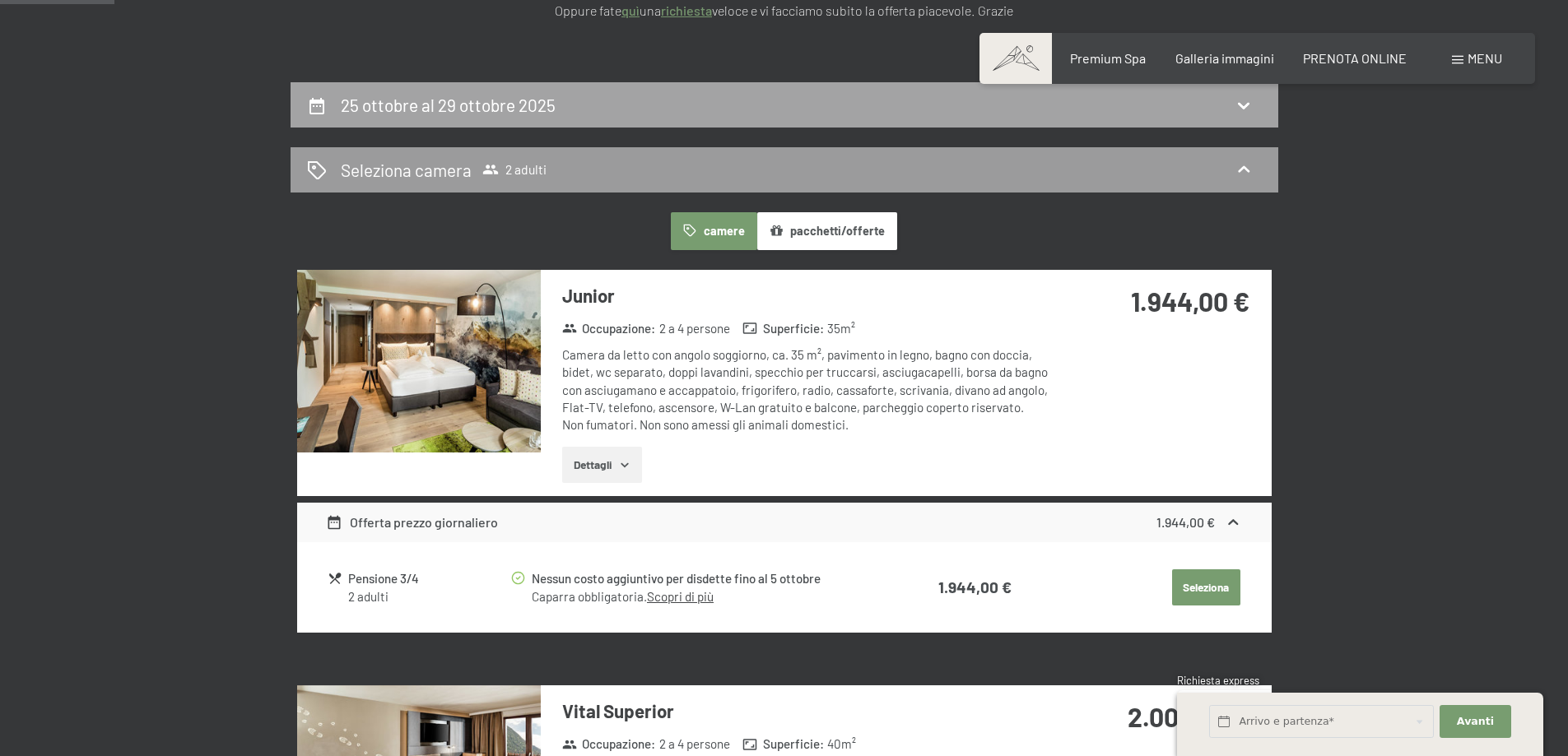
click at [437, 101] on h2 "25 ottobre al 29 ottobre 2025" at bounding box center [448, 104] width 215 height 21
select select "[DATE]"
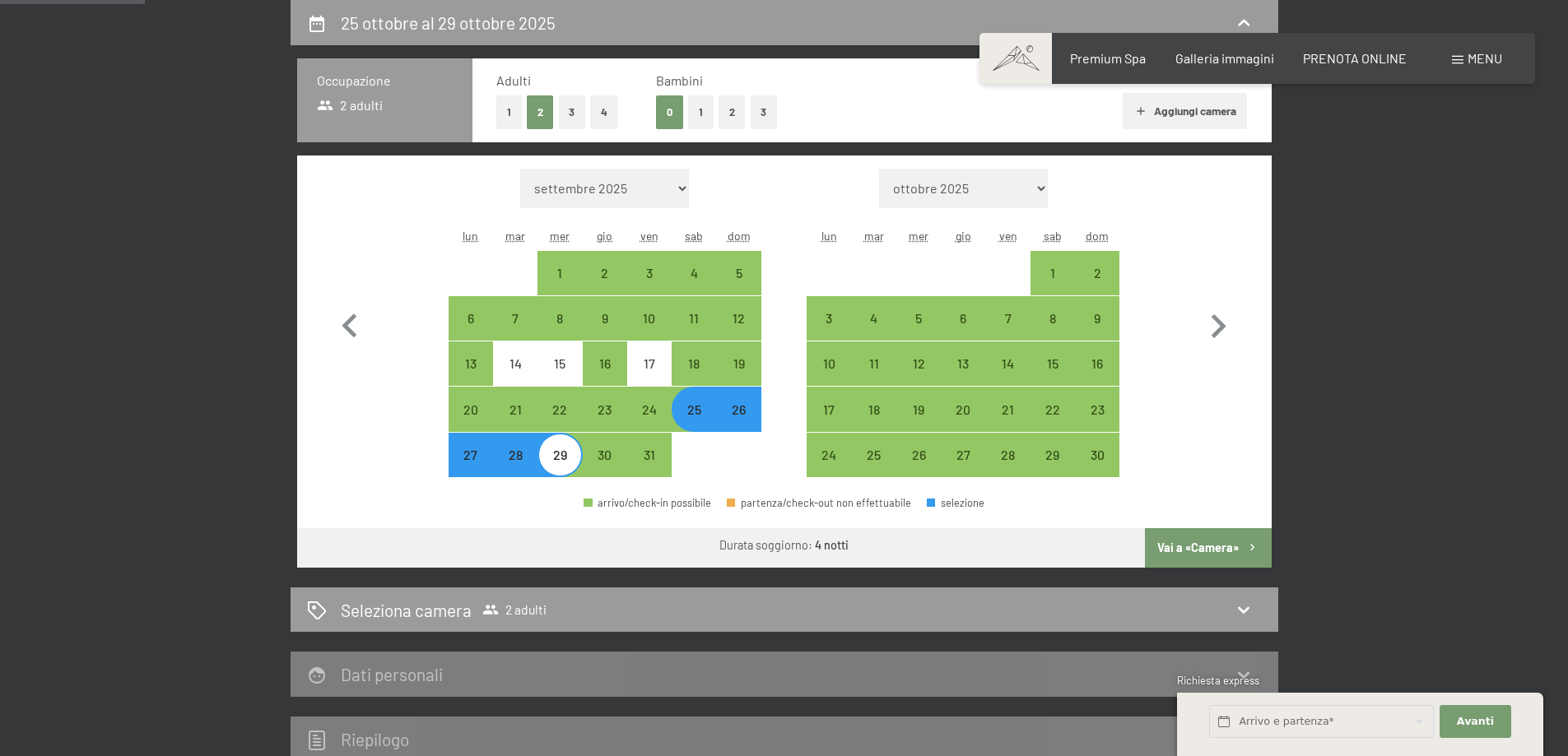
click at [689, 414] on div "25" at bounding box center [693, 423] width 41 height 41
select select "[DATE]"
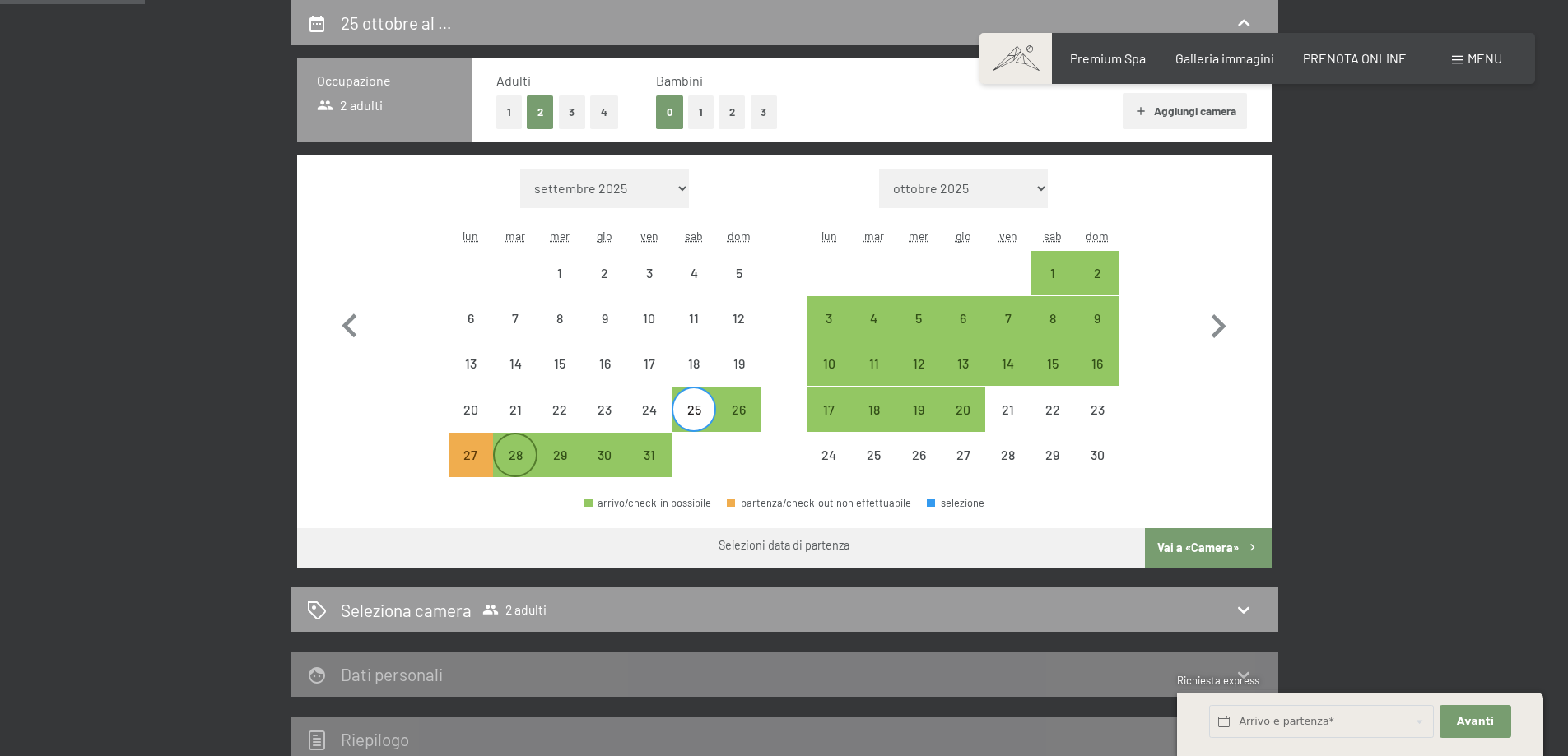
click at [521, 450] on div "28" at bounding box center [515, 469] width 41 height 41
select select "[DATE]"
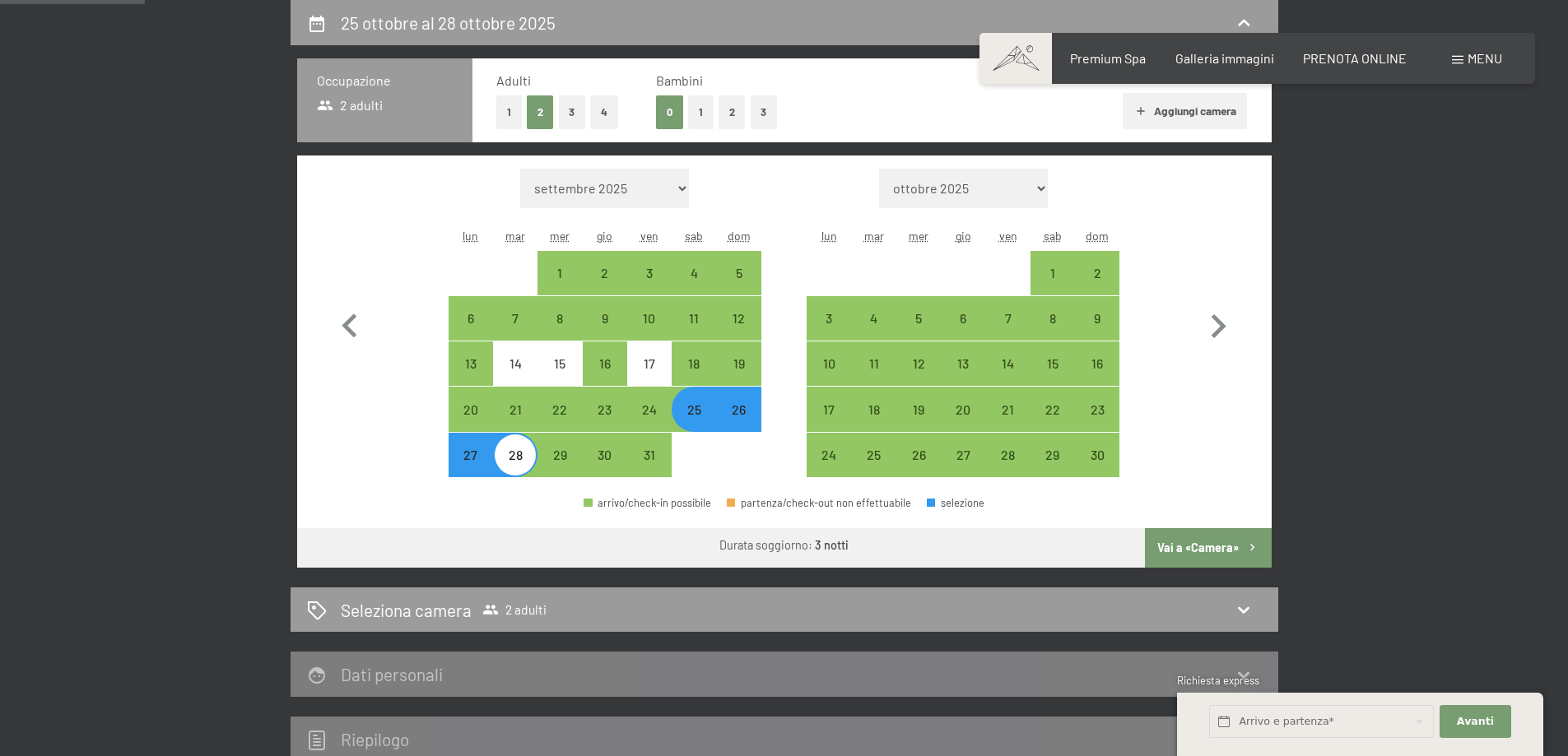
click at [1193, 543] on button "Vai a «Camera»" at bounding box center [1208, 548] width 126 height 40
select select "[DATE]"
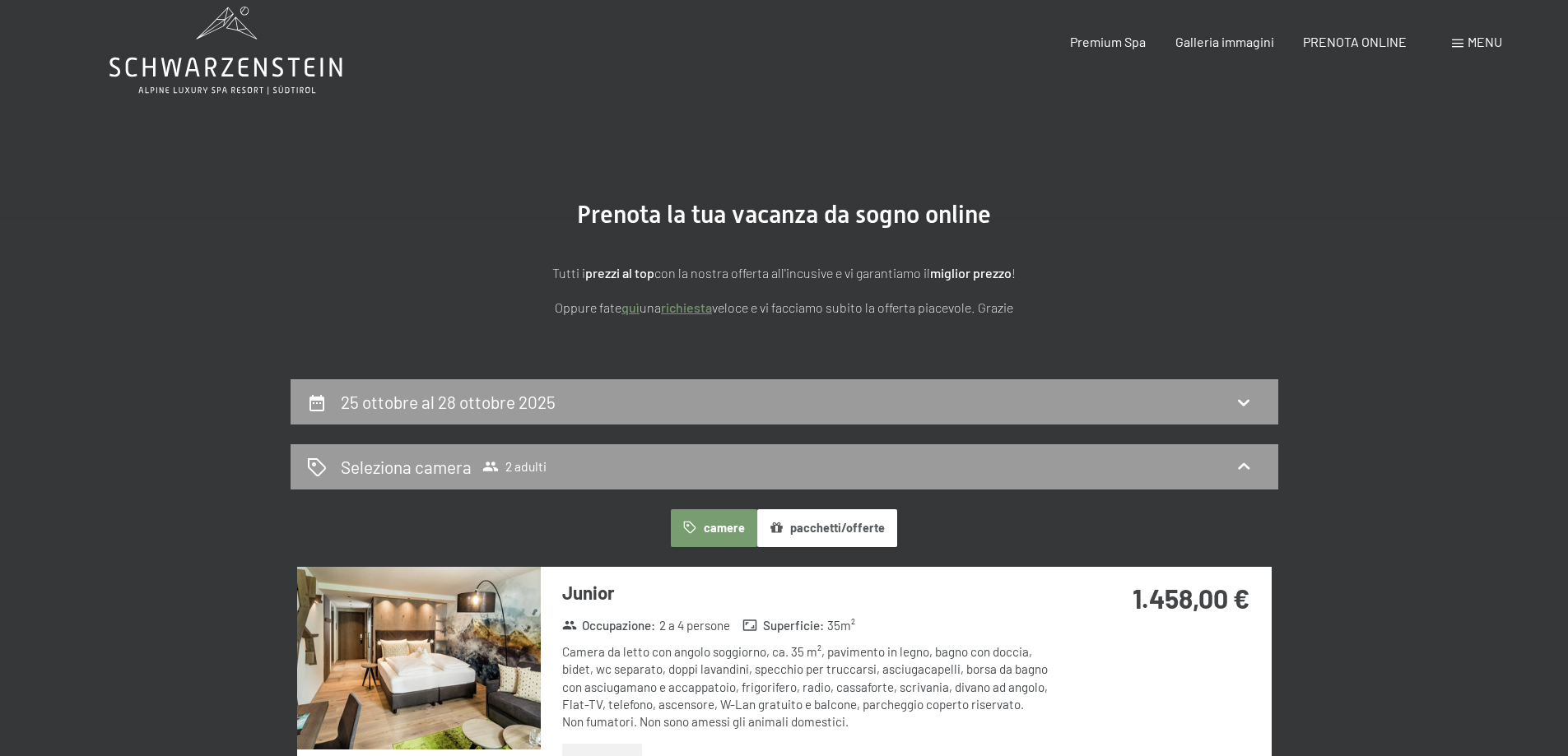
scroll to position [0, 0]
